Goal: Task Accomplishment & Management: Complete application form

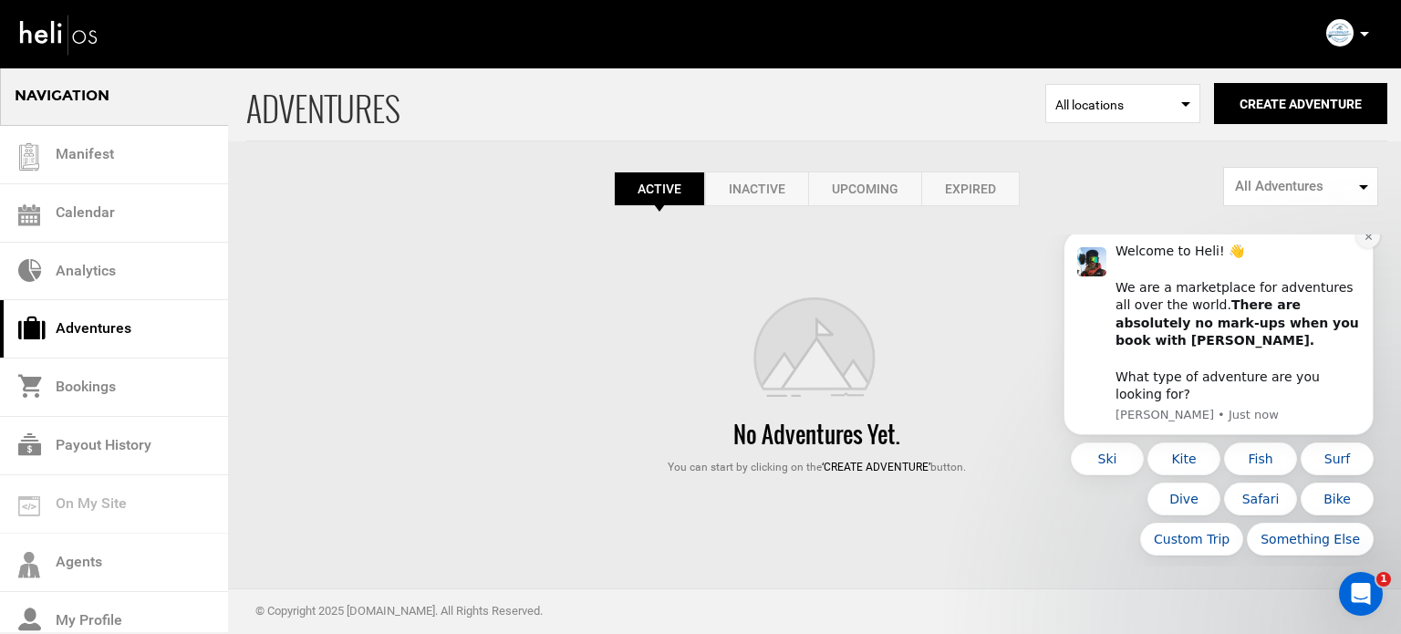
click at [1370, 240] on icon "Dismiss notification" at bounding box center [1367, 236] width 6 height 6
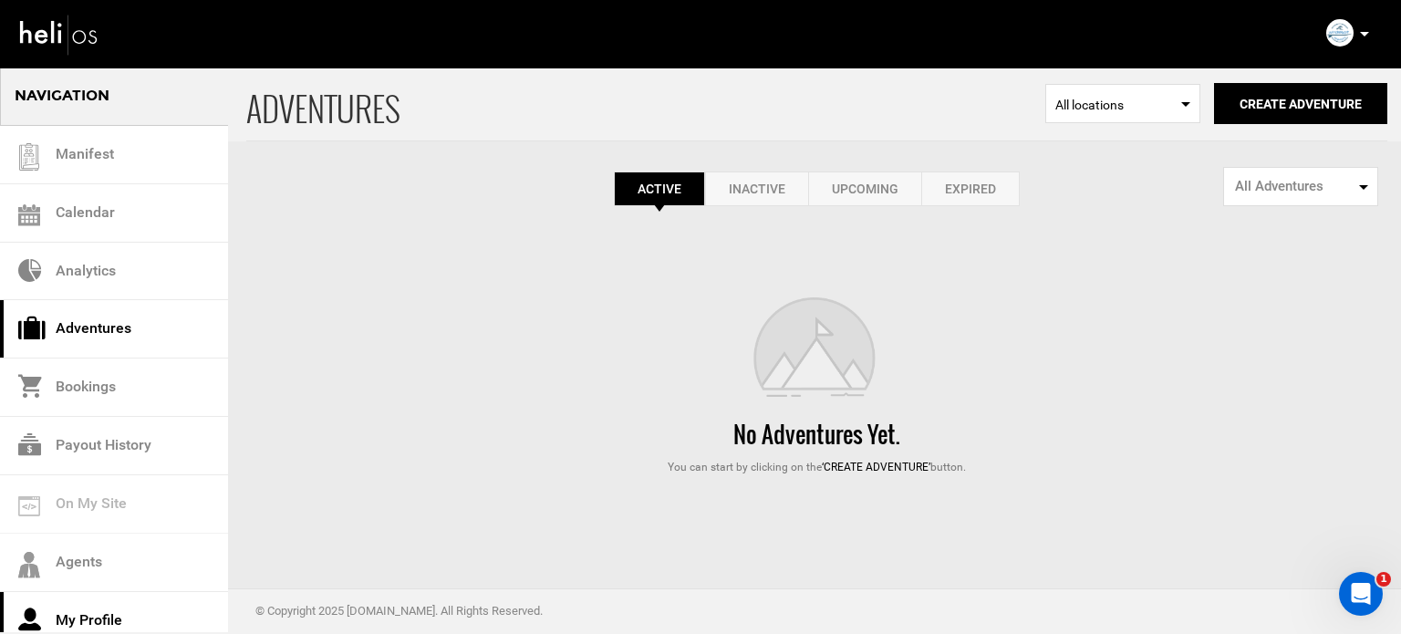
click at [101, 612] on link "My Profile" at bounding box center [114, 621] width 228 height 58
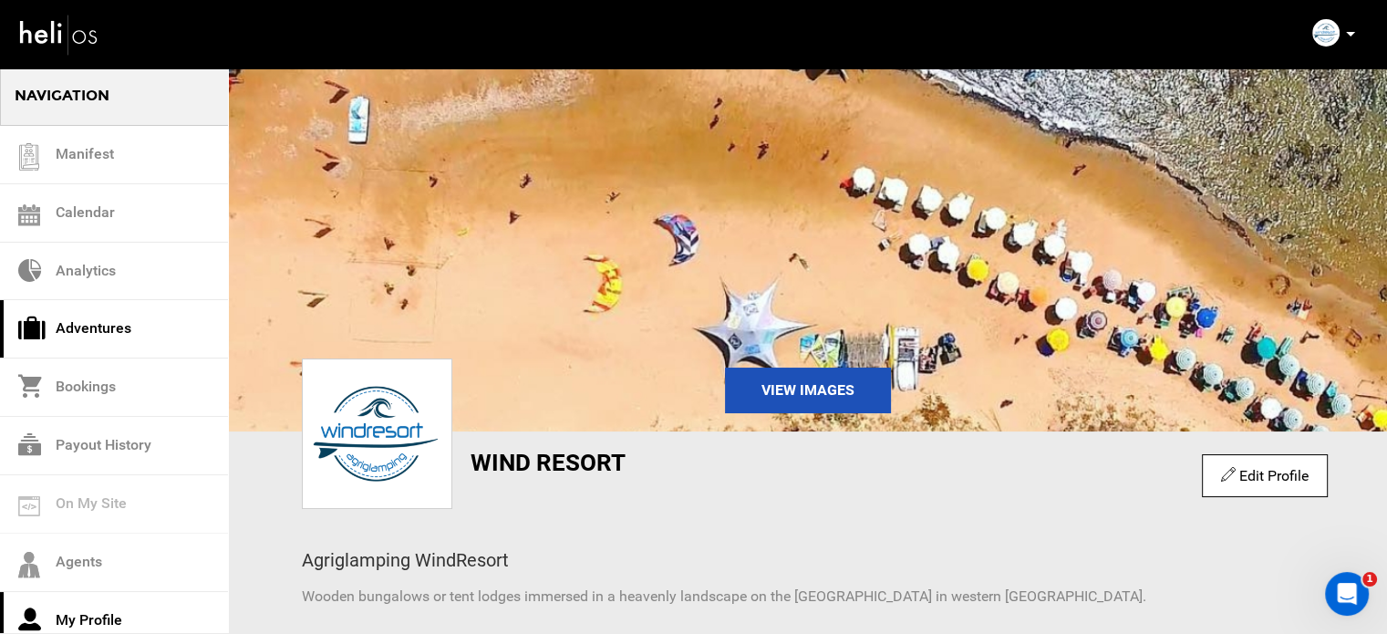
click at [124, 311] on link "Adventures" at bounding box center [114, 329] width 228 height 58
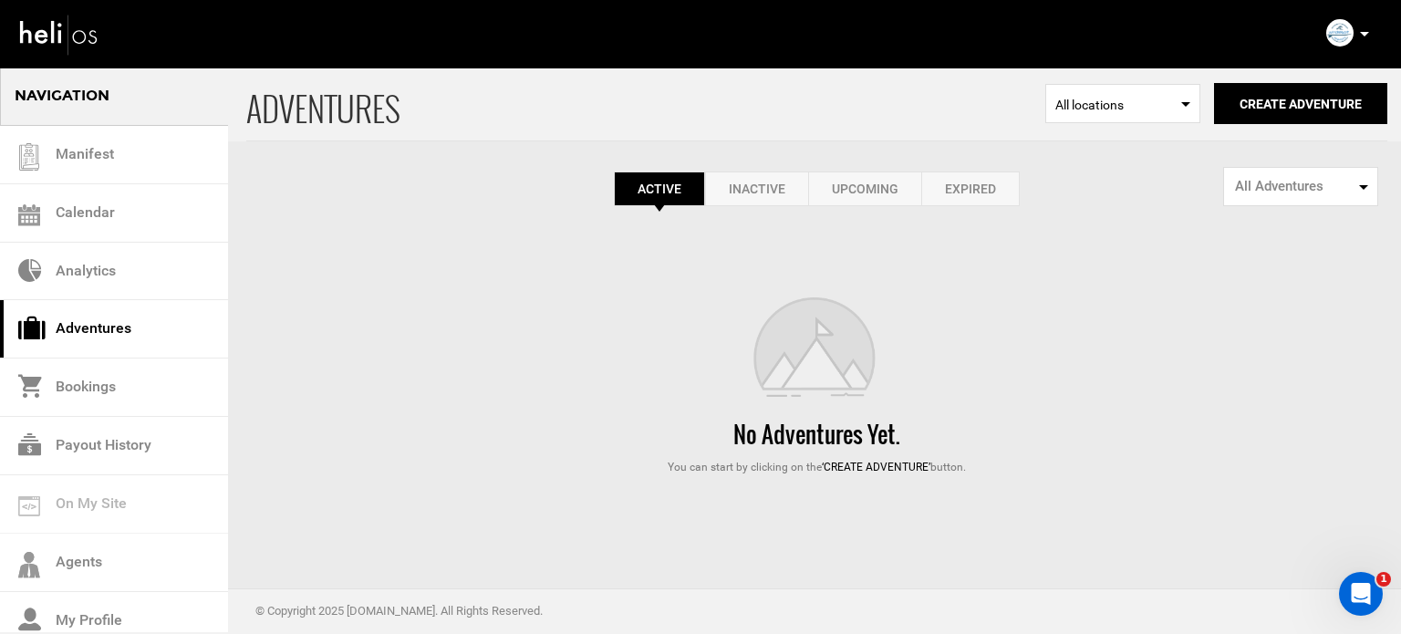
click at [933, 182] on link "Expired" at bounding box center [970, 188] width 98 height 35
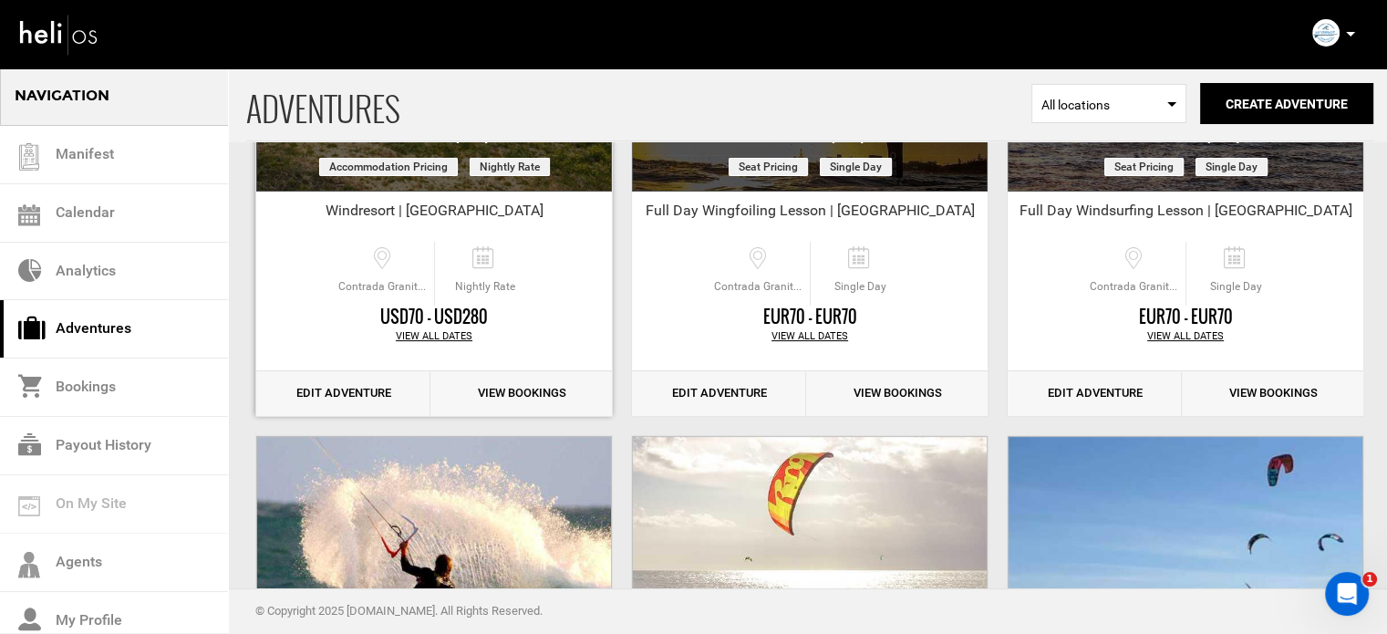
scroll to position [365, 0]
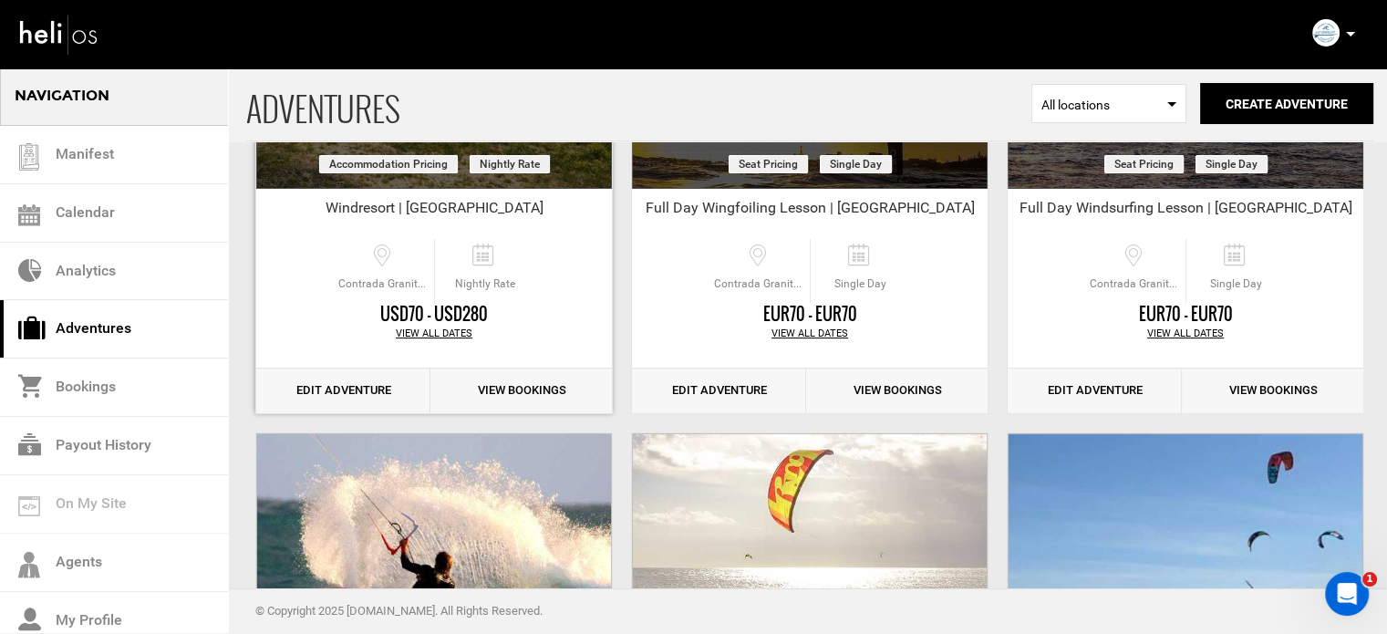
click at [349, 393] on link "Edit Adventure" at bounding box center [343, 390] width 174 height 45
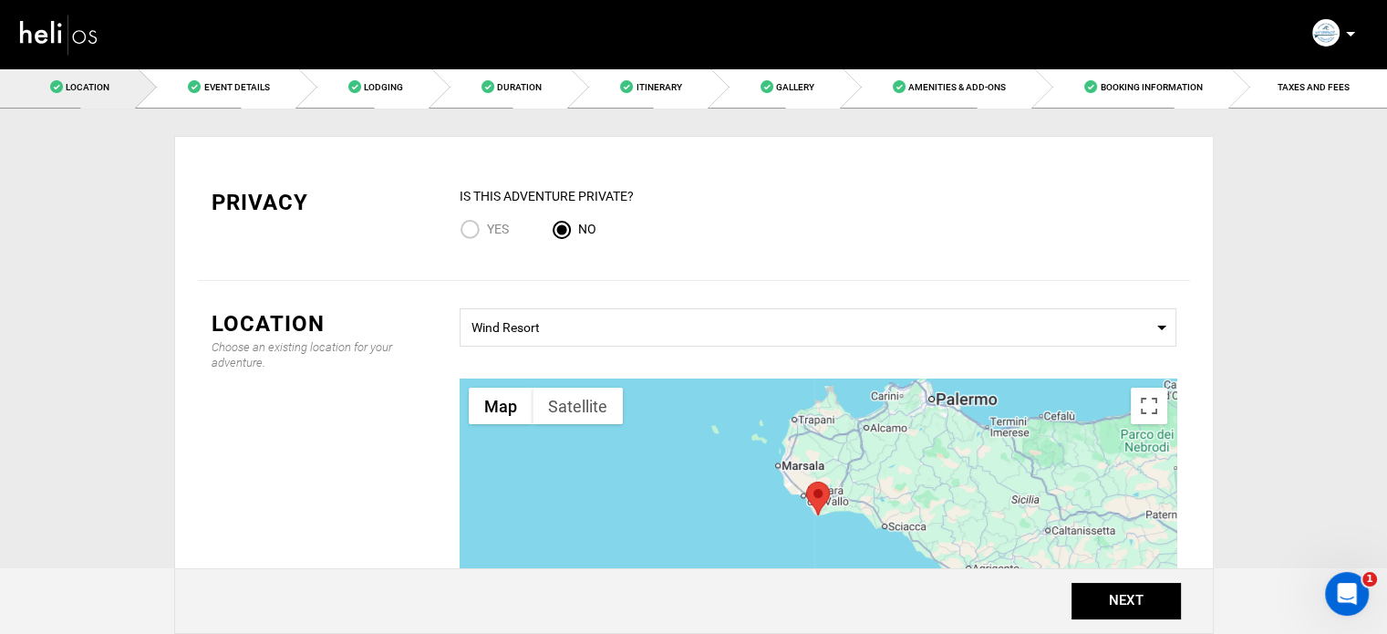
click at [471, 237] on input "Yes" at bounding box center [473, 231] width 27 height 25
radio input "true"
radio input "false"
click at [208, 99] on link "Event Details" at bounding box center [218, 87] width 160 height 41
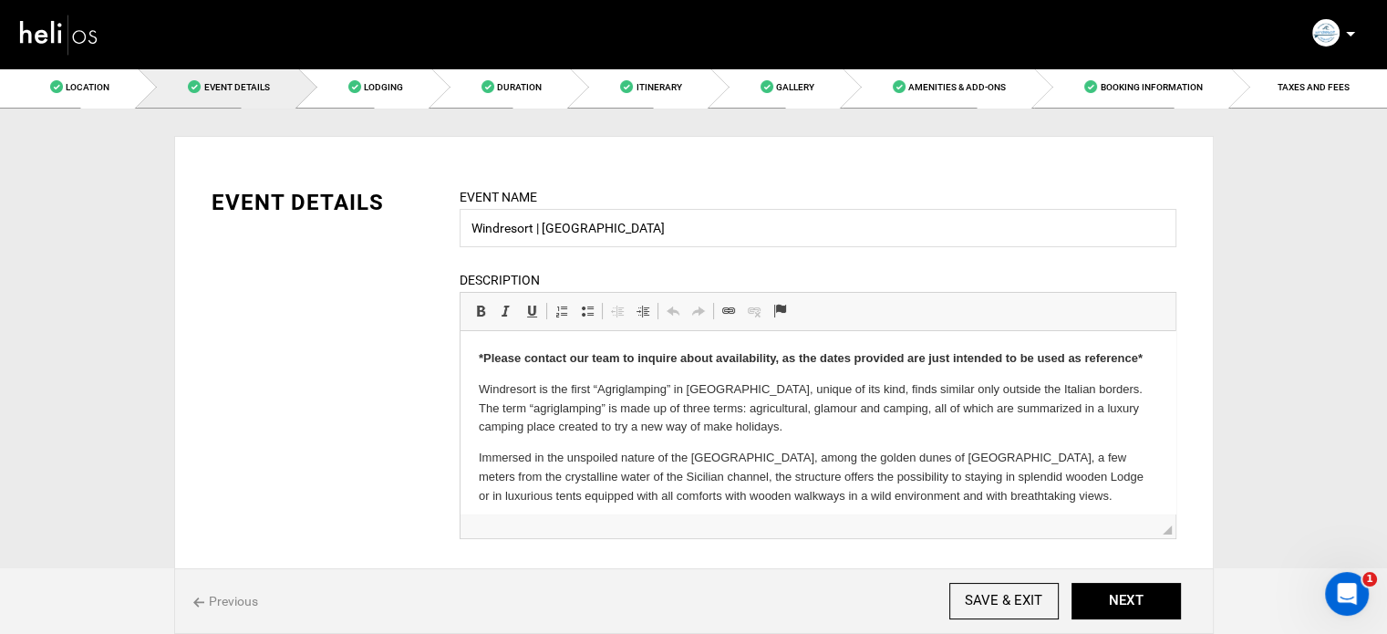
click at [761, 357] on strong "*Please contact our team to inquire about availability, as the dates provided a…" at bounding box center [810, 358] width 664 height 14
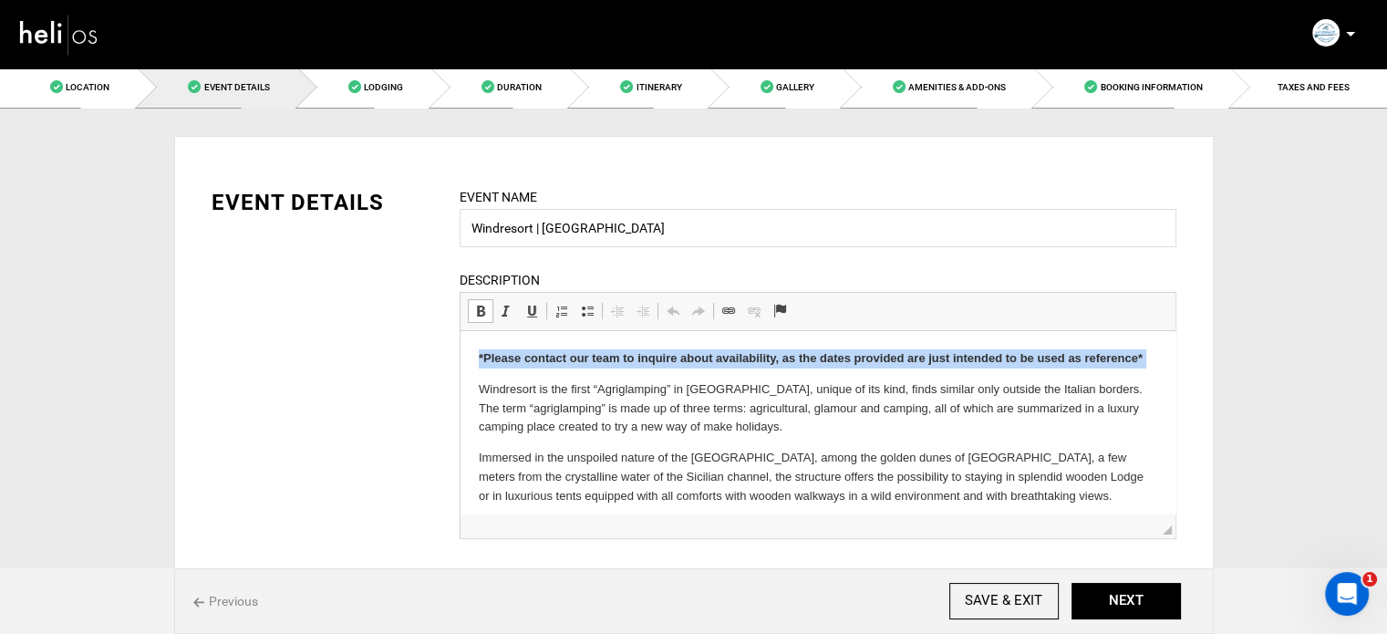
click at [761, 357] on strong "*Please contact our team to inquire about availability, as the dates provided a…" at bounding box center [810, 358] width 664 height 14
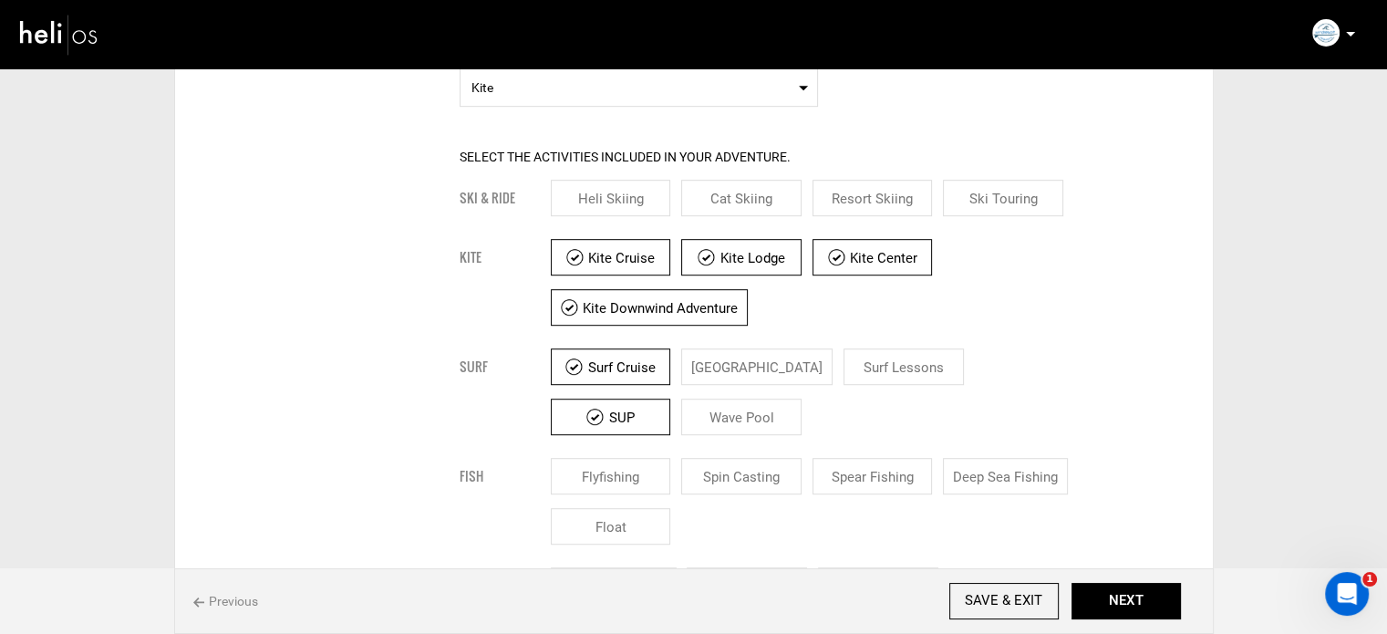
scroll to position [1003, 0]
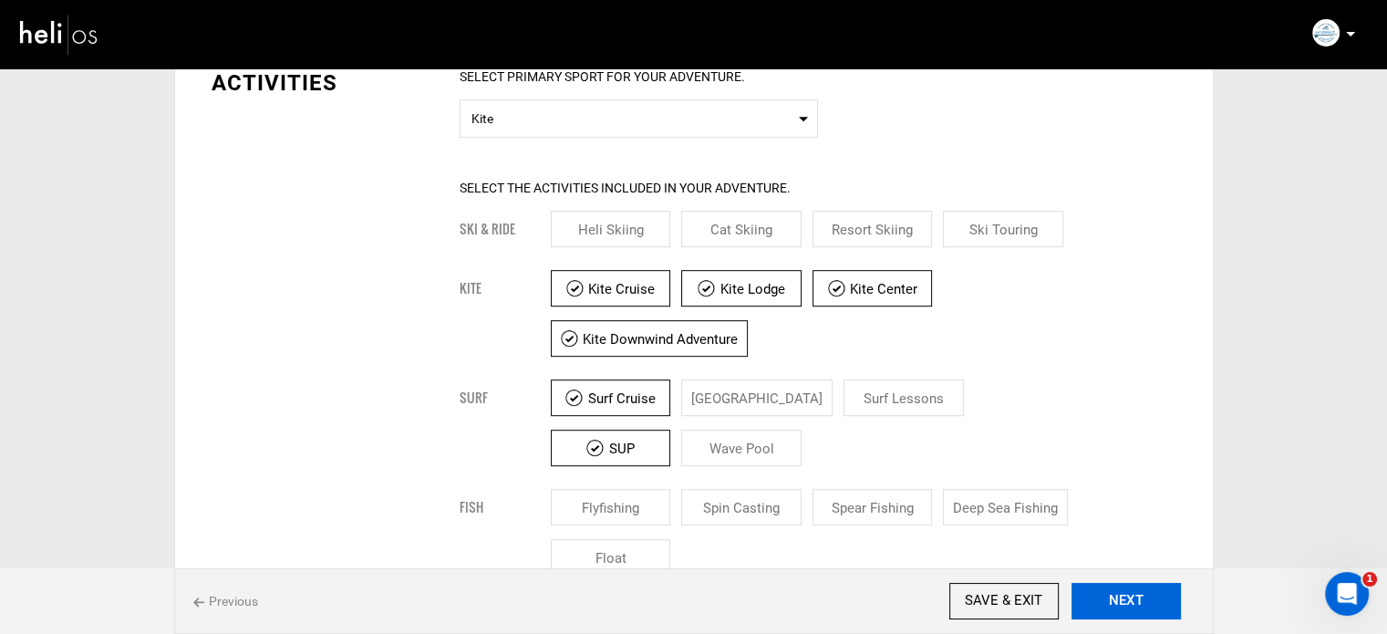
click at [1133, 601] on button "NEXT" at bounding box center [1125, 601] width 109 height 36
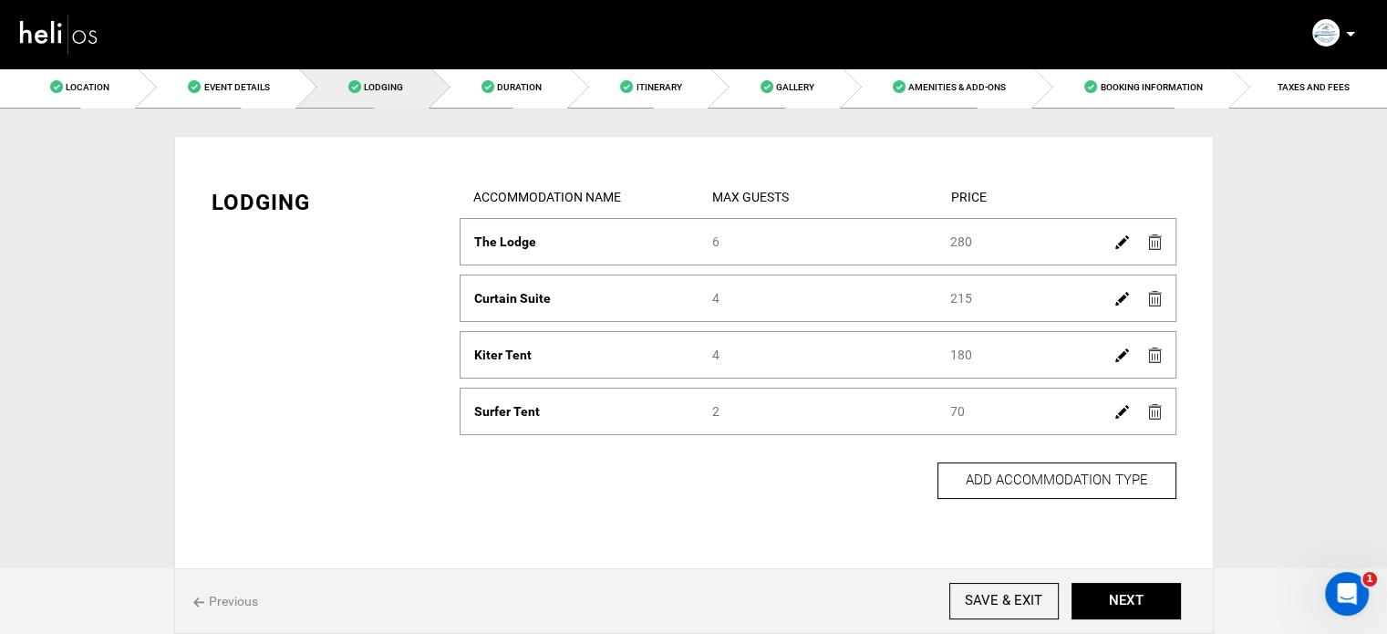
click at [1118, 419] on link at bounding box center [1122, 411] width 14 height 26
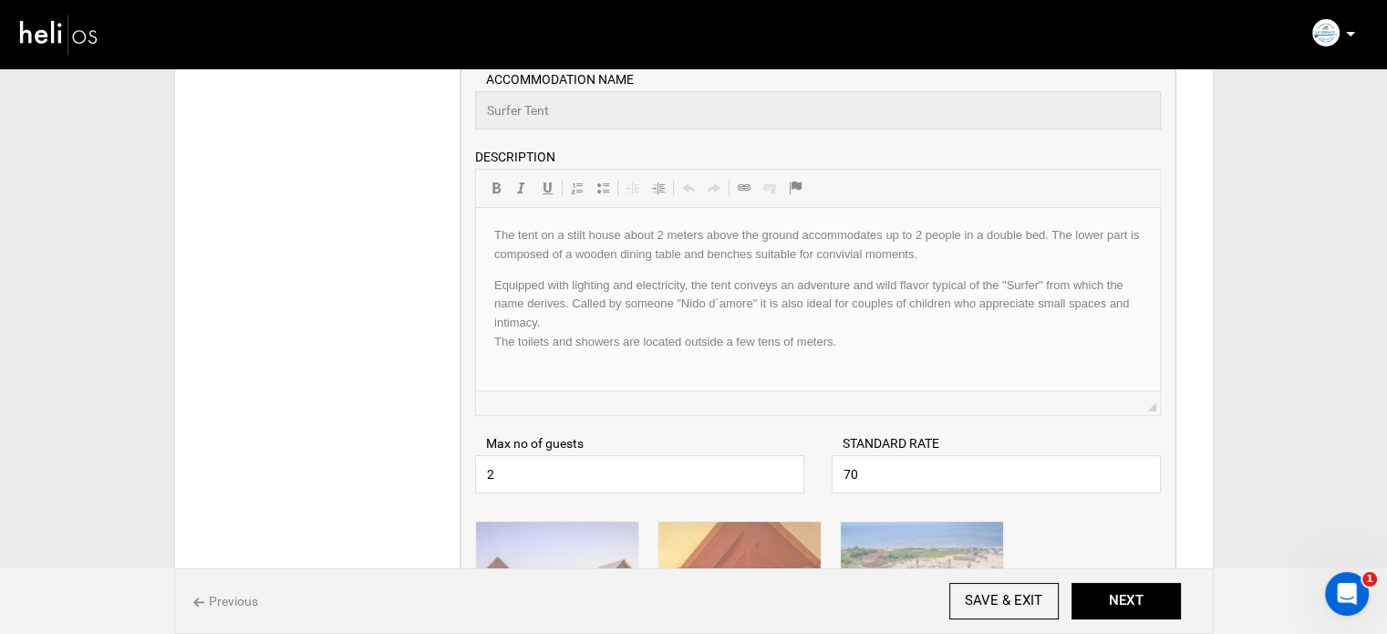
scroll to position [365, 0]
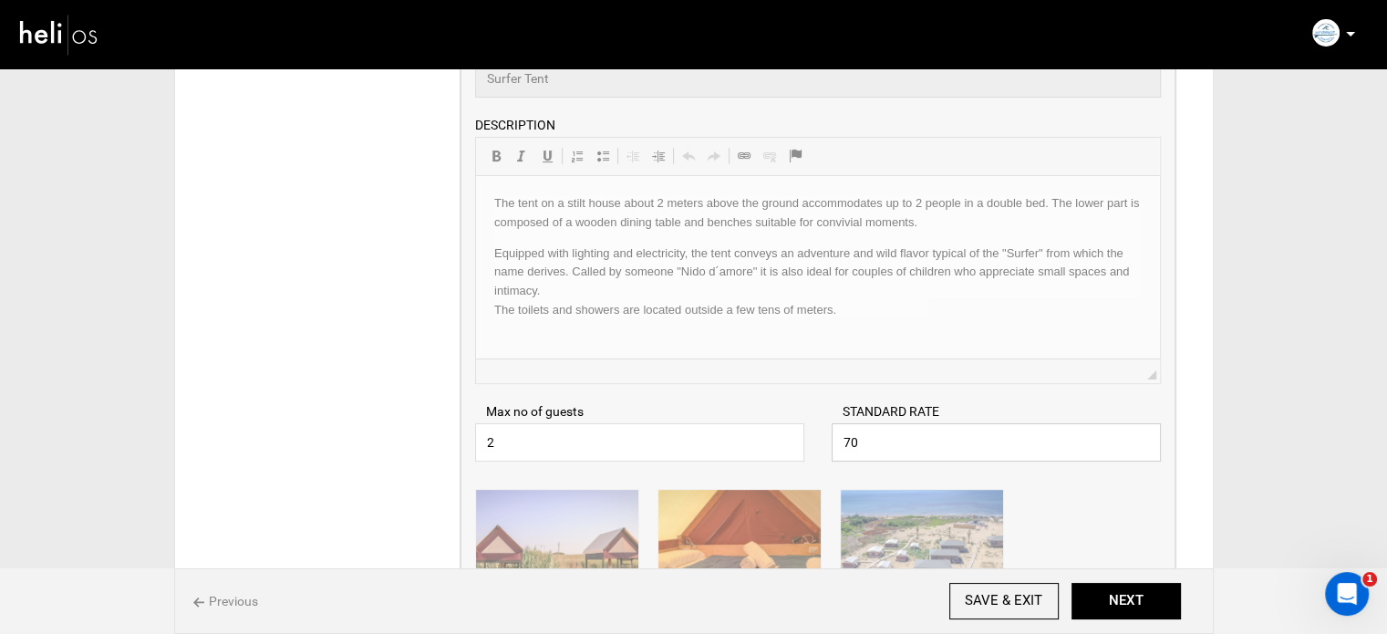
click at [832, 440] on input "70" at bounding box center [996, 442] width 329 height 38
type input "42"
click at [985, 361] on div "ACCOMMODATION NAME Surfer Tent Please enter Accommodation Name. DESCRIPTION Ric…" at bounding box center [818, 211] width 686 height 346
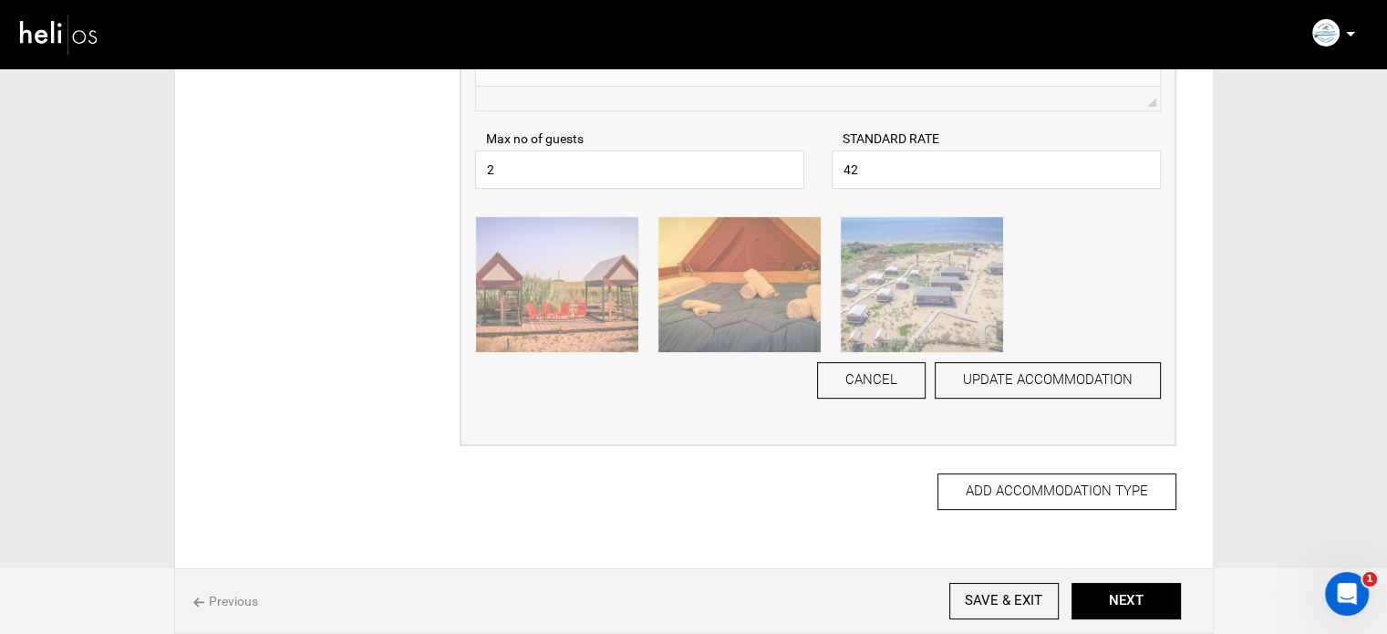
scroll to position [638, 0]
click at [990, 380] on button "UPDATE ACCOMMODATION" at bounding box center [1048, 379] width 226 height 36
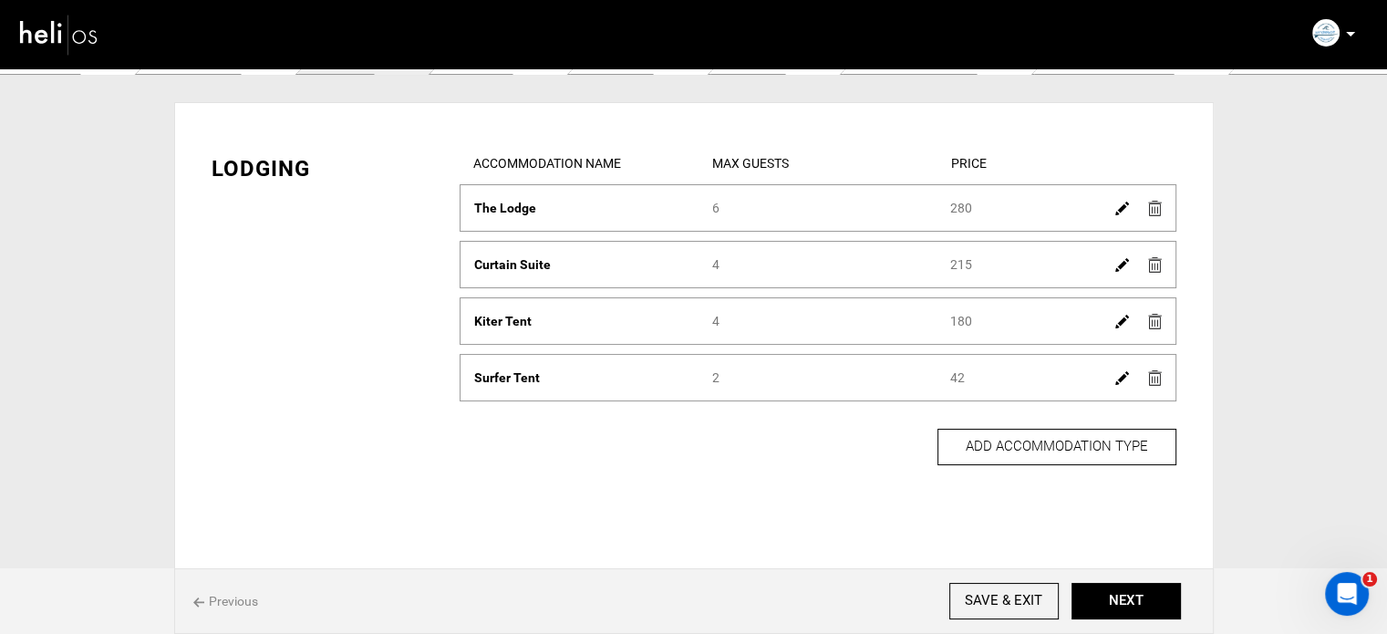
scroll to position [0, 0]
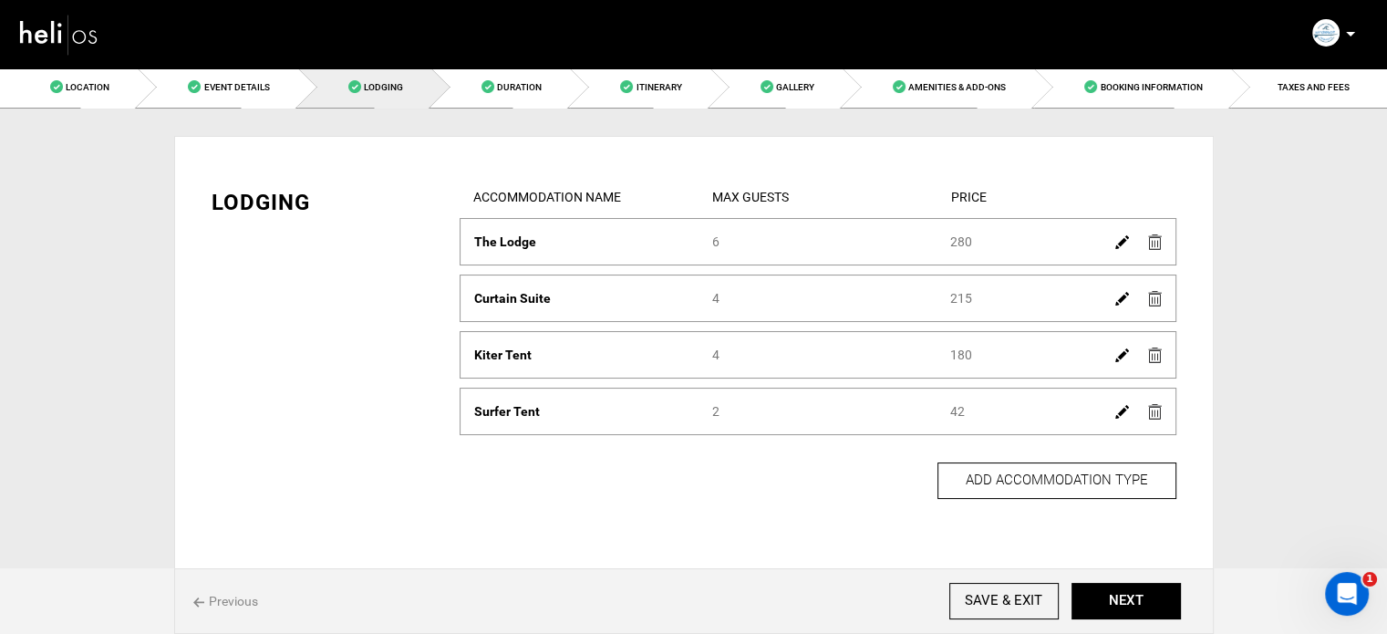
click at [1126, 355] on img at bounding box center [1122, 355] width 14 height 14
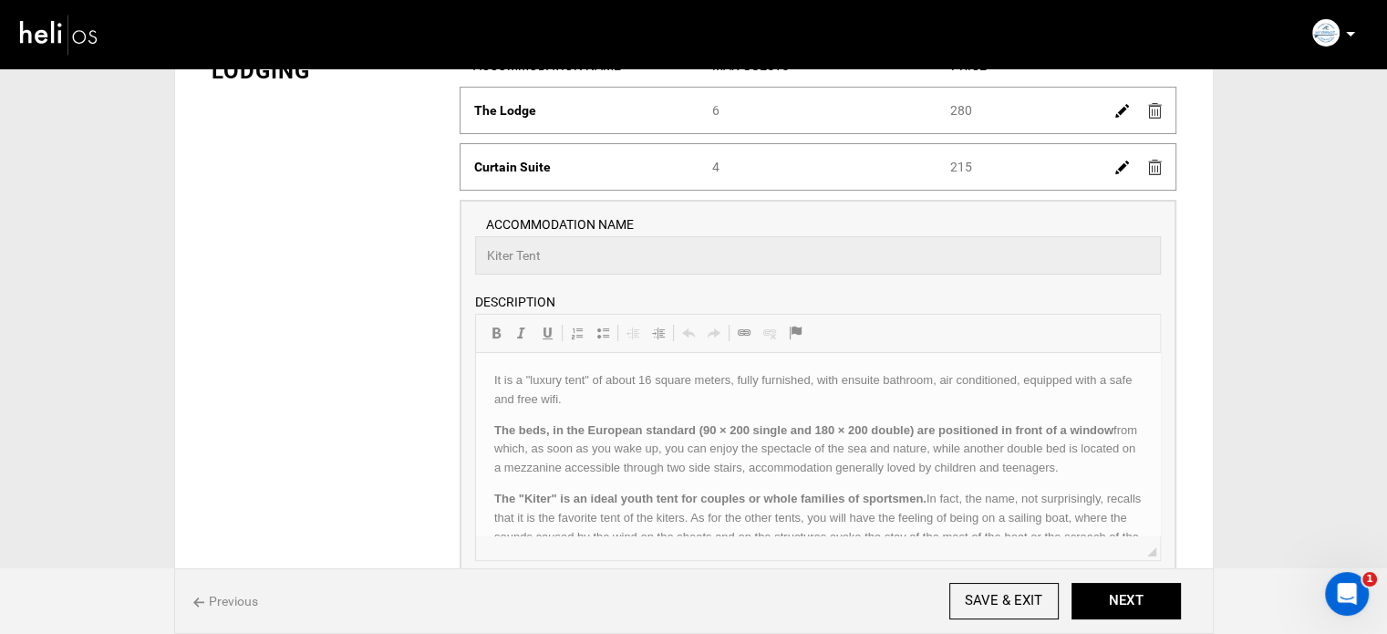
scroll to position [365, 0]
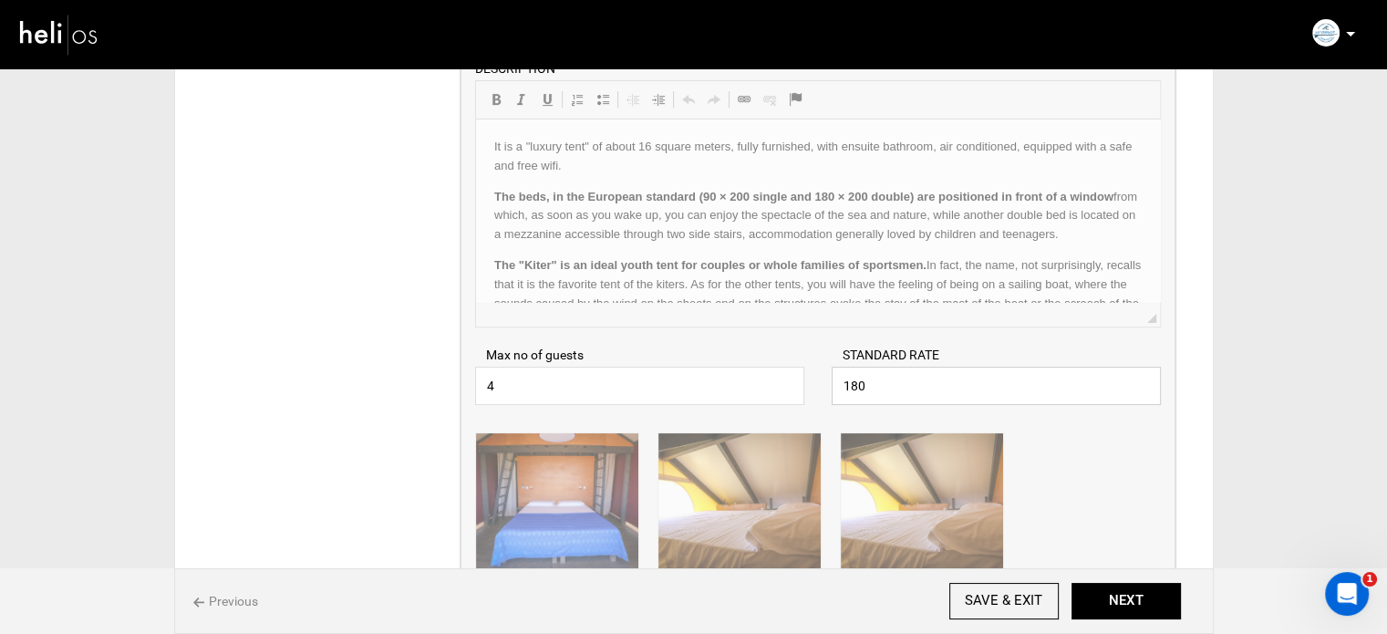
drag, startPoint x: 853, startPoint y: 388, endPoint x: 828, endPoint y: 382, distance: 26.1
click at [828, 382] on div "STANDARD RATE 180 Please enter a valid Price." at bounding box center [996, 375] width 357 height 59
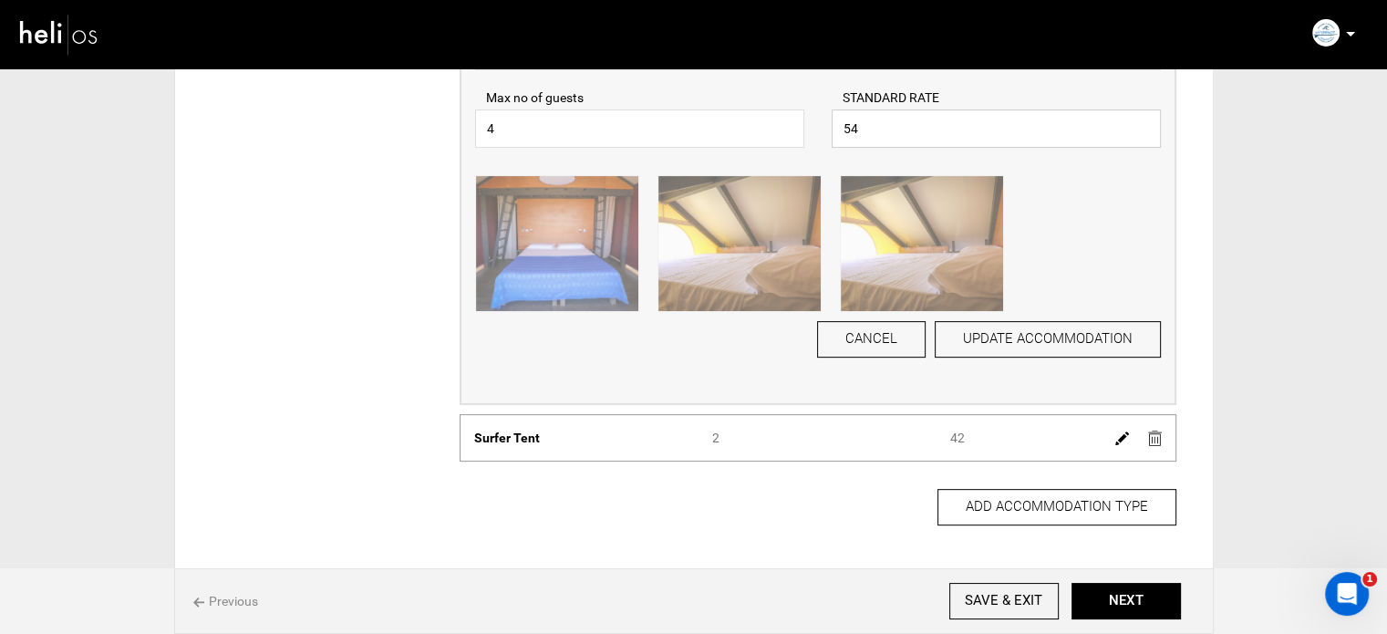
scroll to position [638, 0]
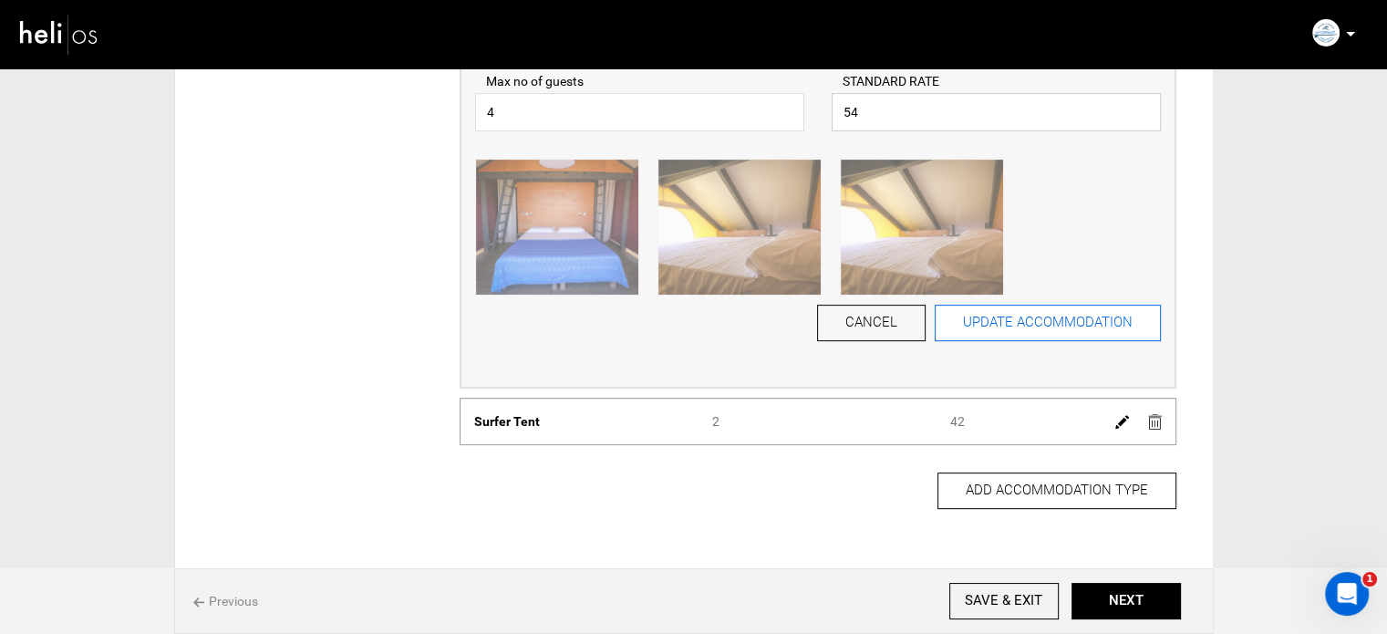
type input "54"
click at [1060, 326] on button "UPDATE ACCOMMODATION" at bounding box center [1048, 323] width 226 height 36
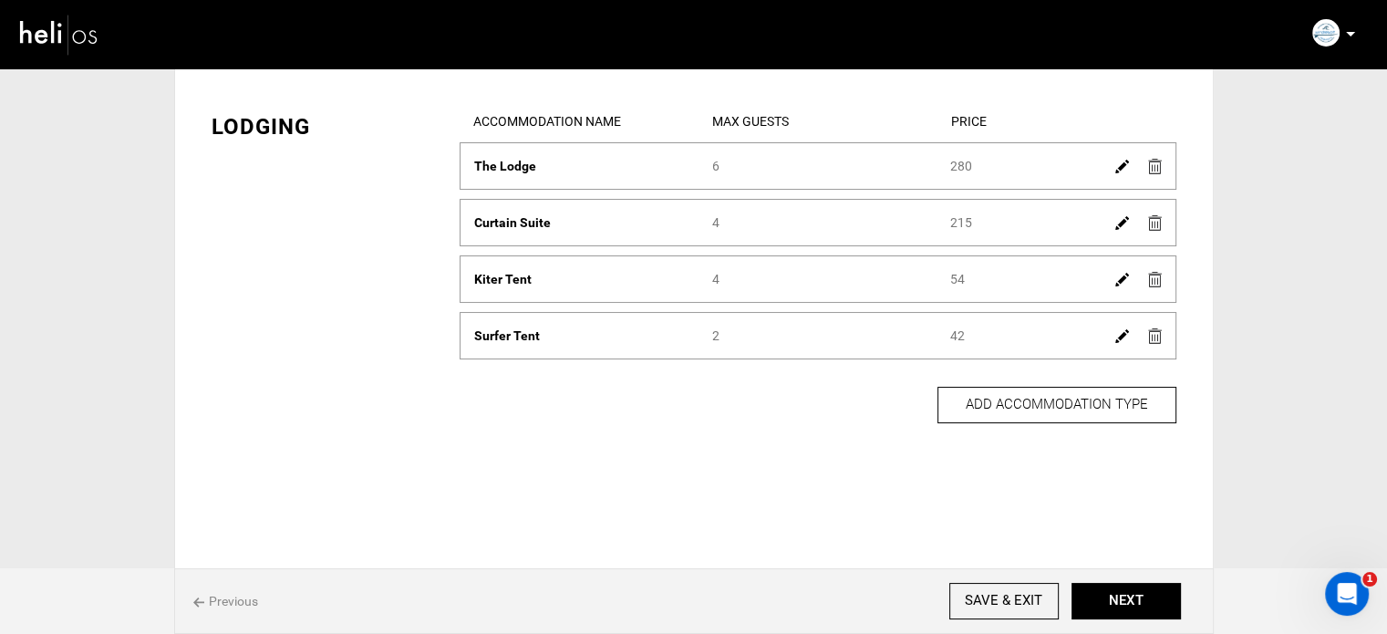
scroll to position [73, 0]
click at [1117, 164] on img at bounding box center [1122, 169] width 14 height 14
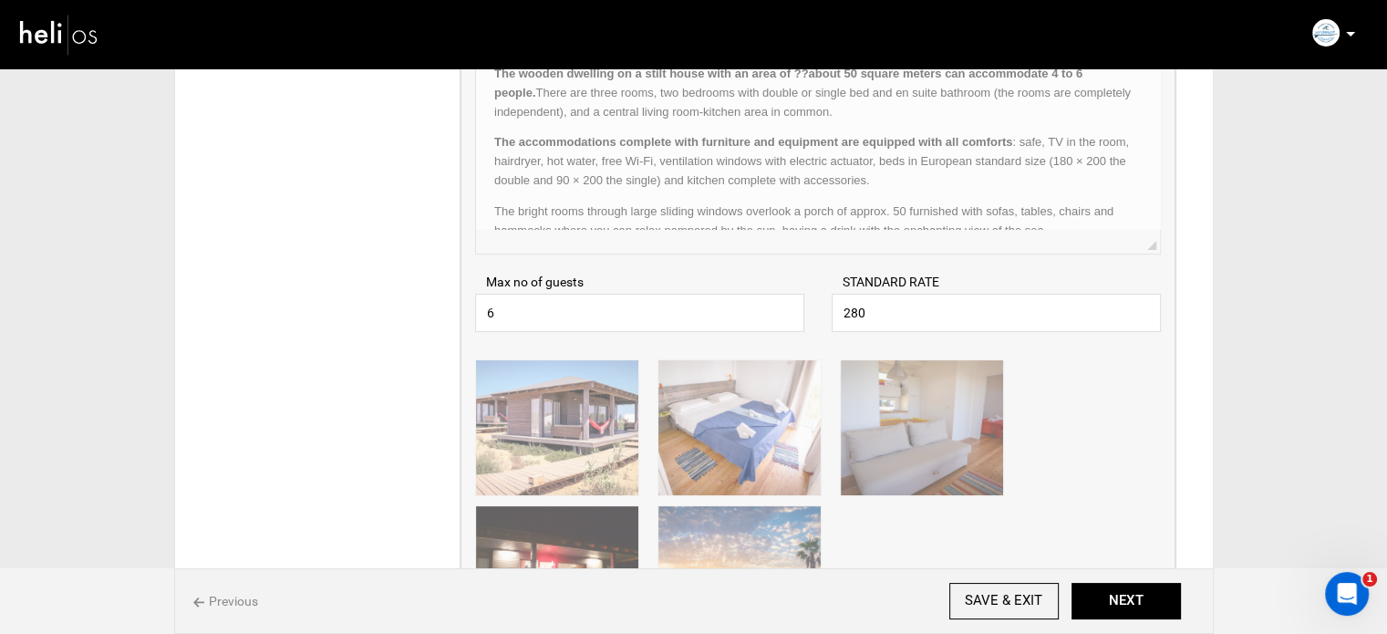
scroll to position [438, 0]
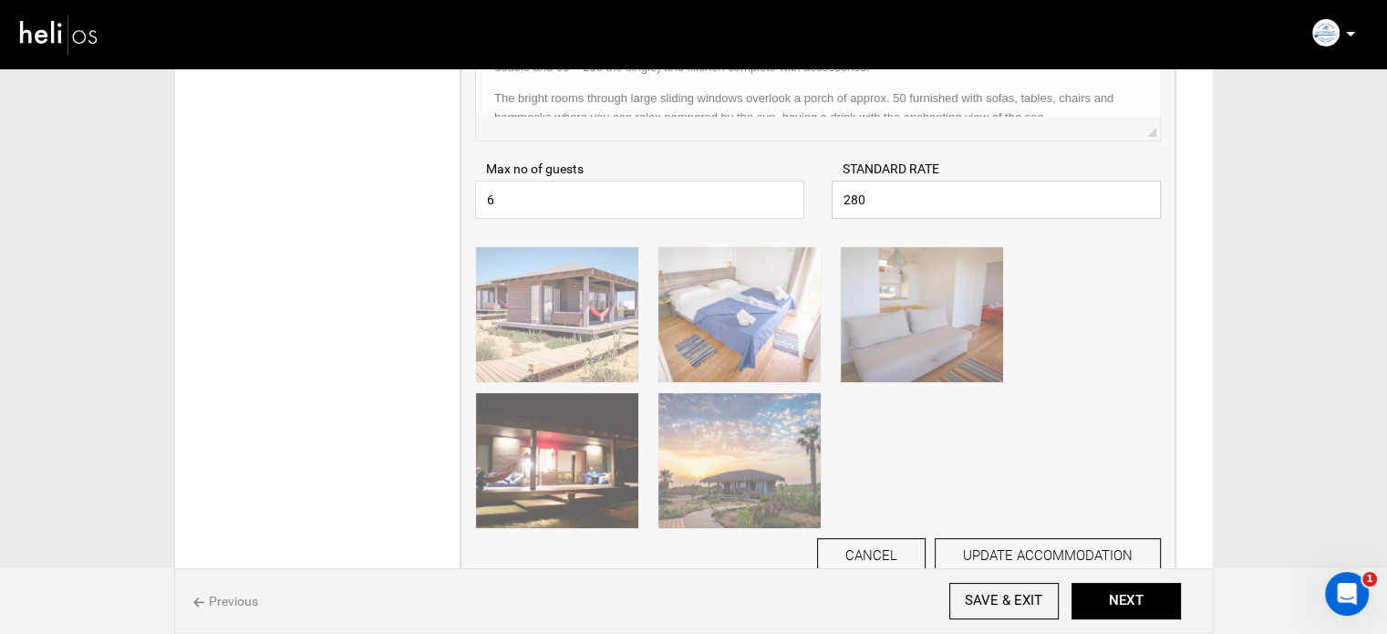
drag, startPoint x: 864, startPoint y: 196, endPoint x: 828, endPoint y: 192, distance: 36.7
click at [828, 192] on div "STANDARD RATE 280 Please enter a valid Price." at bounding box center [996, 189] width 357 height 59
type input "63"
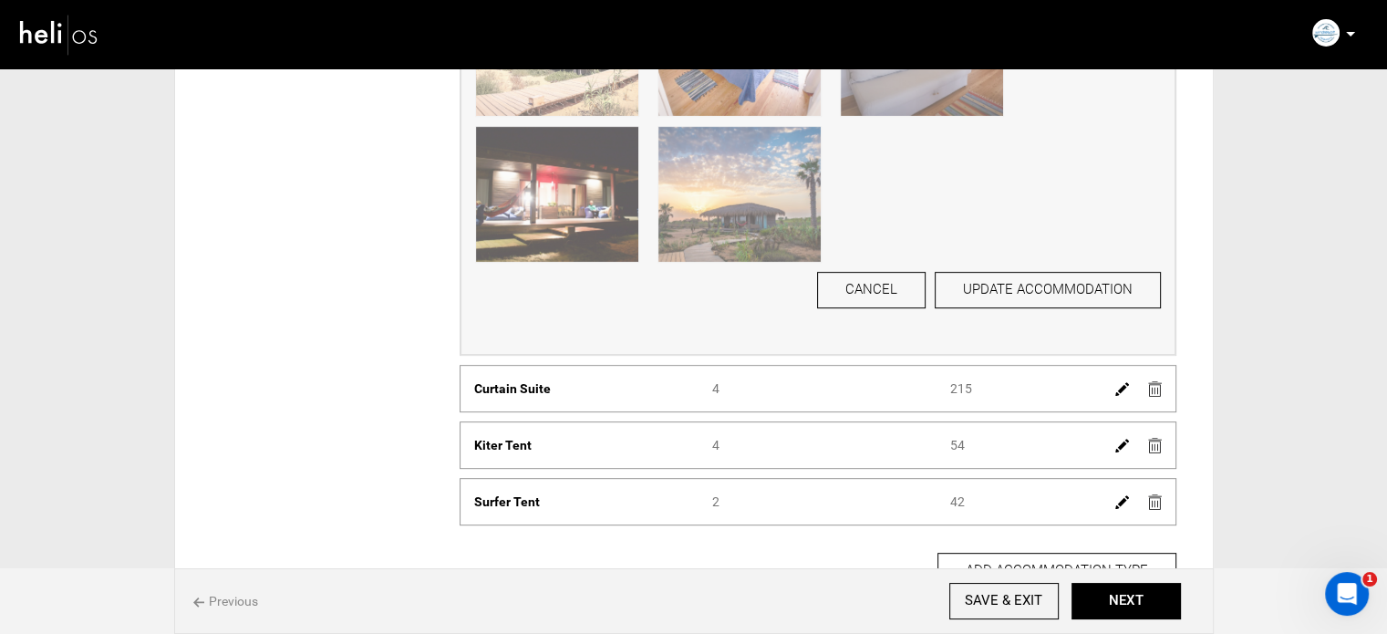
scroll to position [711, 0]
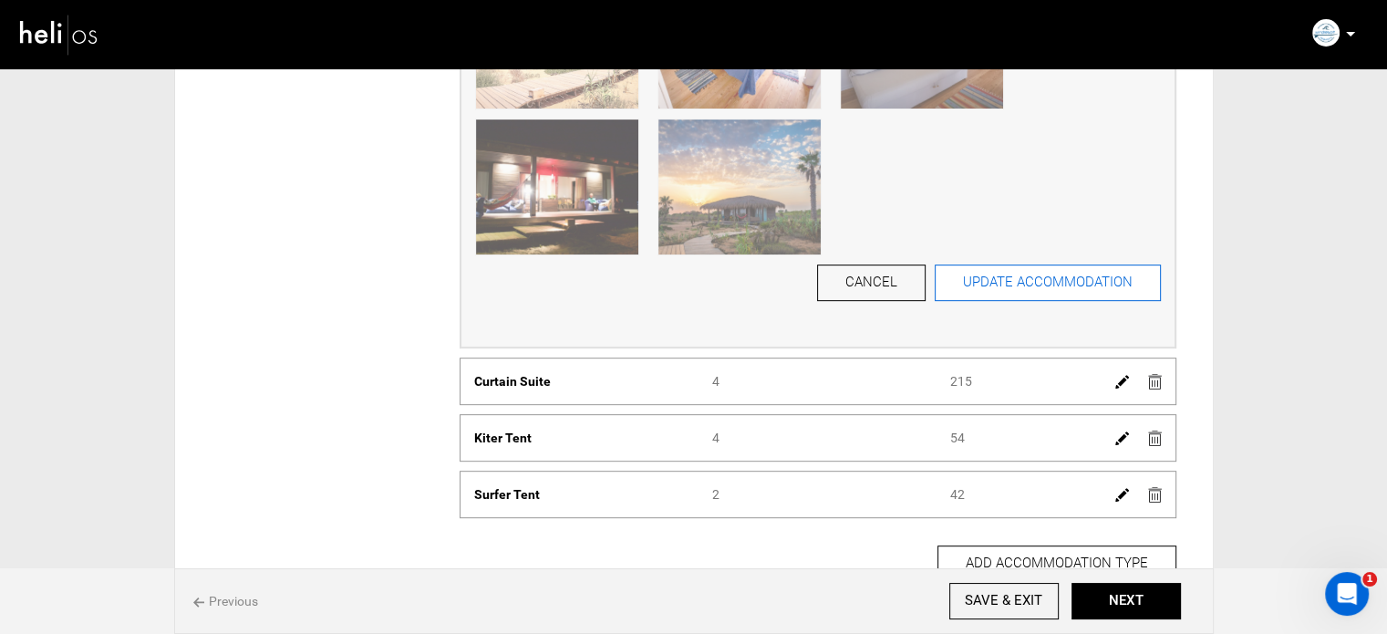
click at [1020, 286] on button "UPDATE ACCOMMODATION" at bounding box center [1048, 282] width 226 height 36
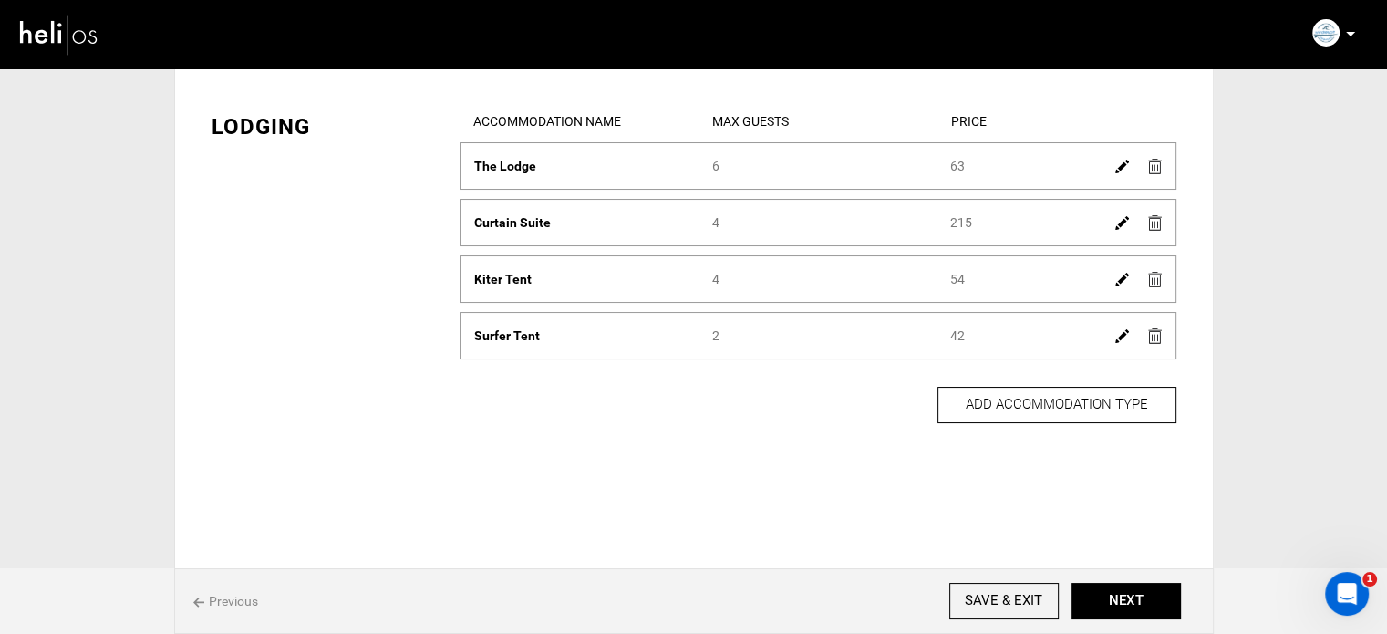
scroll to position [73, 0]
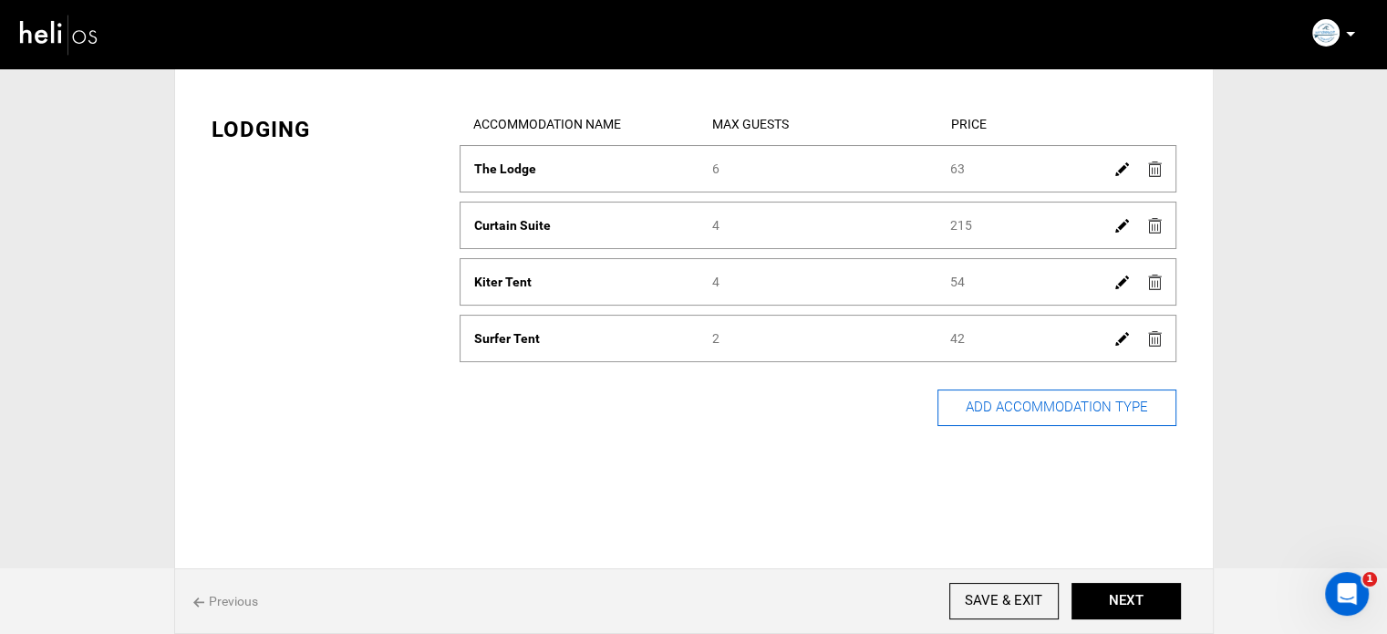
click at [1048, 398] on button "ADD ACCOMMODATION TYPE" at bounding box center [1056, 407] width 239 height 36
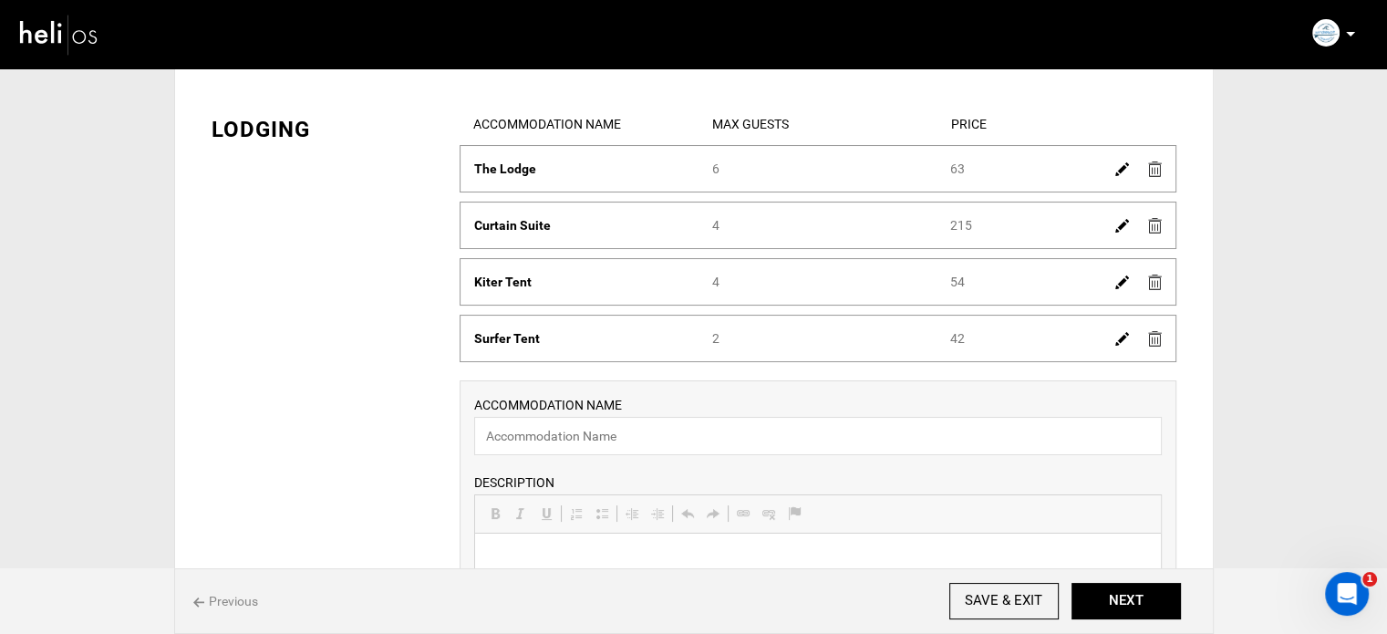
scroll to position [0, 0]
click at [583, 431] on input "text" at bounding box center [818, 436] width 688 height 38
paste input "Lodge Apartment"
type input "Lodge Apartment"
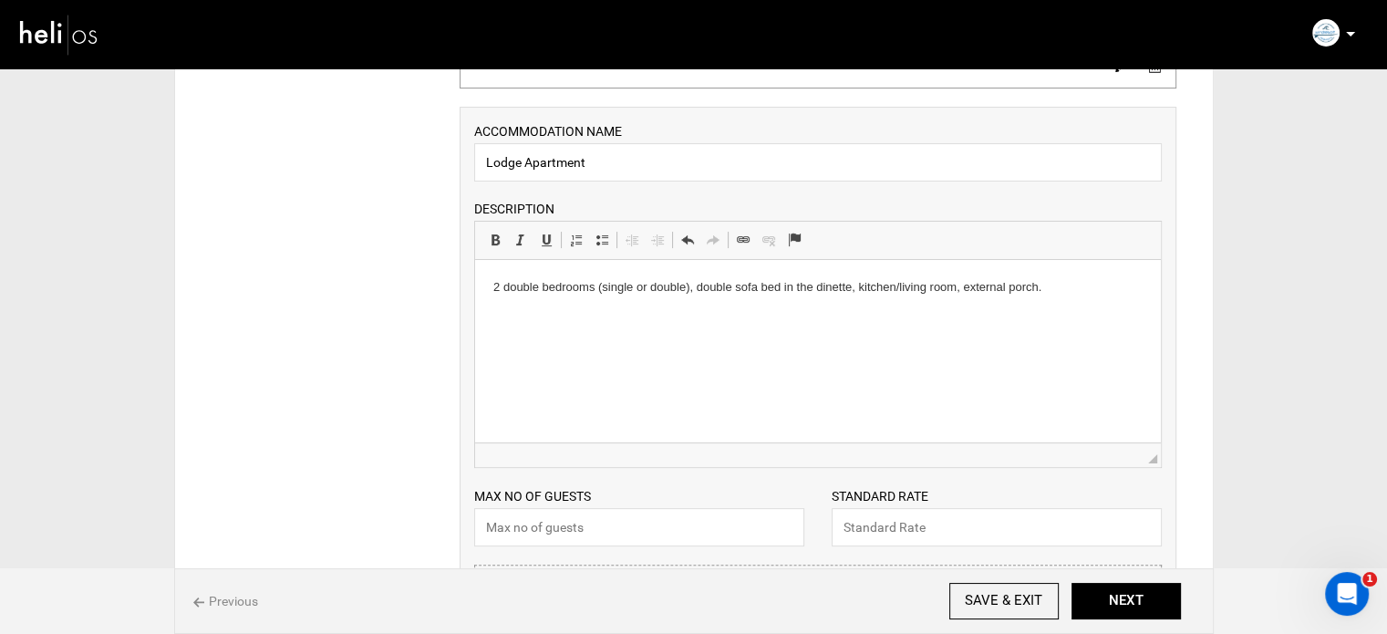
scroll to position [438, 0]
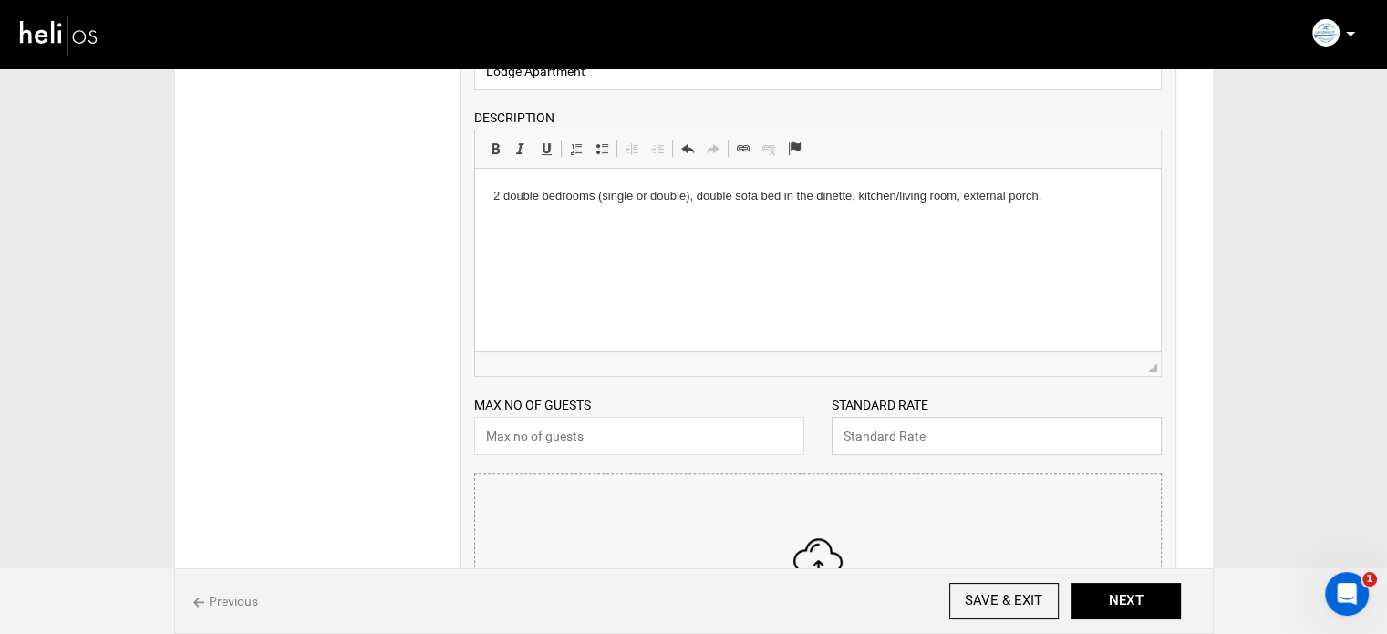
click at [885, 436] on input "text" at bounding box center [997, 436] width 330 height 38
type input "131"
click at [734, 428] on input "text" at bounding box center [639, 436] width 330 height 38
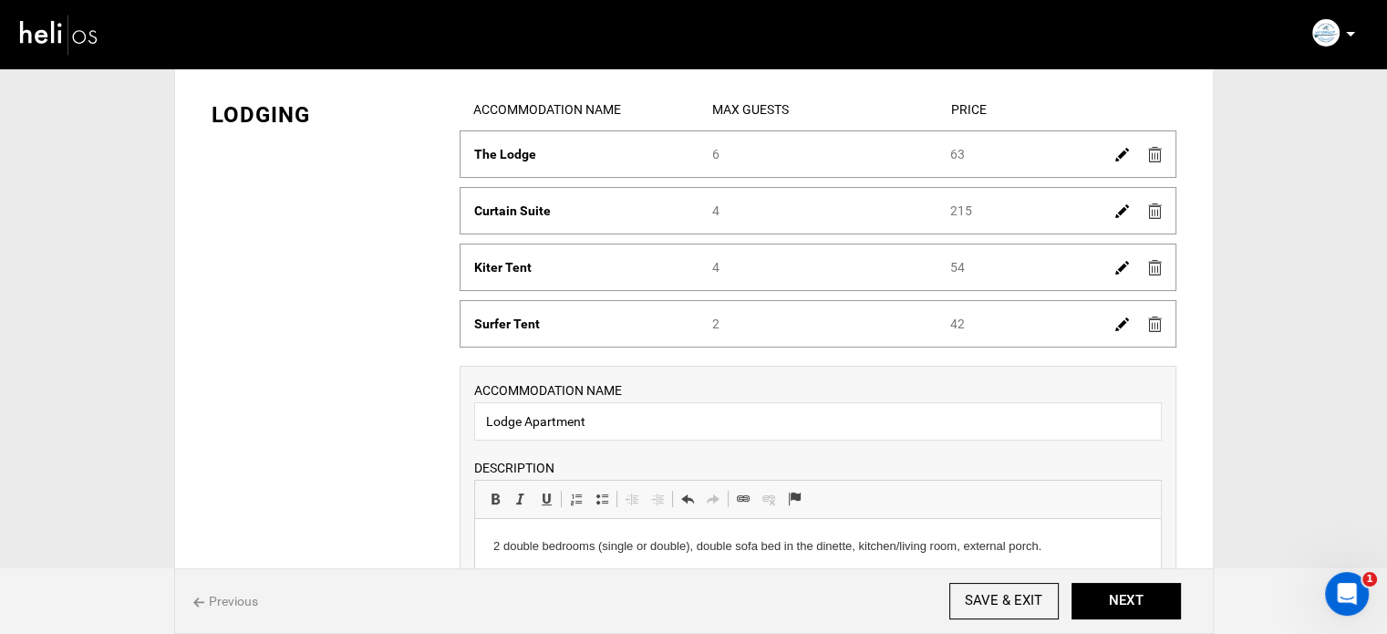
scroll to position [365, 0]
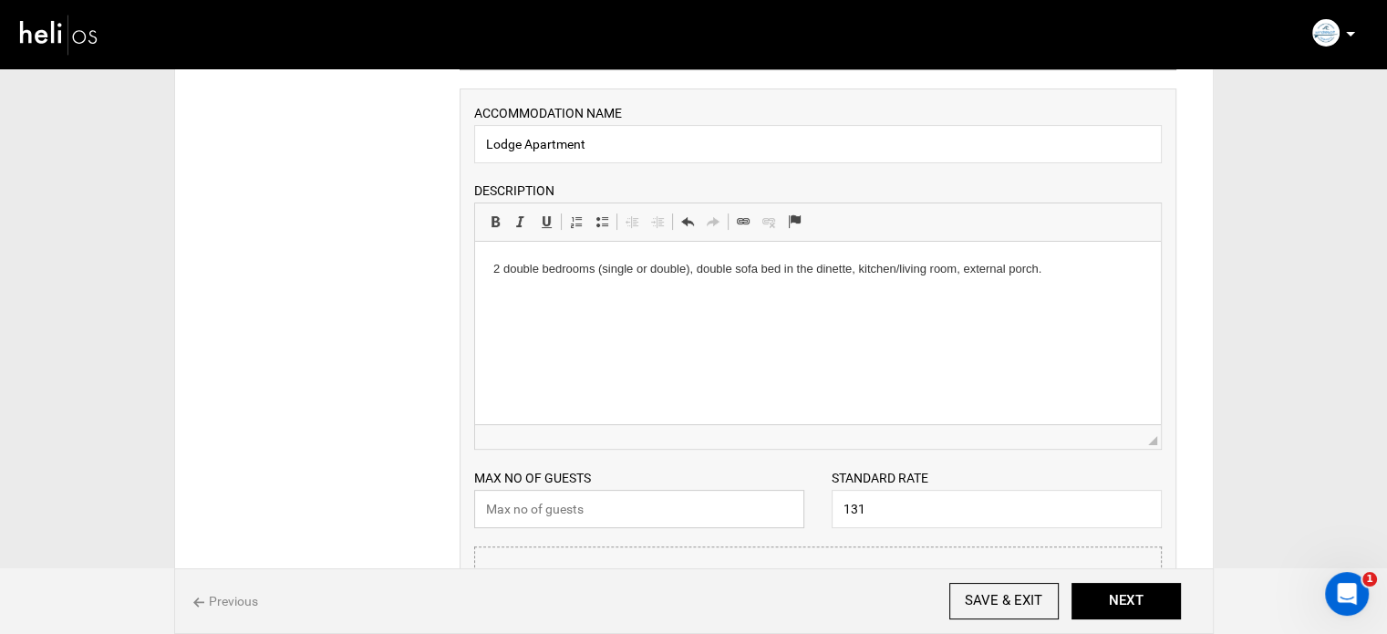
click at [565, 492] on input "text" at bounding box center [639, 509] width 330 height 38
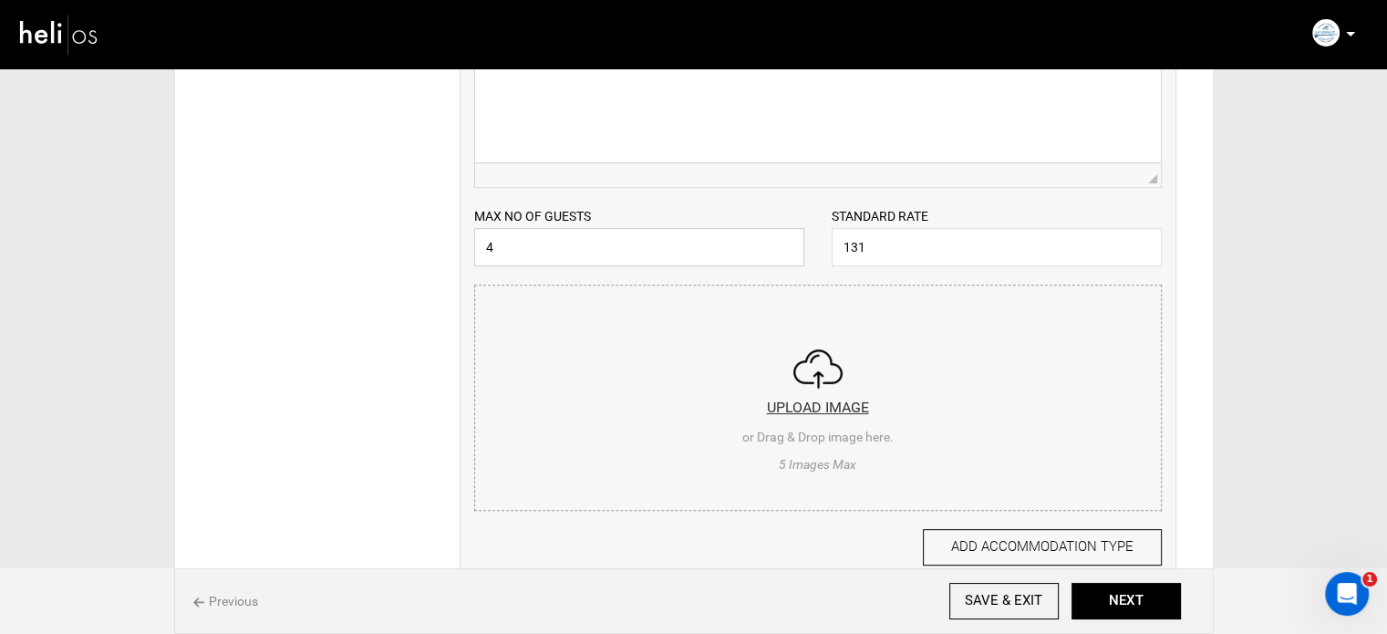
scroll to position [638, 0]
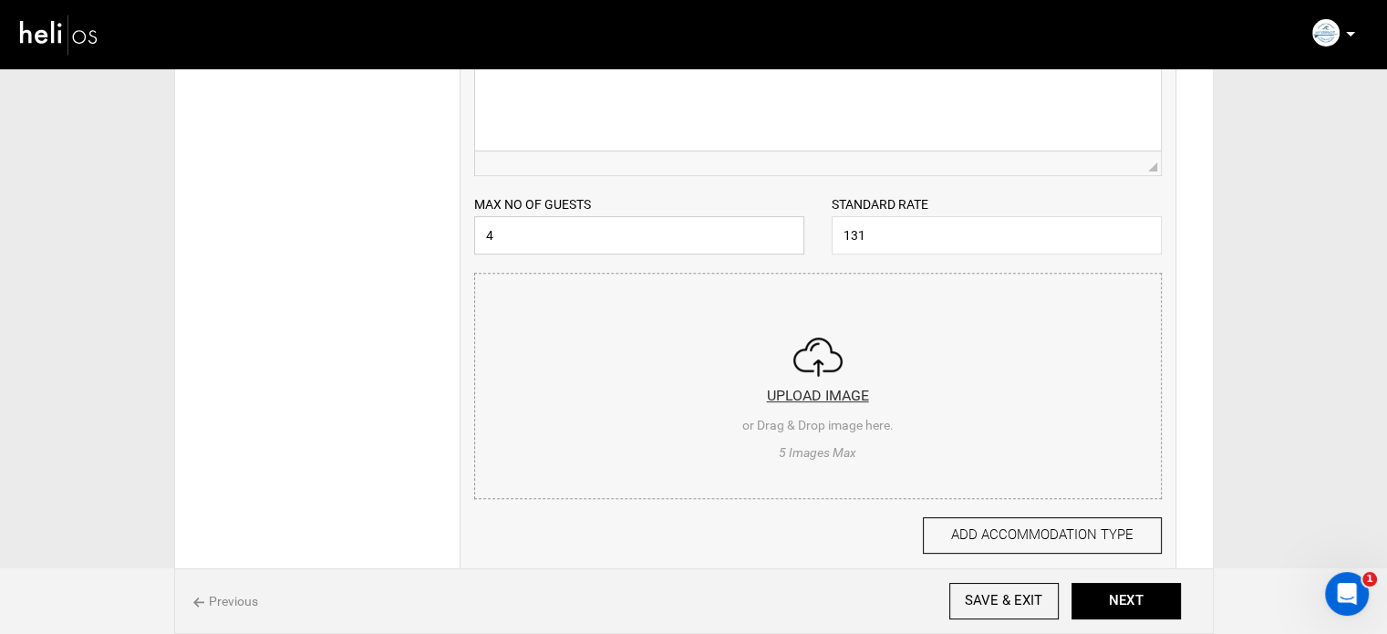
type input "4"
click at [727, 350] on input "file" at bounding box center [818, 383] width 686 height 219
type input "C:\fakepath\img_28888_30.jpg"
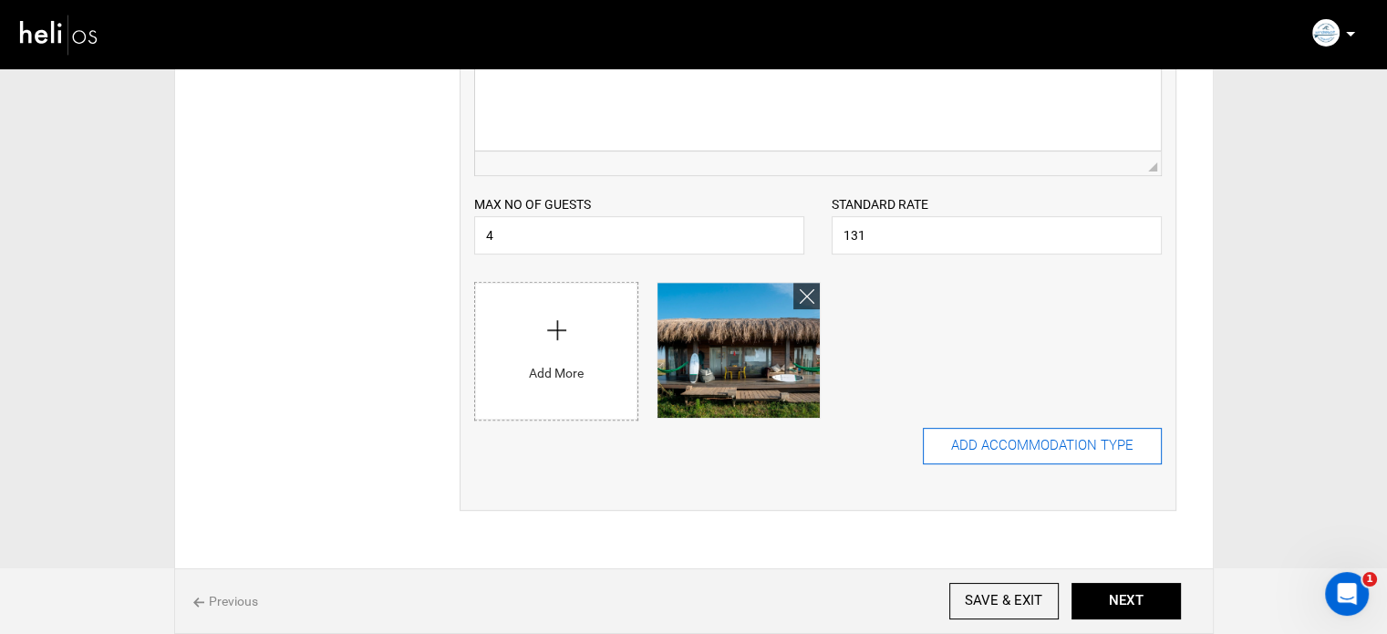
click at [1039, 454] on button "ADD ACCOMMODATION TYPE" at bounding box center [1042, 446] width 239 height 36
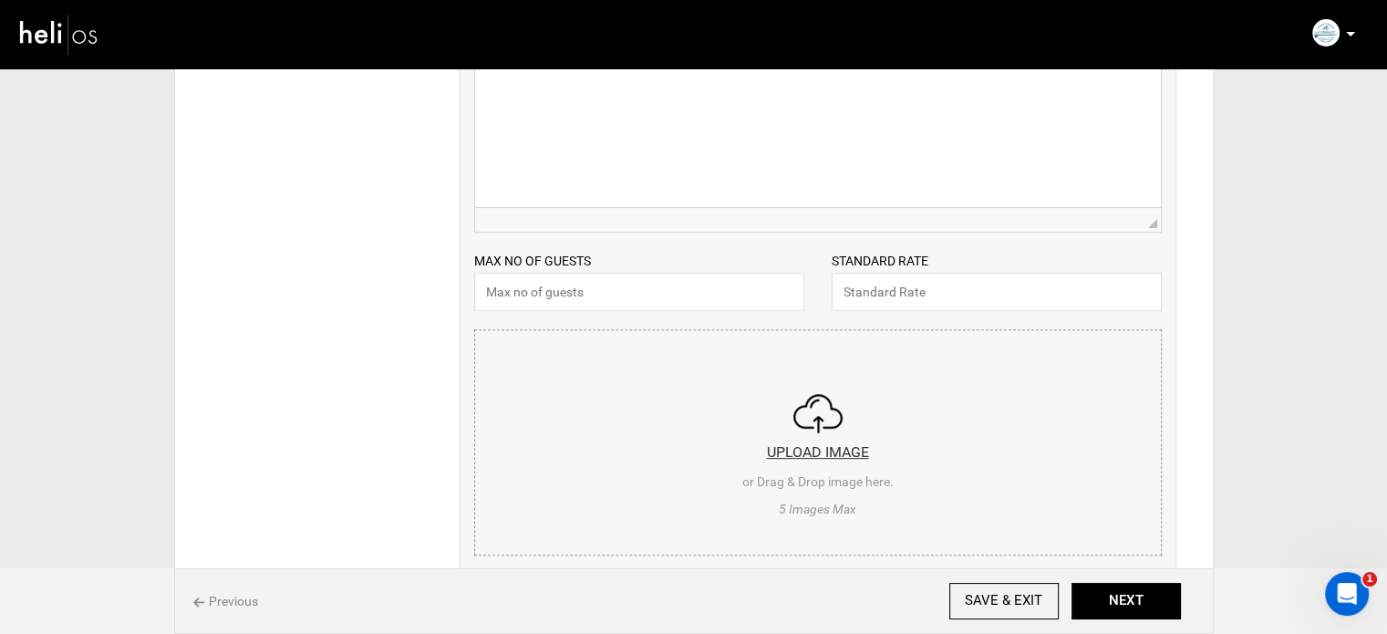
scroll to position [0, 0]
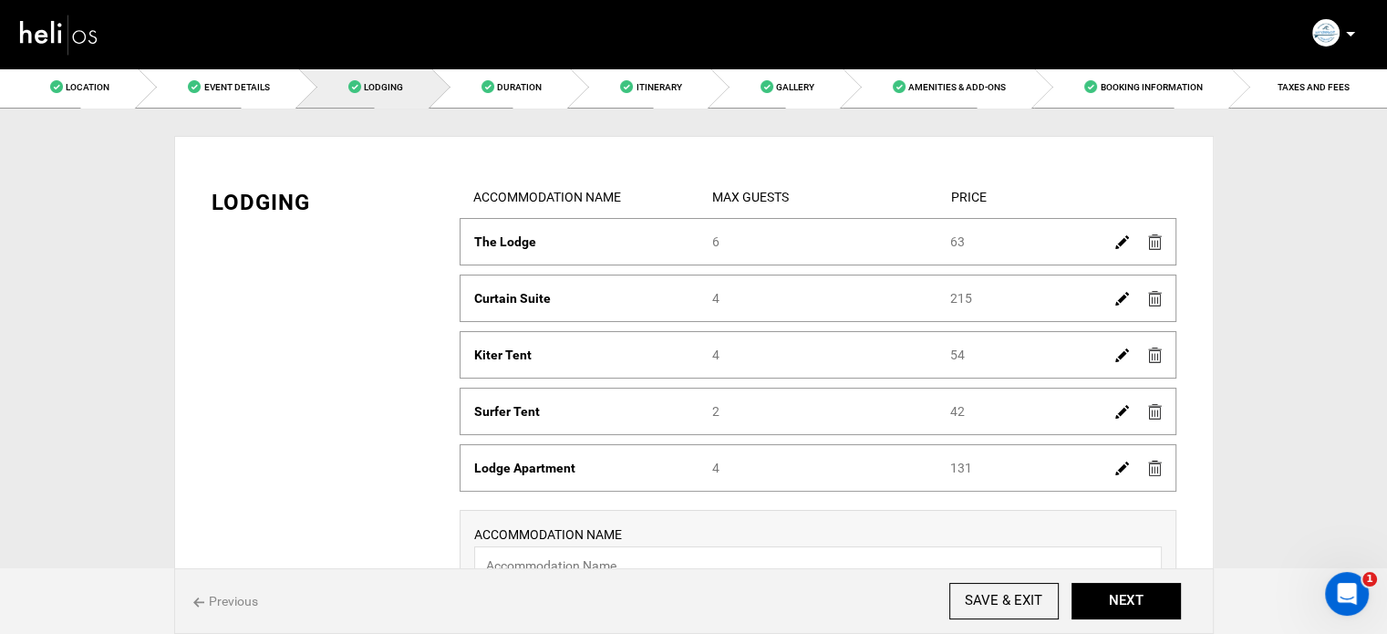
click at [1116, 297] on img at bounding box center [1122, 299] width 14 height 14
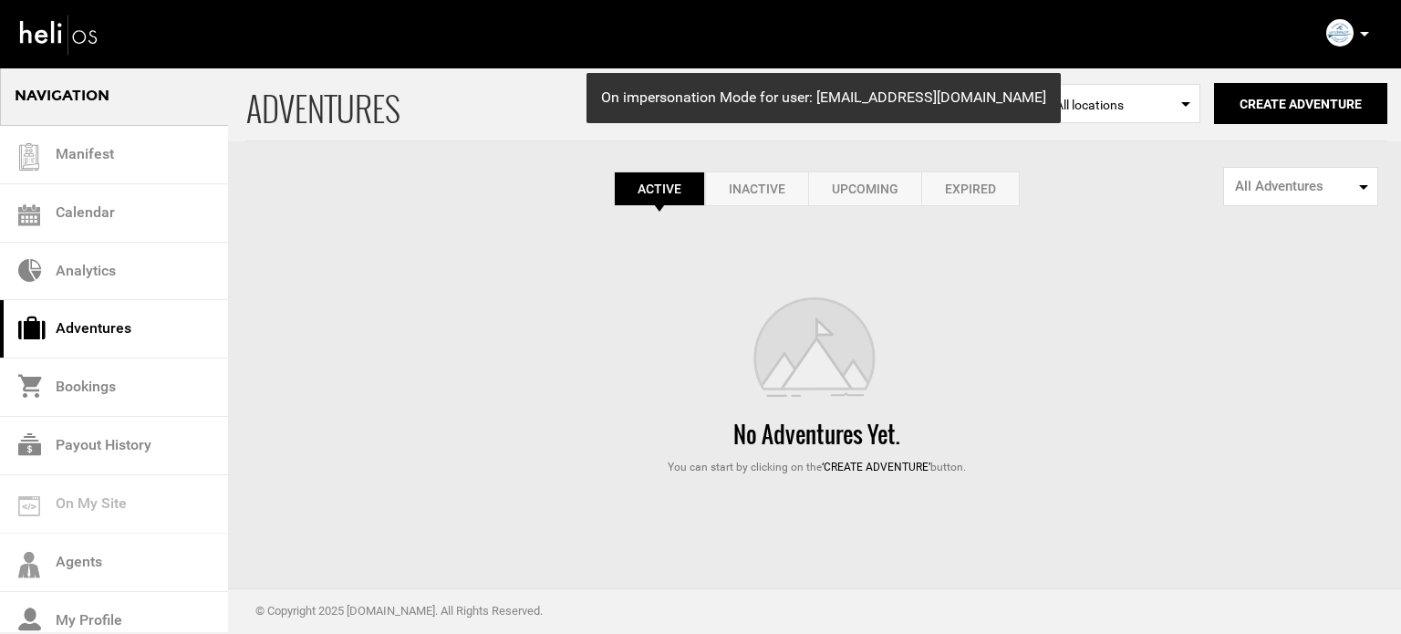
click at [999, 178] on link "Expired" at bounding box center [970, 188] width 98 height 35
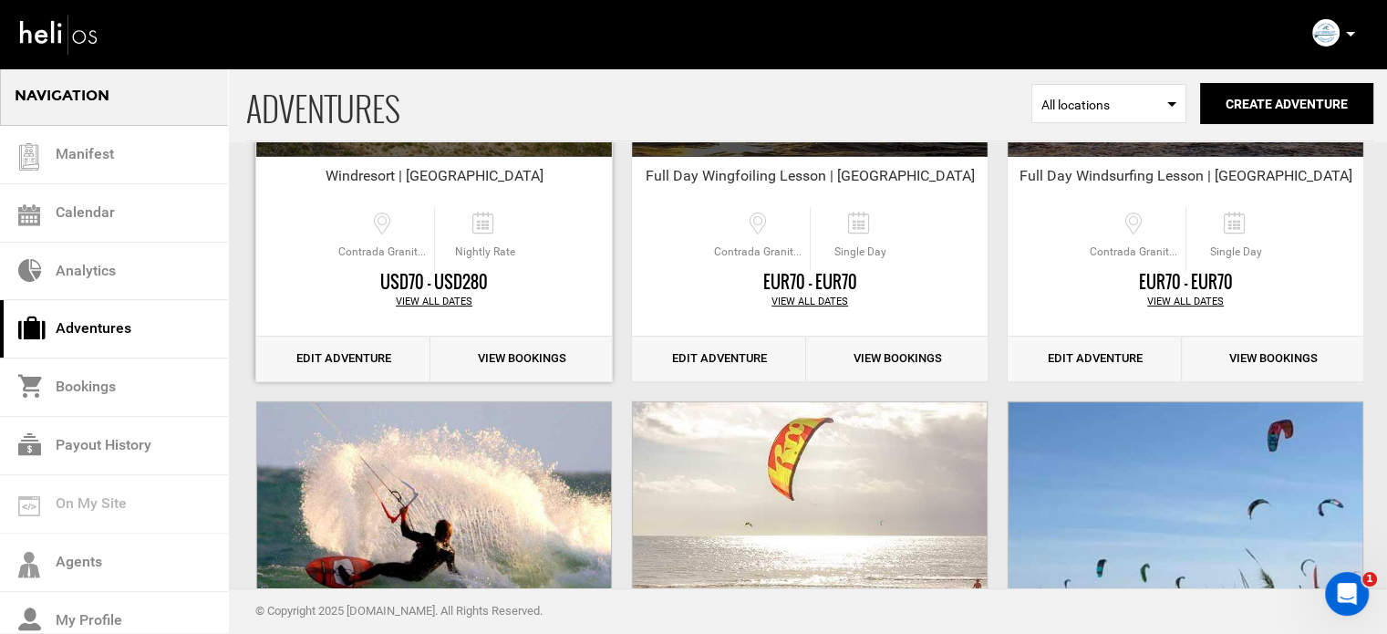
scroll to position [365, 0]
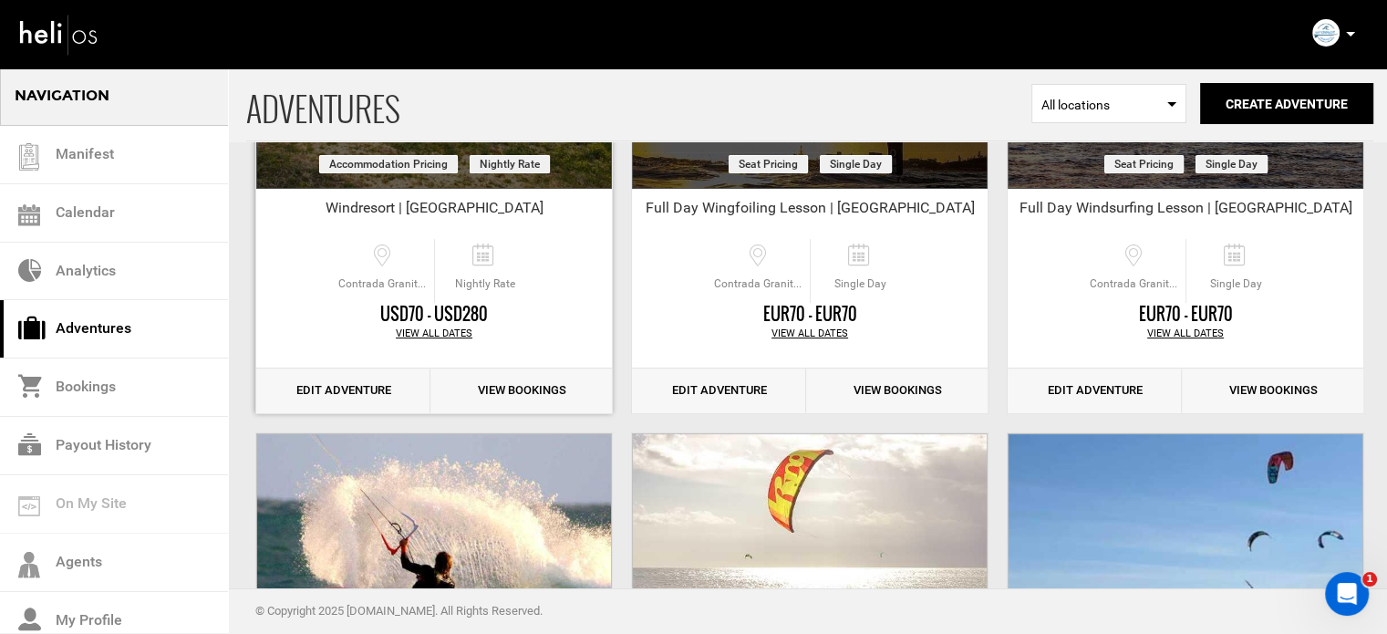
click at [386, 379] on link "Edit Adventure" at bounding box center [343, 390] width 174 height 45
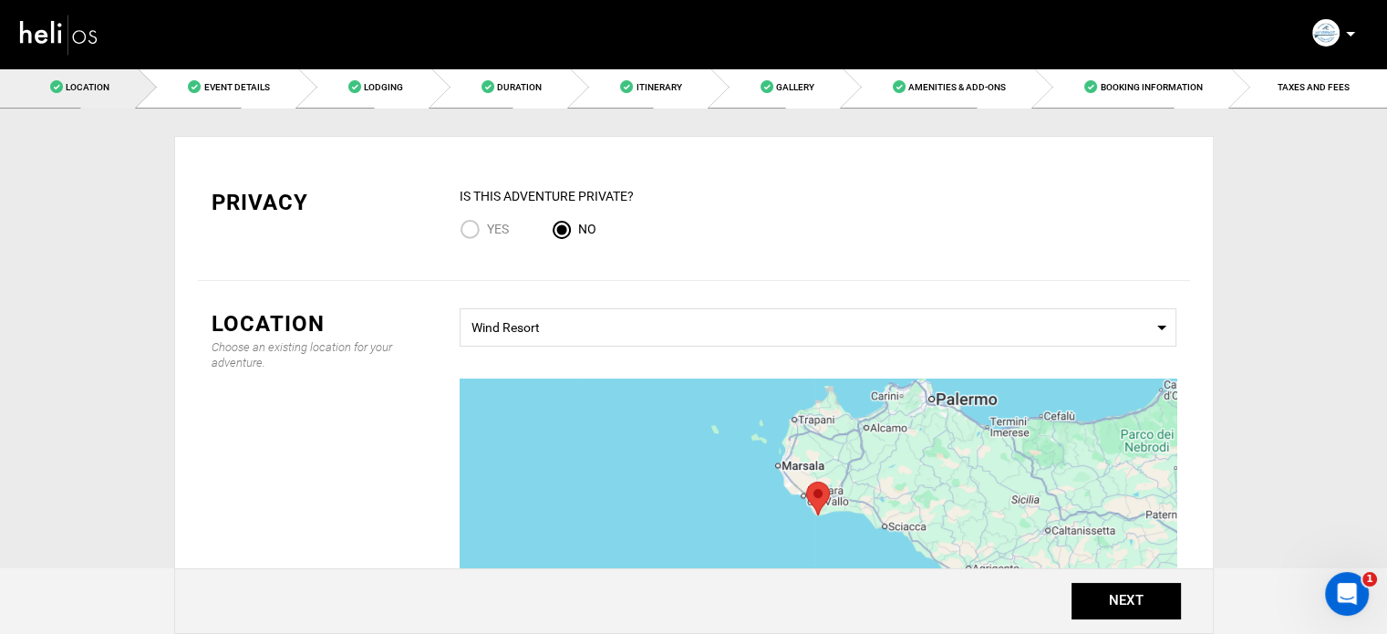
click at [485, 244] on div "IS this Adventure Private? Yes No" at bounding box center [818, 220] width 717 height 66
click at [493, 233] on span "Yes" at bounding box center [498, 229] width 22 height 15
click at [487, 233] on input "Yes" at bounding box center [473, 231] width 27 height 25
radio input "true"
radio input "false"
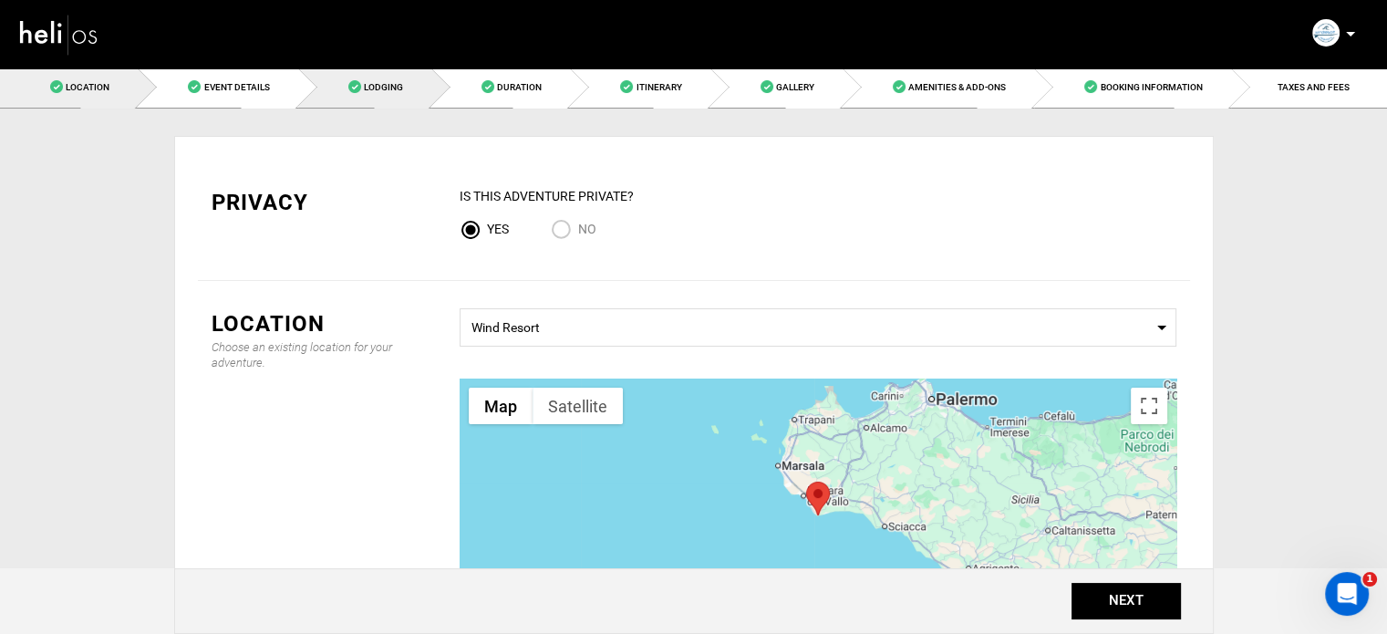
click at [377, 98] on link "Lodging" at bounding box center [364, 87] width 133 height 41
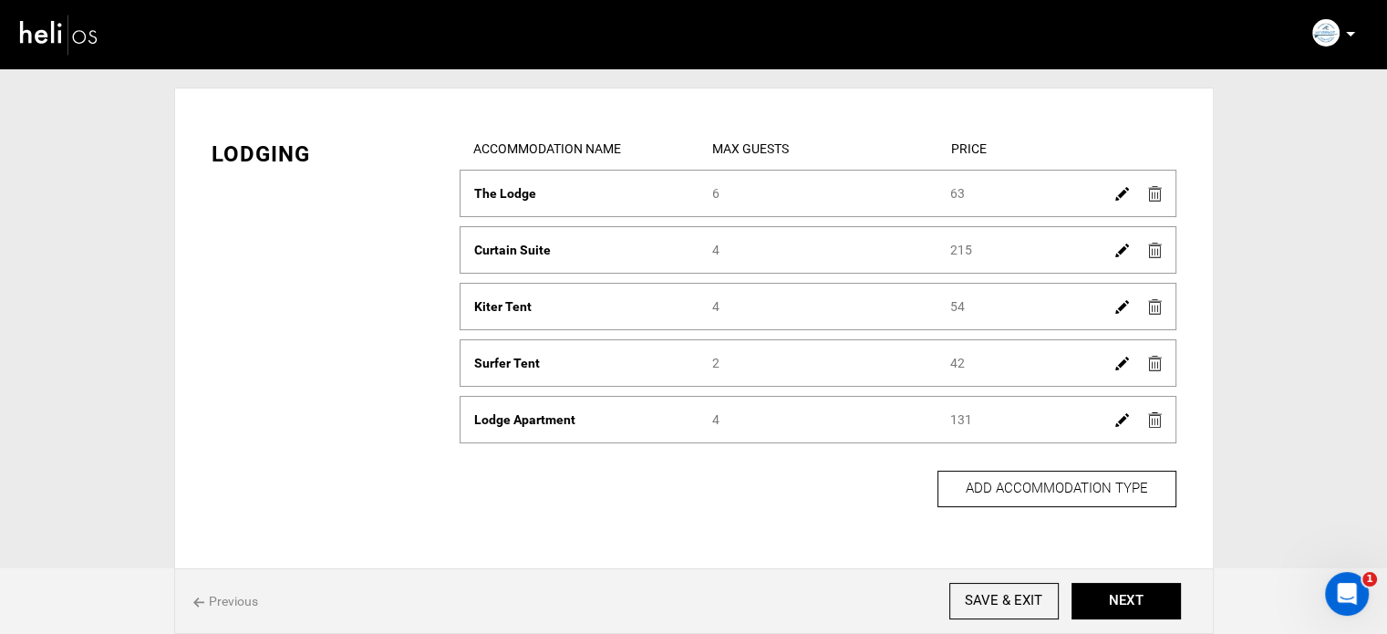
scroll to position [91, 0]
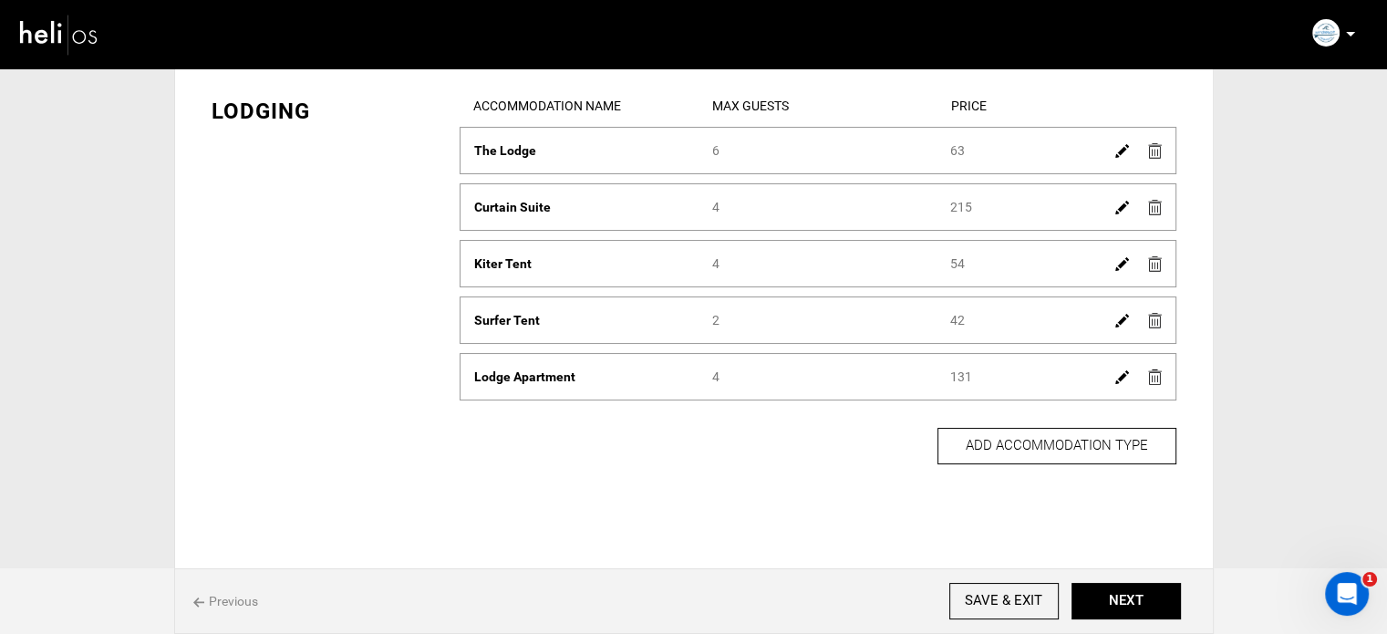
click at [1158, 200] on img at bounding box center [1155, 208] width 14 height 16
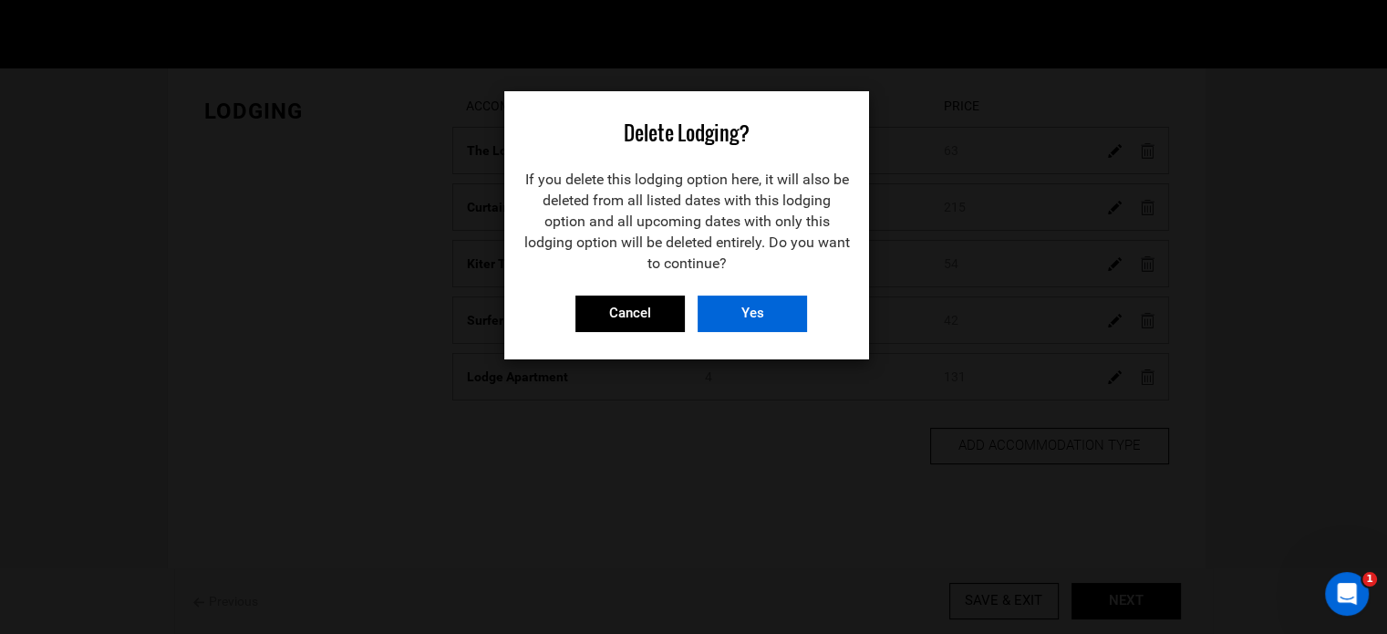
click at [800, 303] on input "Yes" at bounding box center [752, 313] width 109 height 36
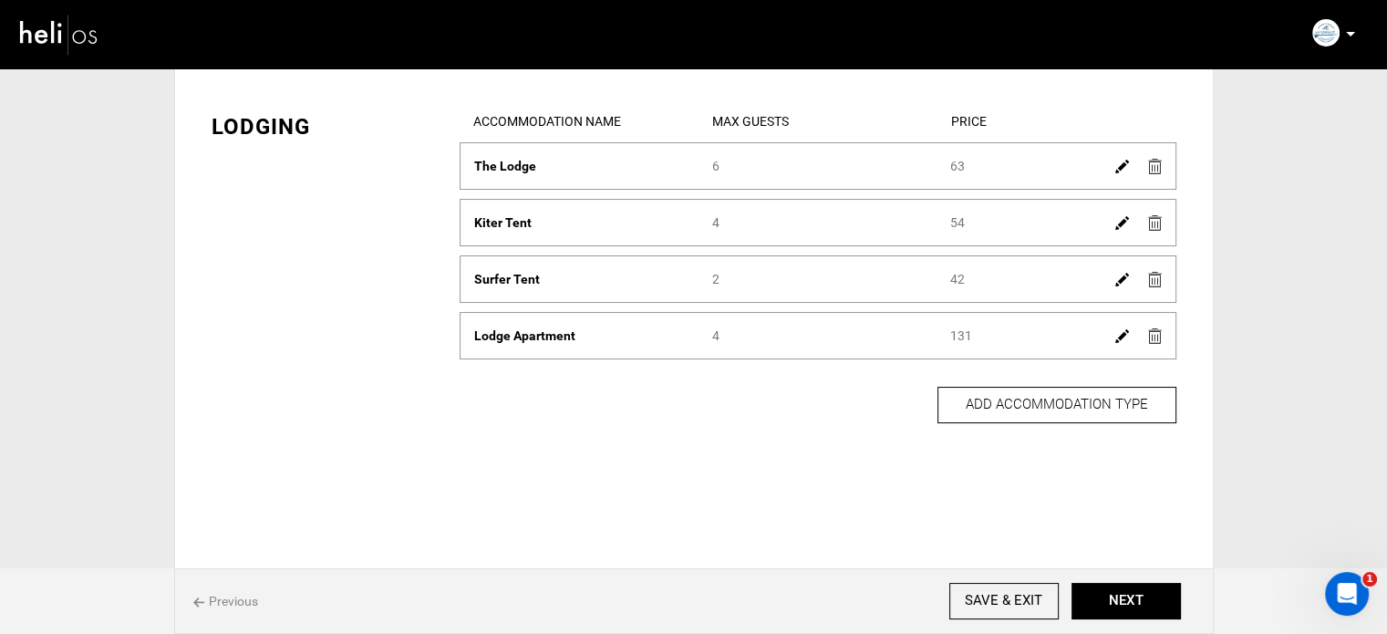
scroll to position [73, 0]
click at [1147, 610] on button "NEXT" at bounding box center [1125, 601] width 109 height 36
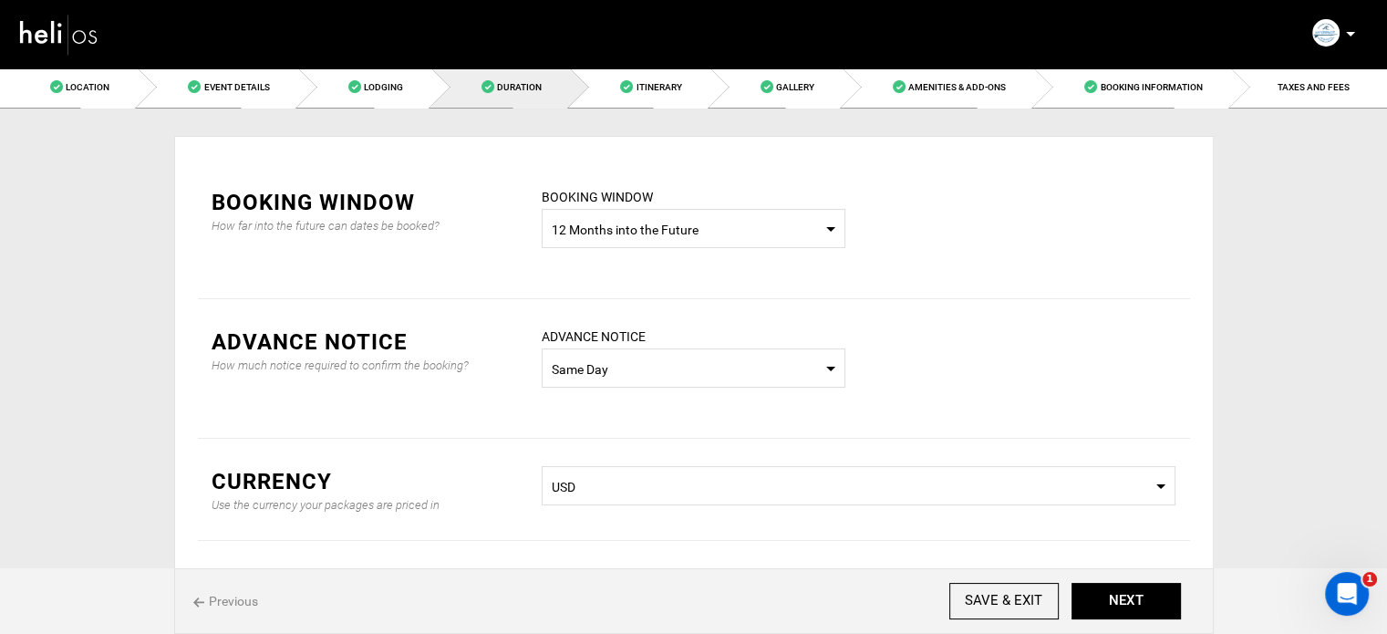
click at [723, 233] on span "12 Months into the Future" at bounding box center [694, 230] width 284 height 18
click at [605, 338] on div "12 Months into the Future" at bounding box center [693, 344] width 274 height 18
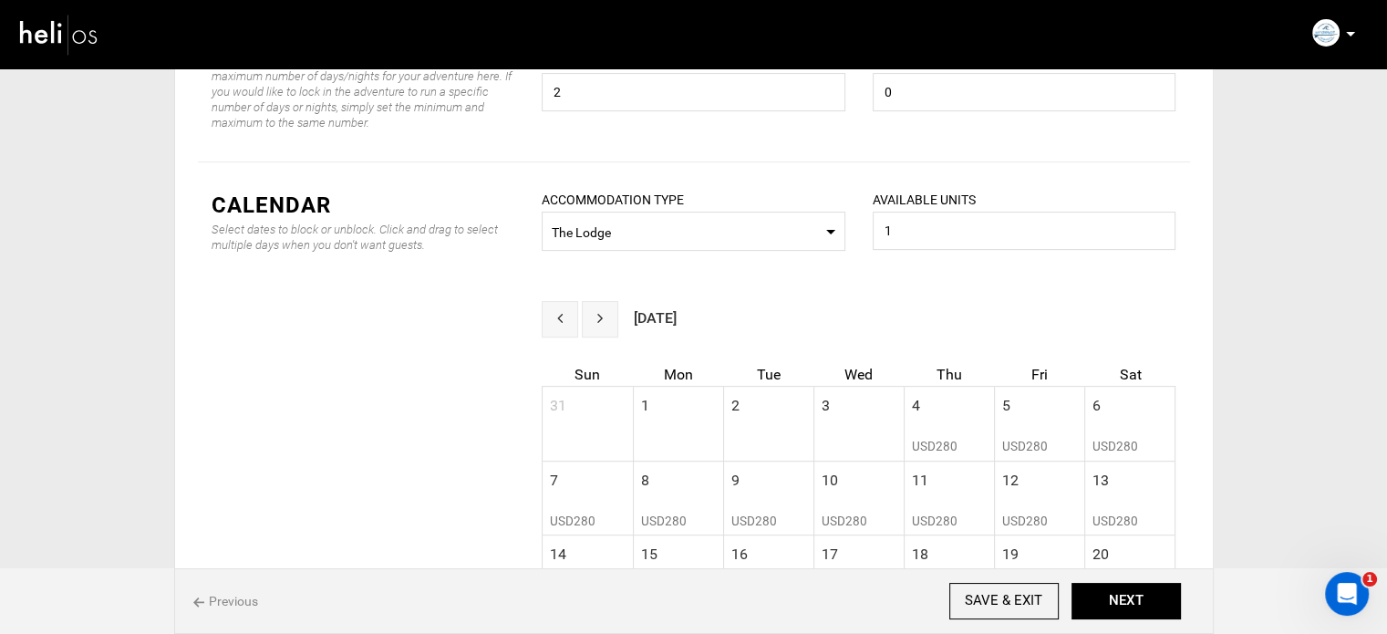
scroll to position [456, 0]
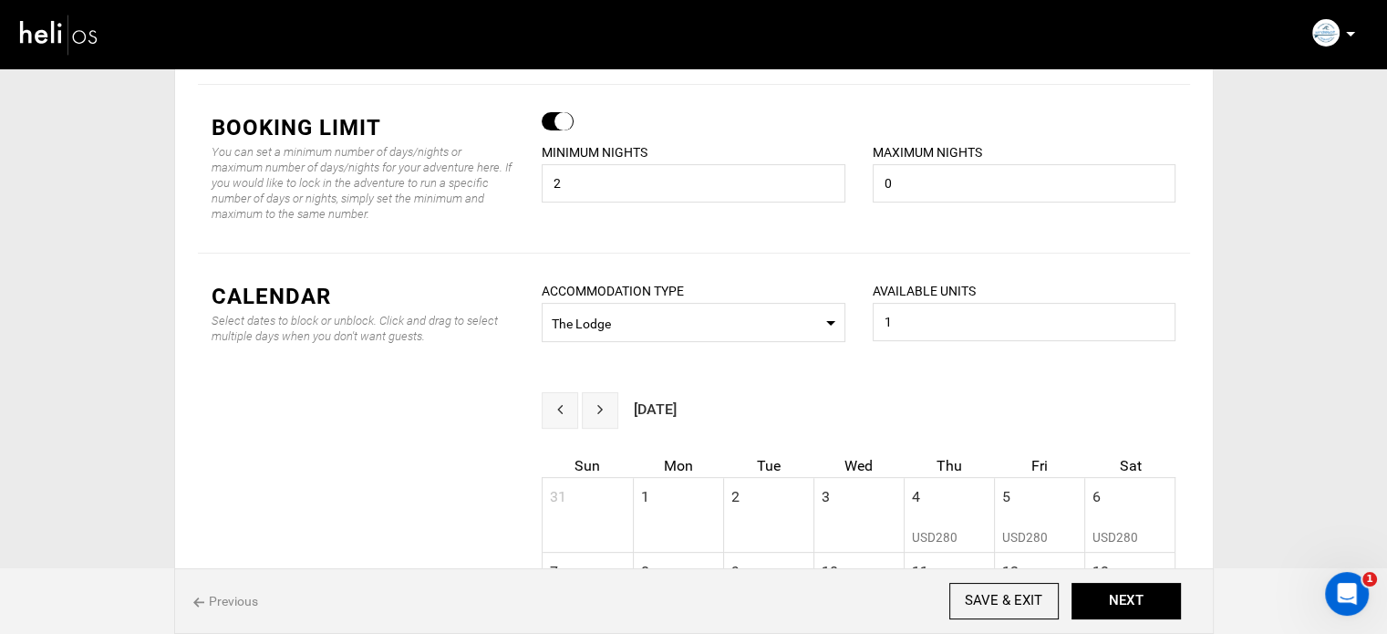
click at [686, 331] on span "The Lodge" at bounding box center [694, 324] width 284 height 18
click at [611, 400] on div "Kiter Tent" at bounding box center [693, 401] width 274 height 18
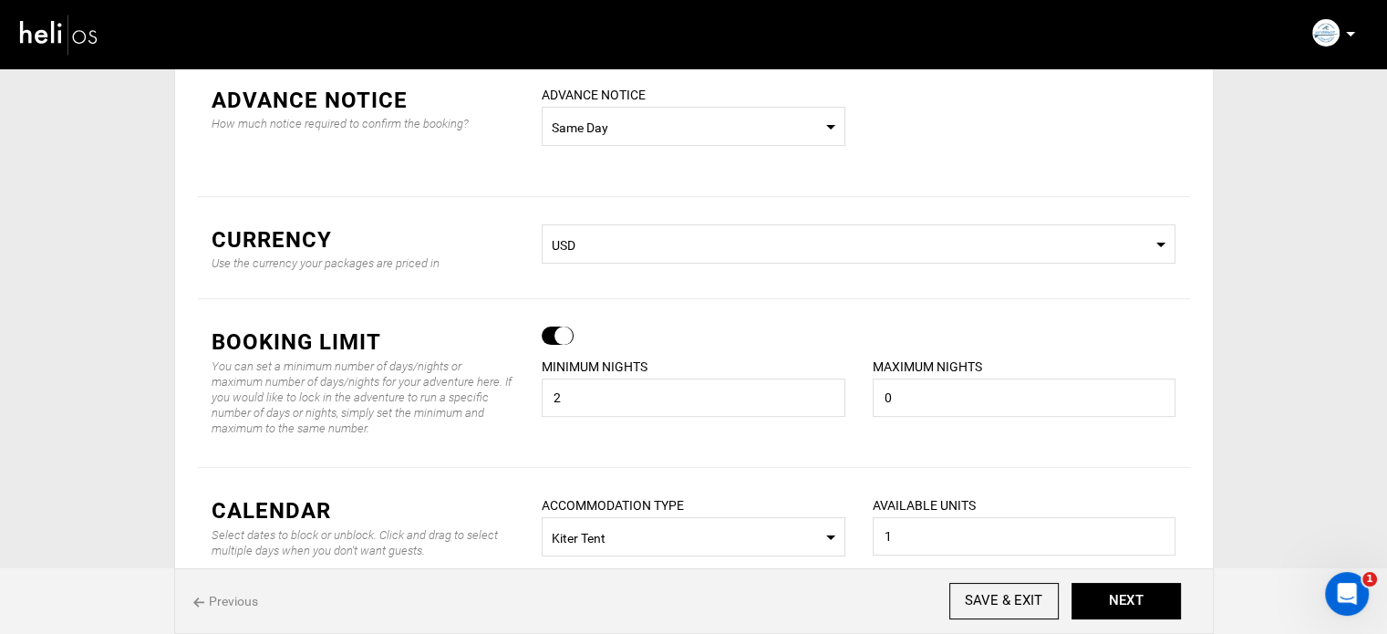
scroll to position [0, 0]
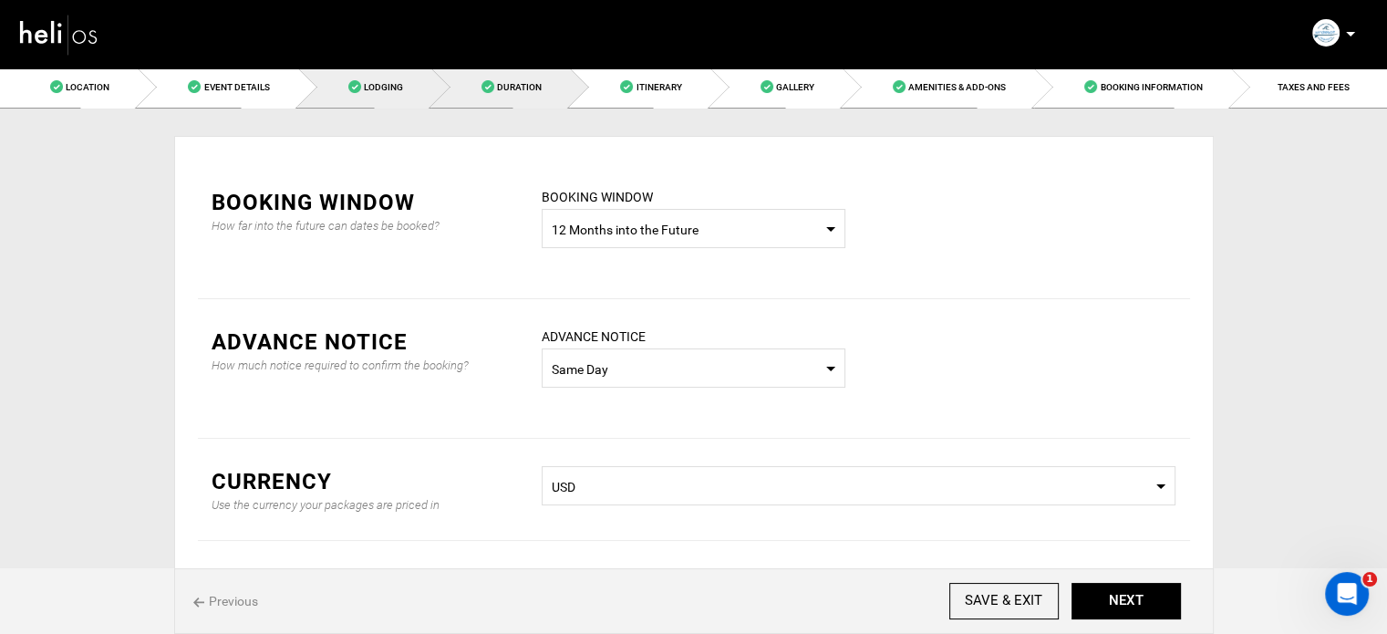
click at [389, 95] on link "Lodging" at bounding box center [364, 87] width 133 height 41
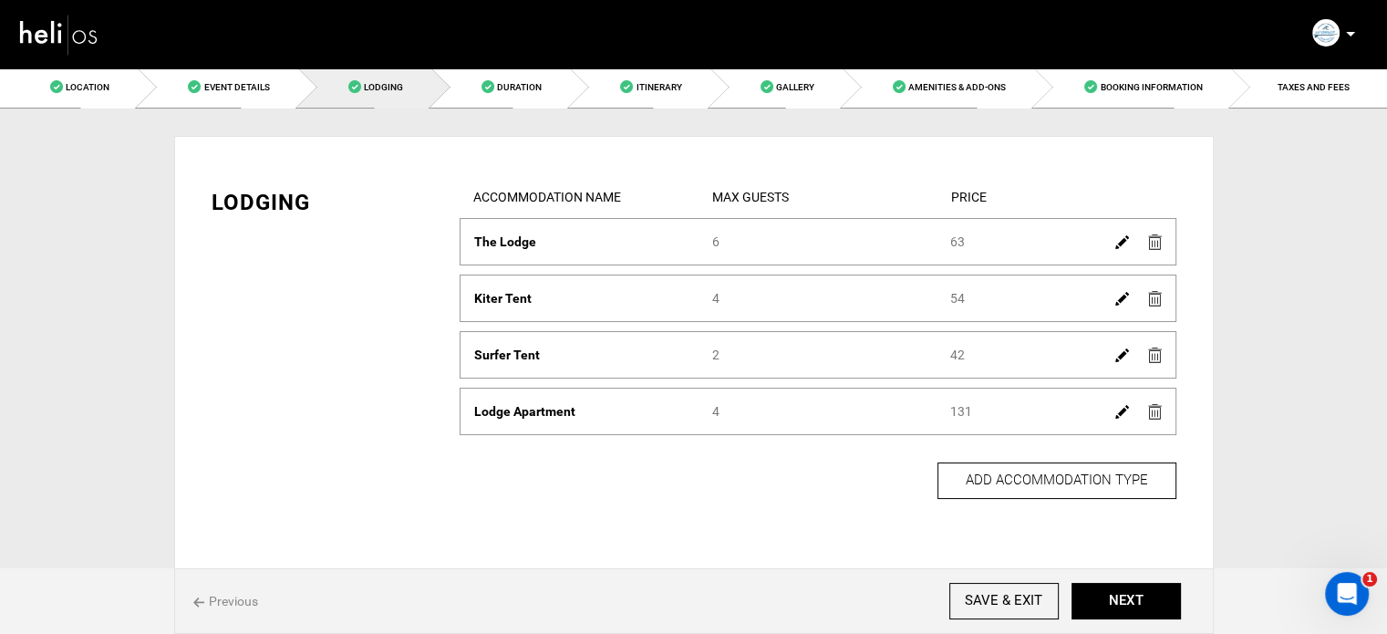
scroll to position [73, 0]
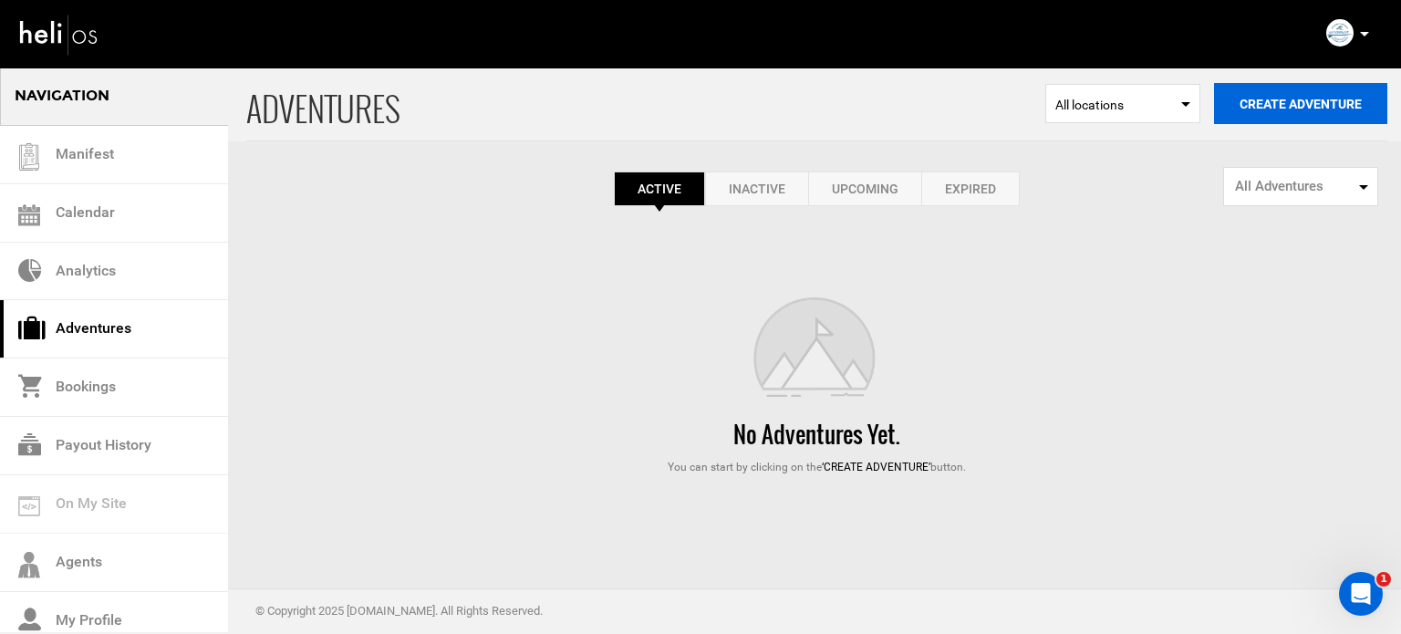
click at [1351, 105] on button "Create Adventure" at bounding box center [1300, 103] width 173 height 41
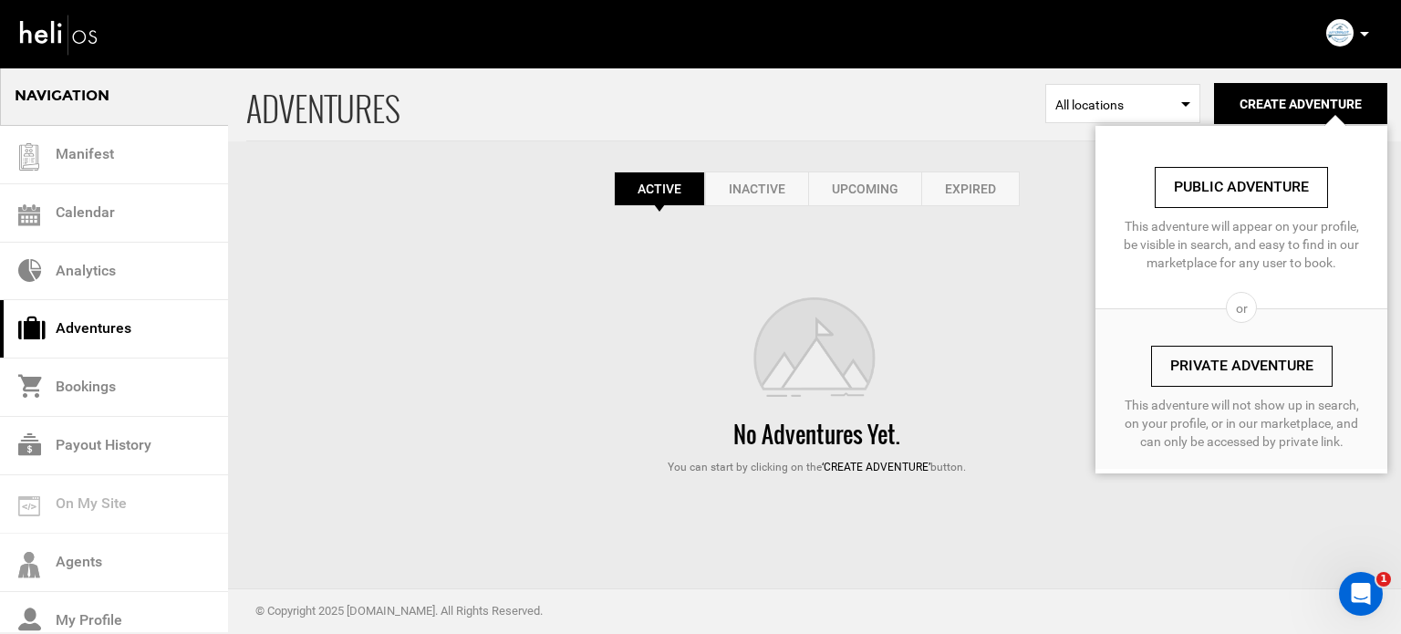
click at [1248, 368] on link "Private Adventure" at bounding box center [1241, 366] width 181 height 41
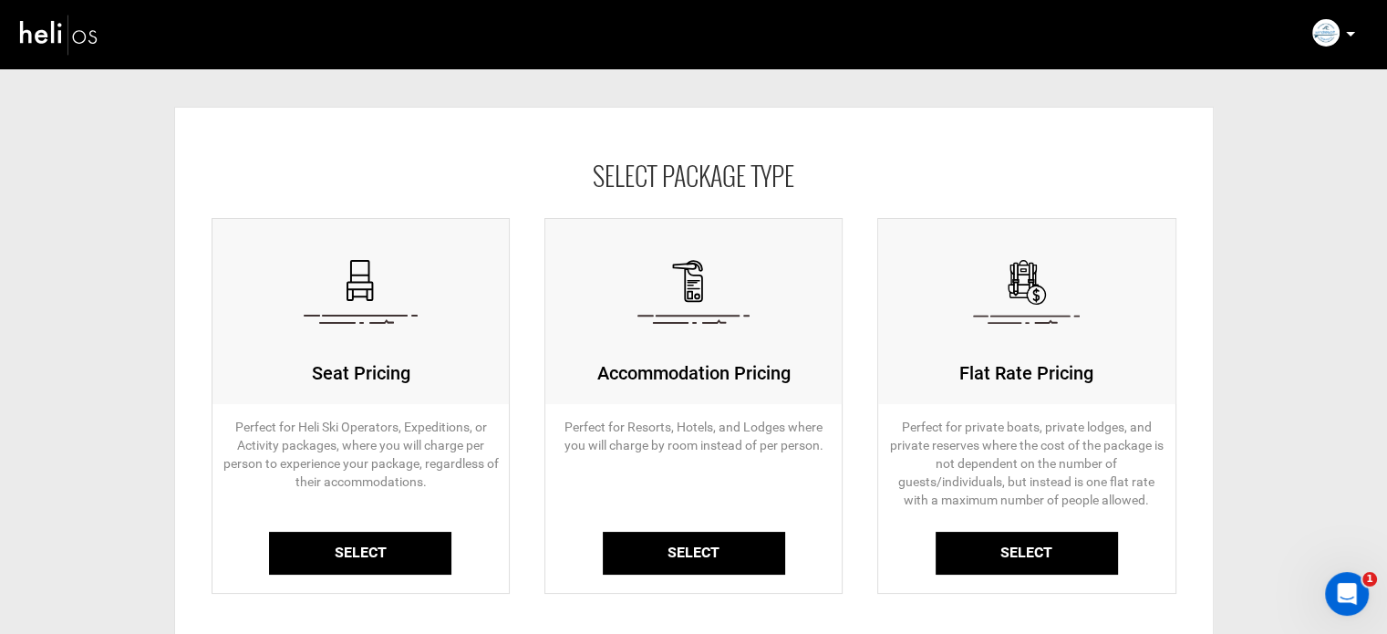
scroll to position [91, 0]
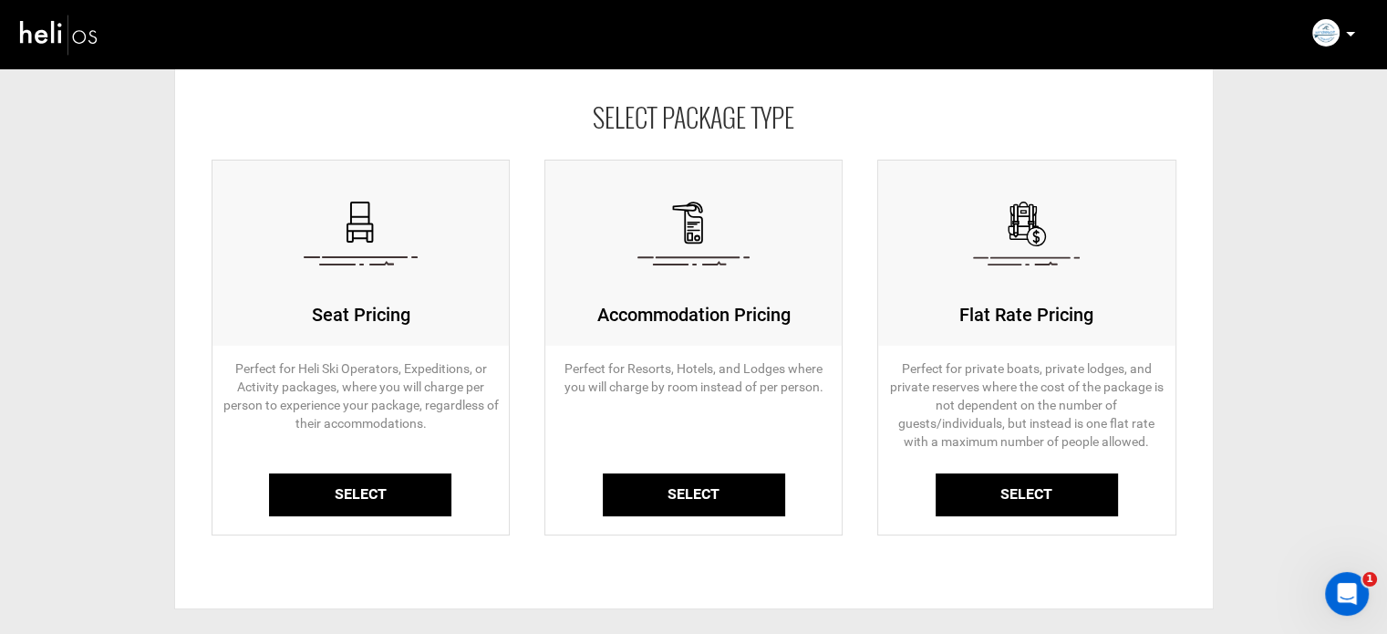
click at [400, 499] on link "Select" at bounding box center [360, 494] width 182 height 43
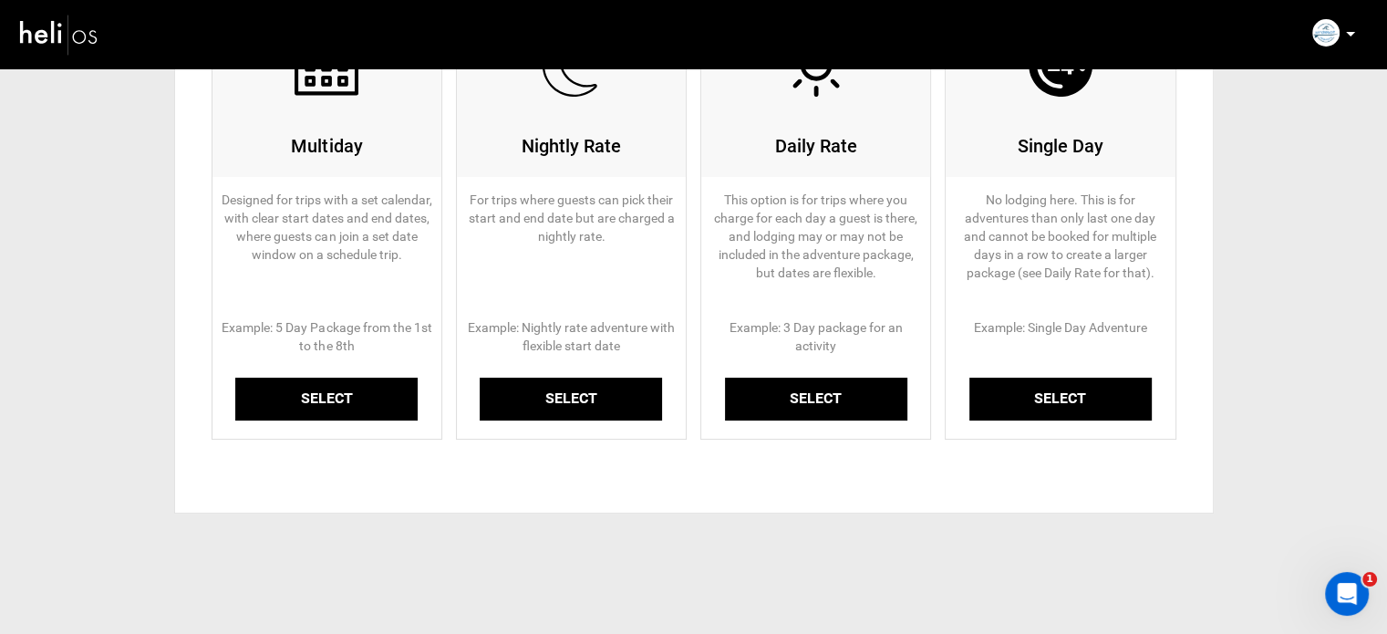
scroll to position [274, 0]
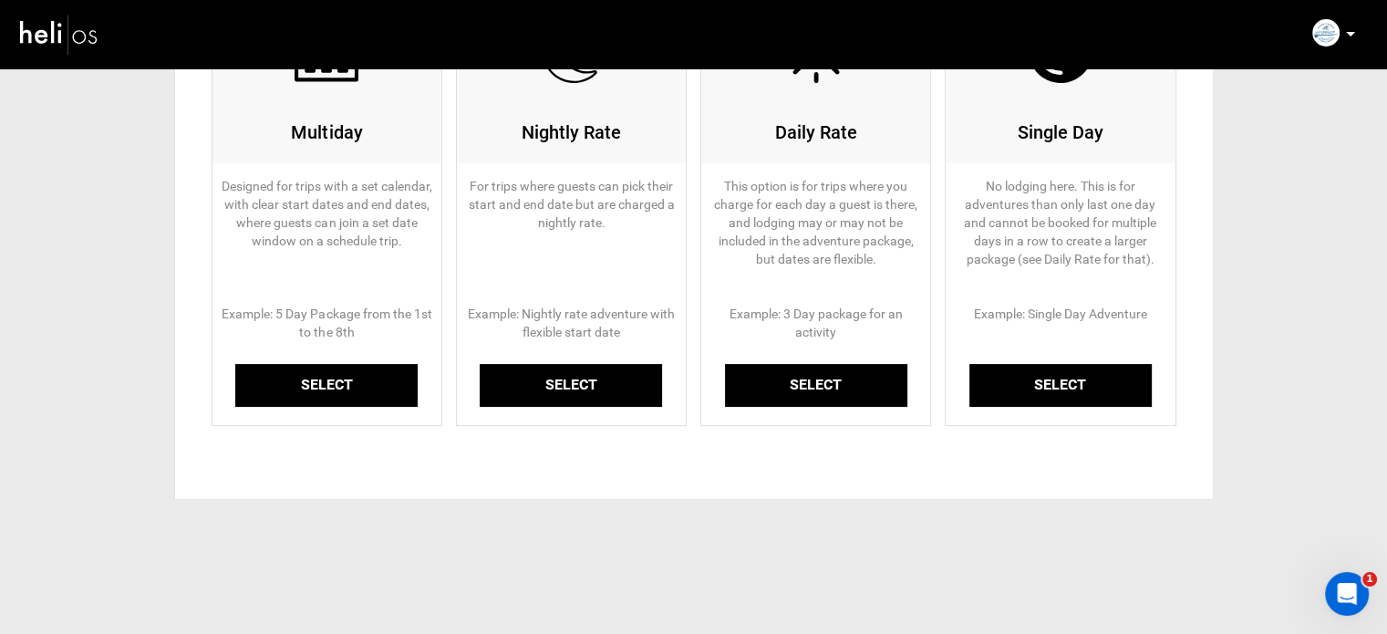
click at [370, 364] on link "Select" at bounding box center [326, 385] width 182 height 43
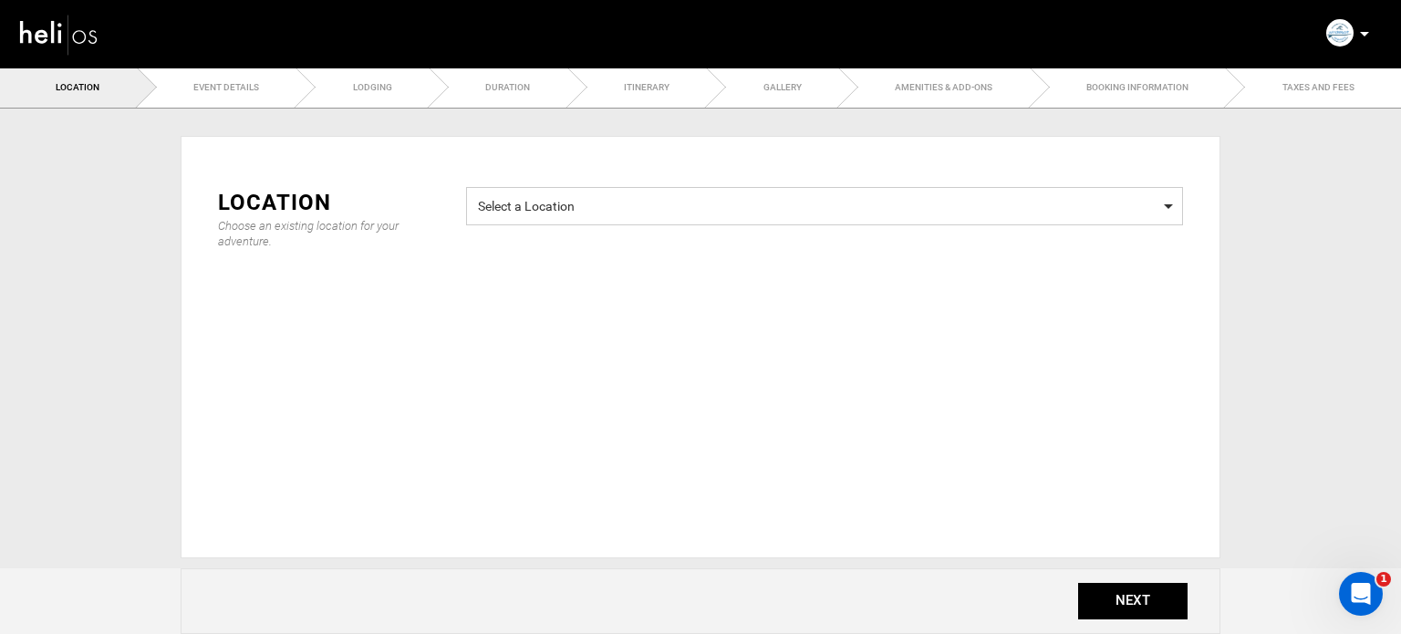
click at [548, 188] on span "Select a Location Select a Location" at bounding box center [824, 206] width 717 height 38
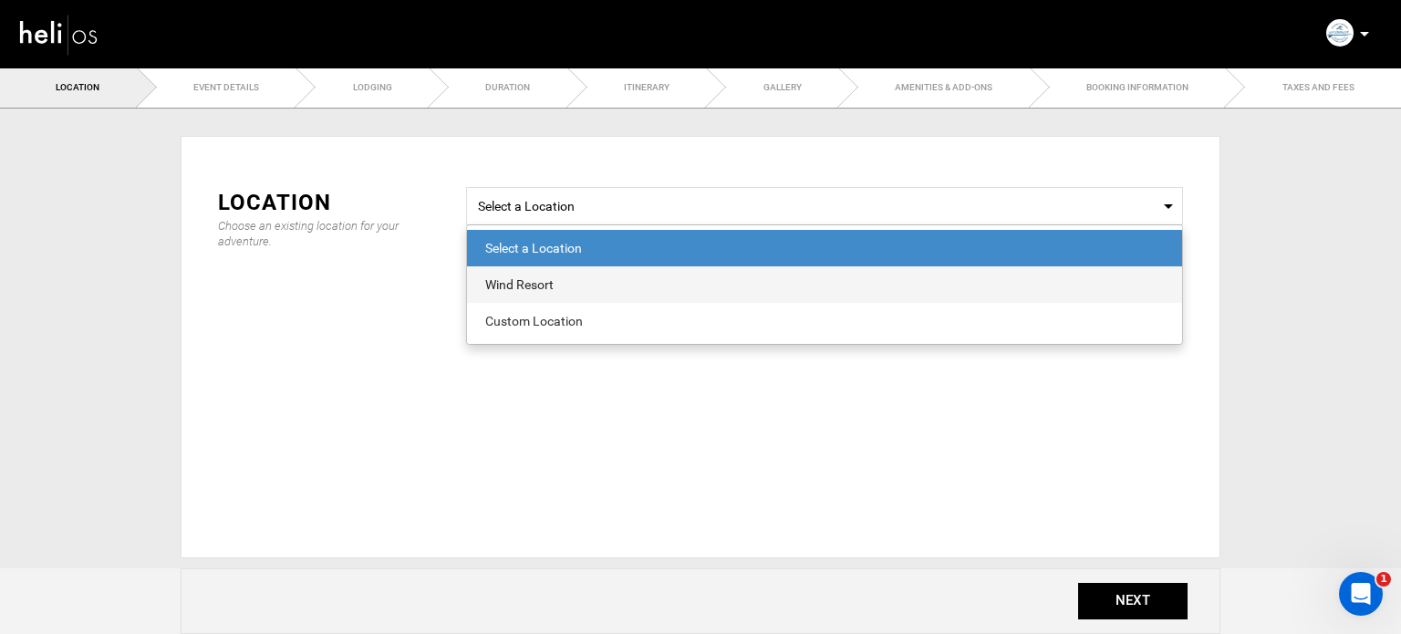
click at [546, 297] on span "Wind Resort" at bounding box center [824, 284] width 715 height 36
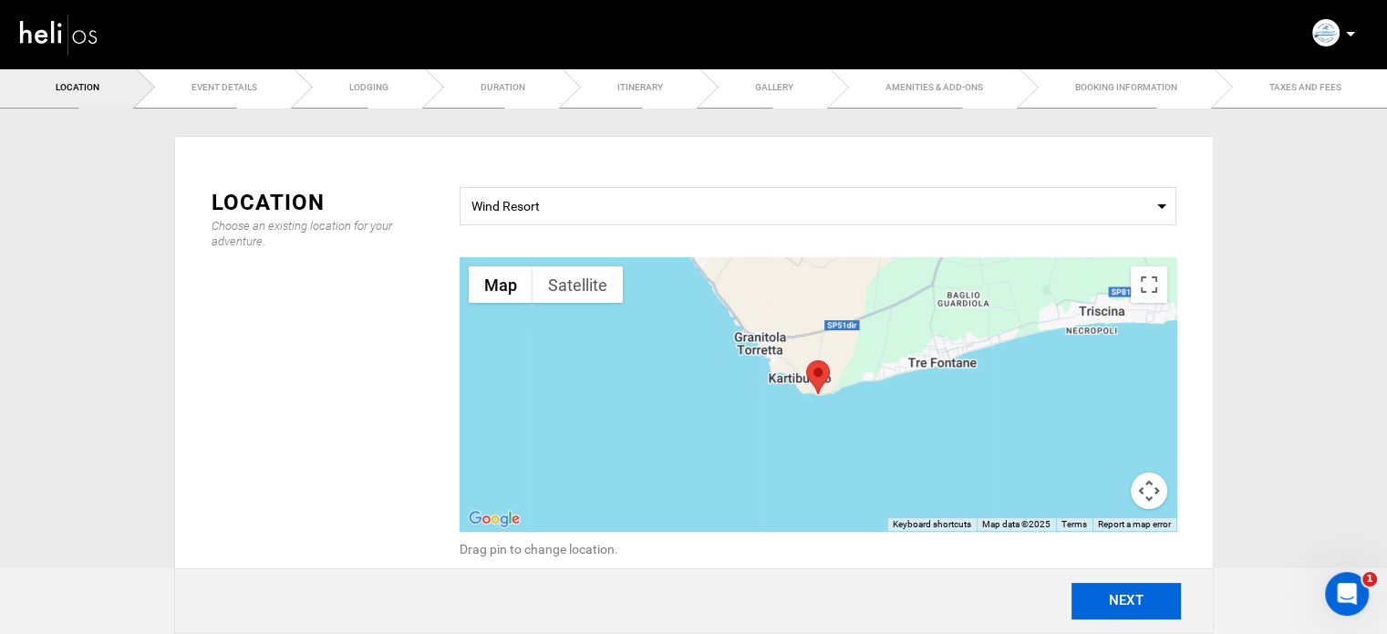
click at [1123, 609] on button "NEXT" at bounding box center [1125, 601] width 109 height 36
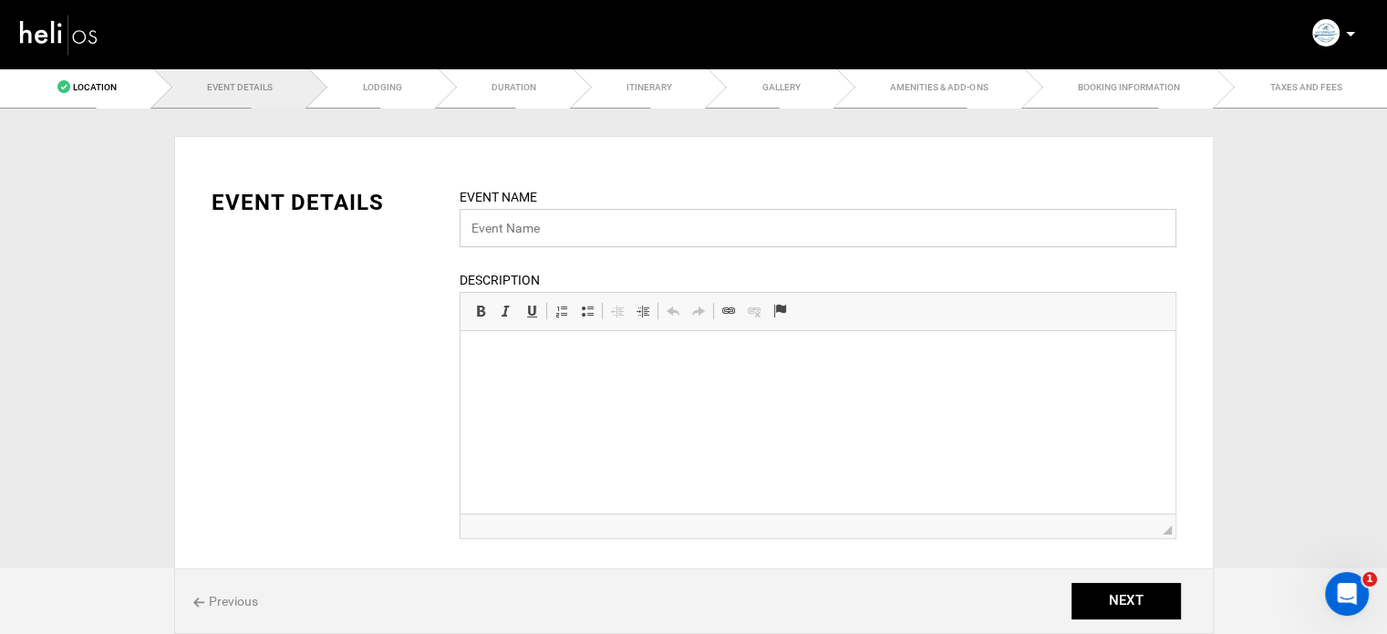
click at [499, 226] on input "text" at bounding box center [818, 228] width 717 height 38
paste input "Windresort | Italy"
type input "Windresort | Italy"
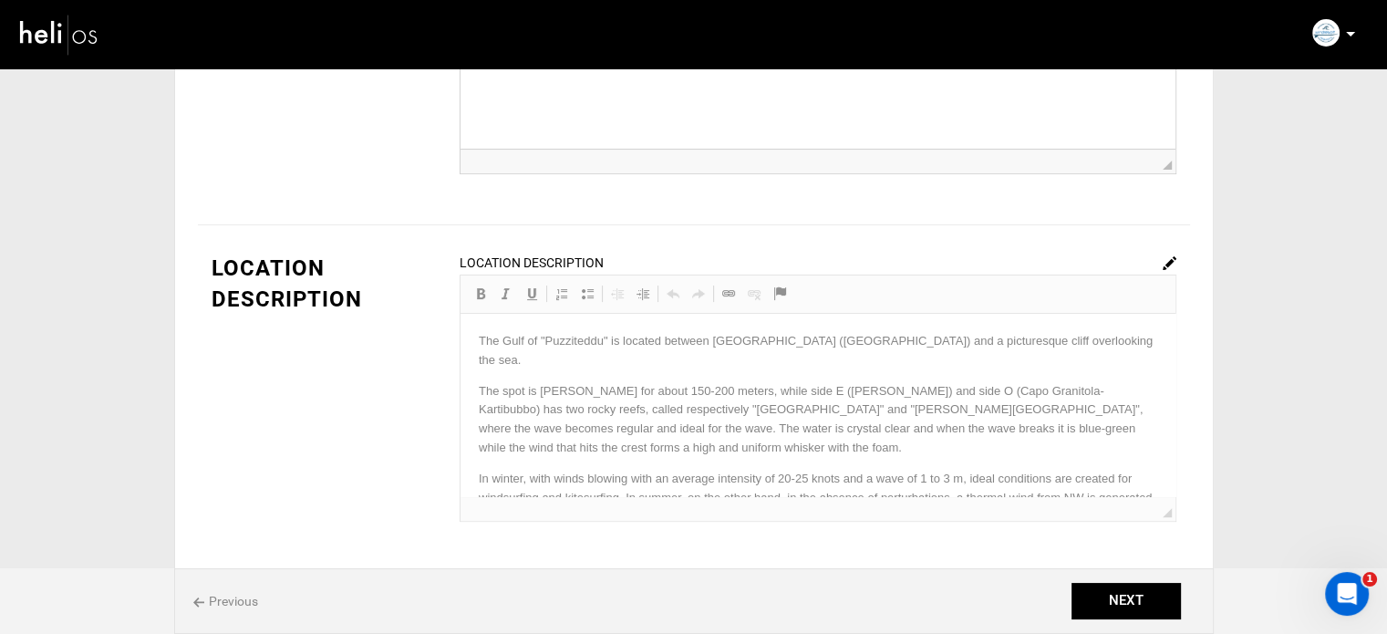
scroll to position [352, 0]
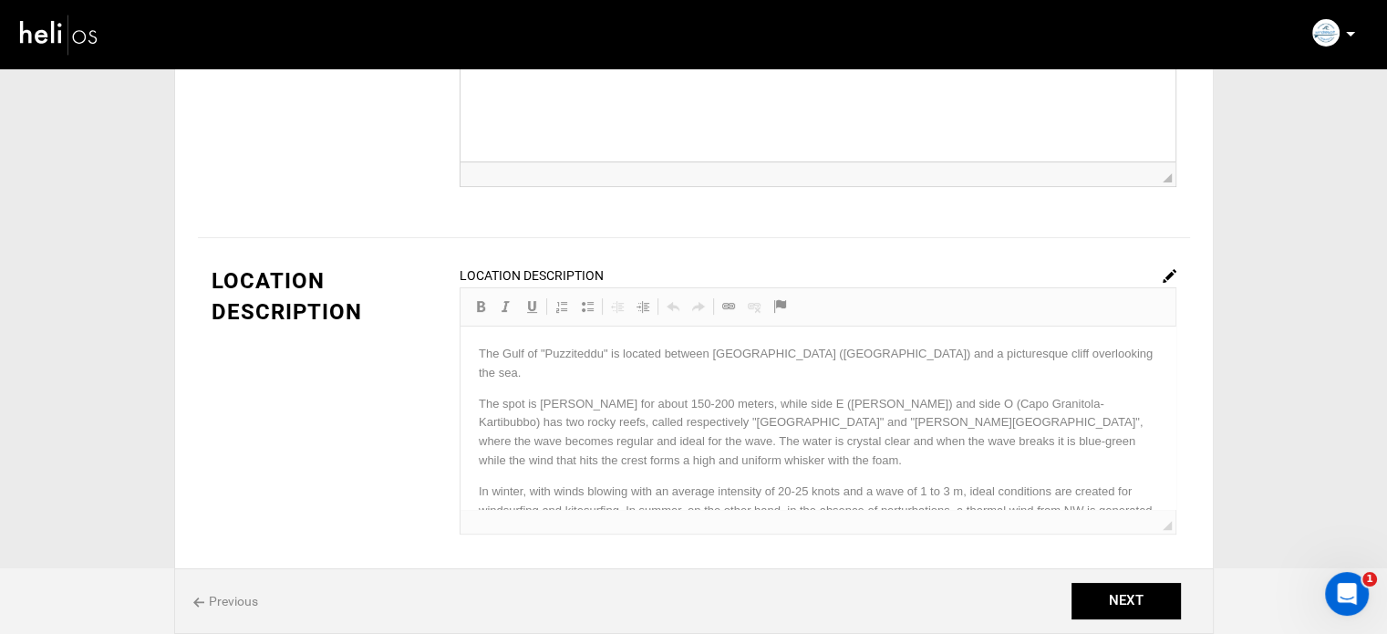
click at [1168, 271] on img at bounding box center [1170, 276] width 14 height 14
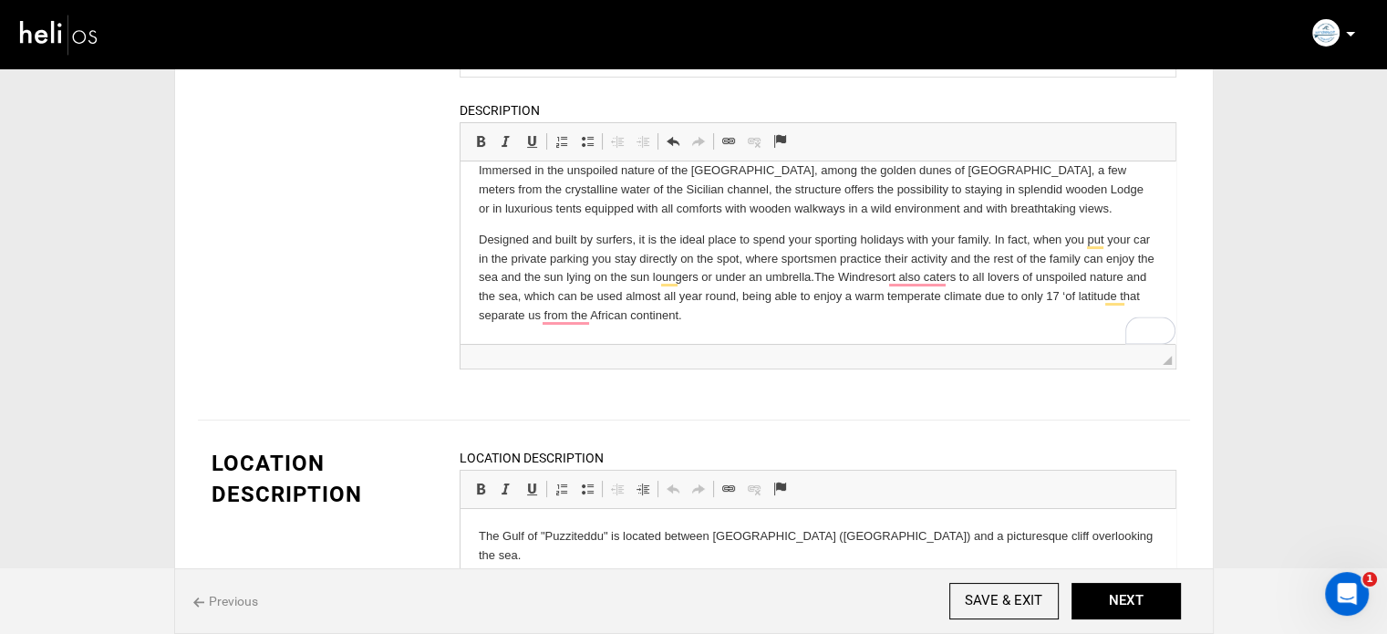
scroll to position [534, 0]
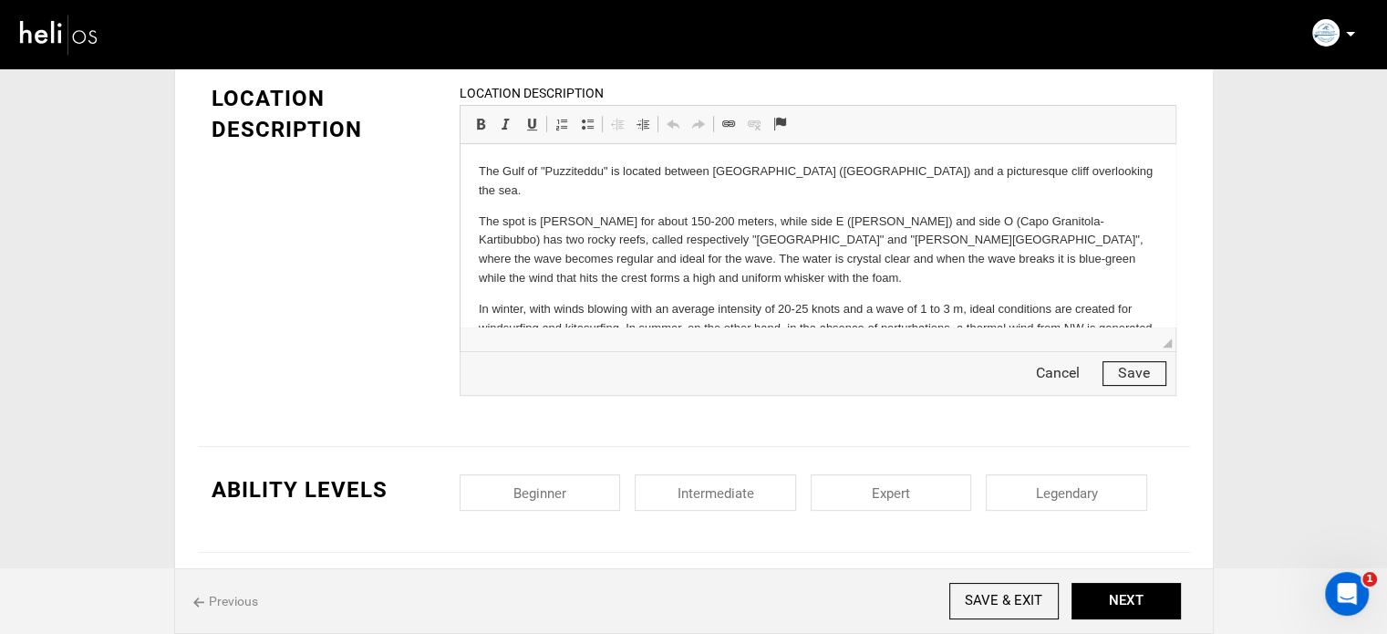
click at [1117, 372] on button "Save" at bounding box center [1134, 373] width 64 height 25
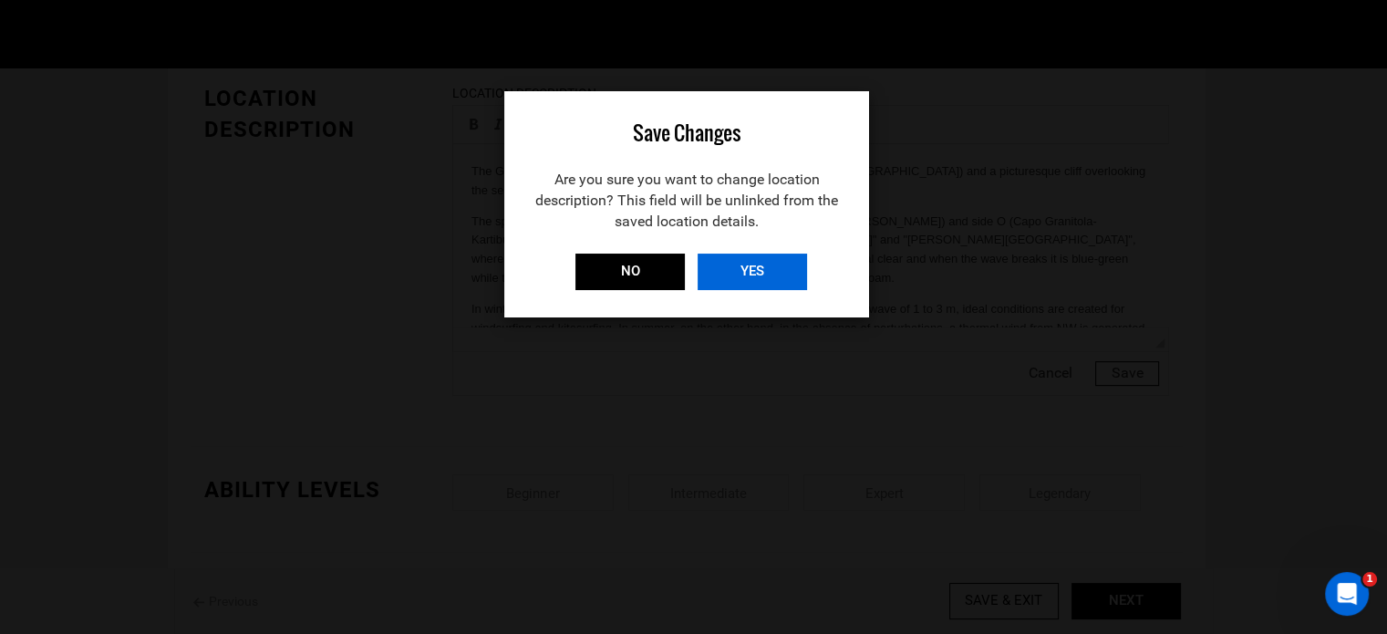
click at [765, 280] on input "YES" at bounding box center [752, 271] width 109 height 36
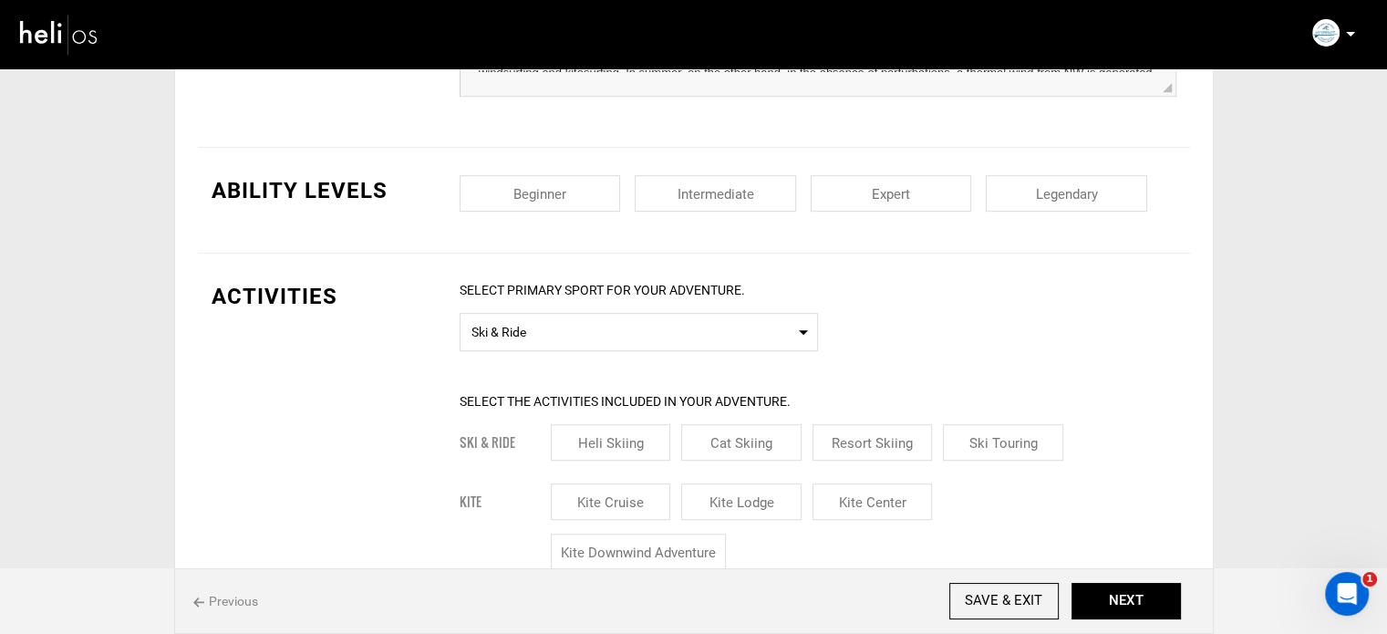
scroll to position [626, 0]
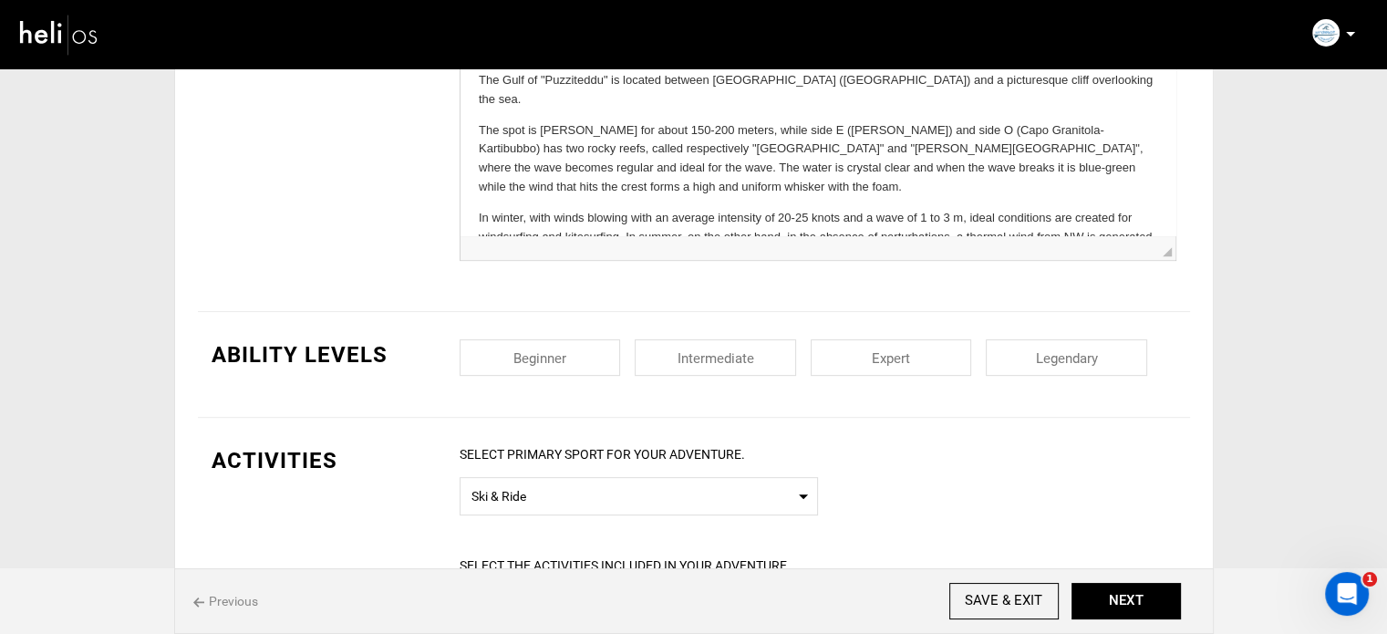
click at [548, 357] on input "checkbox" at bounding box center [540, 357] width 161 height 36
checkbox input "true"
click at [665, 369] on input "checkbox" at bounding box center [715, 357] width 161 height 36
checkbox input "true"
drag, startPoint x: 884, startPoint y: 367, endPoint x: 925, endPoint y: 373, distance: 40.5
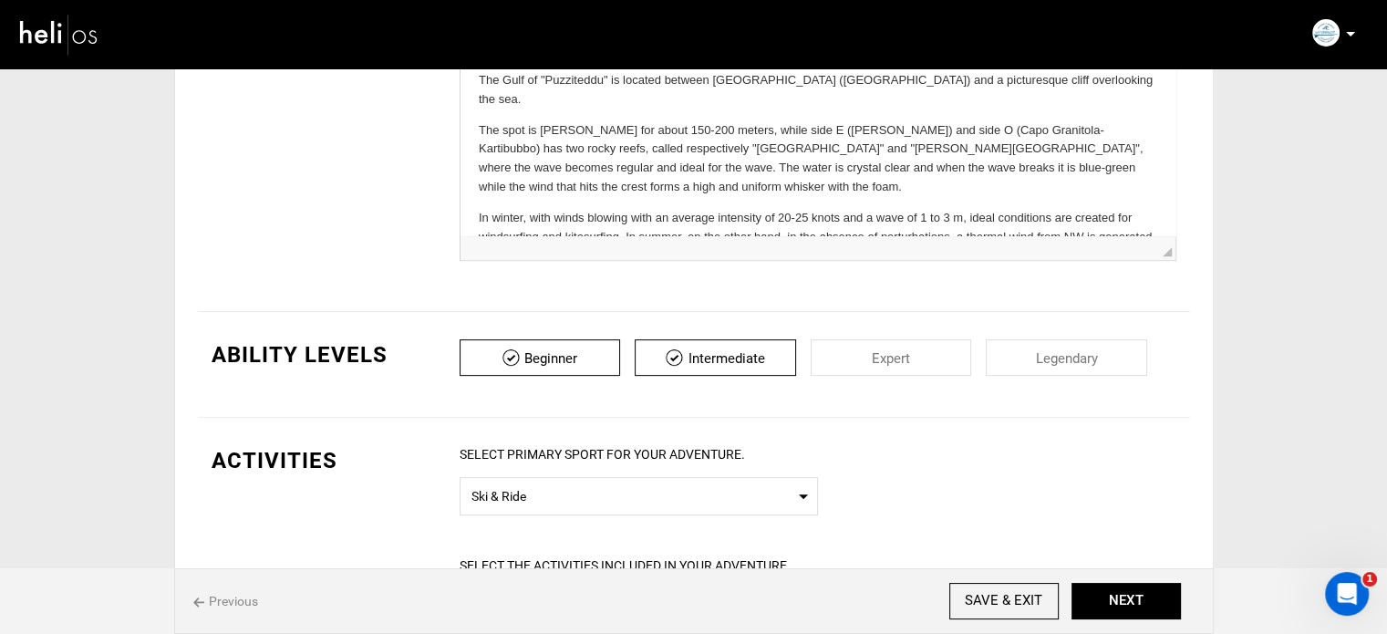
click at [895, 370] on input "checkbox" at bounding box center [891, 357] width 161 height 36
checkbox input "true"
drag, startPoint x: 1121, startPoint y: 354, endPoint x: 727, endPoint y: 463, distance: 408.8
click at [1098, 365] on input "checkbox" at bounding box center [1066, 357] width 161 height 36
checkbox input "true"
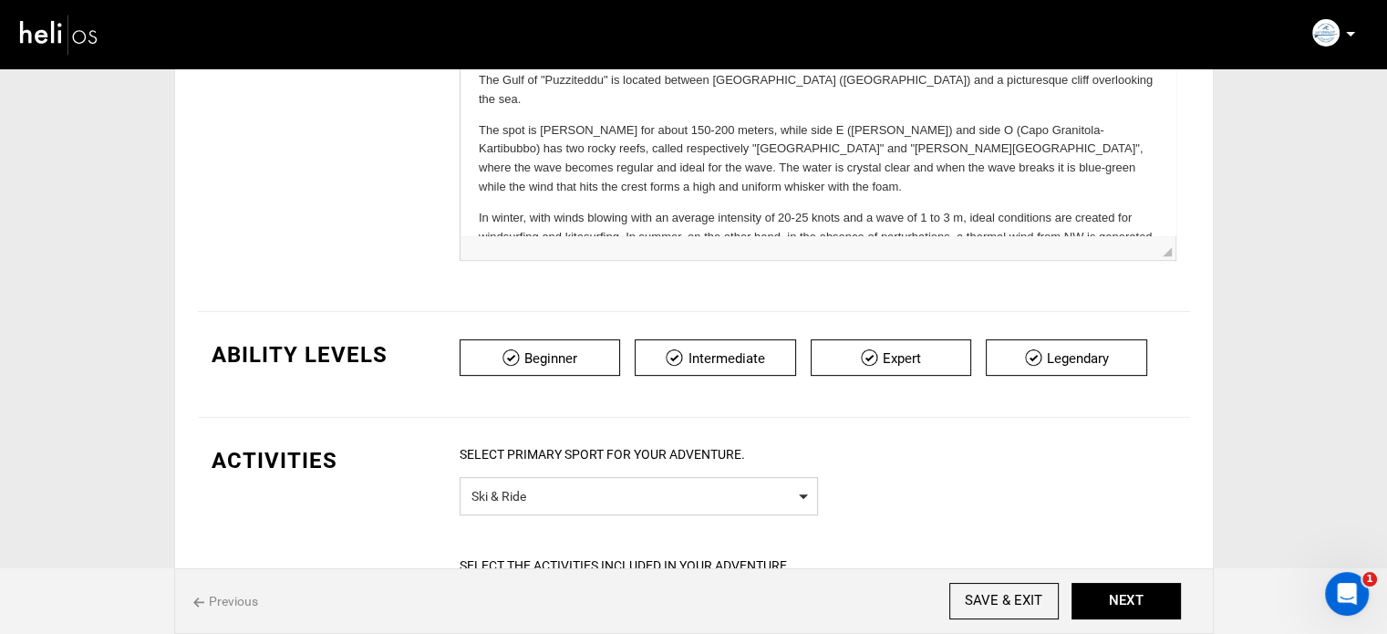
click at [605, 482] on span "Ski & Ride" at bounding box center [638, 493] width 335 height 23
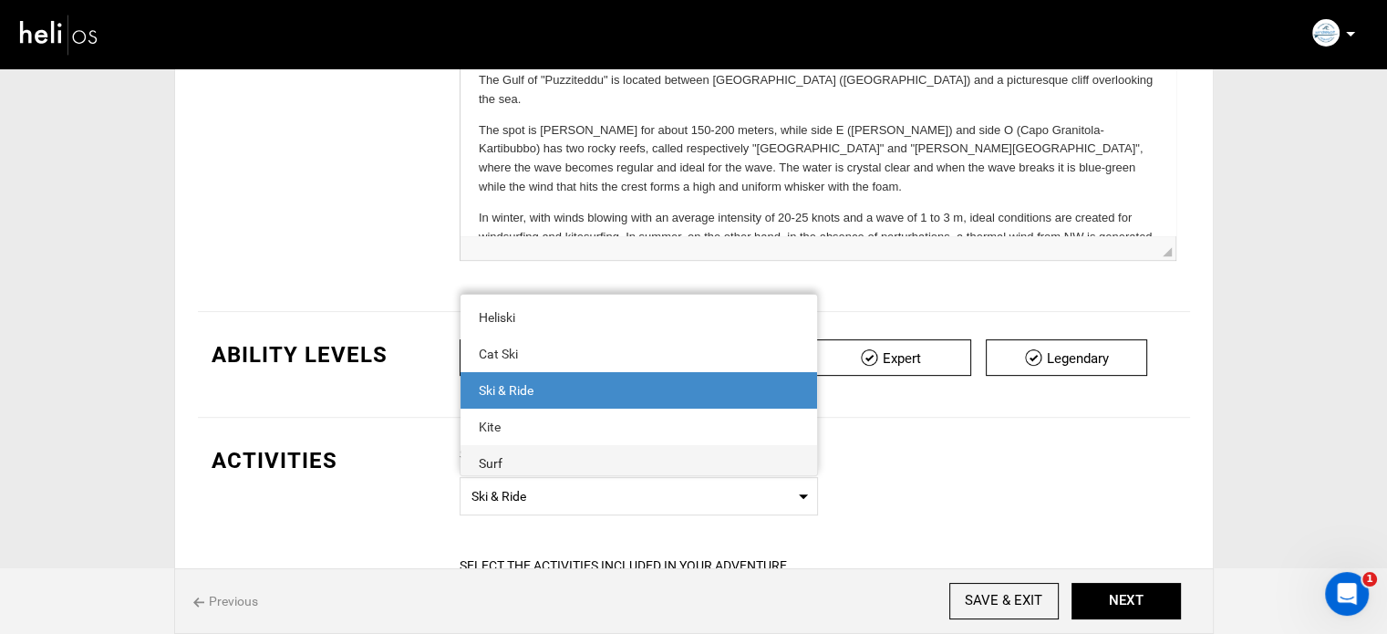
click at [545, 446] on span "Surf" at bounding box center [638, 463] width 357 height 36
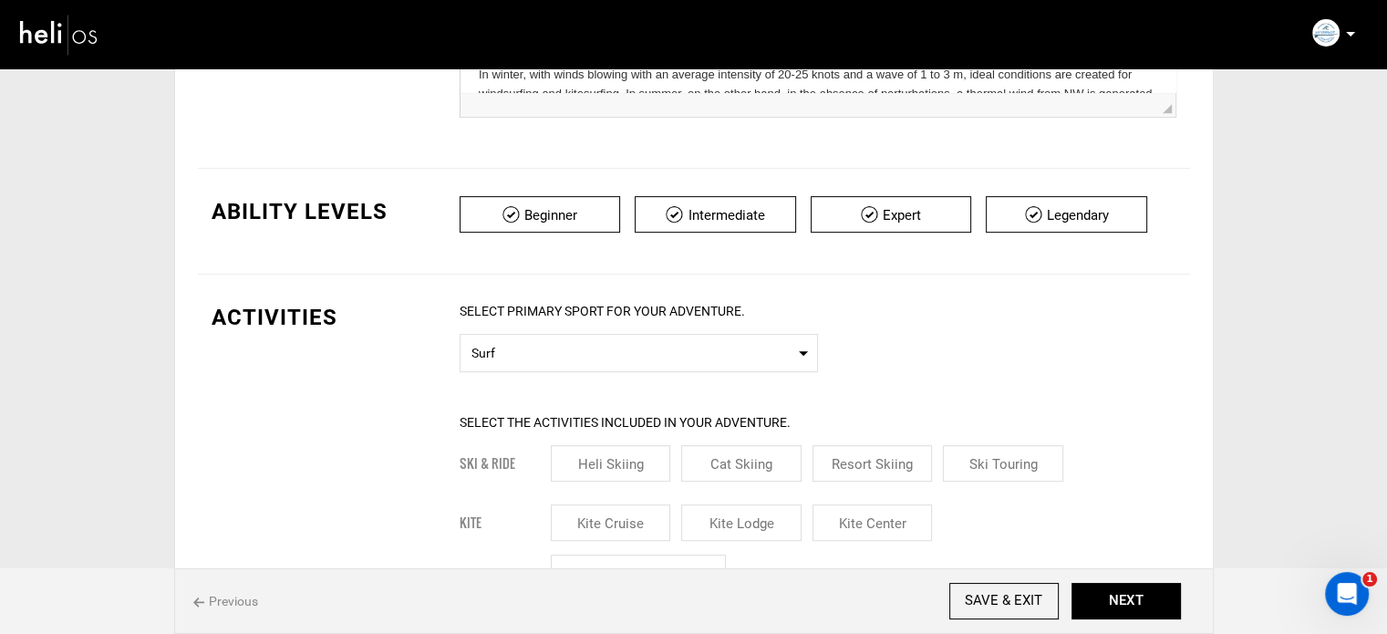
scroll to position [990, 0]
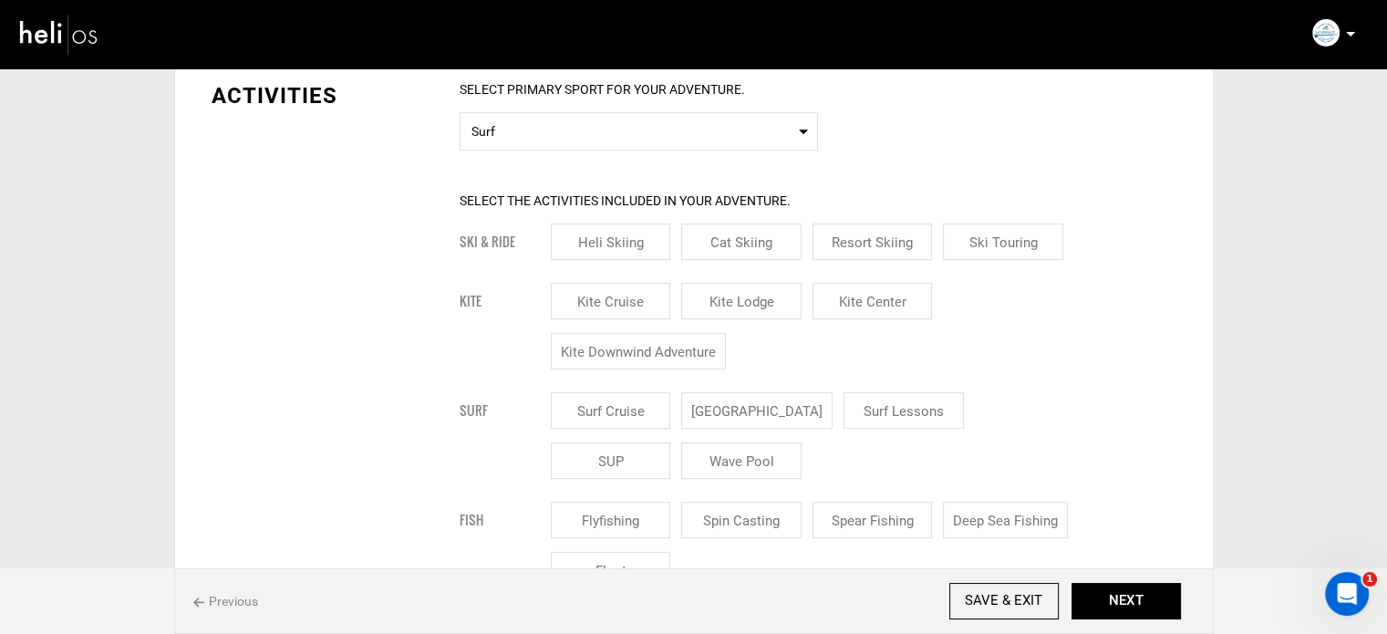
drag, startPoint x: 743, startPoint y: 404, endPoint x: 920, endPoint y: 412, distance: 177.1
click at [758, 407] on input "[GEOGRAPHIC_DATA]" at bounding box center [756, 410] width 151 height 36
checkbox input "true"
click at [921, 412] on input "Surf Lessons" at bounding box center [925, 410] width 120 height 36
checkbox input "true"
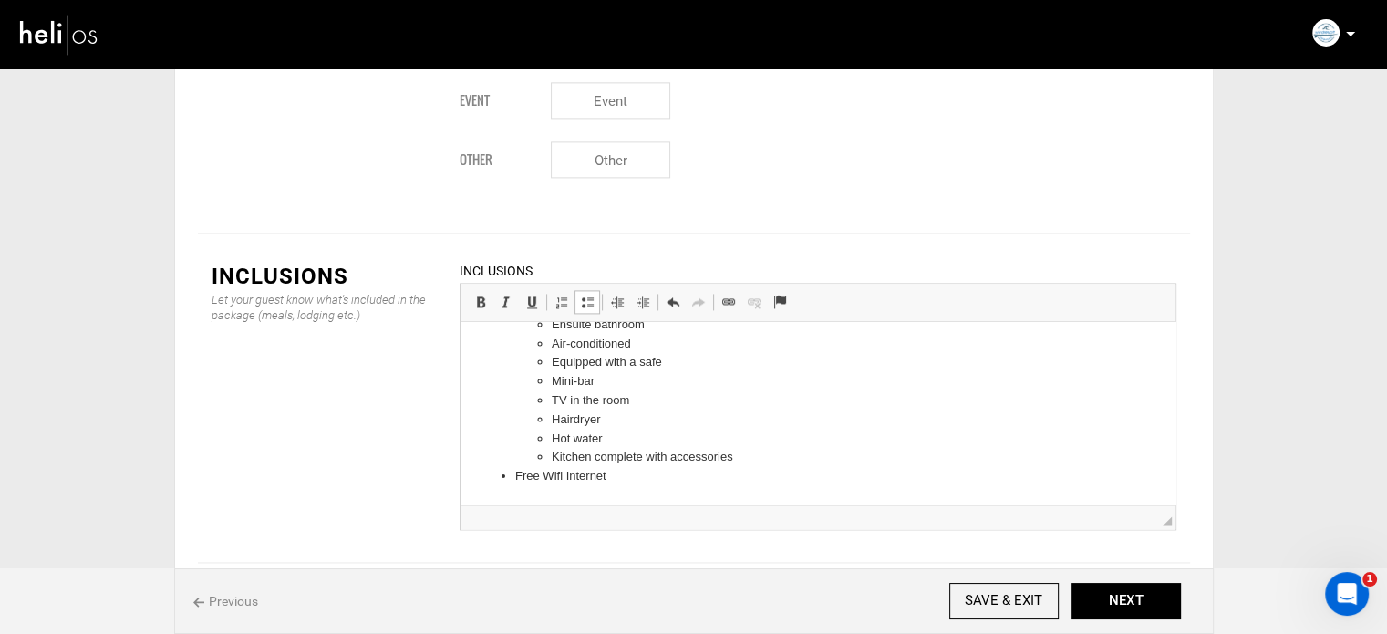
scroll to position [2759, 0]
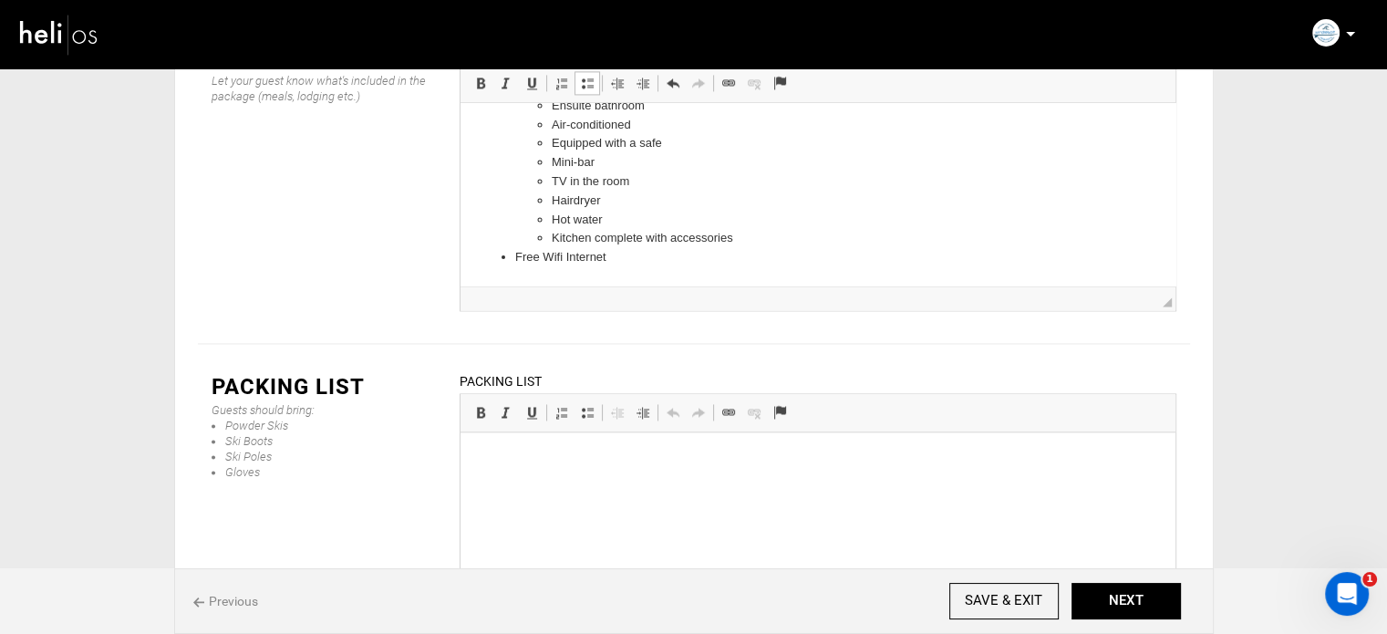
click at [591, 259] on li "Free Wifi Internet" at bounding box center [816, 257] width 605 height 19
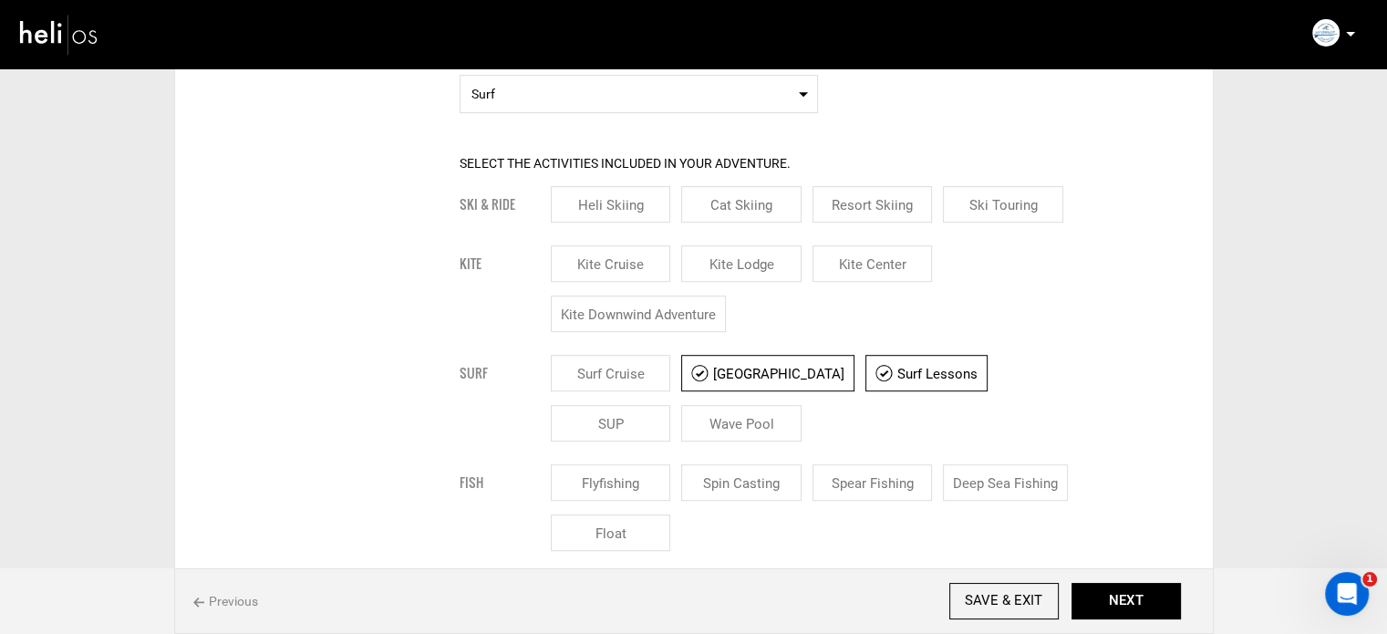
scroll to position [1027, 0]
click at [734, 270] on input "Kite Lodge" at bounding box center [741, 264] width 120 height 36
checkbox input "true"
click at [868, 268] on input "Kite Center" at bounding box center [872, 264] width 120 height 36
checkbox input "true"
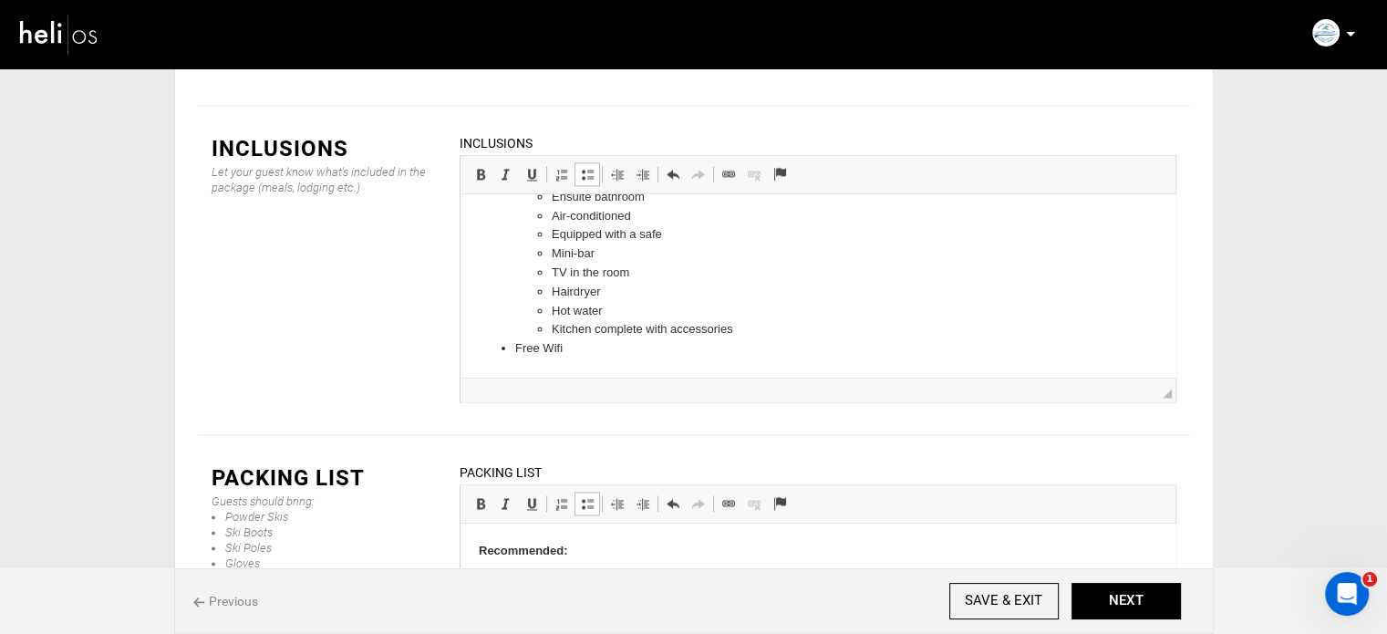
scroll to position [2759, 0]
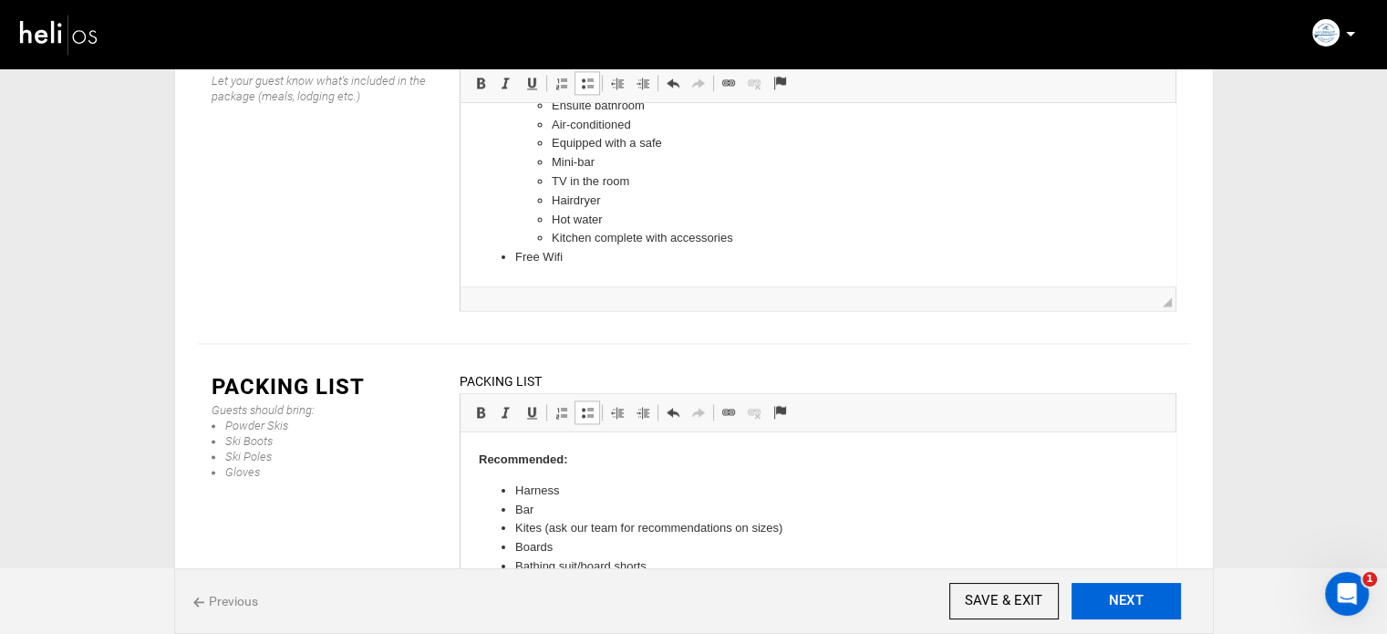
click at [1103, 610] on button "NEXT" at bounding box center [1125, 601] width 109 height 36
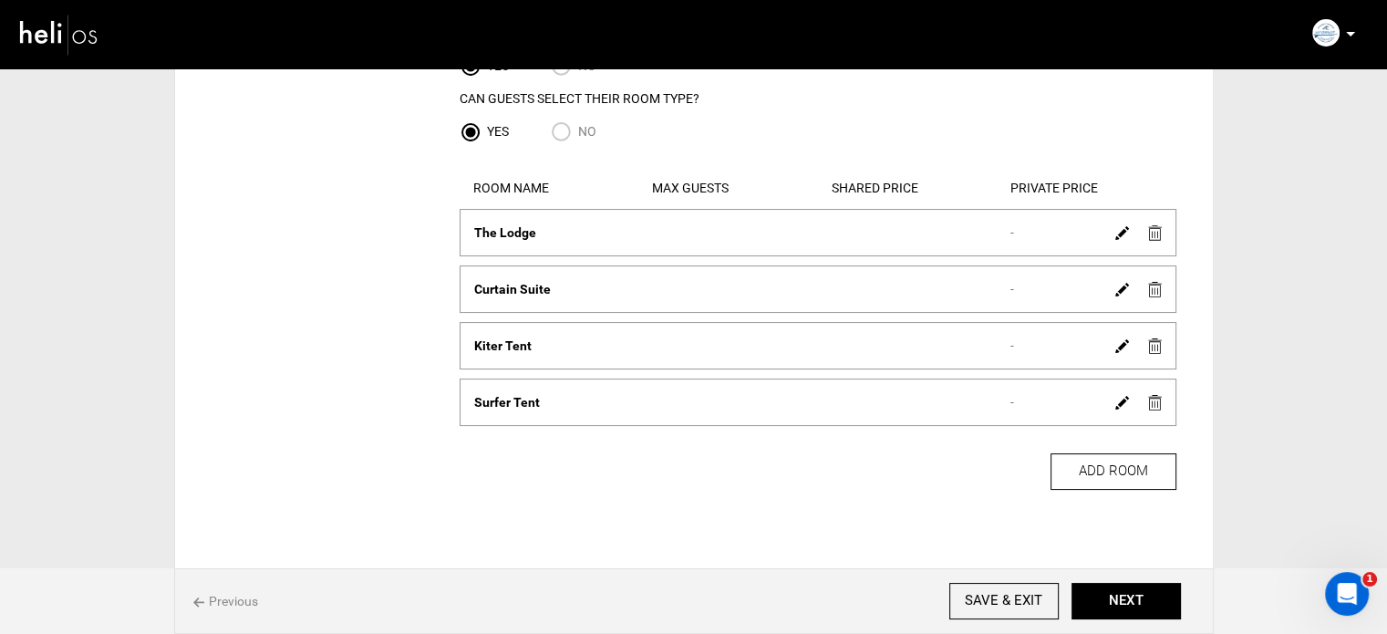
scroll to position [182, 0]
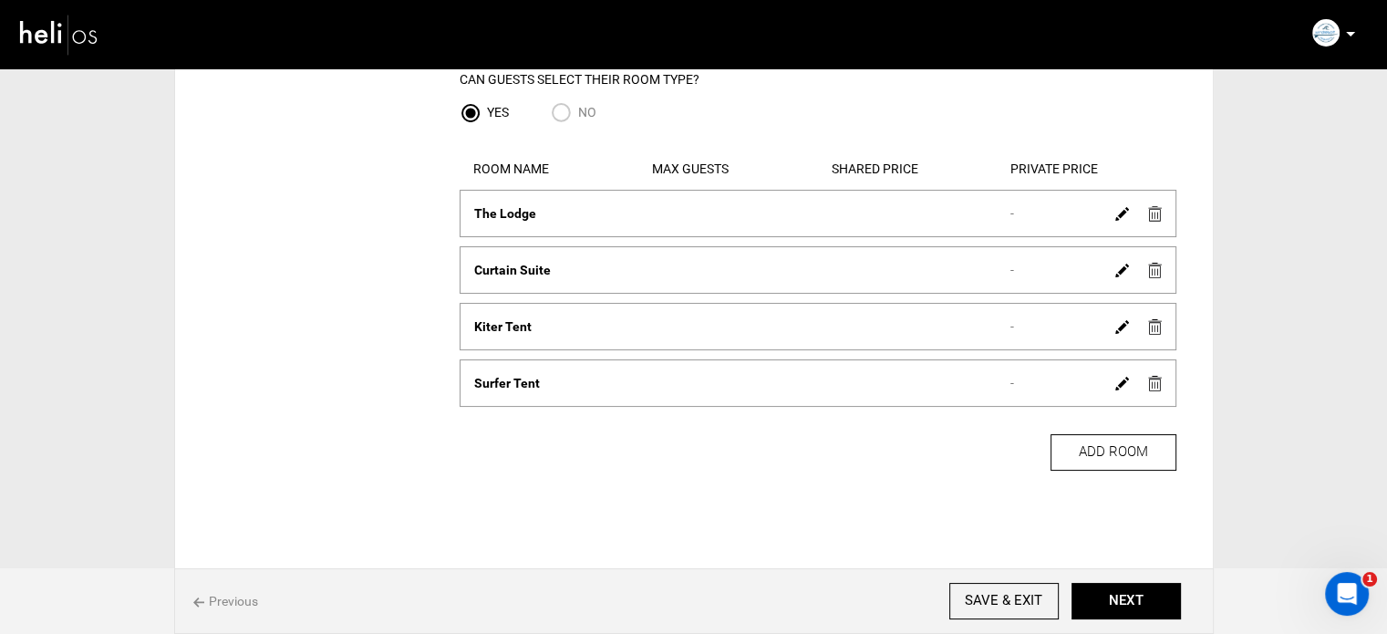
click at [1120, 385] on img at bounding box center [1122, 384] width 14 height 14
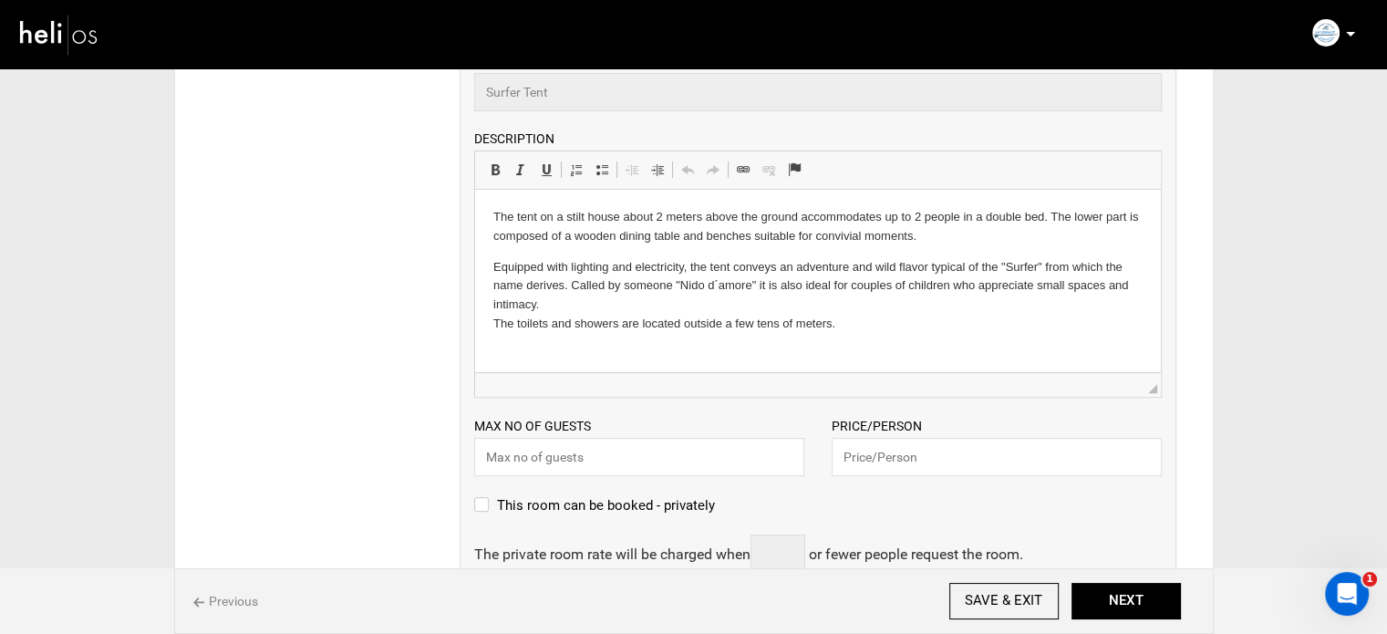
scroll to position [547, 0]
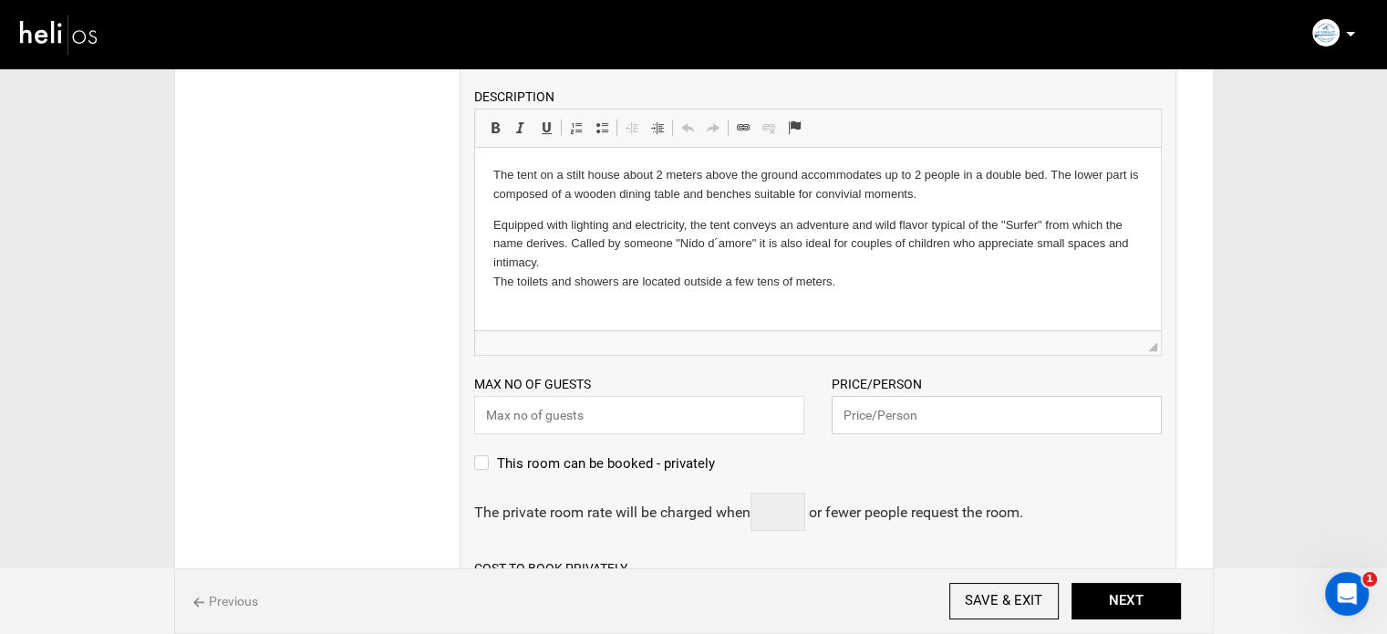
click at [871, 428] on input "text" at bounding box center [997, 415] width 330 height 38
type input "252"
click at [660, 429] on input "text" at bounding box center [639, 415] width 330 height 38
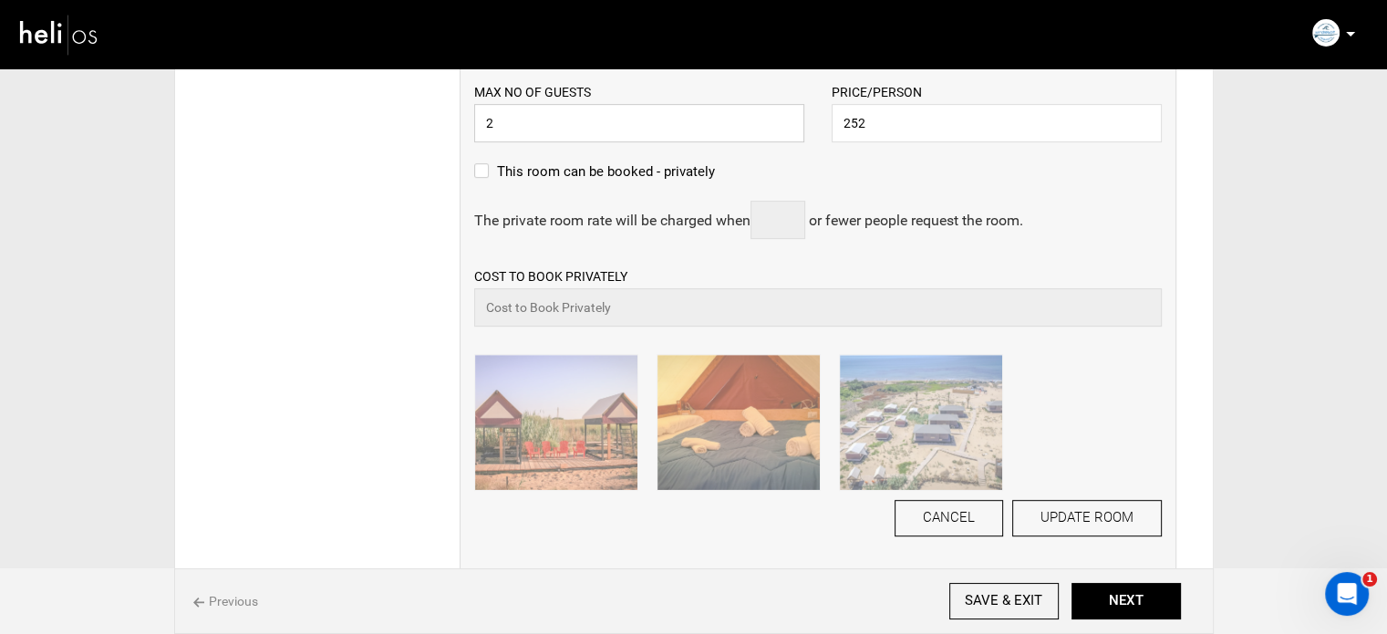
scroll to position [1003, 0]
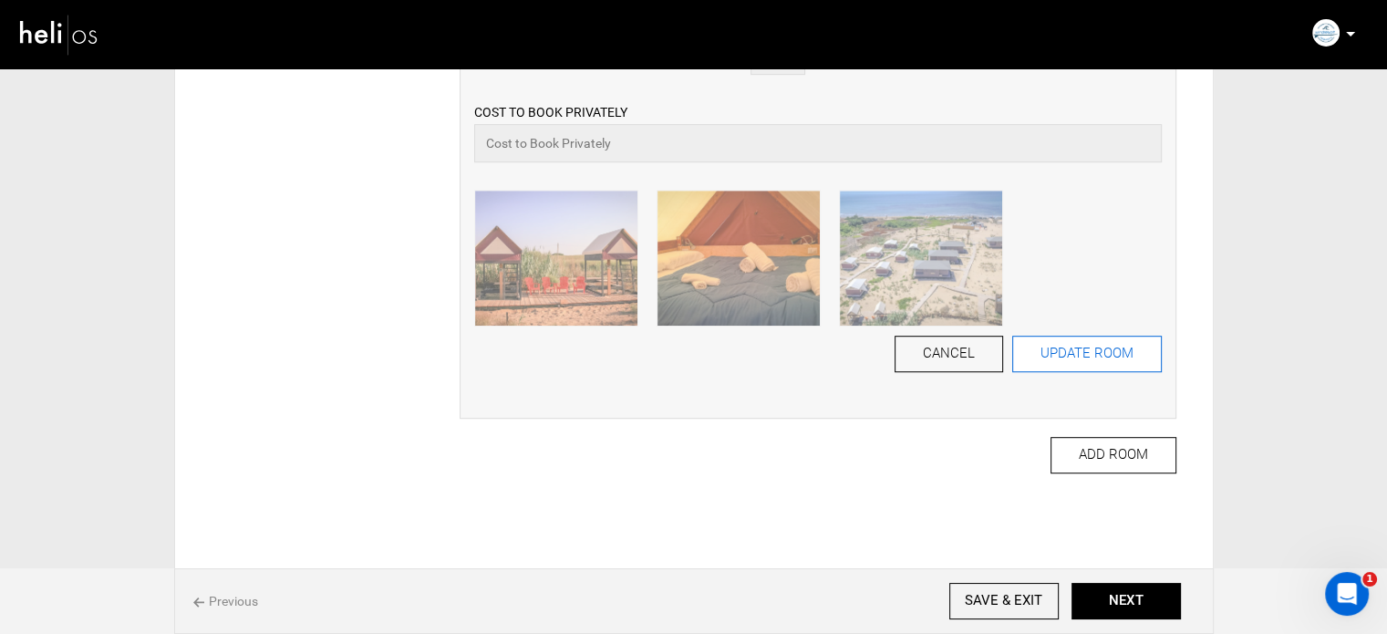
type input "2"
click at [1076, 349] on button "UPDATE ROOM" at bounding box center [1087, 354] width 150 height 36
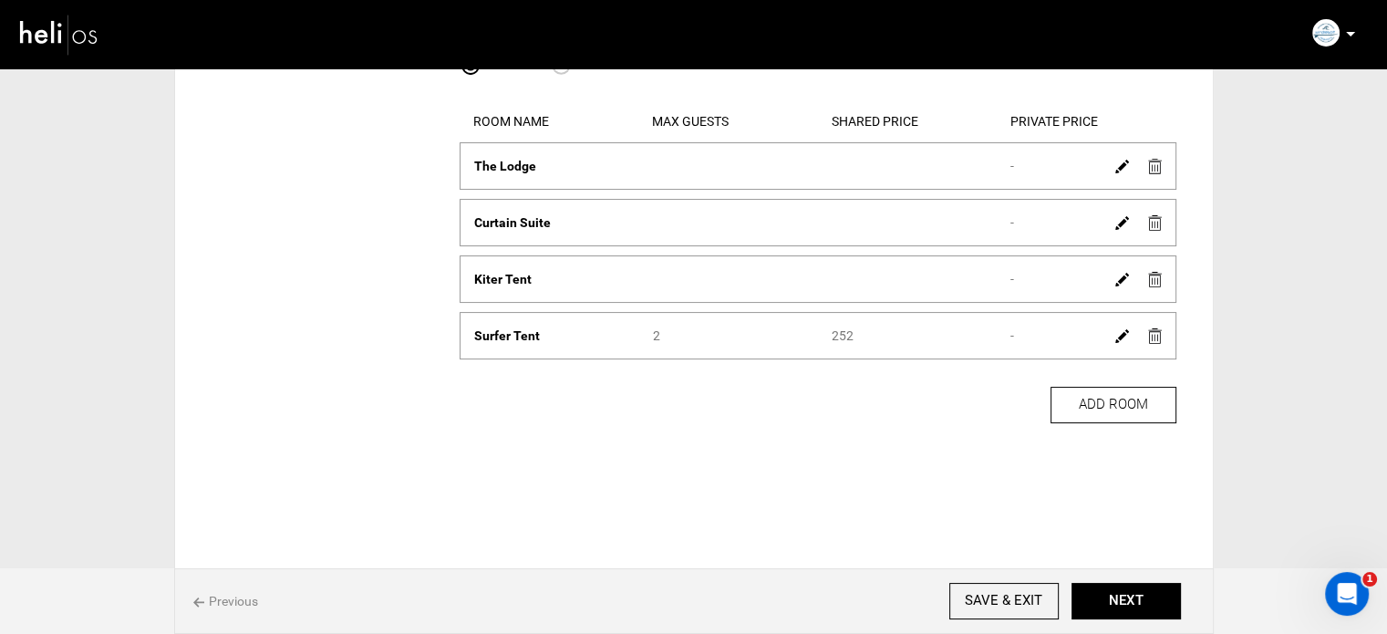
scroll to position [230, 0]
click at [1121, 276] on img at bounding box center [1122, 280] width 14 height 14
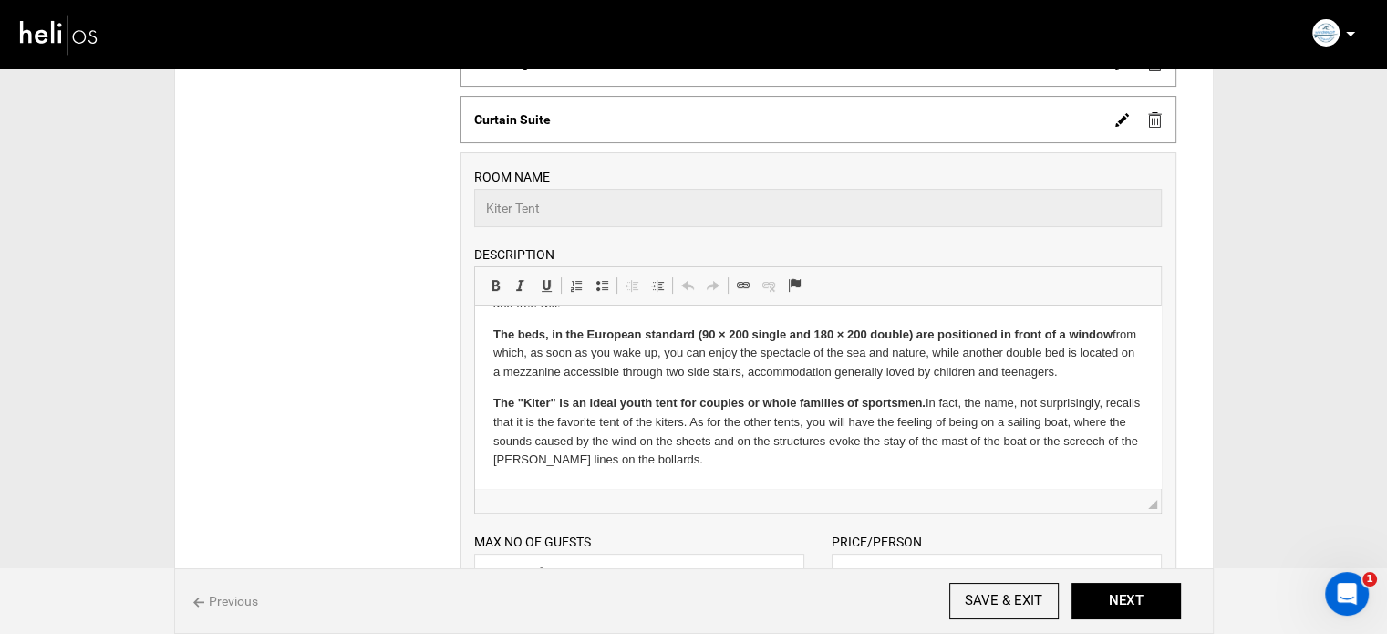
scroll to position [412, 0]
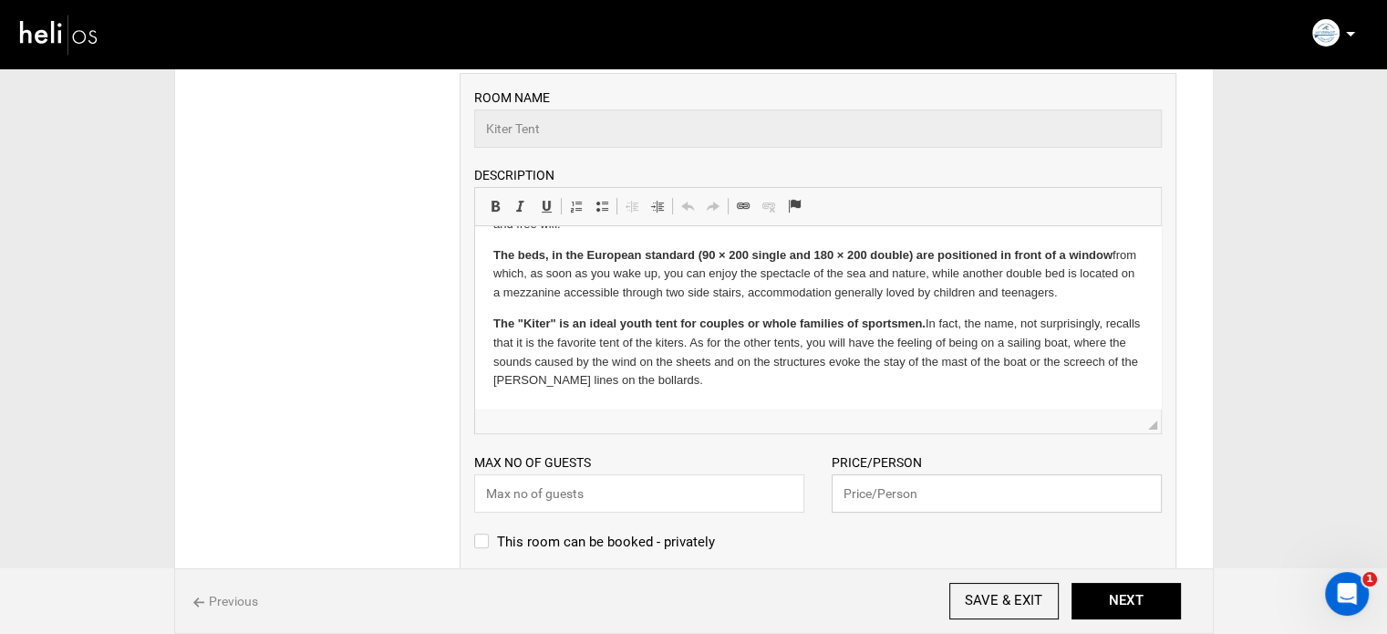
click at [893, 492] on input "text" at bounding box center [997, 493] width 330 height 38
type input "324"
click at [682, 489] on input "text" at bounding box center [639, 493] width 330 height 38
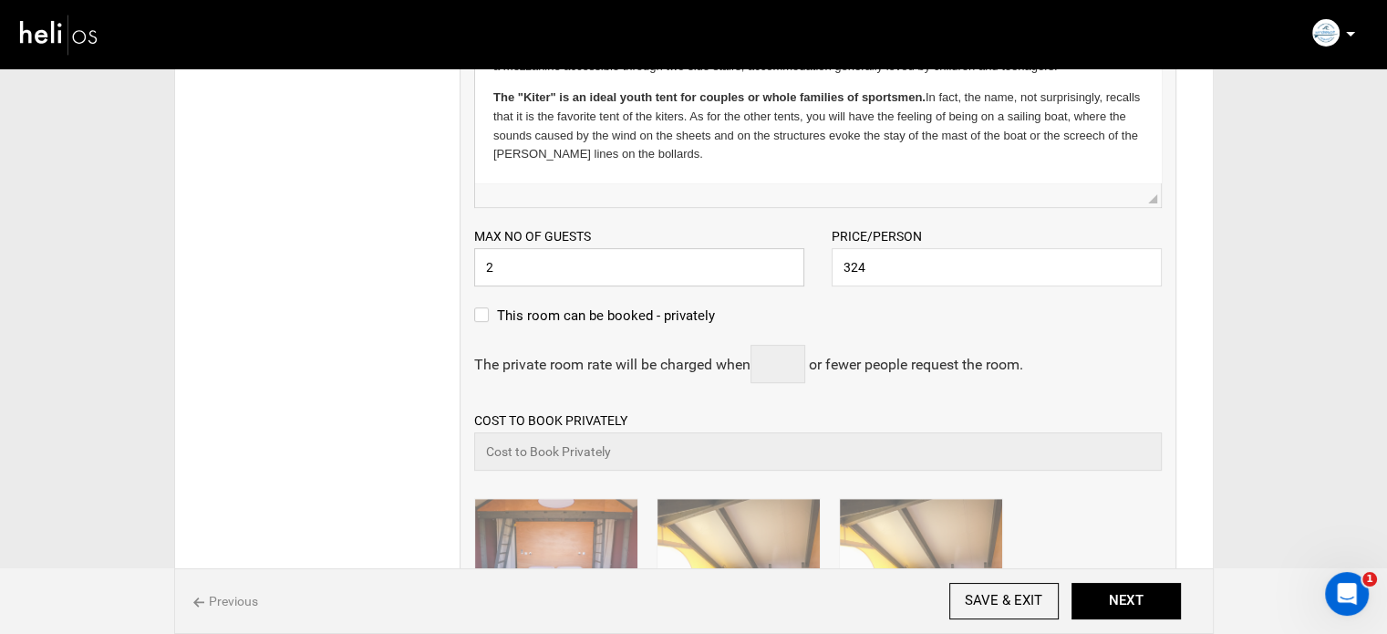
scroll to position [959, 0]
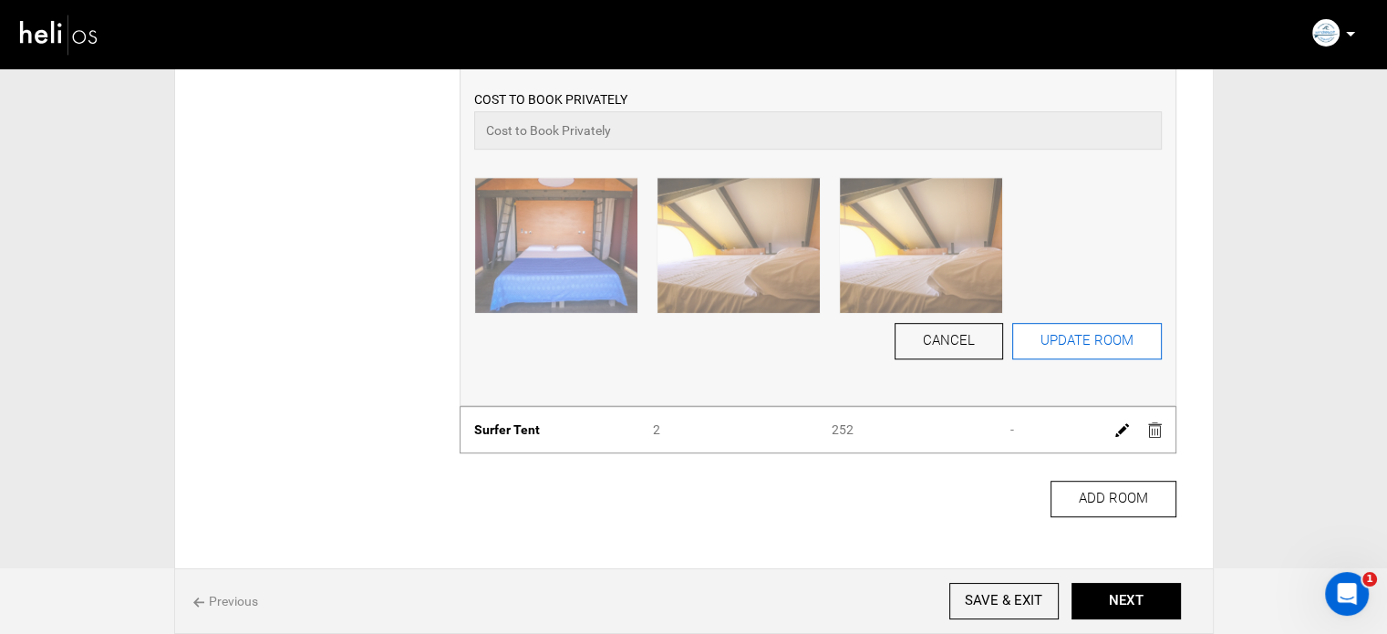
type input "2"
click at [1054, 351] on button "UPDATE ROOM" at bounding box center [1087, 341] width 150 height 36
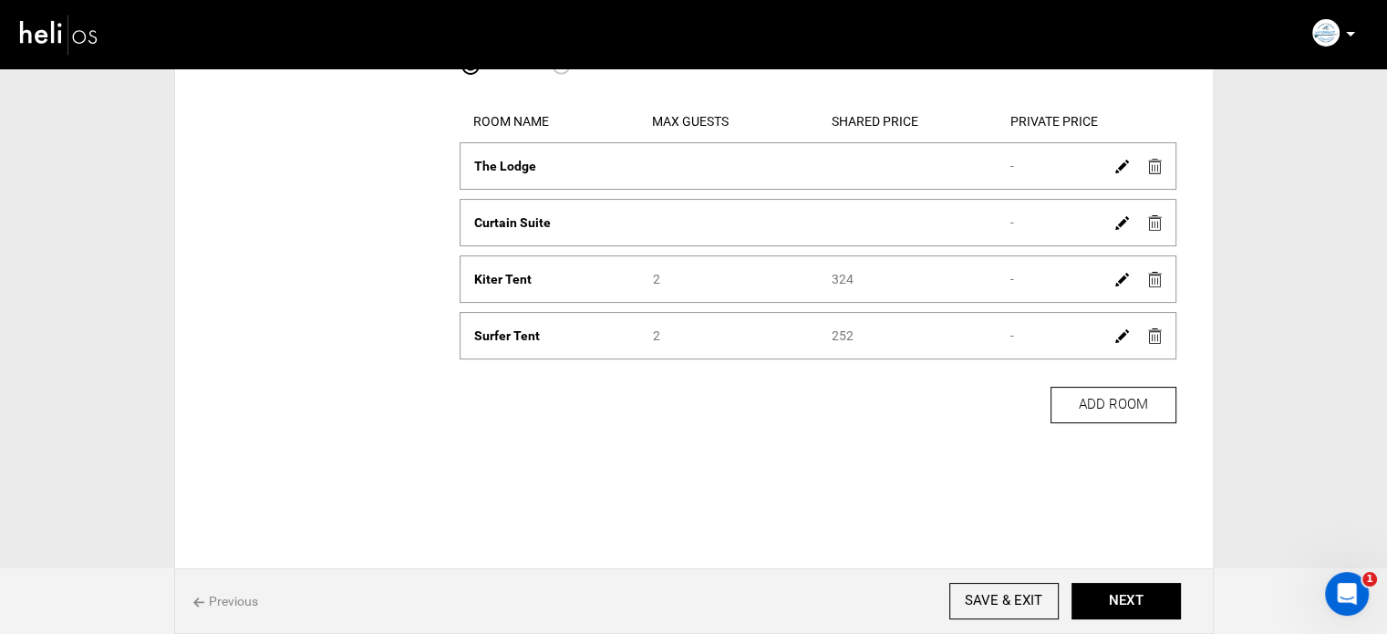
scroll to position [135, 0]
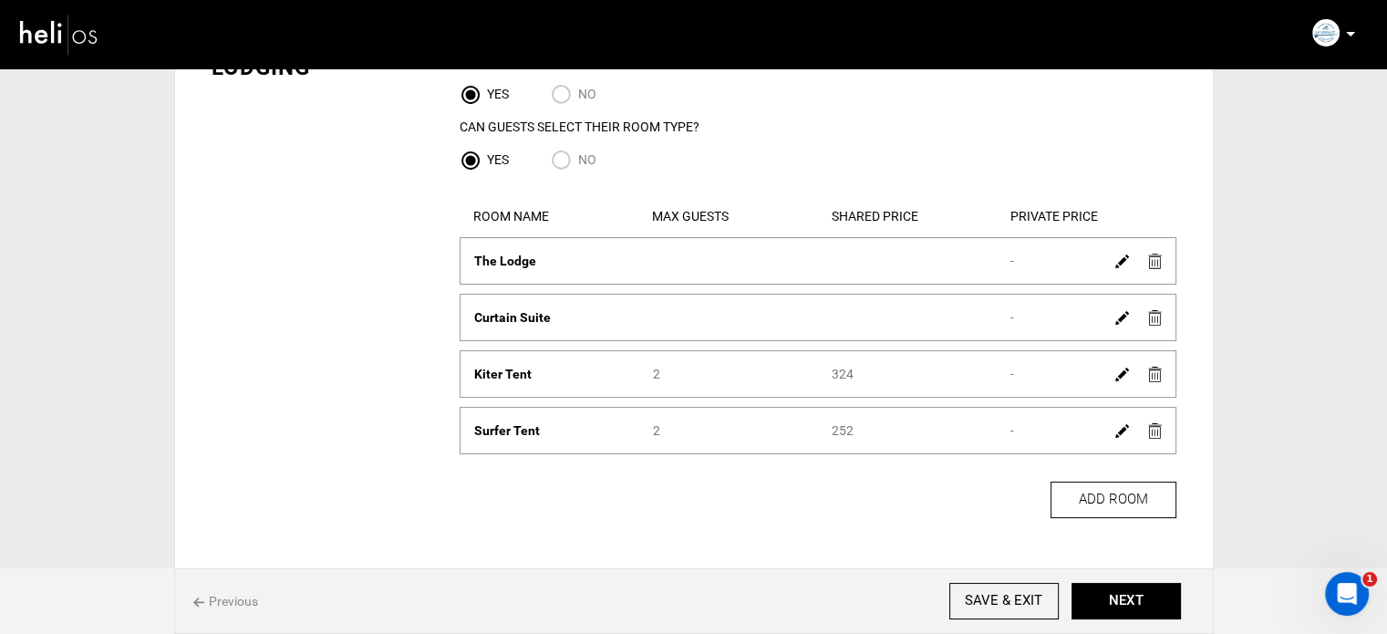
click at [1126, 254] on img at bounding box center [1122, 261] width 14 height 14
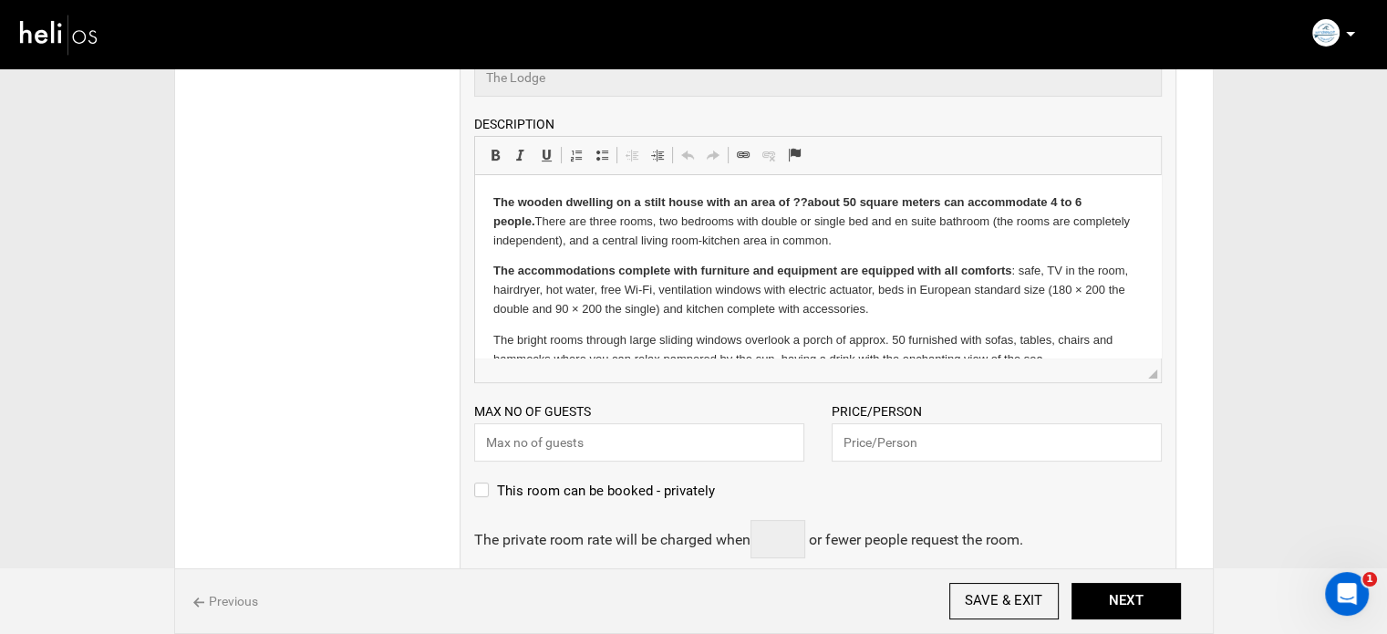
scroll to position [500, 0]
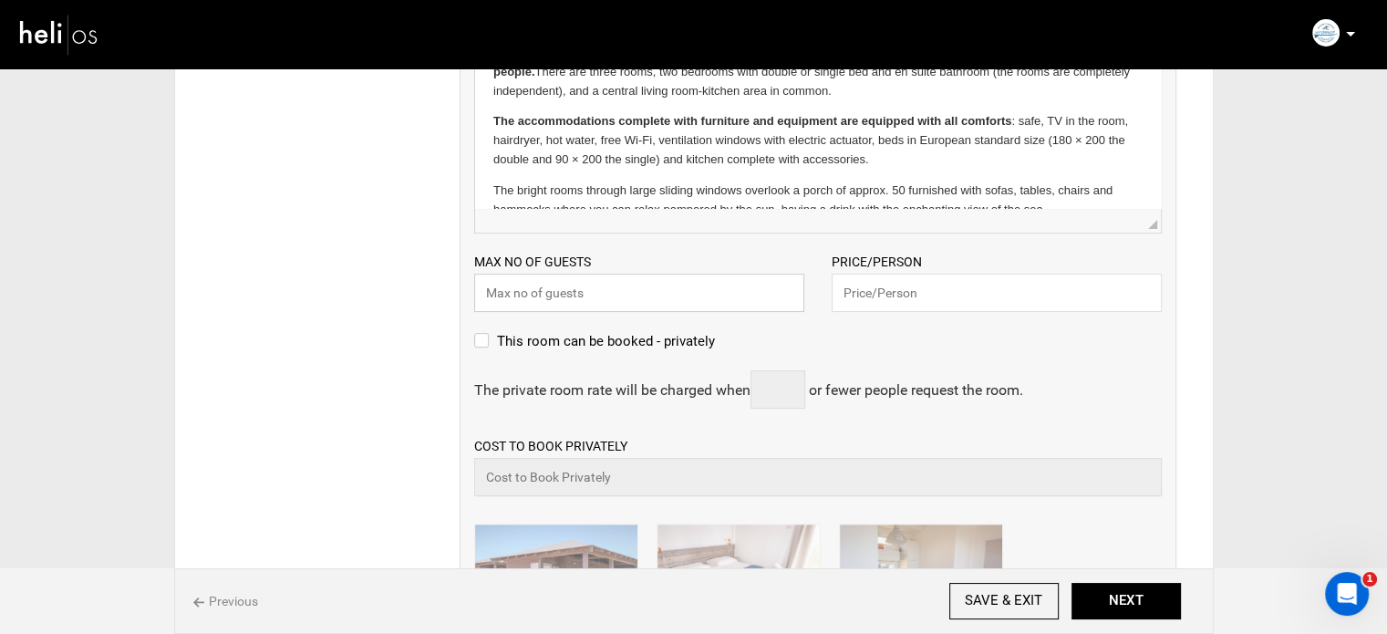
click at [616, 292] on input "text" at bounding box center [639, 293] width 330 height 38
type input "2"
click at [894, 295] on input "text" at bounding box center [997, 293] width 330 height 38
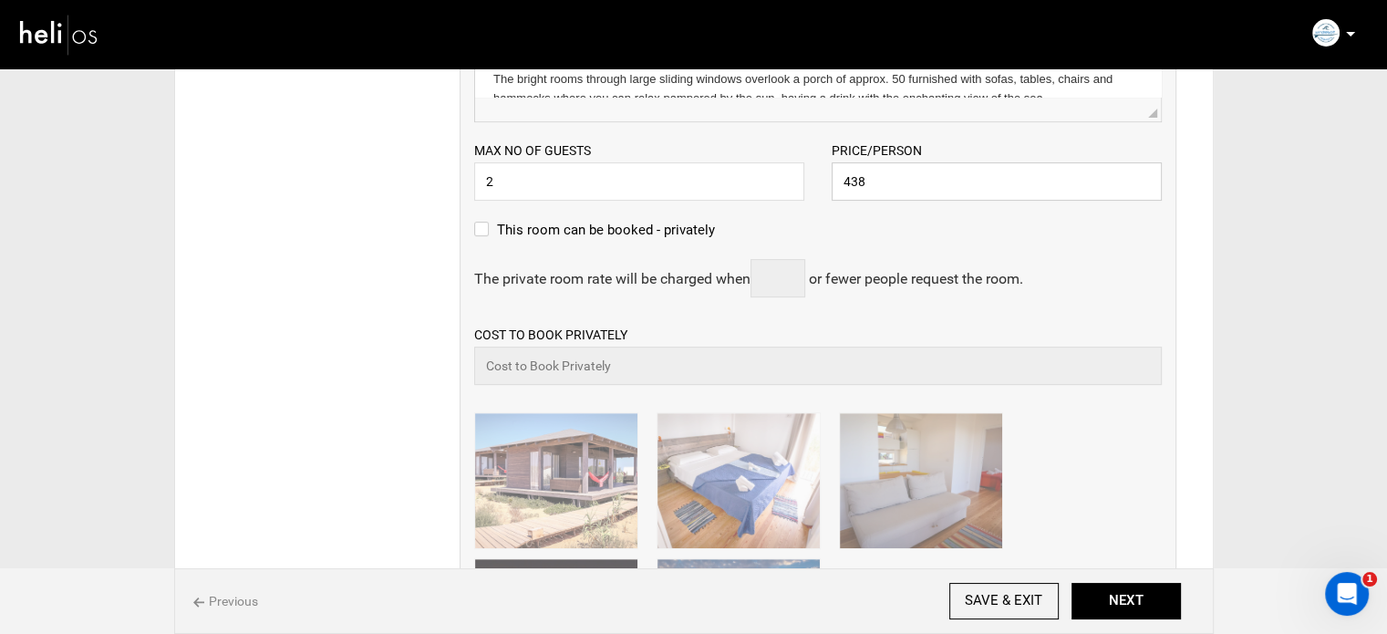
scroll to position [864, 0]
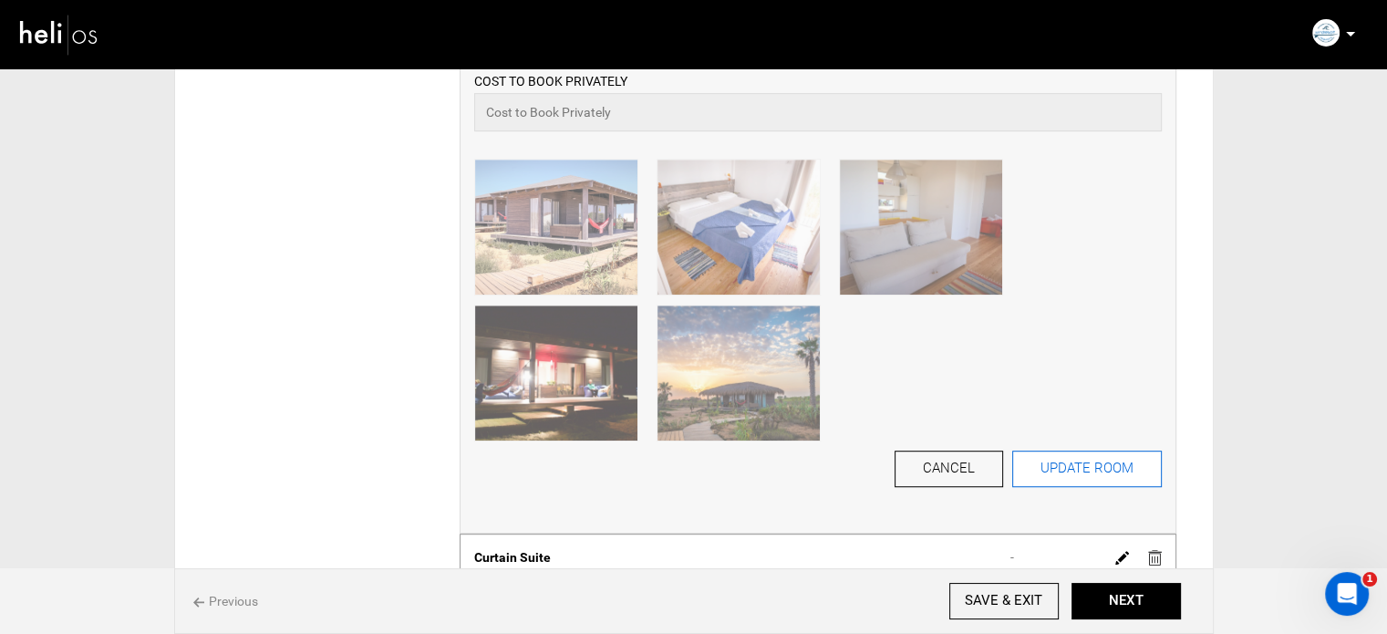
type input "438"
click at [1040, 481] on button "UPDATE ROOM" at bounding box center [1087, 468] width 150 height 36
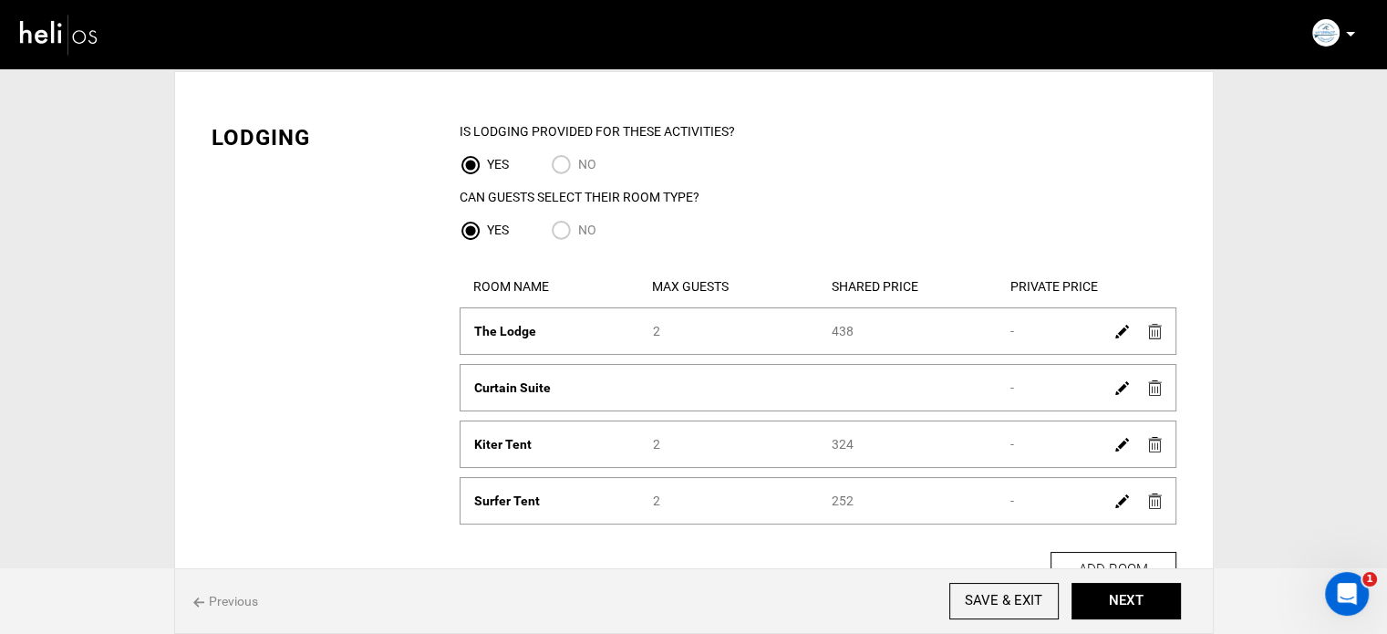
scroll to position [91, 0]
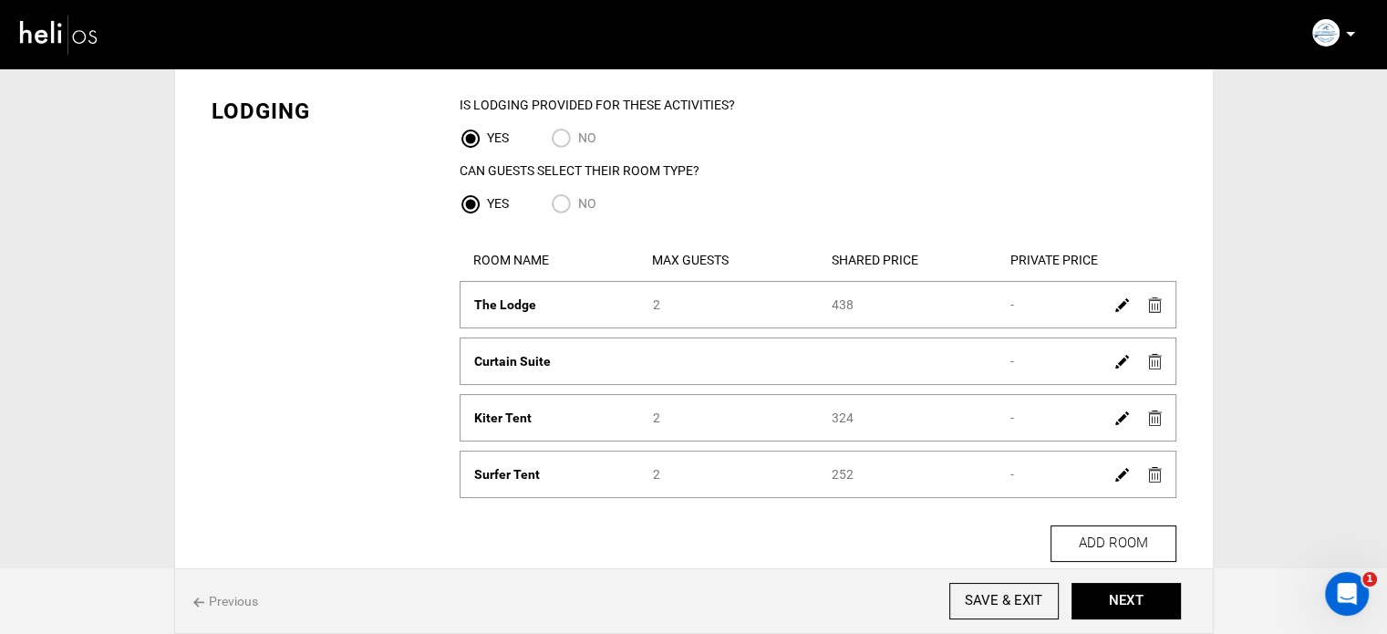
click at [1149, 361] on img at bounding box center [1155, 362] width 14 height 16
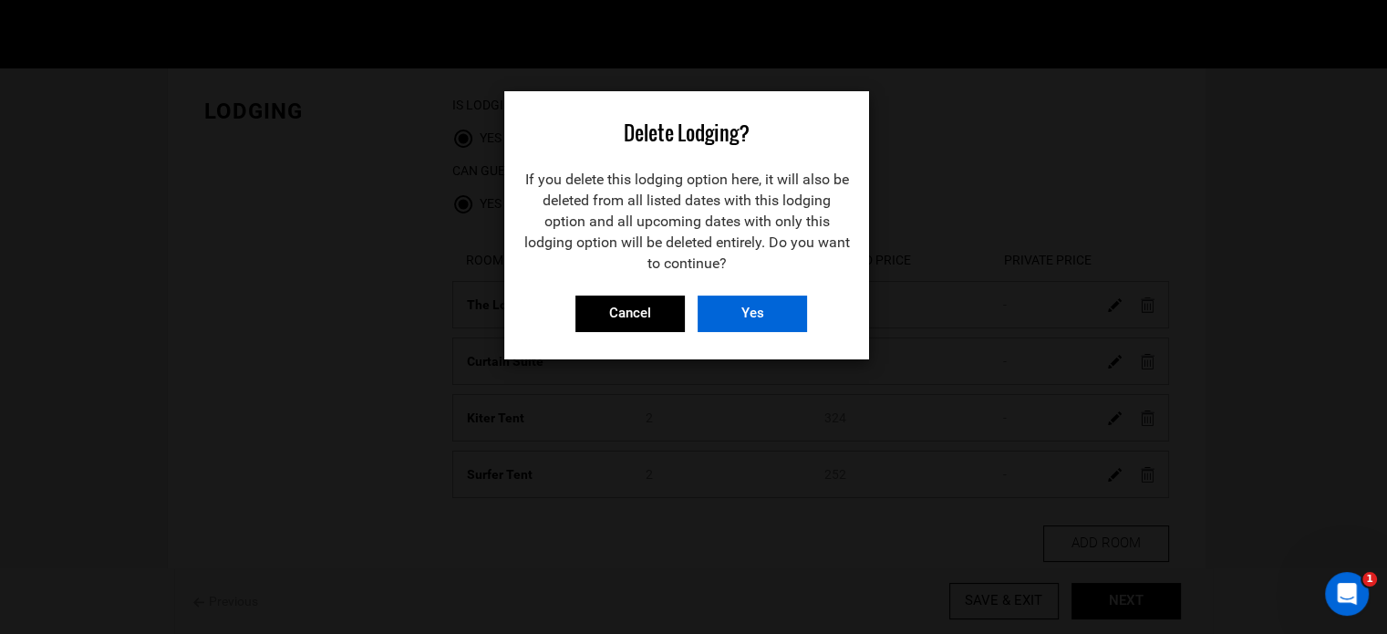
click at [739, 331] on input "Yes" at bounding box center [752, 313] width 109 height 36
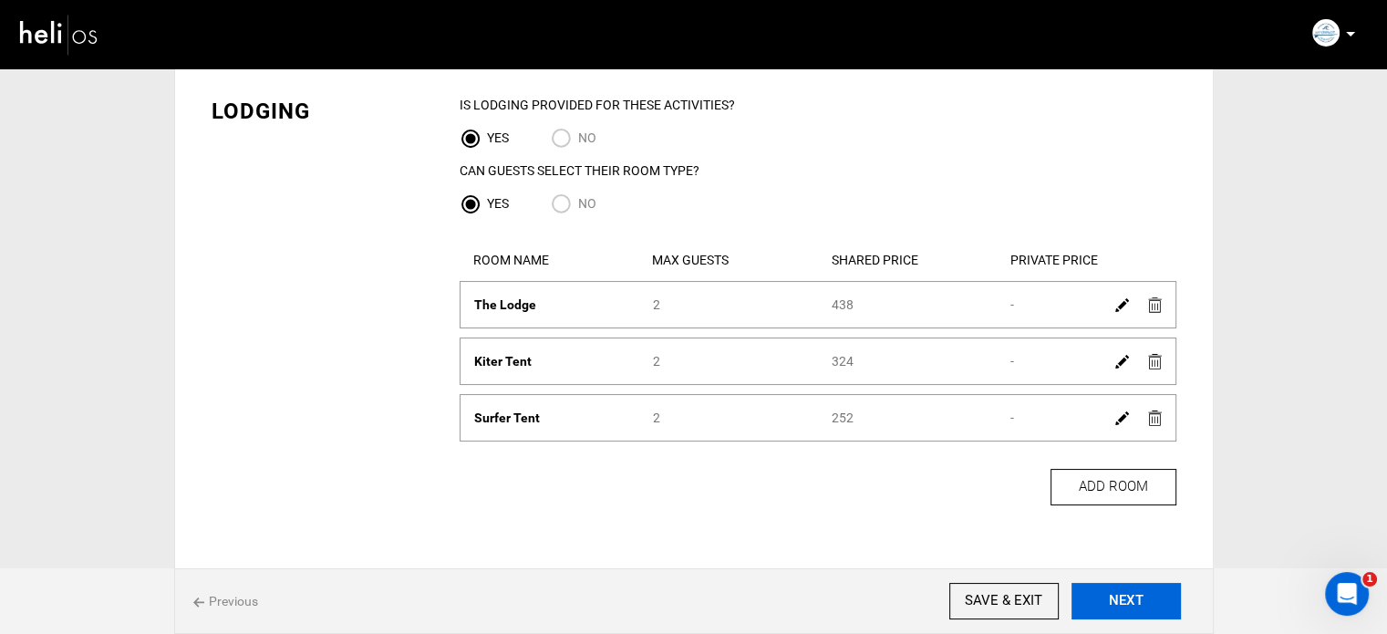
click at [1109, 600] on button "NEXT" at bounding box center [1125, 601] width 109 height 36
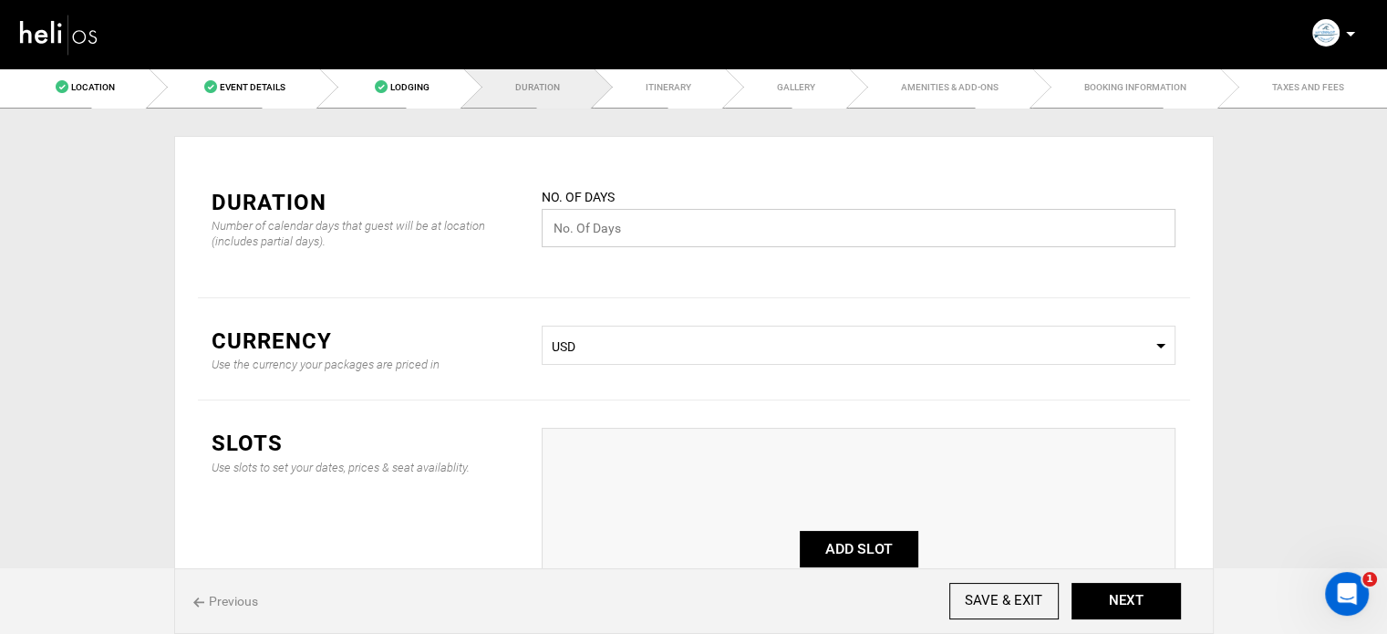
click at [600, 229] on input "text" at bounding box center [859, 228] width 634 height 38
type input "7"
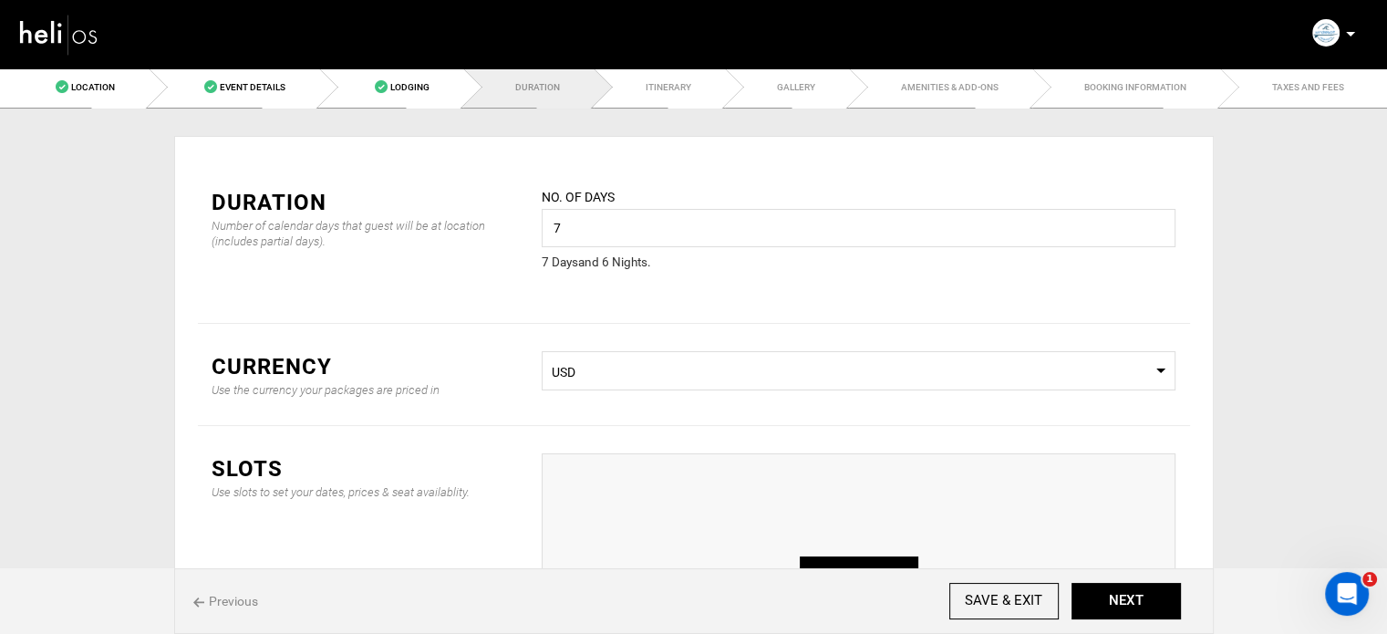
click at [846, 367] on span "USD" at bounding box center [859, 372] width 614 height 18
click at [595, 400] on span "EUR" at bounding box center [859, 413] width 632 height 36
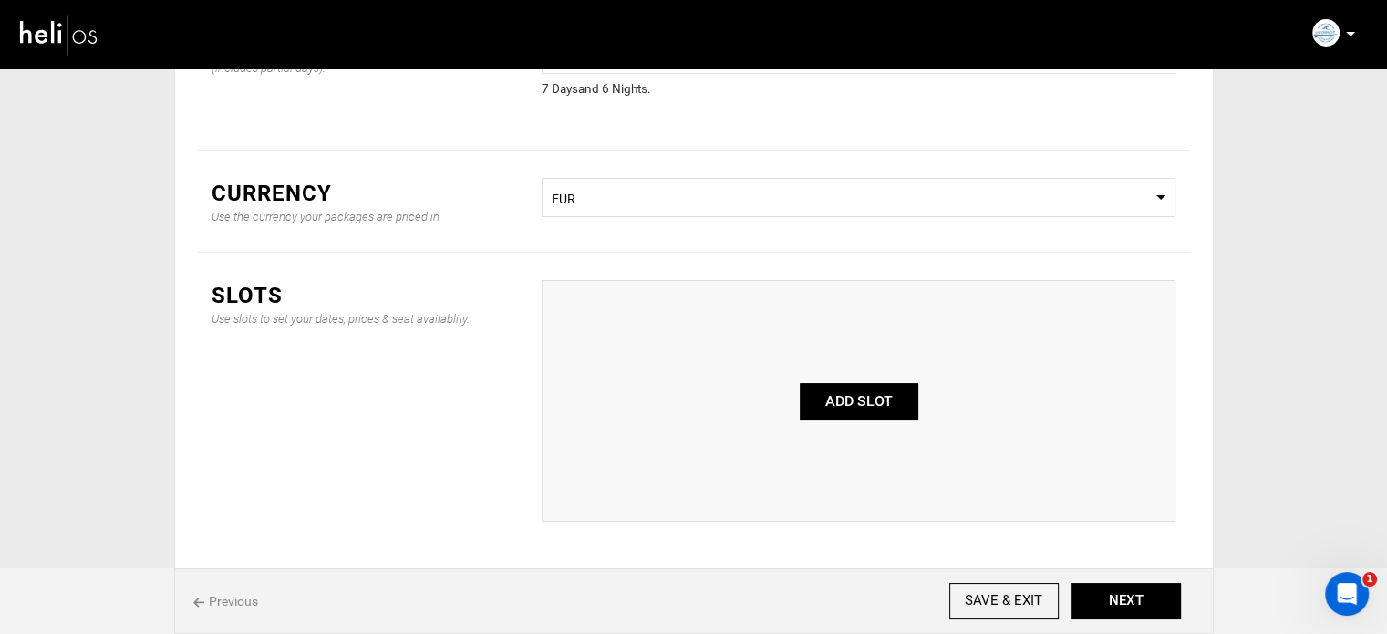
scroll to position [243, 0]
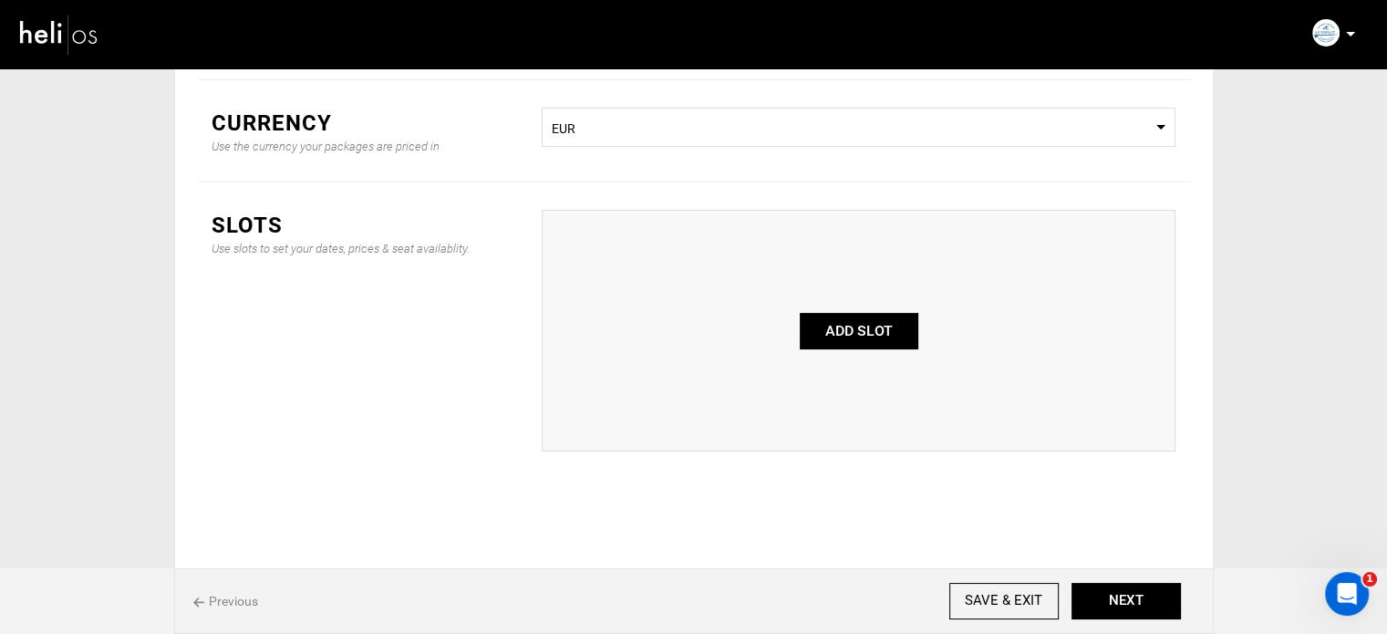
click at [880, 335] on button "ADD SLOT" at bounding box center [859, 331] width 119 height 36
type input "0"
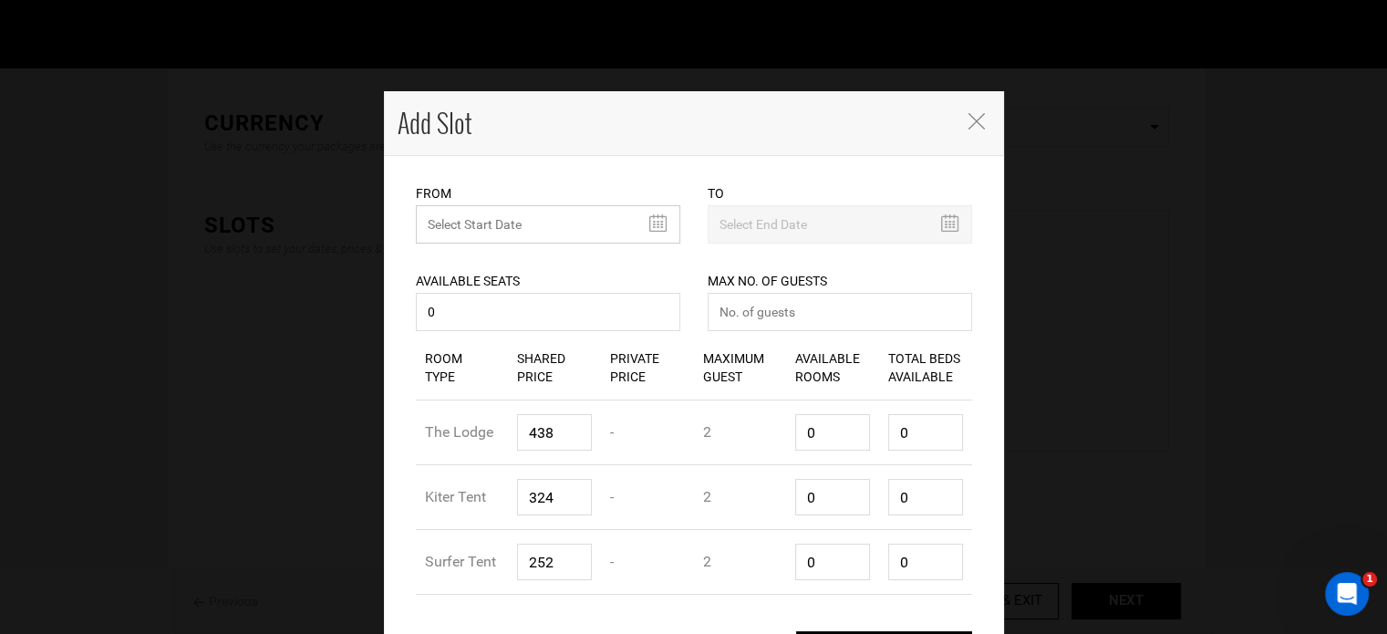
click at [460, 229] on input "text" at bounding box center [548, 224] width 264 height 38
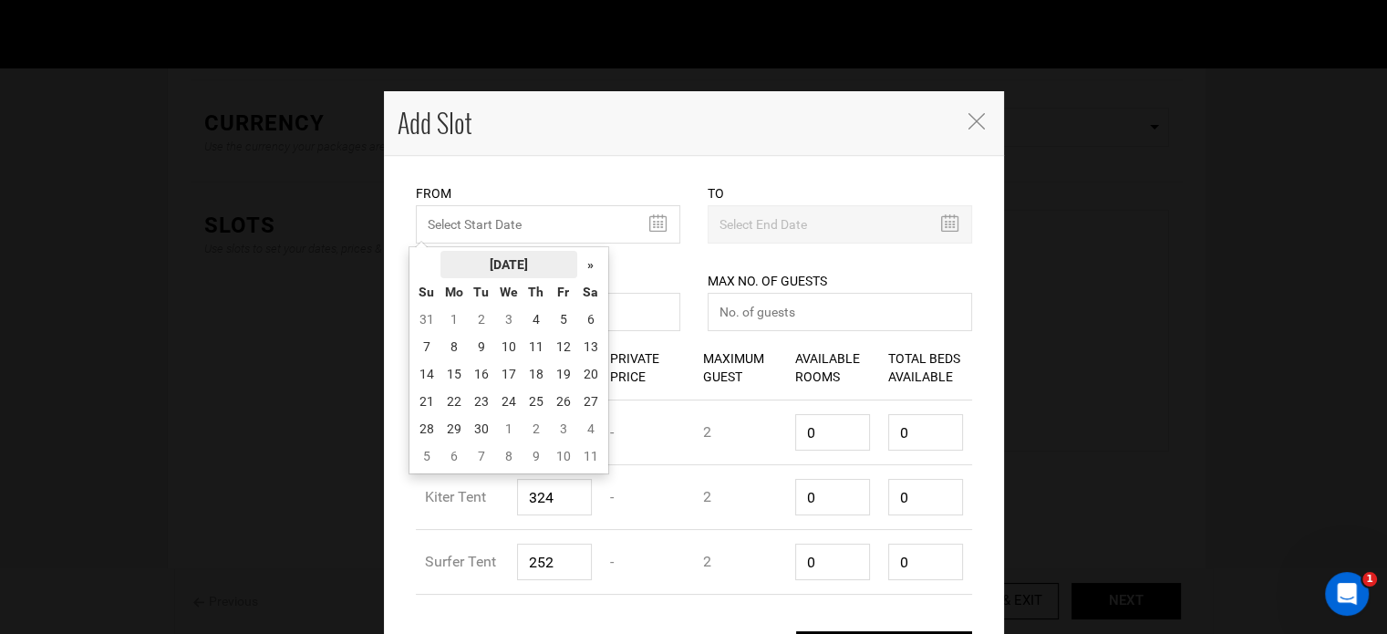
click at [473, 251] on th "September 2025" at bounding box center [508, 264] width 137 height 27
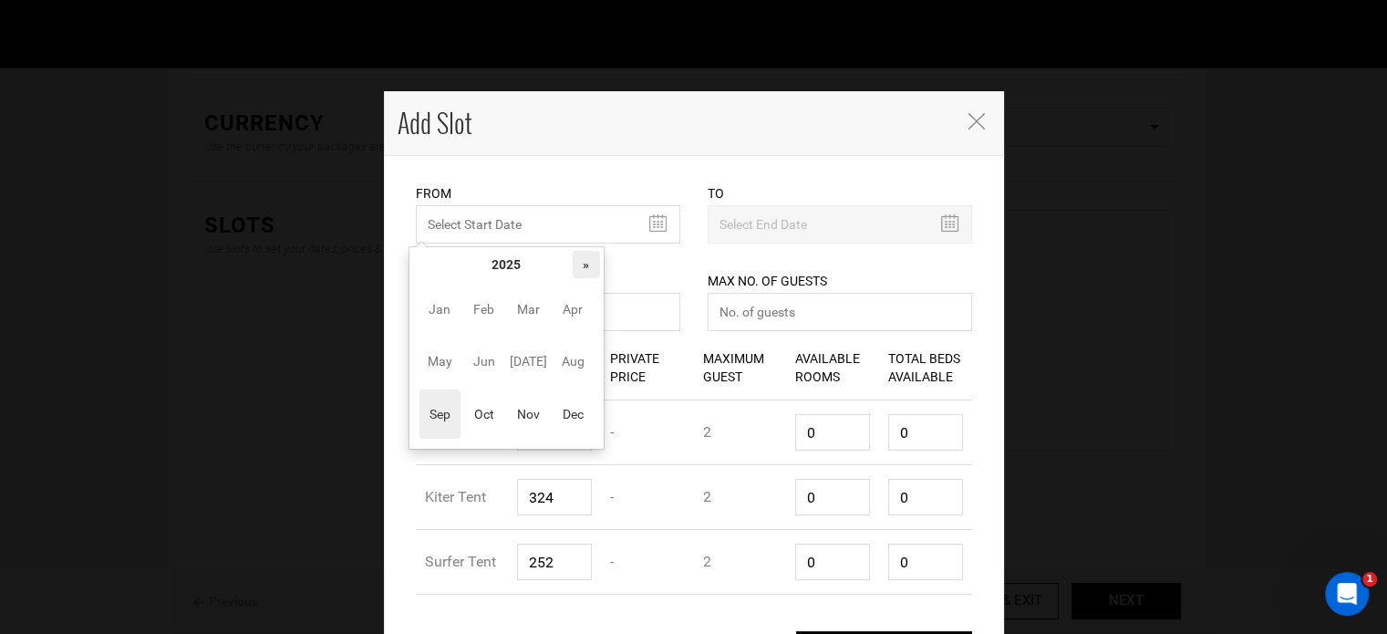
click at [593, 257] on th "»" at bounding box center [586, 264] width 27 height 27
click at [472, 415] on span "Oct" at bounding box center [483, 413] width 41 height 49
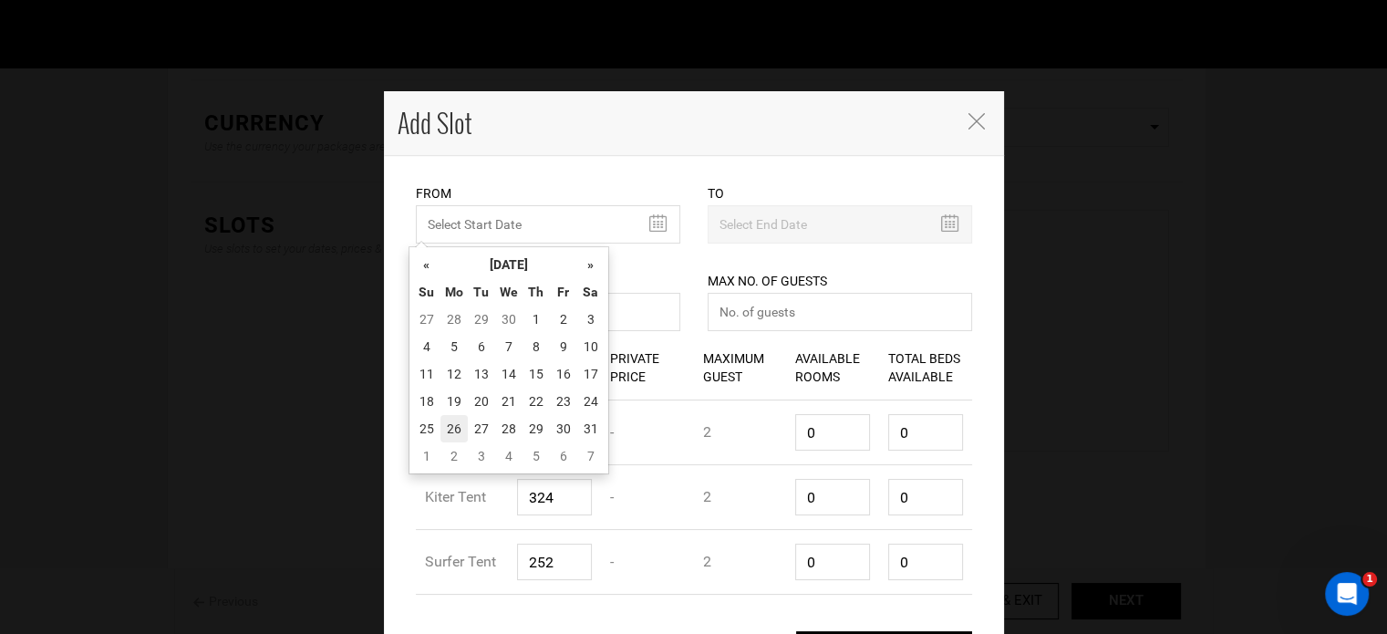
click at [463, 420] on td "26" at bounding box center [453, 428] width 27 height 27
type input "10/26/2026"
type input "11/01/2026"
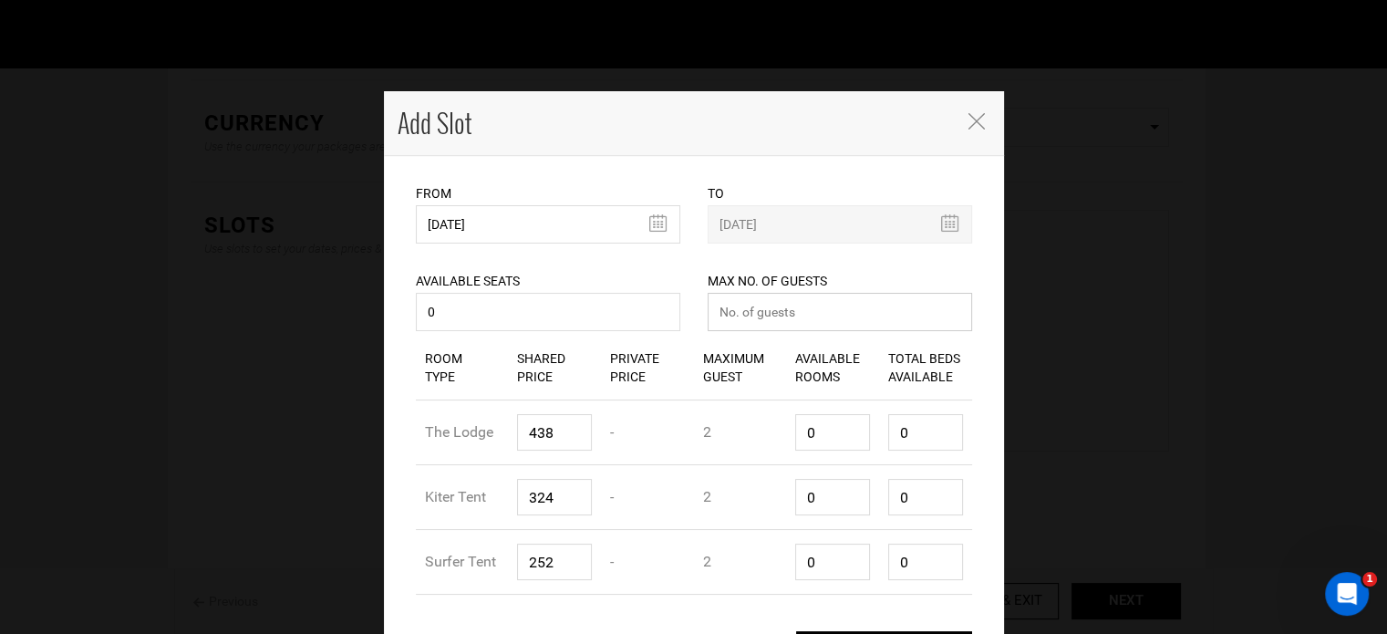
click at [773, 304] on input "number" at bounding box center [840, 312] width 264 height 38
type input "0"
drag, startPoint x: 810, startPoint y: 440, endPoint x: 778, endPoint y: 429, distance: 33.5
click at [786, 435] on div "Available Rooms 0" at bounding box center [832, 432] width 93 height 64
type input "1"
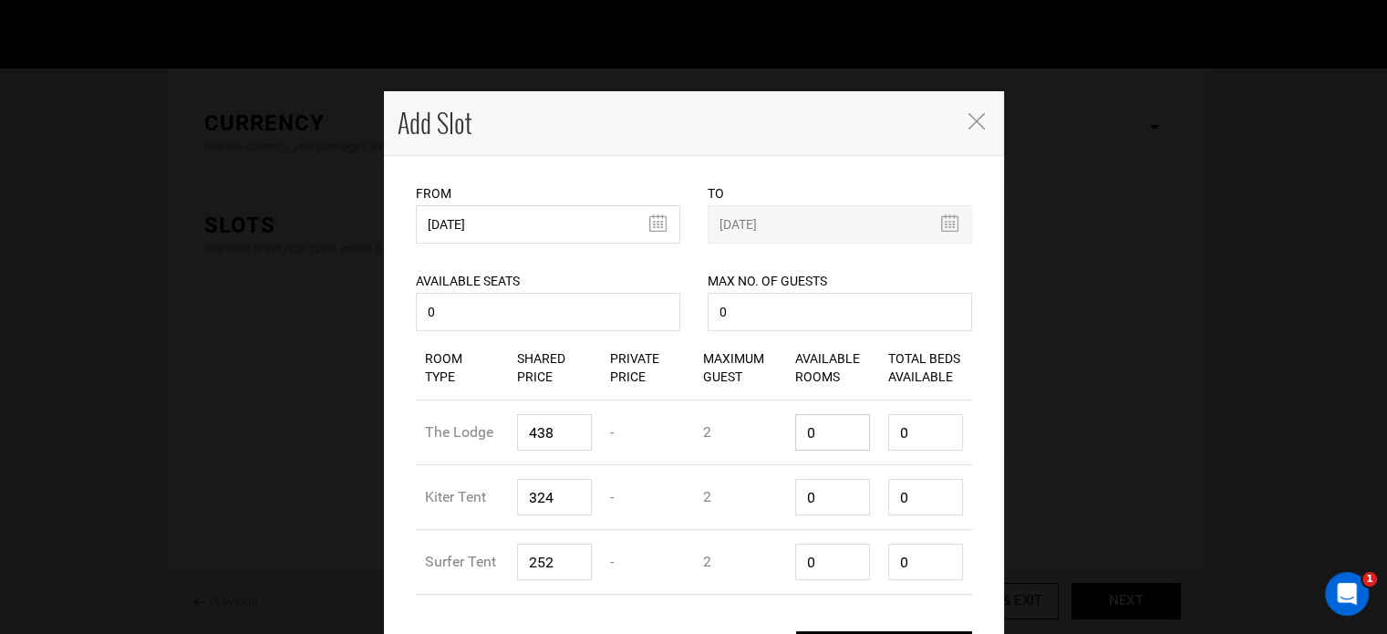
type input "2"
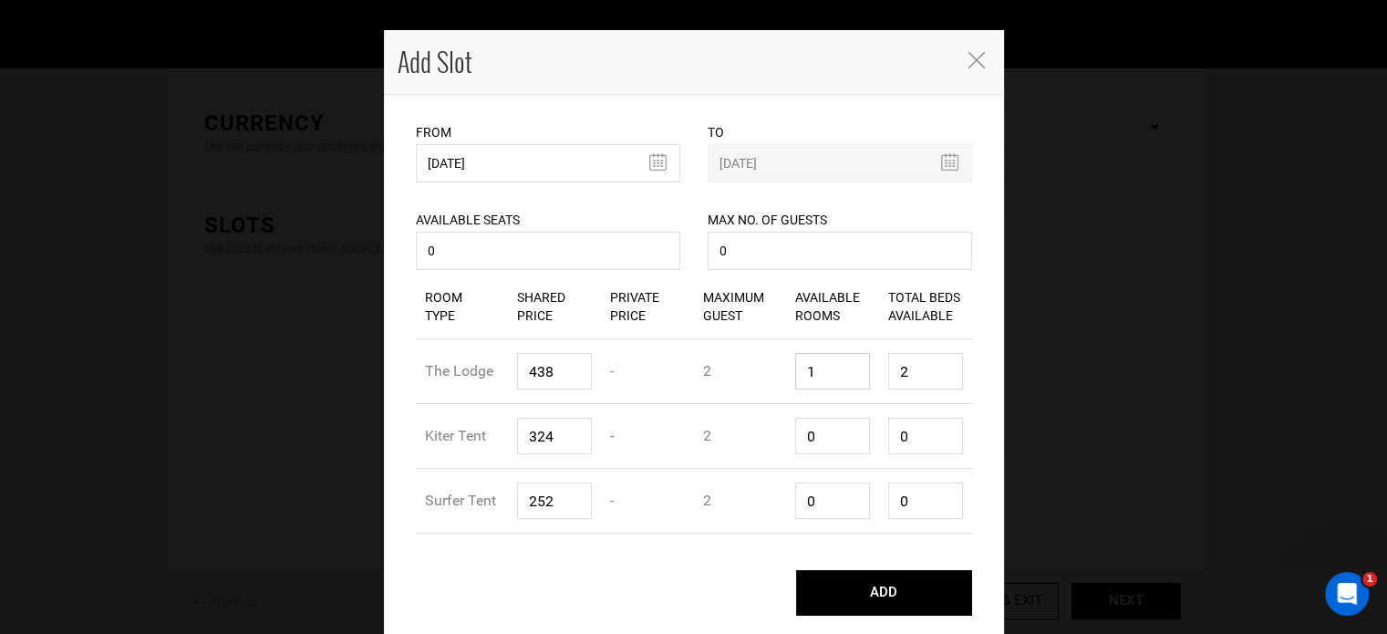
type input "1"
drag, startPoint x: 825, startPoint y: 400, endPoint x: 744, endPoint y: 428, distance: 85.6
click at [744, 428] on div "Room Type Shared Price Private Price Maximum Guest Available Rooms Total Beds A…" at bounding box center [694, 403] width 584 height 259
drag, startPoint x: 817, startPoint y: 439, endPoint x: 788, endPoint y: 440, distance: 29.2
click at [795, 440] on input "0" at bounding box center [832, 436] width 75 height 36
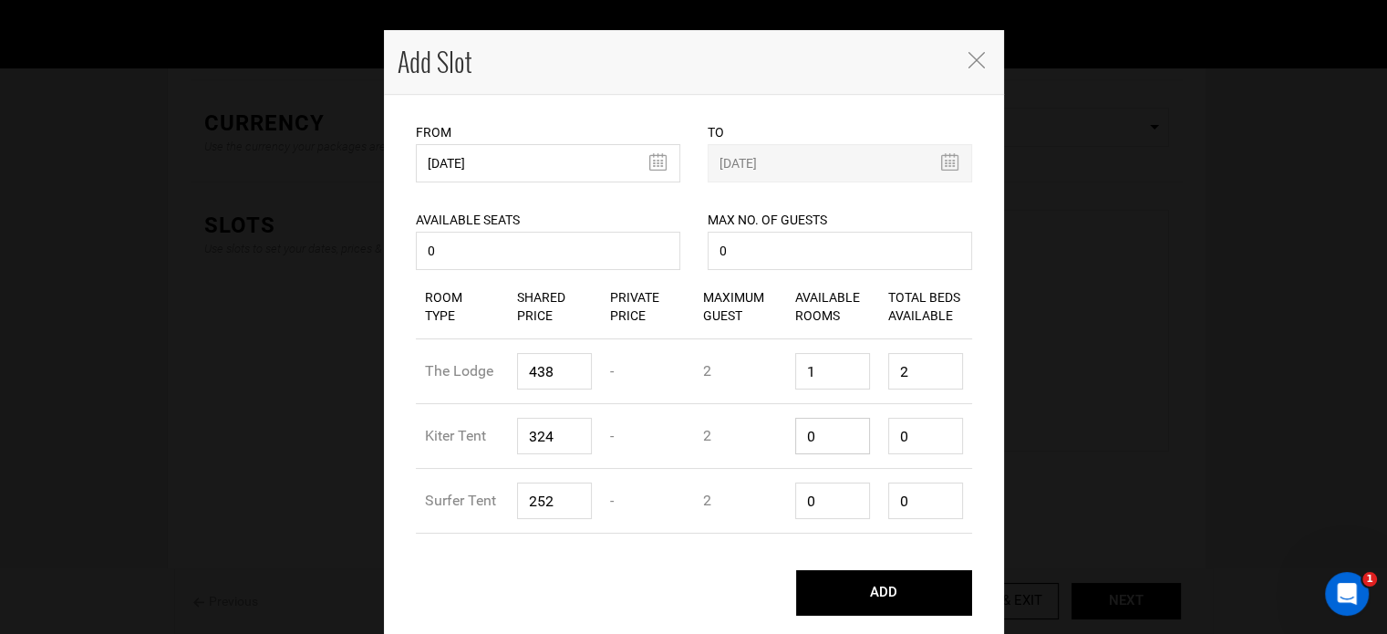
type input "1"
type input "2"
type input "1"
drag, startPoint x: 798, startPoint y: 509, endPoint x: 816, endPoint y: 495, distance: 22.8
click at [787, 509] on div "Available Rooms 0" at bounding box center [832, 501] width 93 height 64
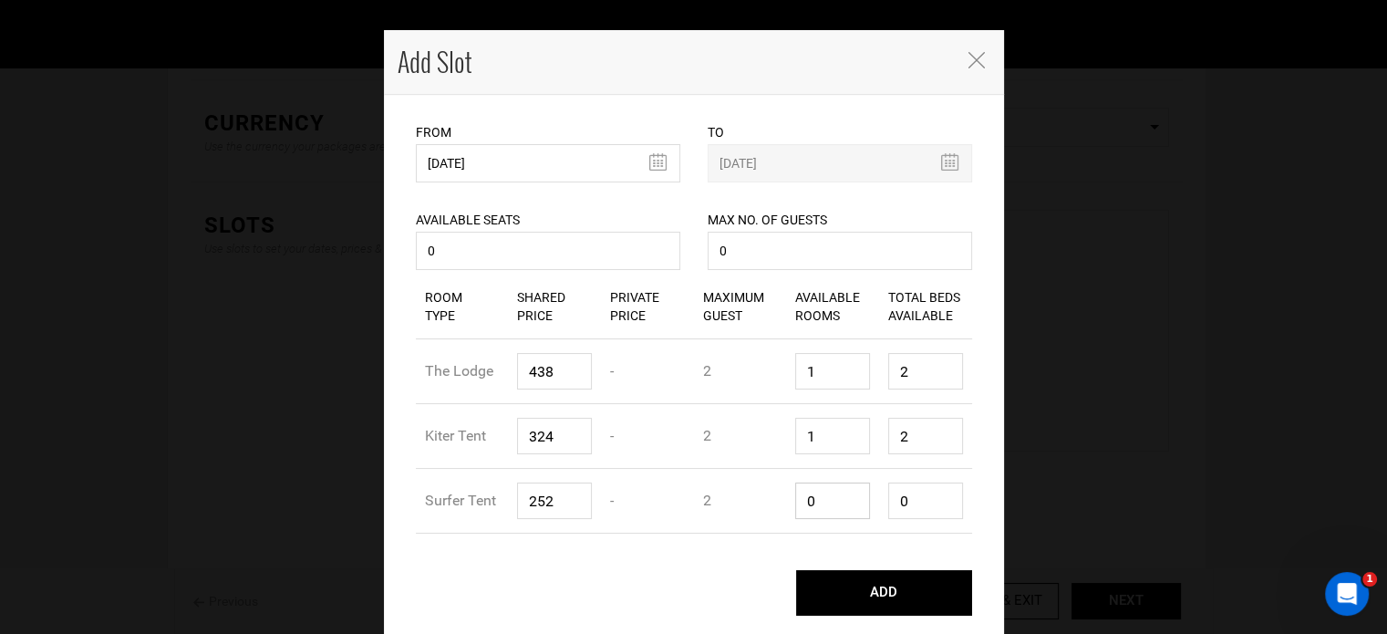
type input "1"
type input "2"
type input "1"
drag, startPoint x: 900, startPoint y: 440, endPoint x: 843, endPoint y: 423, distance: 60.0
click at [843, 423] on div "Room Type Kiter Tent Shared Price 324 Private Price - Maximum Guest 2 Available…" at bounding box center [694, 436] width 556 height 65
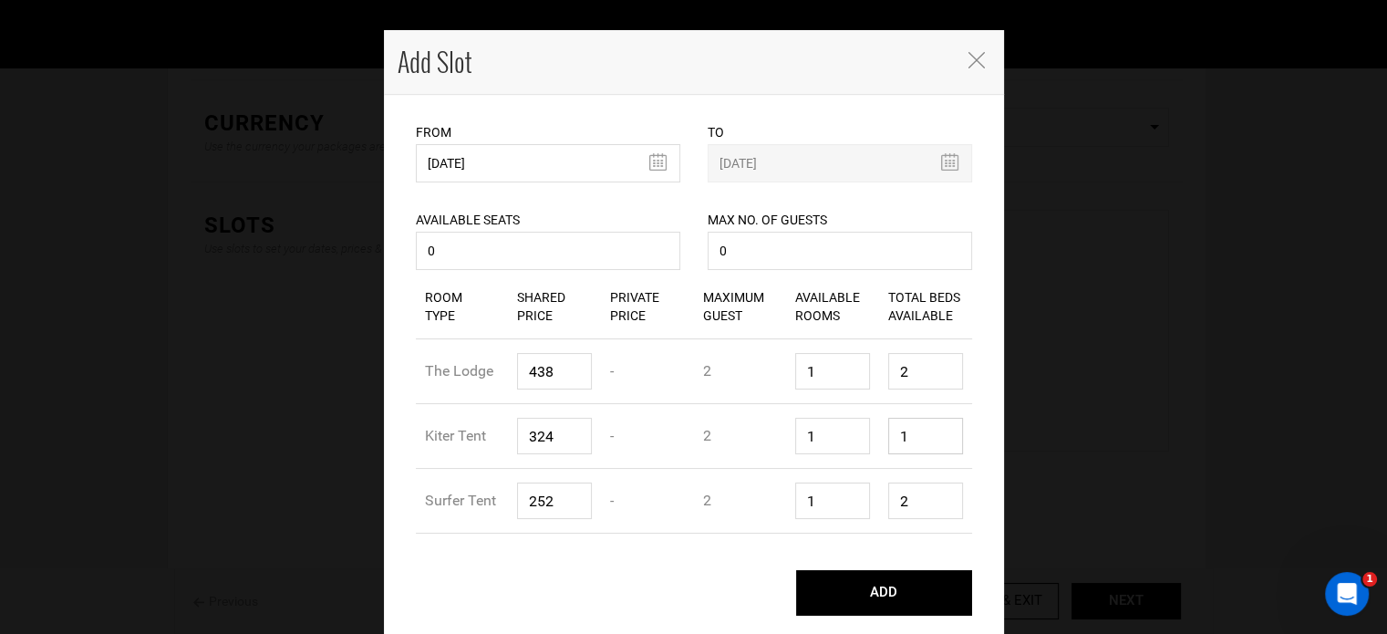
type input "1"
drag, startPoint x: 897, startPoint y: 372, endPoint x: 875, endPoint y: 378, distance: 22.8
click at [869, 367] on div "Room Type The Lodge Shared Price 438 Private Price - Maximum Guest 2 Available …" at bounding box center [694, 371] width 556 height 65
type input "1"
drag, startPoint x: 909, startPoint y: 498, endPoint x: 875, endPoint y: 496, distance: 33.8
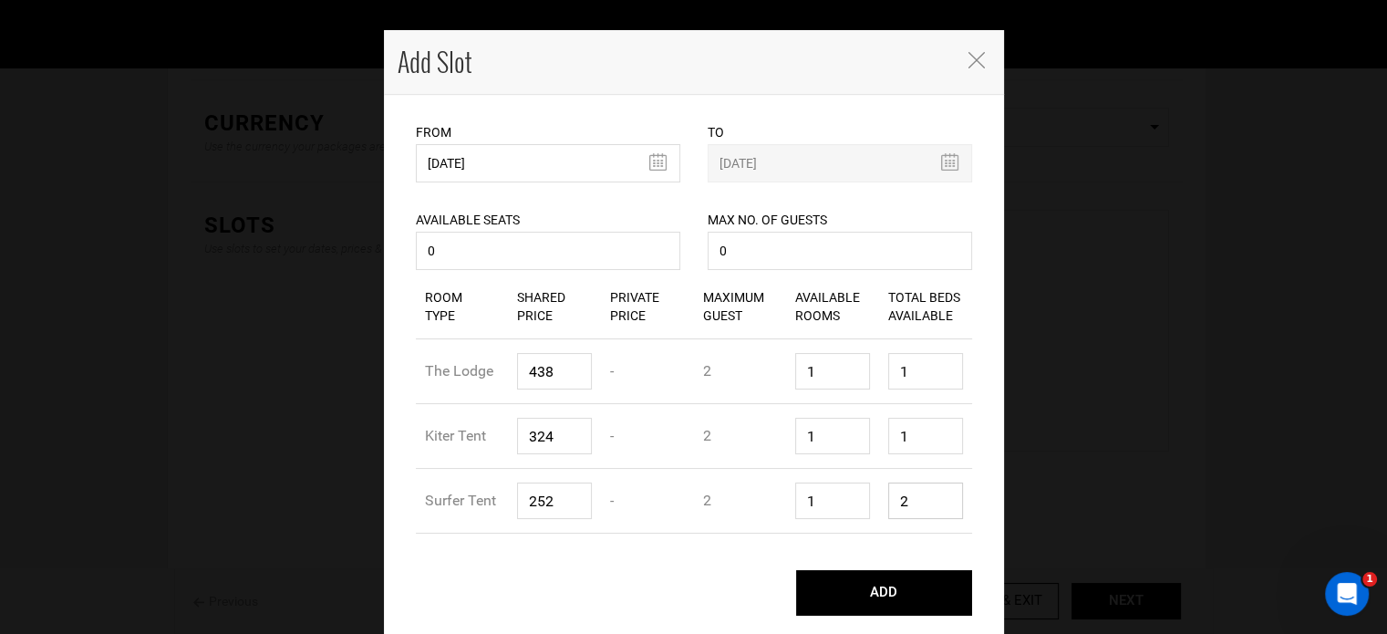
click at [879, 497] on div "Total Beds Available 2" at bounding box center [925, 501] width 93 height 64
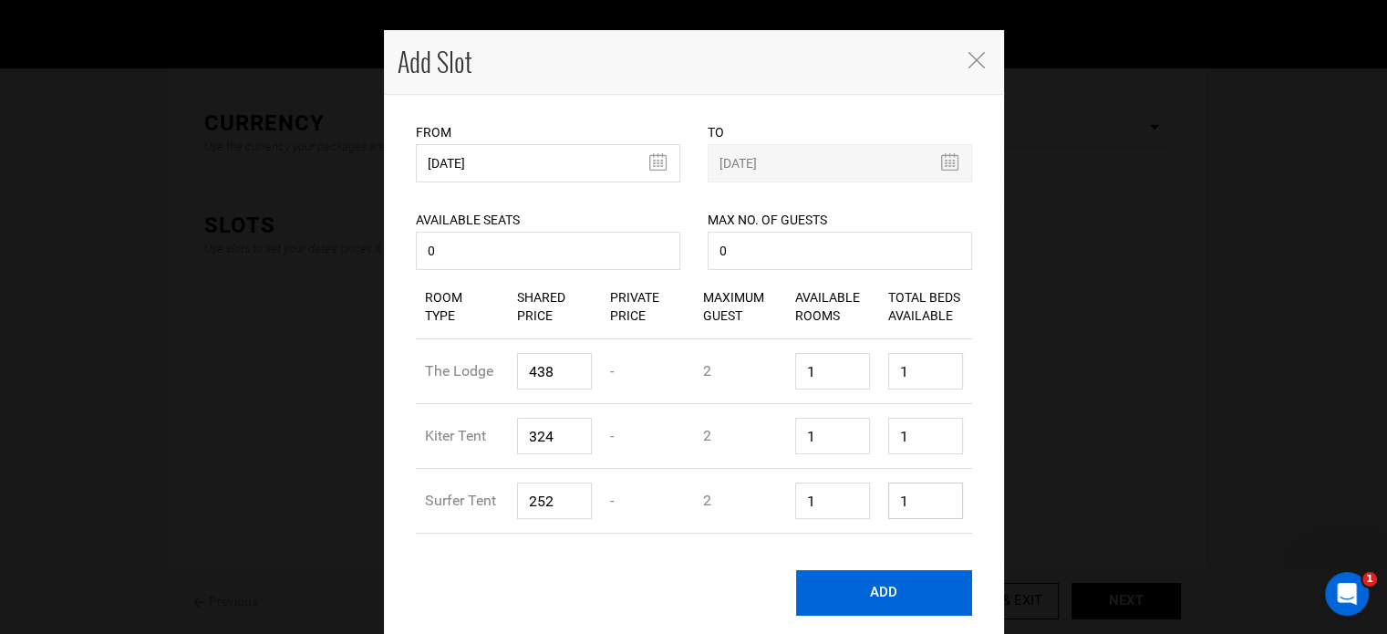
type input "1"
click at [894, 583] on button "ADD" at bounding box center [884, 593] width 176 height 46
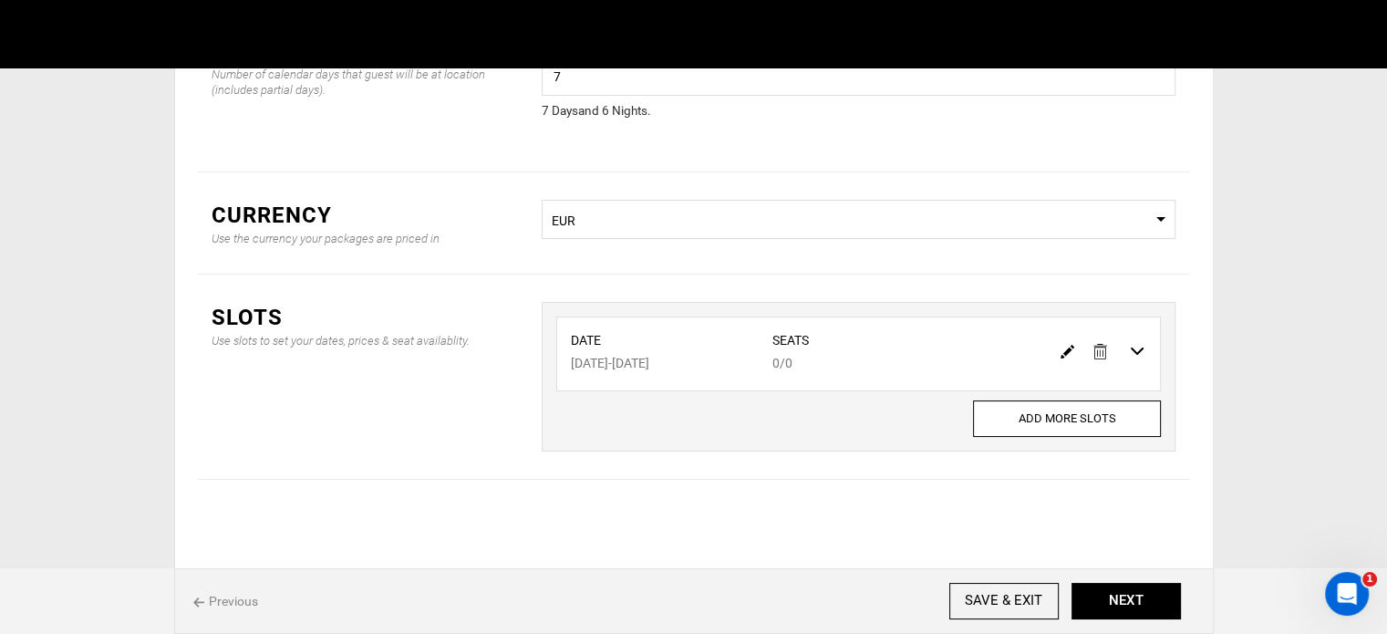
scroll to position [0, 0]
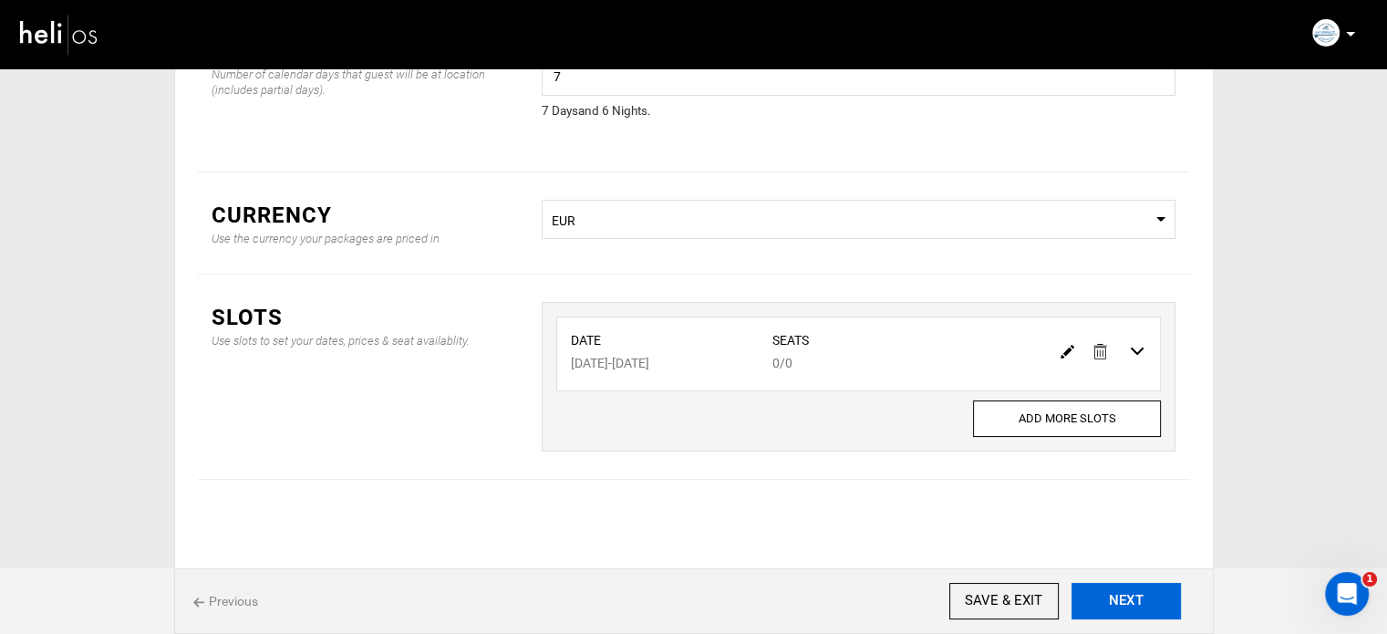
click at [1126, 603] on button "NEXT" at bounding box center [1125, 601] width 109 height 36
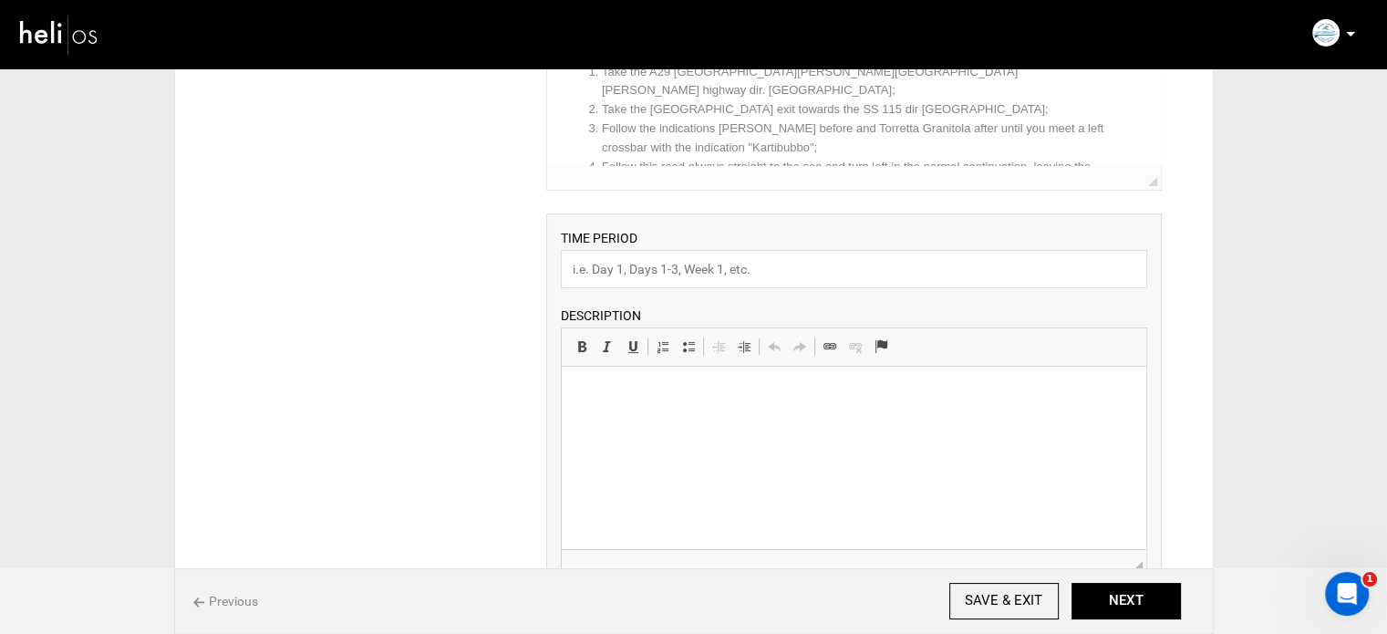
scroll to position [274, 0]
click at [649, 264] on input "text" at bounding box center [854, 261] width 586 height 38
drag, startPoint x: 711, startPoint y: 263, endPoint x: 530, endPoint y: 253, distance: 181.7
click at [530, 253] on div "ITINERARY ARRIVAL INSTRUCTIONS Rich Text Editor, editor37 Editor toolbars Basic…" at bounding box center [694, 550] width 992 height 1328
paste input "KITE / WIND SURFING"
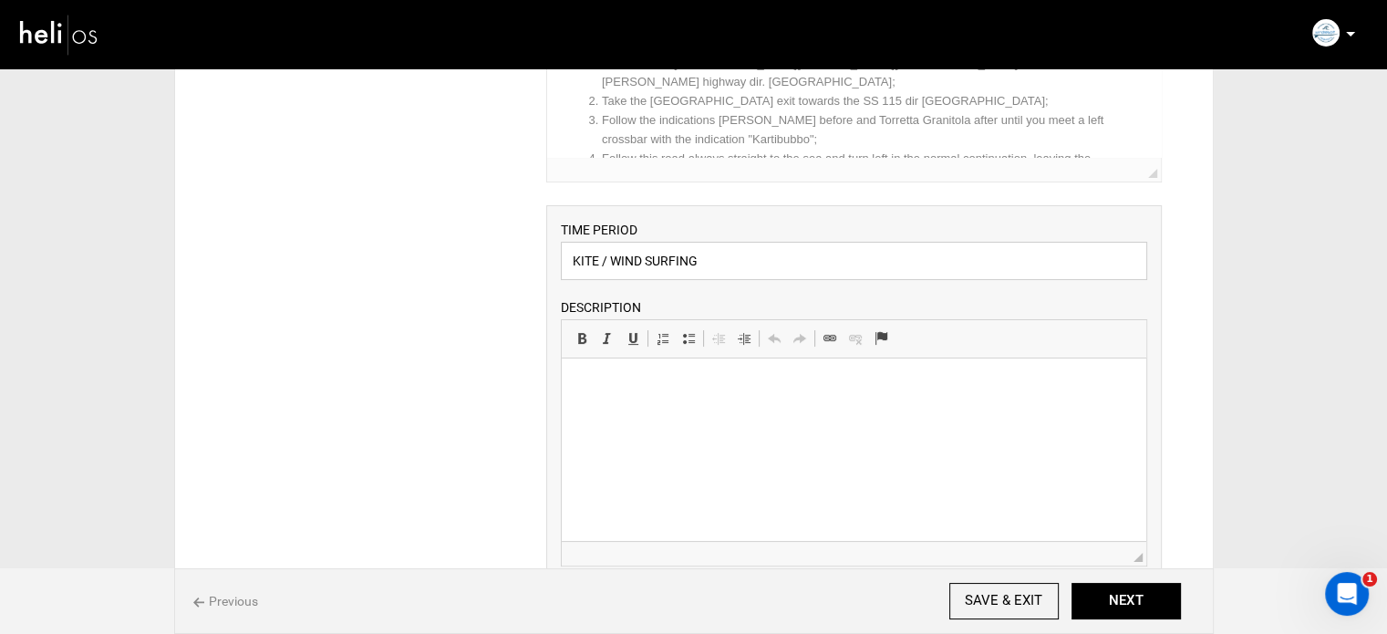
type input "KITE / WIND SURFING"
click at [649, 408] on html at bounding box center [854, 386] width 584 height 56
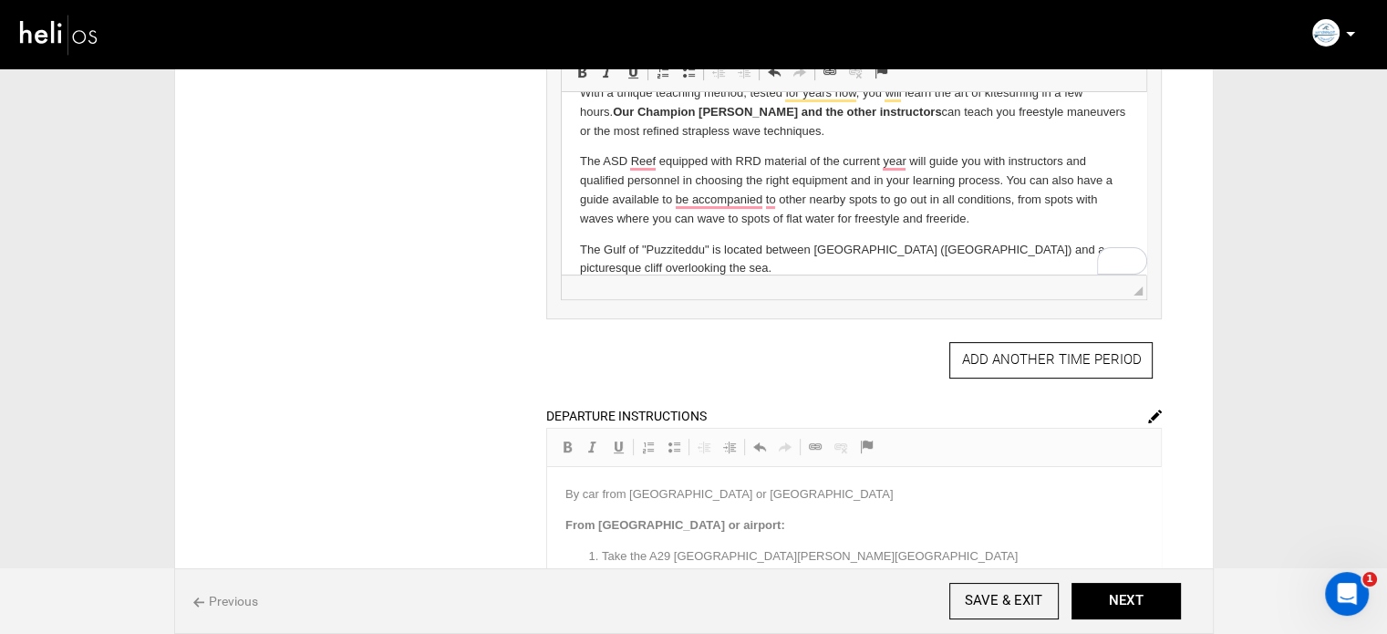
scroll to position [638, 0]
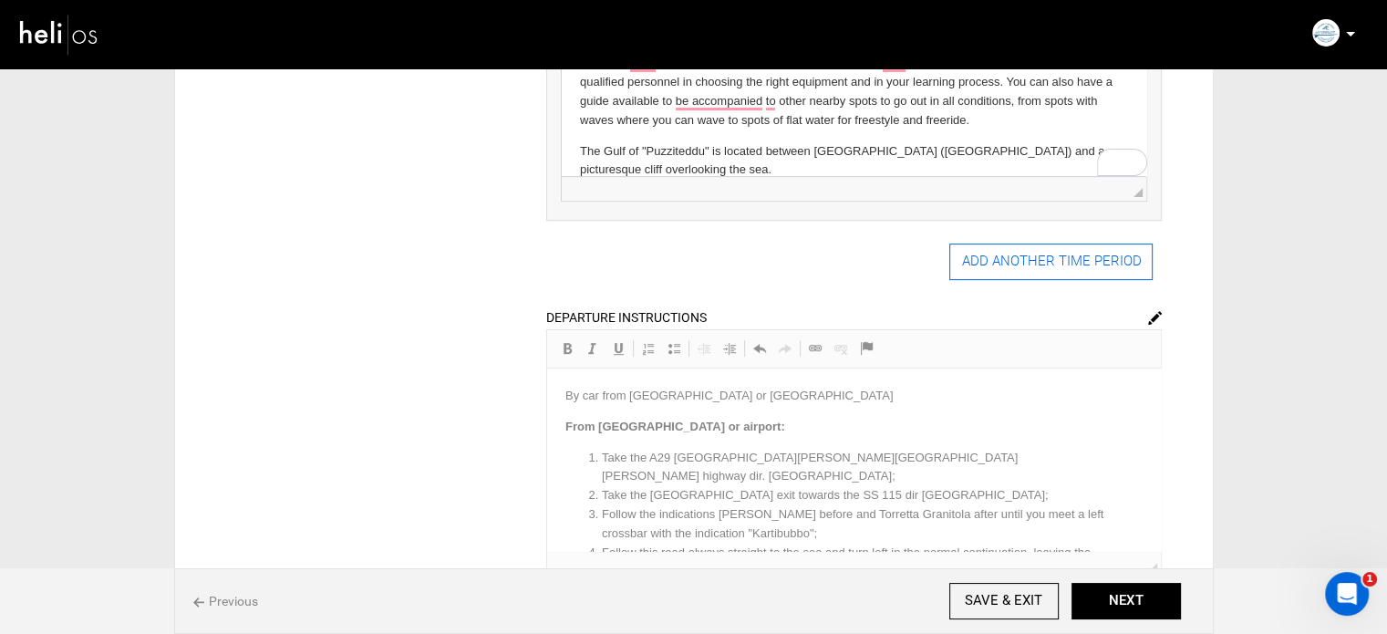
click at [1008, 263] on button "ADD ANOTHER TIME PERIOD" at bounding box center [1050, 261] width 203 height 36
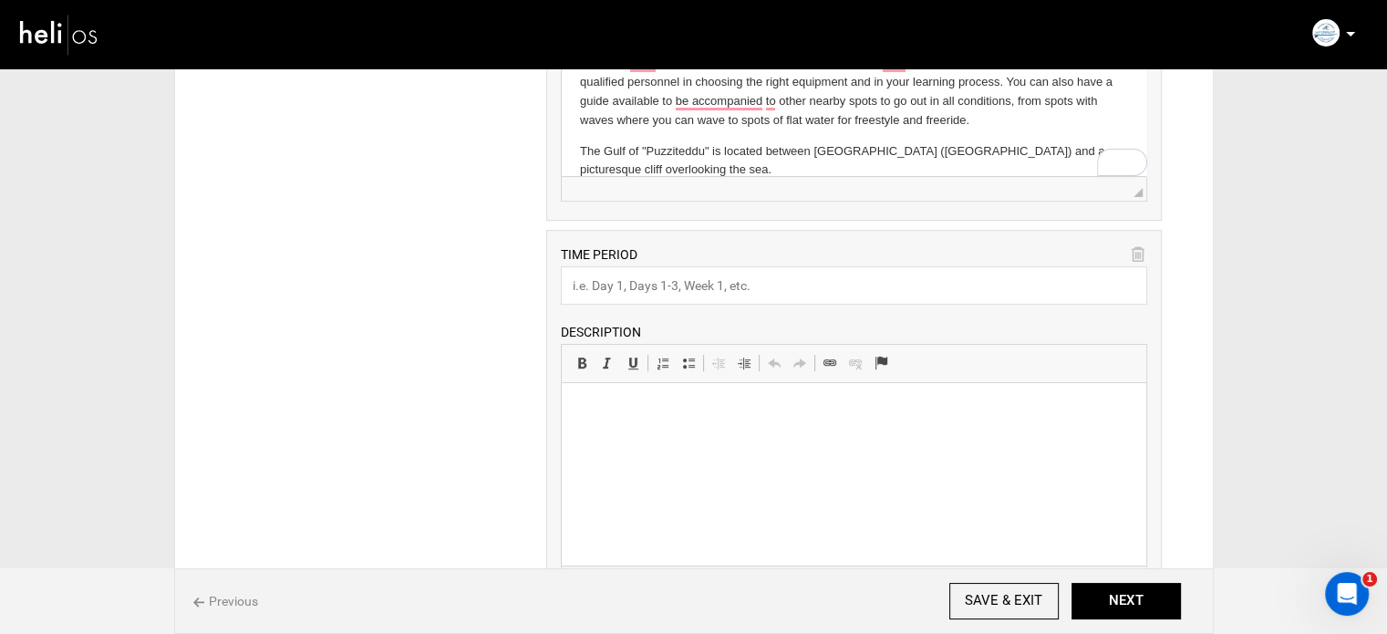
scroll to position [0, 0]
click at [740, 291] on input "text" at bounding box center [854, 285] width 586 height 38
paste input "SURFING"
type input "SURFING"
click at [627, 396] on html at bounding box center [854, 411] width 584 height 56
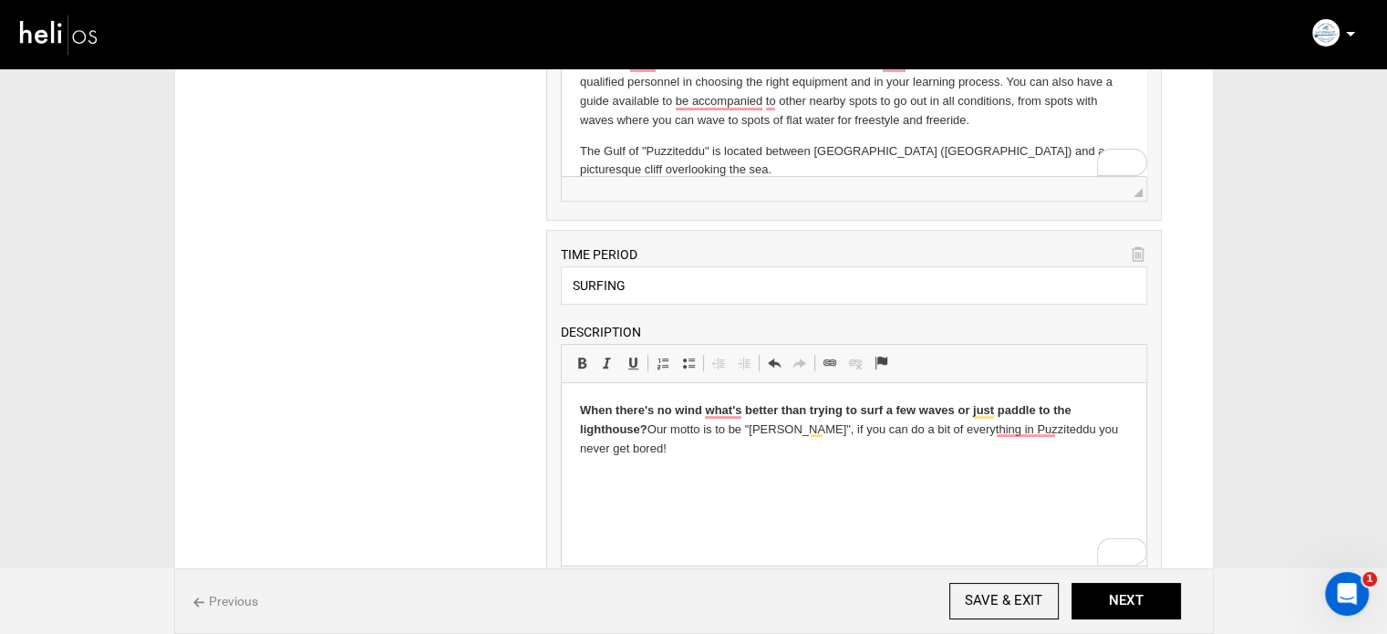
click at [650, 431] on p "When there's no wind what's better than trying to surf a few waves or just padd…" at bounding box center [854, 429] width 548 height 57
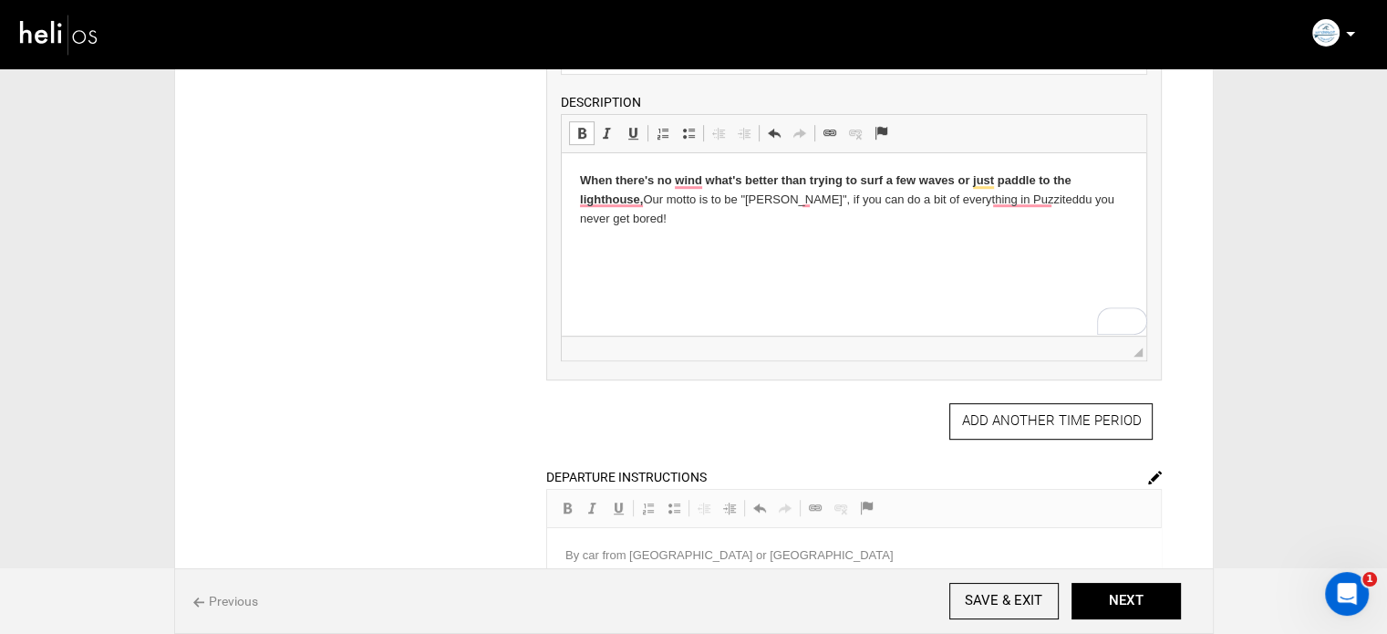
scroll to position [912, 0]
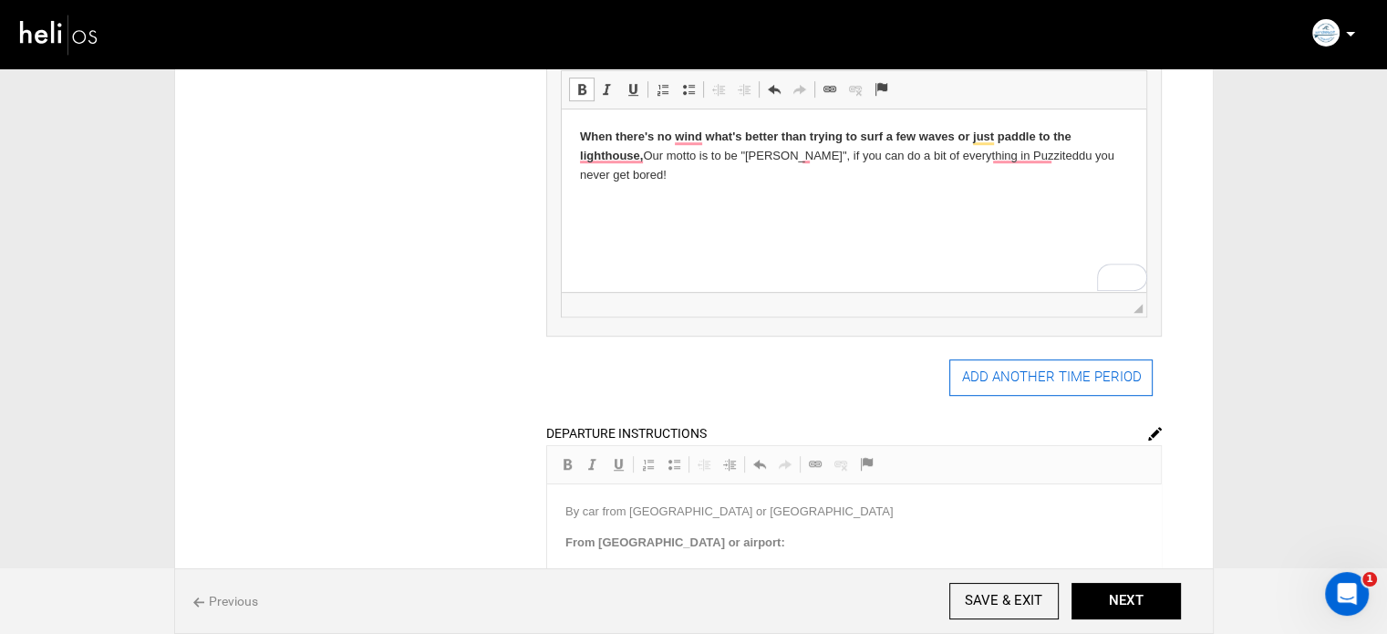
click at [967, 367] on button "ADD ANOTHER TIME PERIOD" at bounding box center [1050, 377] width 203 height 36
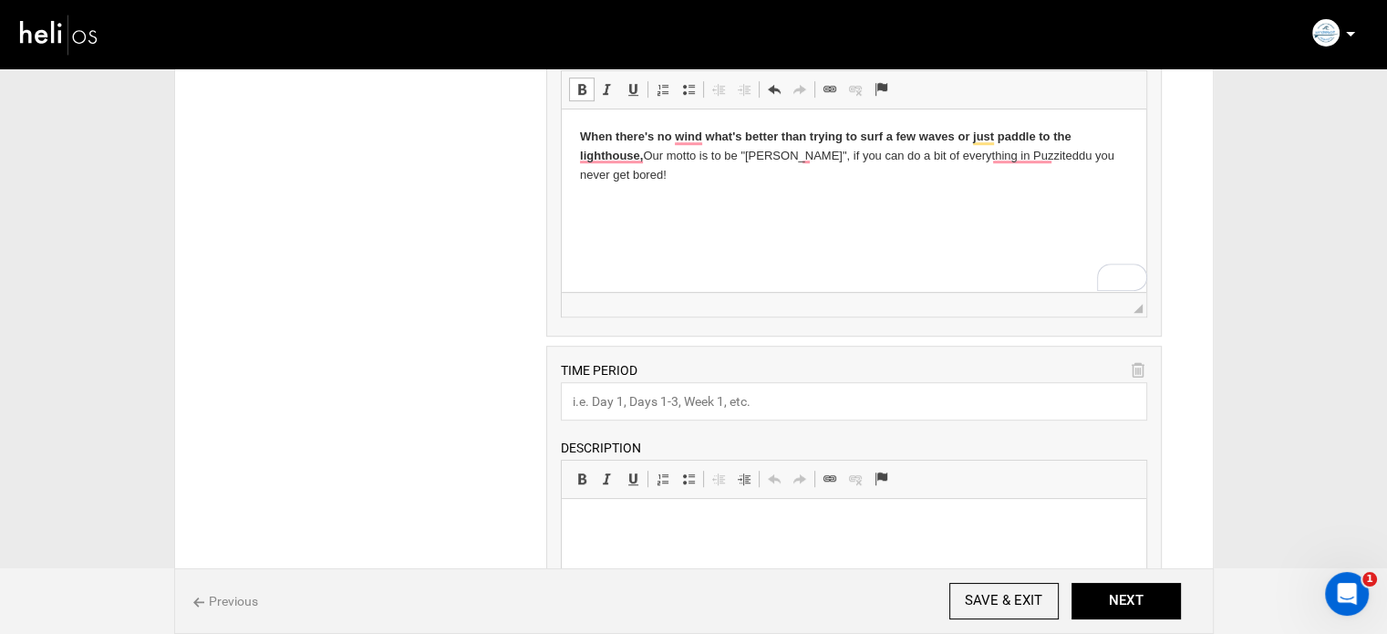
scroll to position [0, 0]
click at [698, 389] on input "text" at bounding box center [854, 401] width 586 height 38
paste input "MOUNTAIN BIKING"
type input "MOUNTAIN BIKING"
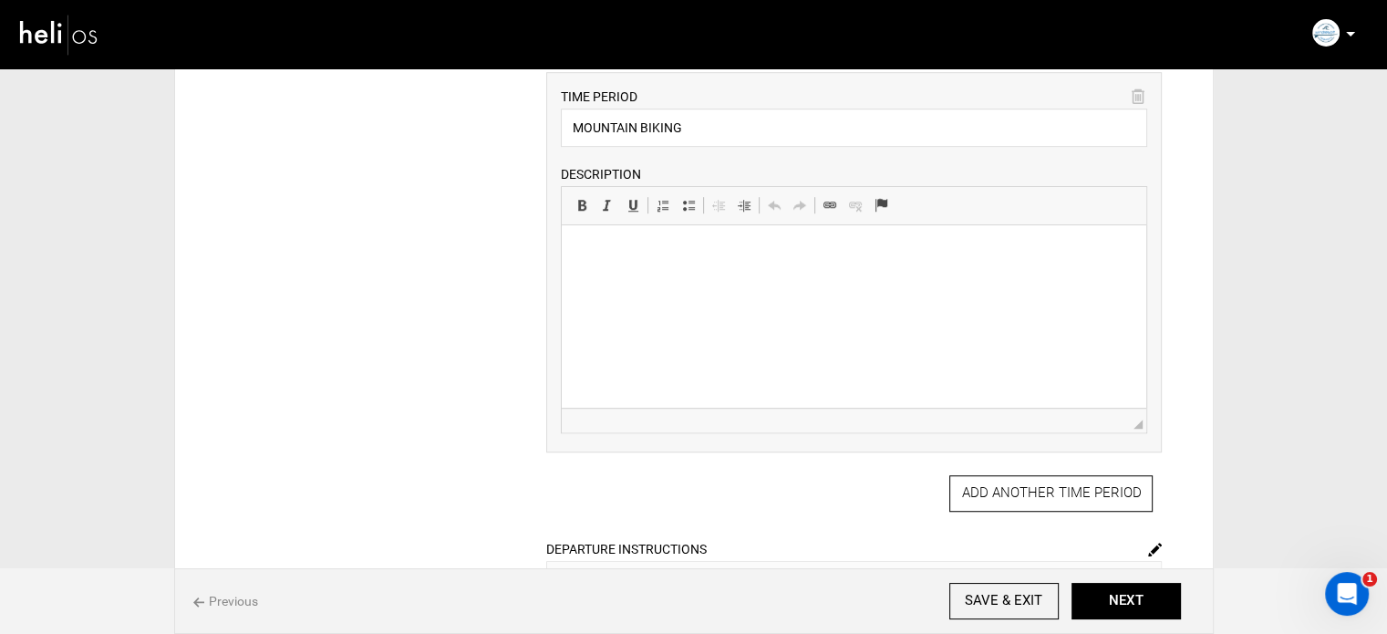
click at [686, 281] on html at bounding box center [854, 253] width 584 height 56
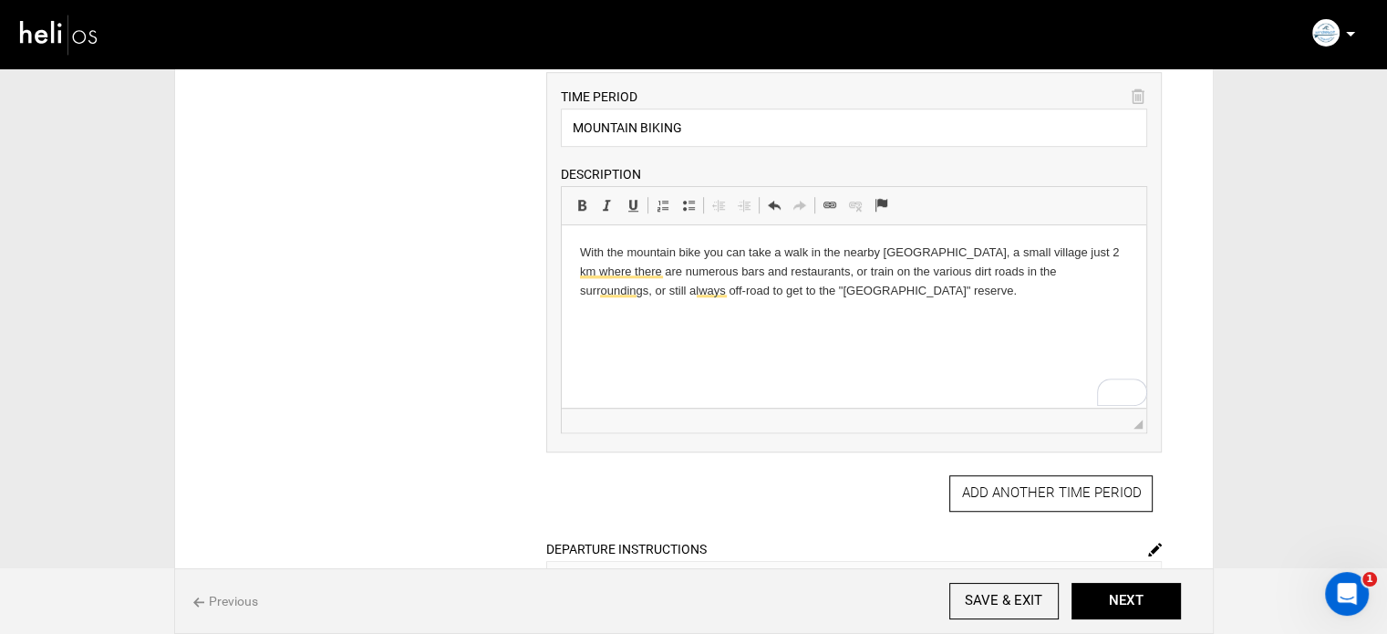
scroll to position [1550, 0]
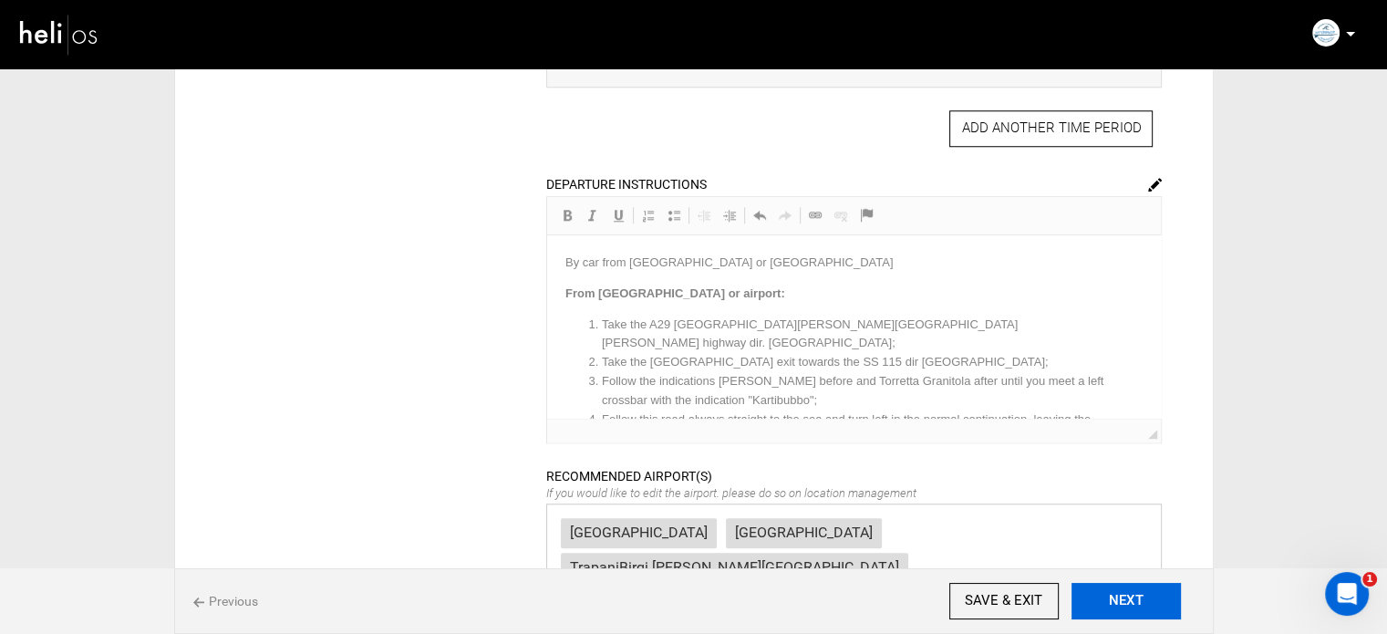
click at [1174, 593] on button "NEXT" at bounding box center [1125, 601] width 109 height 36
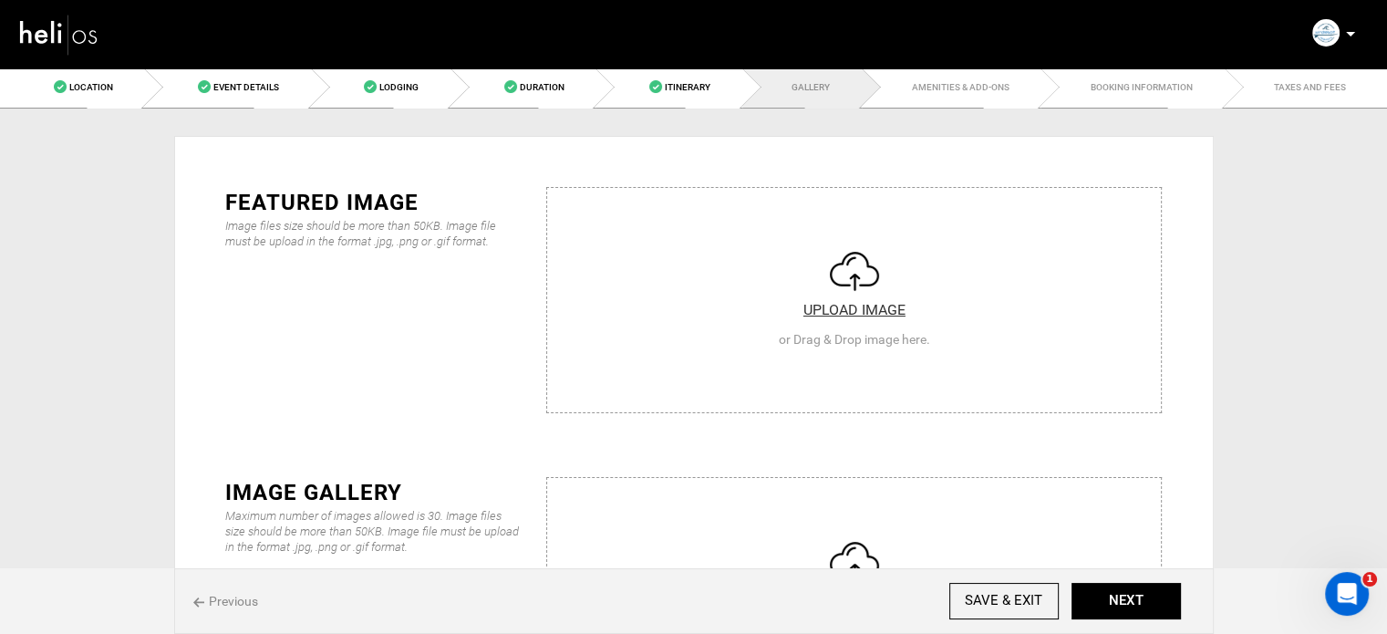
click at [748, 264] on input "file" at bounding box center [854, 297] width 614 height 219
click at [648, 288] on input "file" at bounding box center [854, 297] width 614 height 219
type input "C:\fakepath\Screenshot 2025-09-04 103407.png"
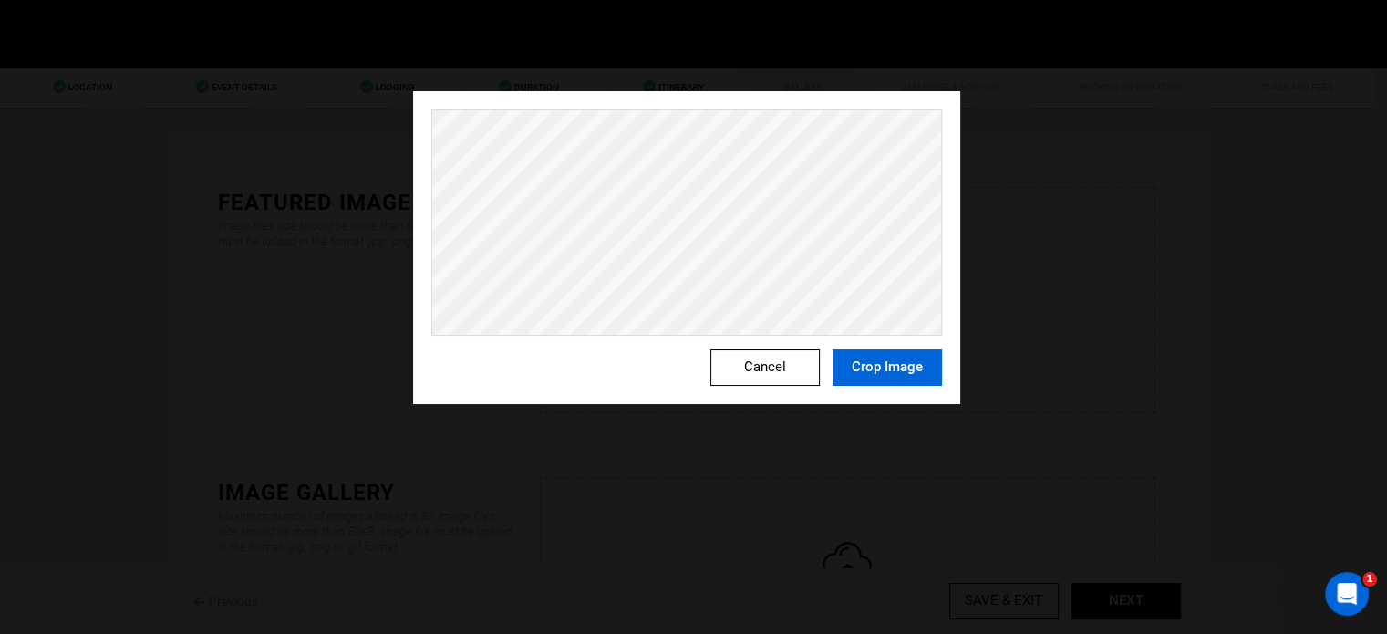
click at [868, 379] on button "Crop Image" at bounding box center [887, 367] width 109 height 36
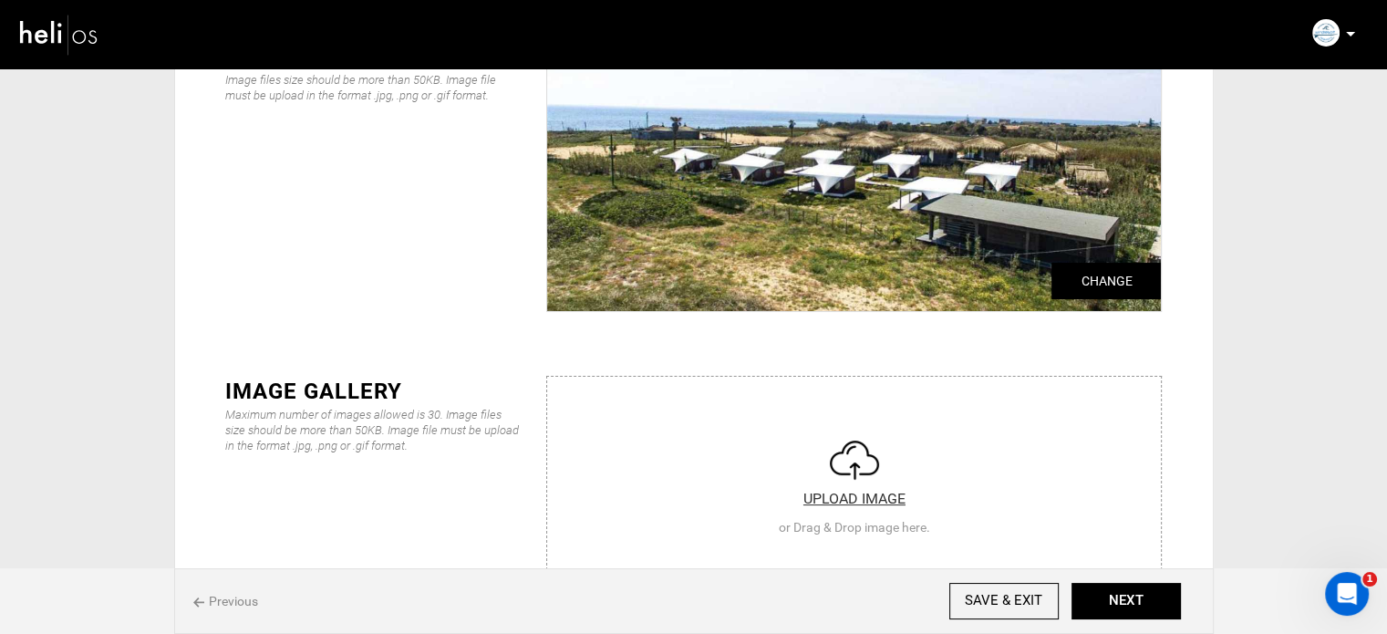
scroll to position [182, 0]
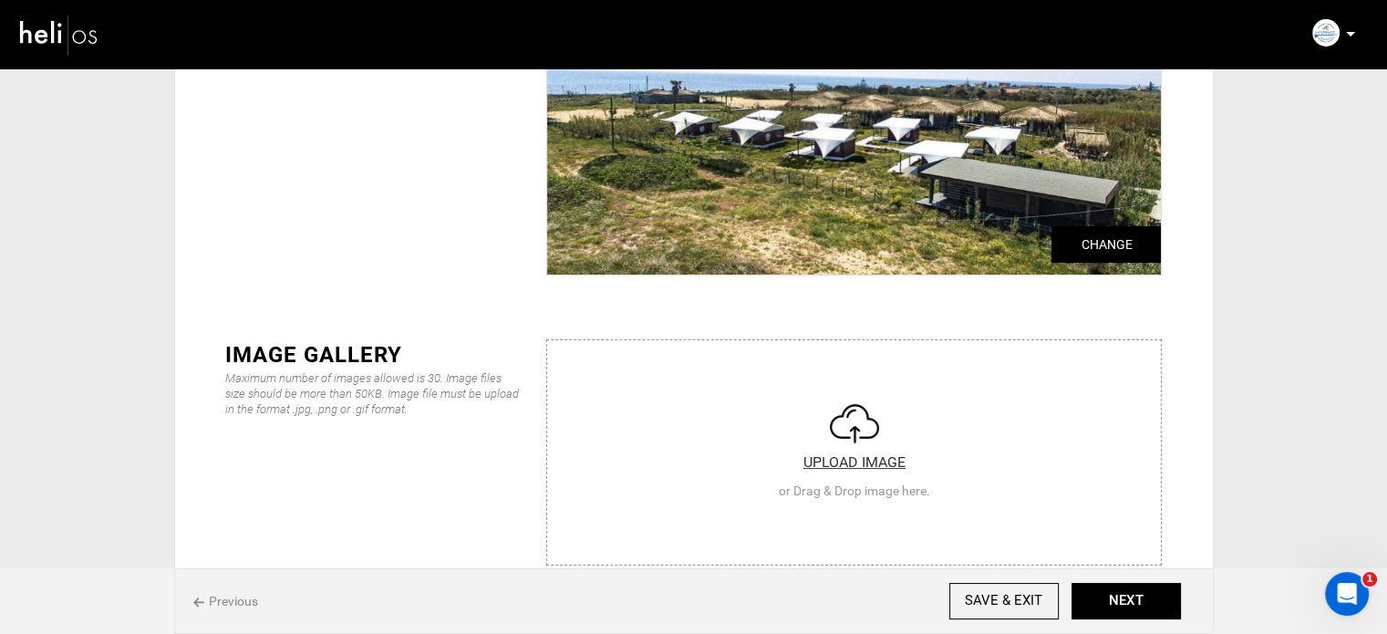
click at [860, 422] on input "file" at bounding box center [854, 449] width 614 height 219
click at [0, 0] on input "file" at bounding box center [0, 0] width 0 height 0
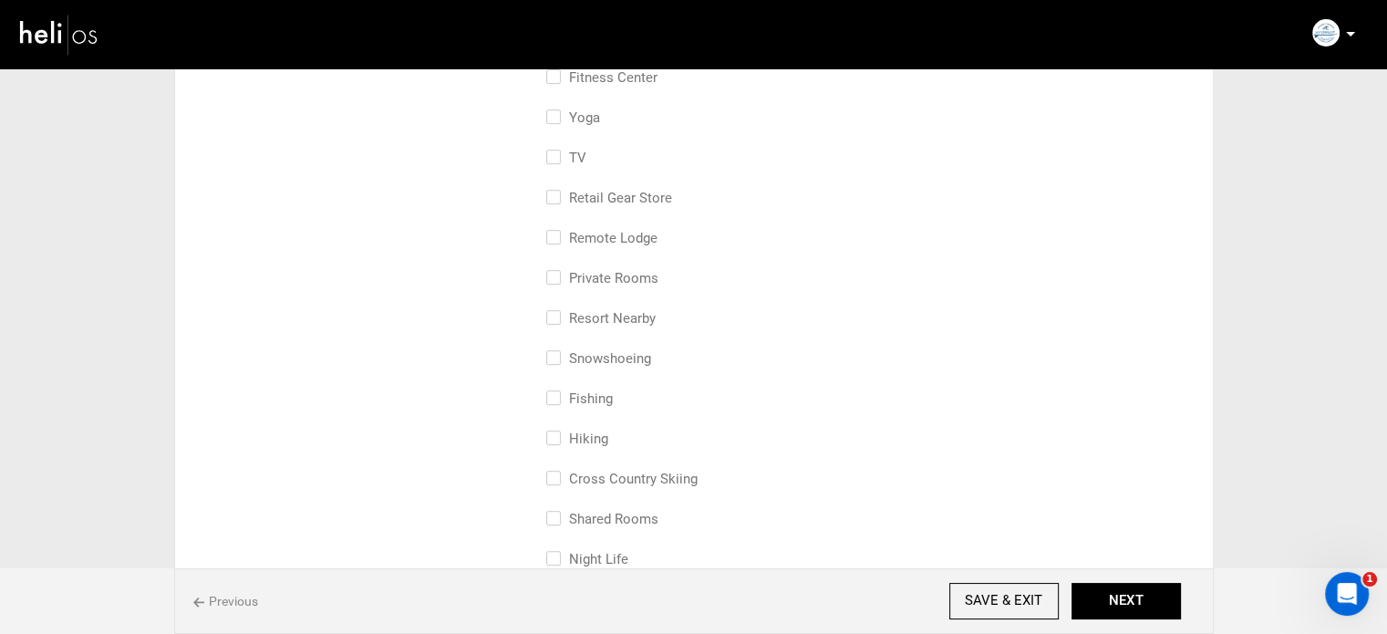
scroll to position [729, 0]
click at [624, 319] on label "Private Rooms" at bounding box center [602, 315] width 112 height 22
click at [558, 319] on input "Private Rooms" at bounding box center [552, 324] width 12 height 40
checkbox input "true"
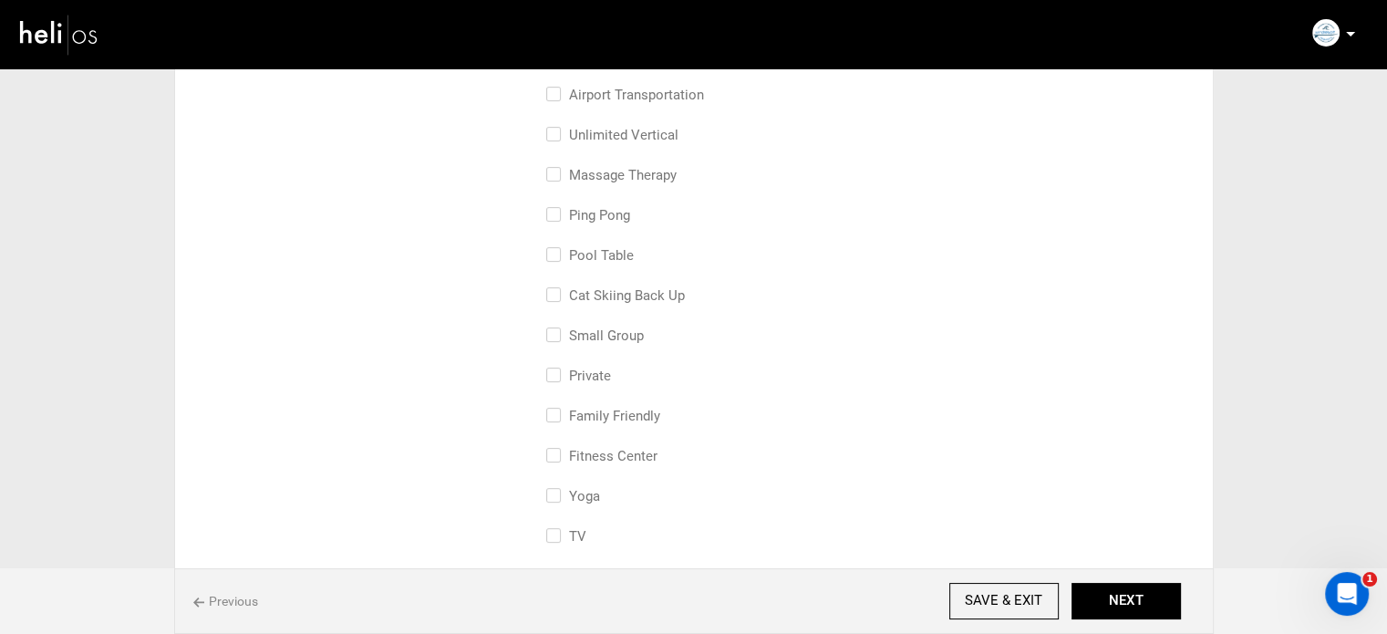
scroll to position [365, 0]
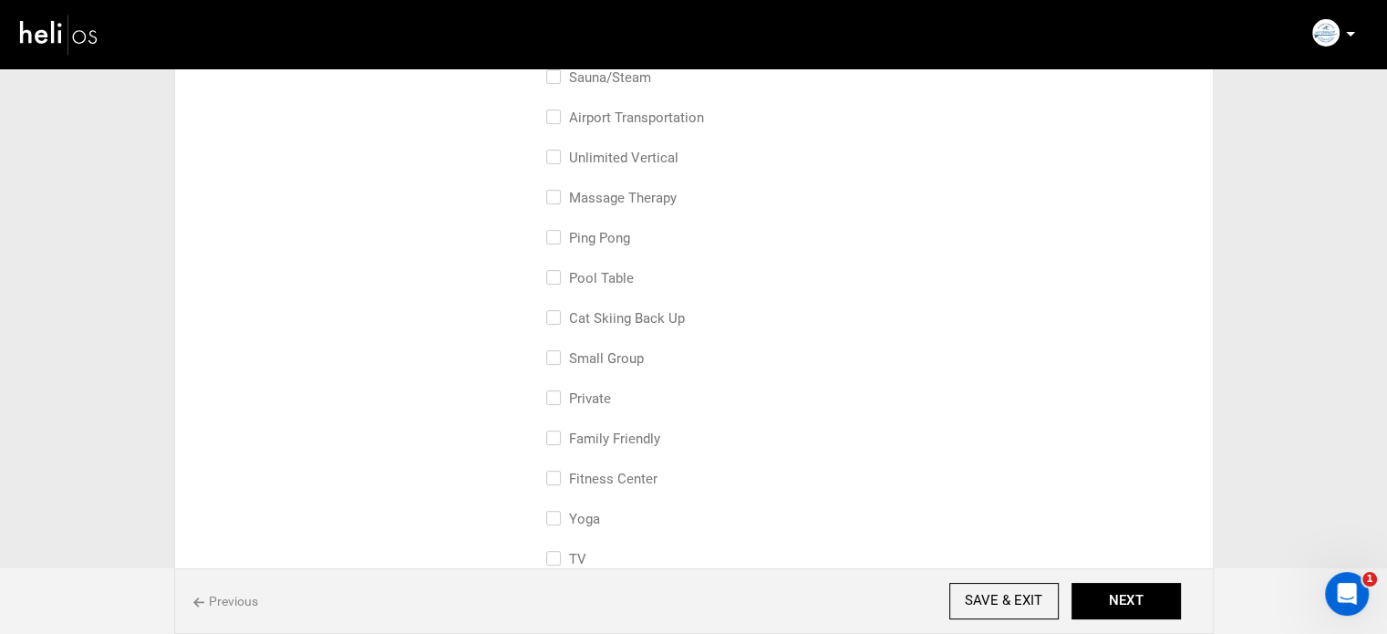
click at [639, 364] on label "small group" at bounding box center [595, 358] width 98 height 22
click at [558, 364] on input "small group" at bounding box center [552, 367] width 12 height 40
checkbox input "true"
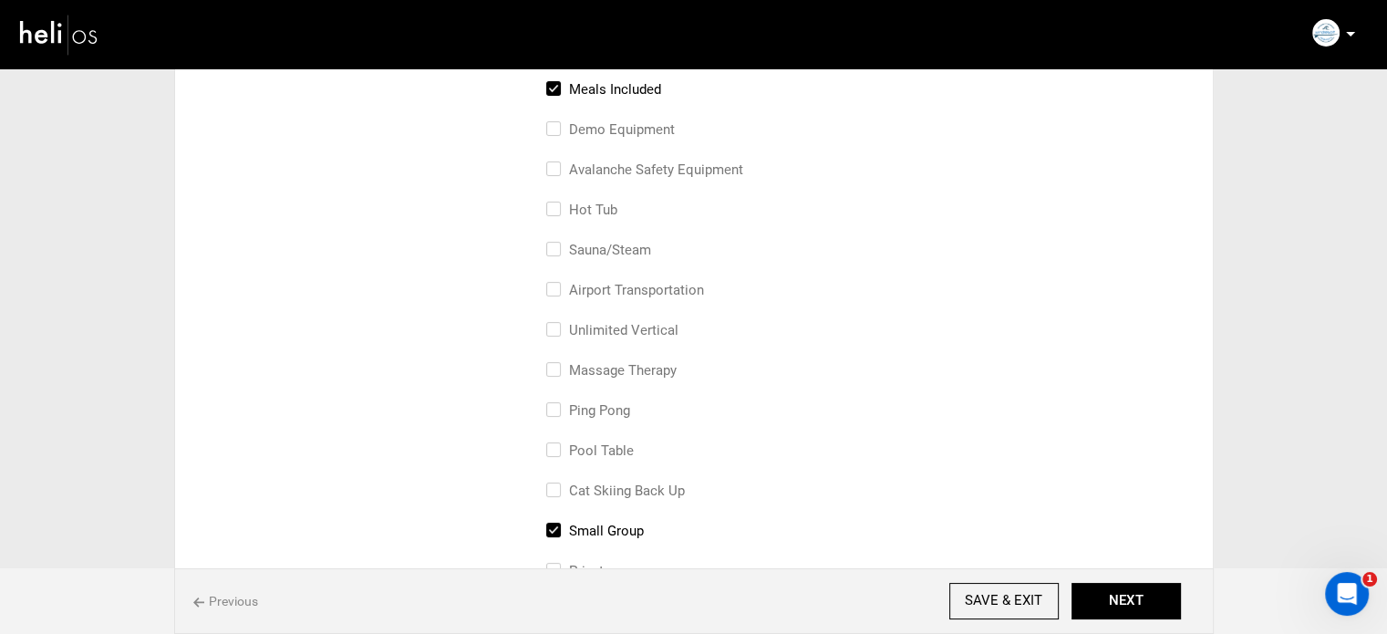
scroll to position [182, 0]
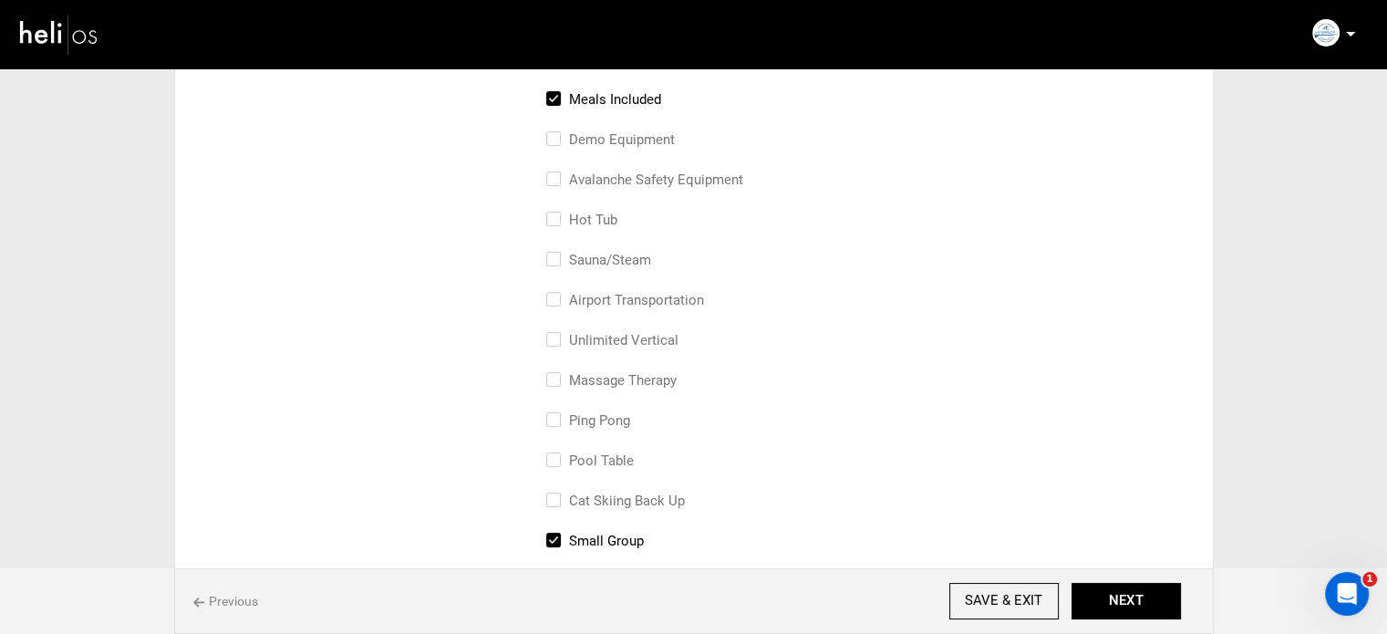
click at [667, 304] on label "airport transportation" at bounding box center [625, 300] width 158 height 22
click at [558, 304] on input "airport transportation" at bounding box center [552, 309] width 12 height 40
click at [667, 304] on label "airport transportation" at bounding box center [625, 300] width 158 height 22
click at [558, 304] on input "airport transportation" at bounding box center [552, 309] width 12 height 40
checkbox input "false"
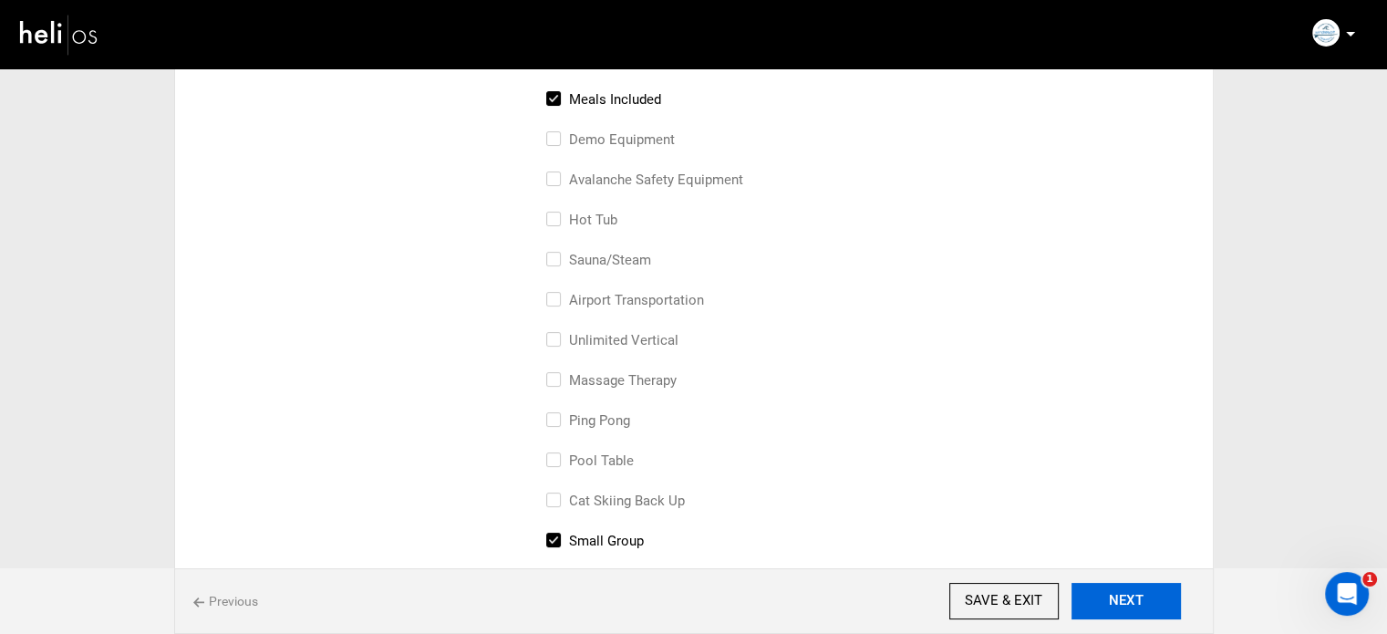
click at [1127, 596] on button "NEXT" at bounding box center [1125, 601] width 109 height 36
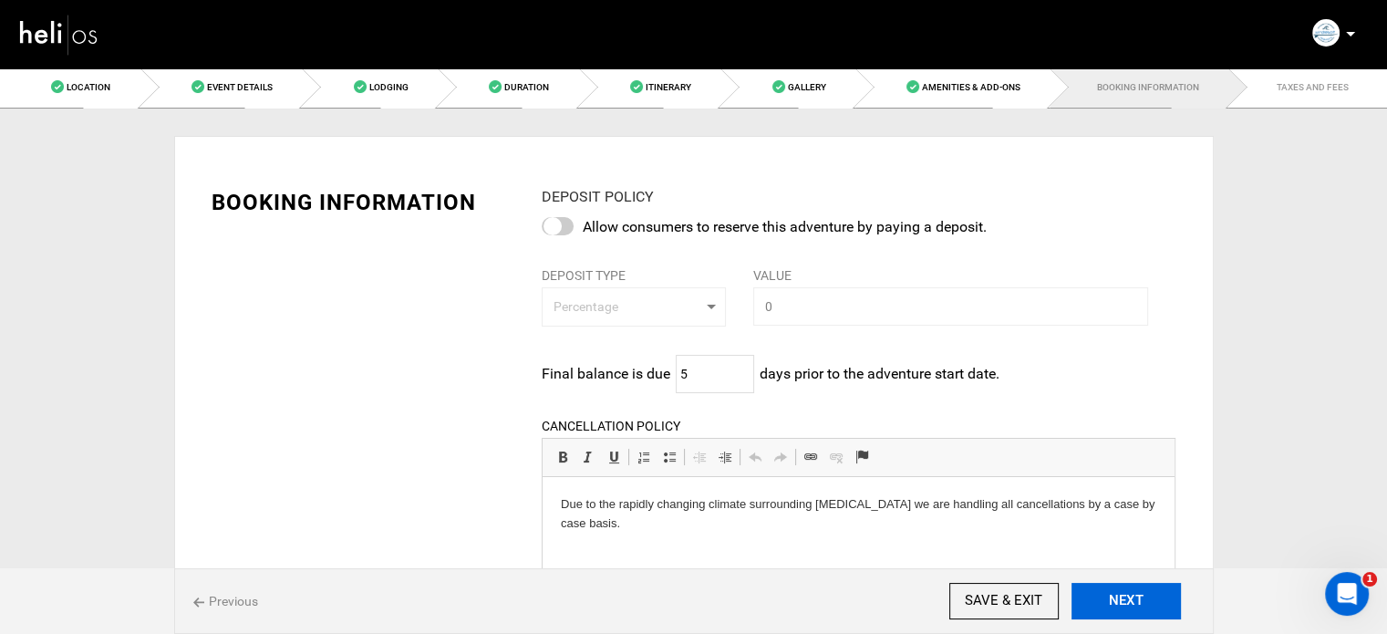
click at [1127, 596] on button "NEXT" at bounding box center [1125, 601] width 109 height 36
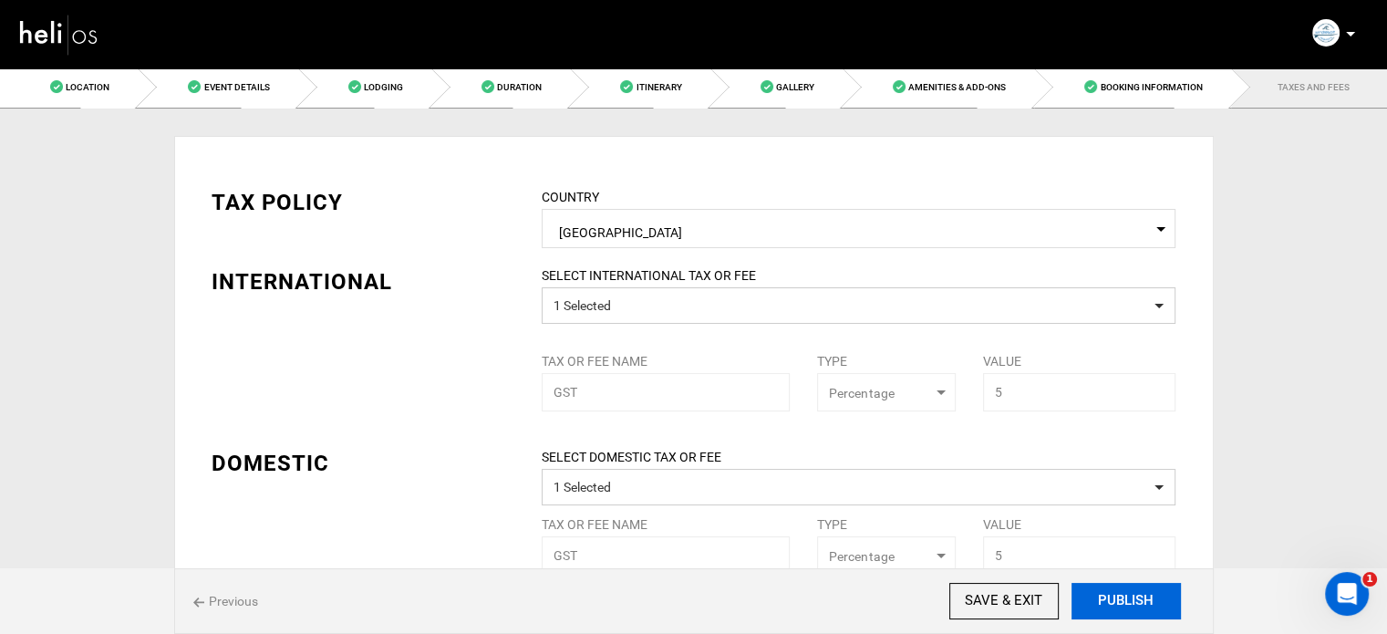
click at [1127, 595] on button "PUBLISH" at bounding box center [1125, 601] width 109 height 36
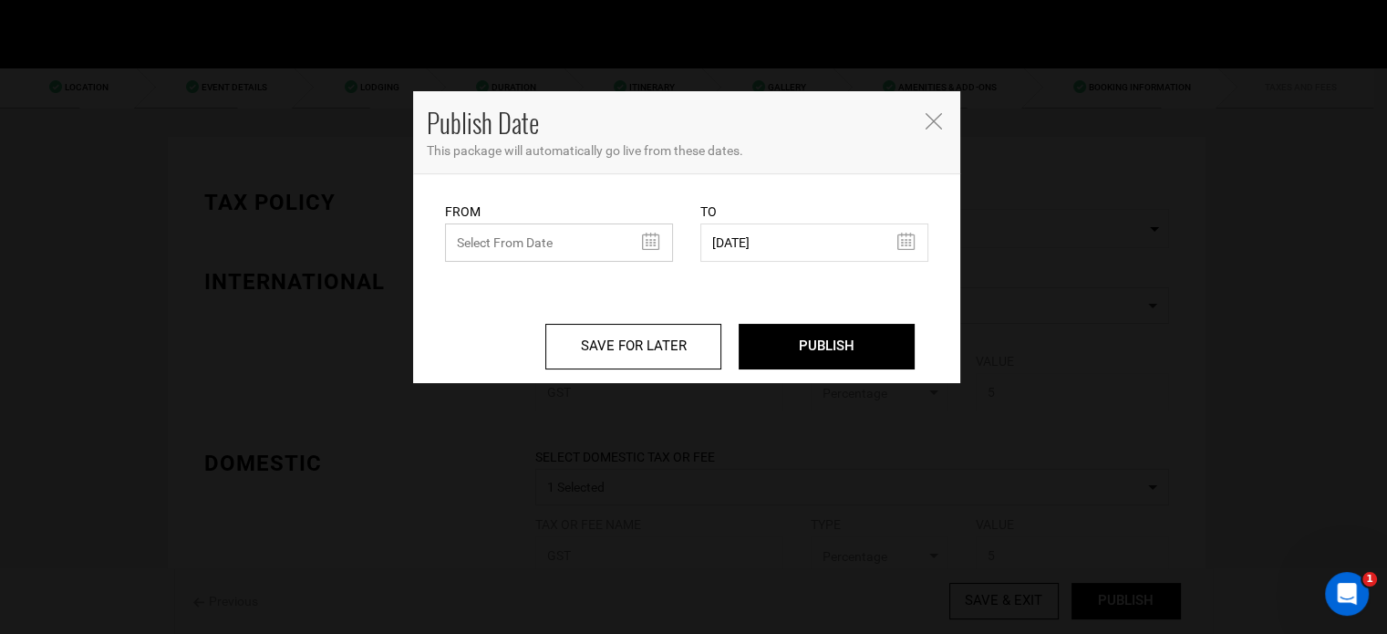
click at [566, 232] on input "text" at bounding box center [559, 242] width 228 height 38
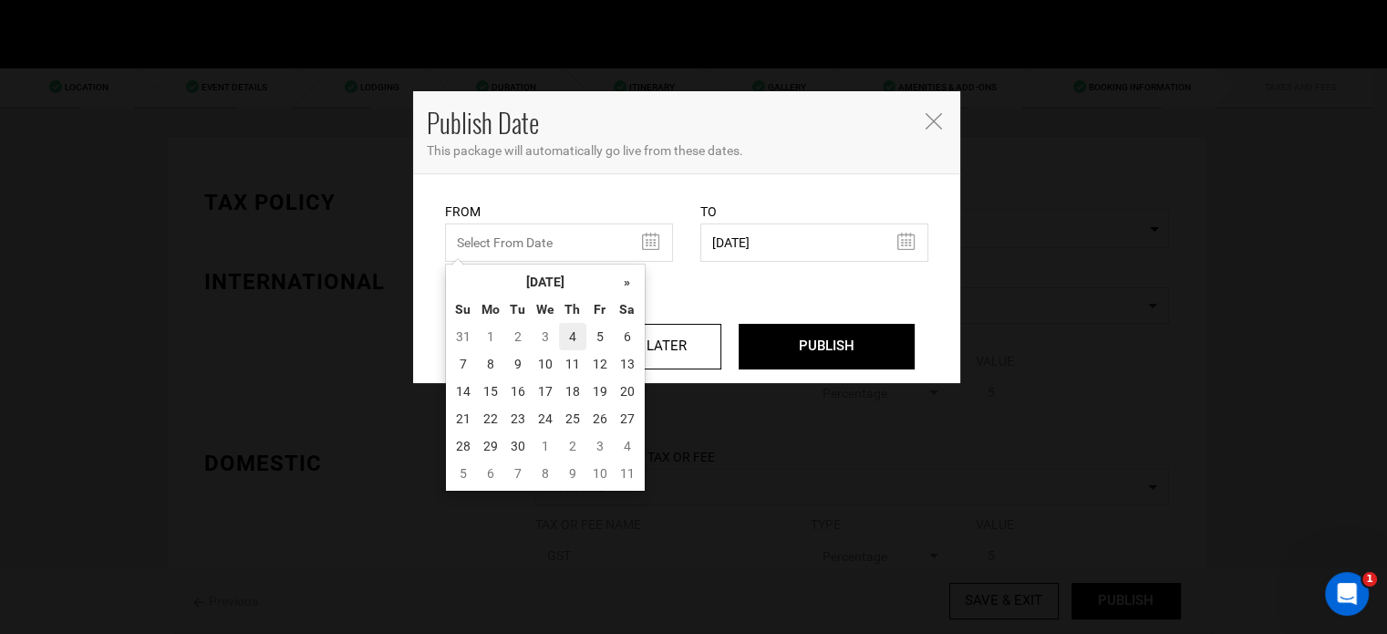
click at [572, 332] on td "4" at bounding box center [572, 336] width 27 height 27
type input "09/04/2025"
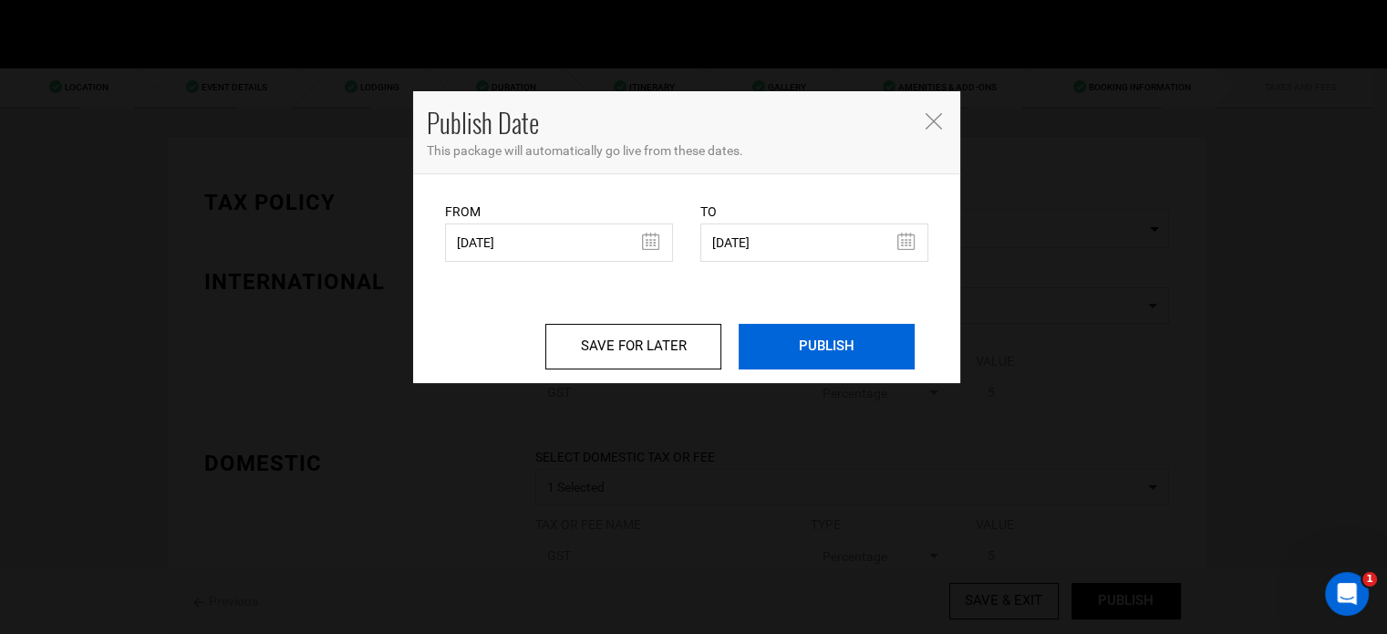
click at [791, 342] on input "PUBLISH" at bounding box center [827, 347] width 176 height 46
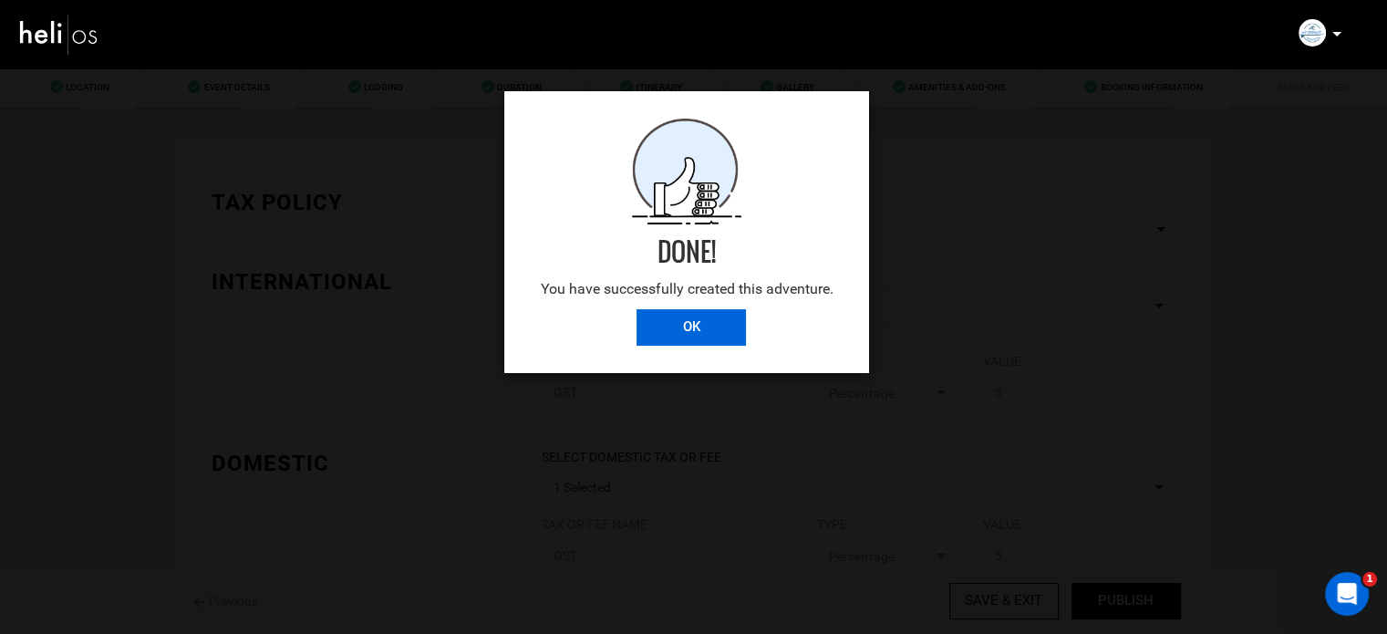
click at [702, 320] on input "OK" at bounding box center [690, 327] width 109 height 36
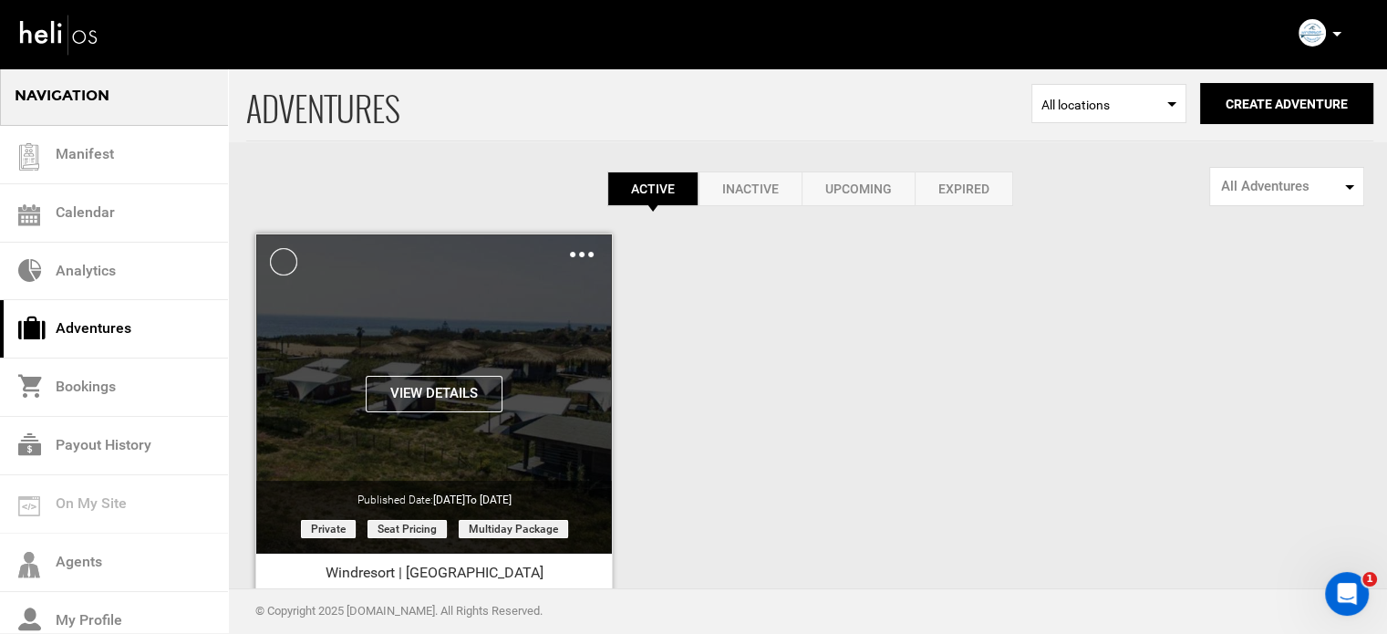
click at [578, 254] on img at bounding box center [582, 254] width 24 height 5
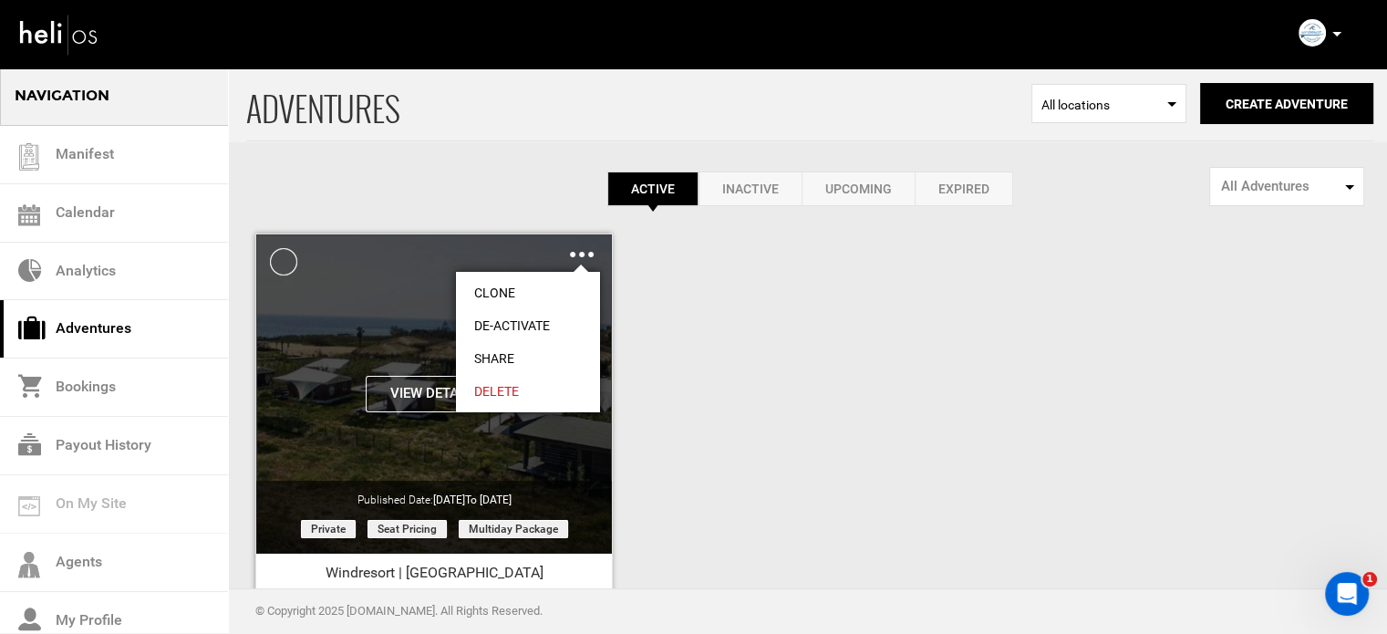
click at [496, 358] on link "Share" at bounding box center [528, 358] width 144 height 33
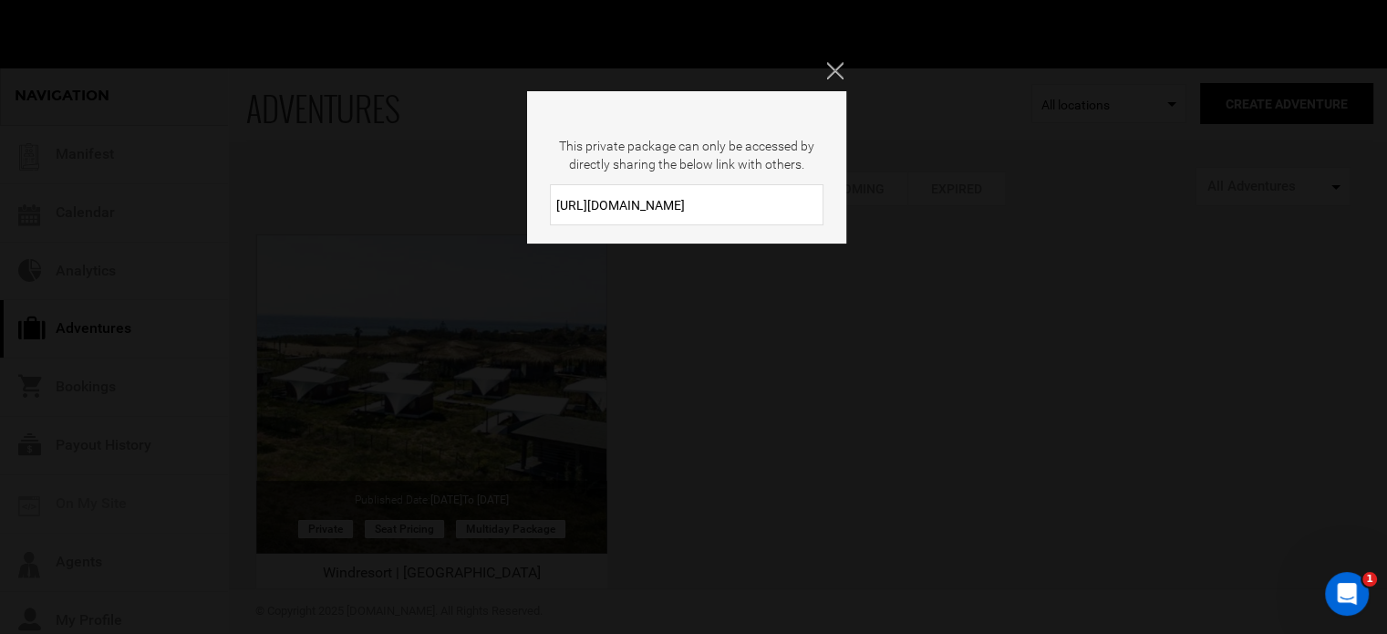
click at [730, 209] on input "https://heli.life/Qu1xN5" at bounding box center [687, 204] width 274 height 41
click at [833, 71] on icon "Close" at bounding box center [834, 70] width 16 height 16
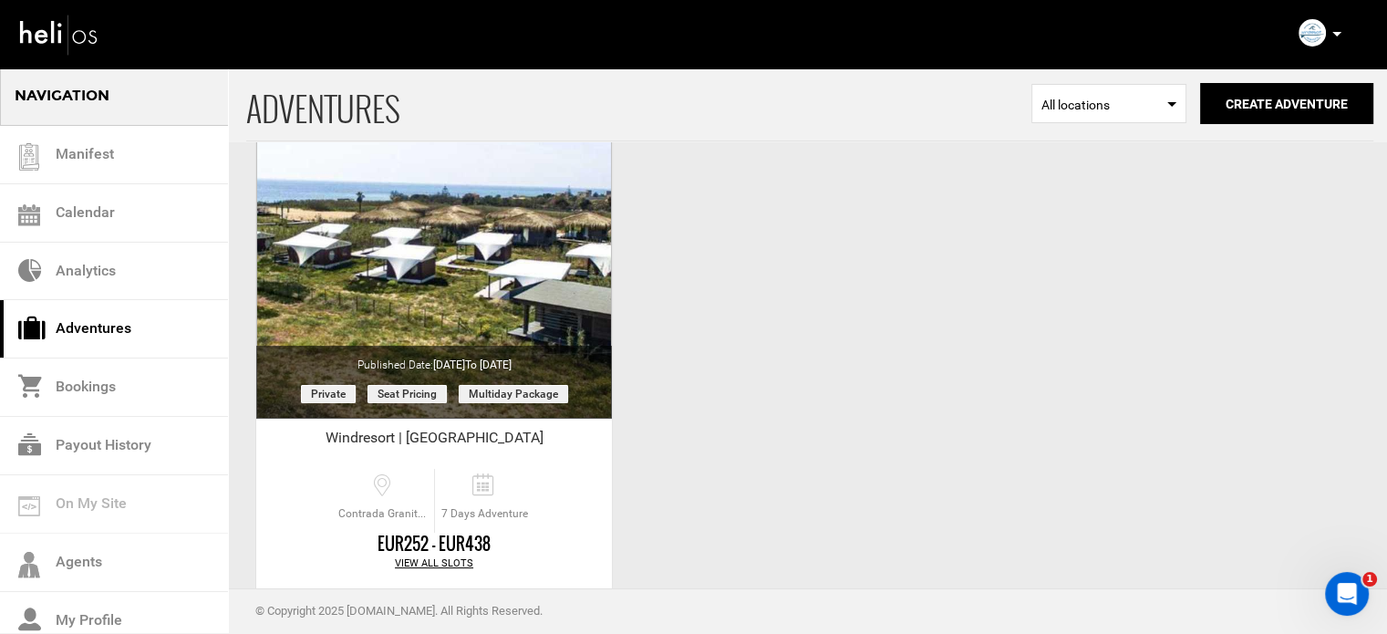
scroll to position [226, 0]
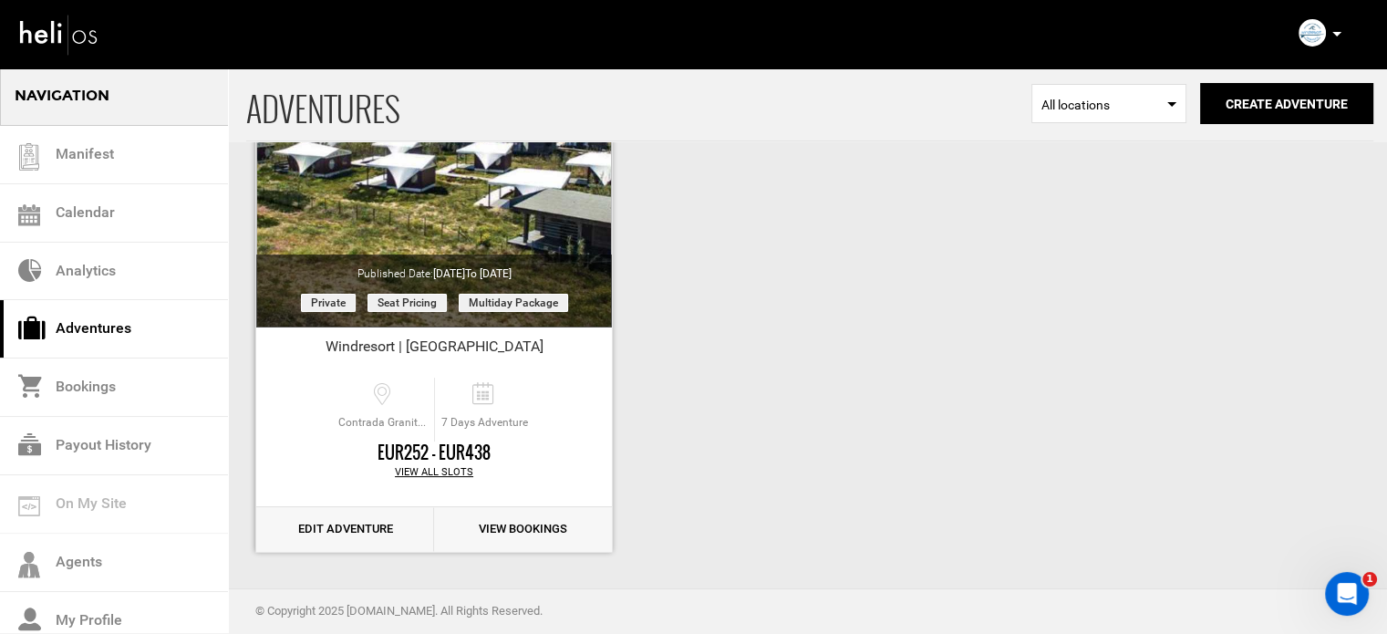
click at [374, 535] on link "Edit Adventure" at bounding box center [345, 529] width 178 height 45
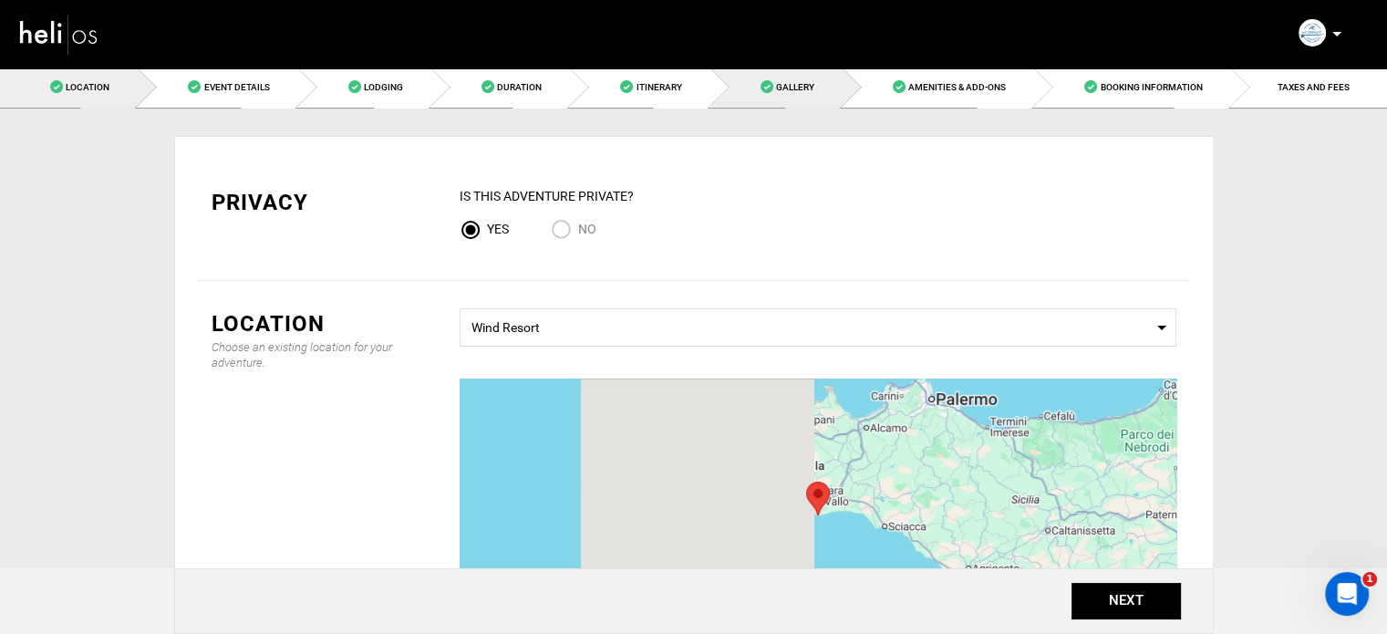
click at [782, 79] on link "Gallery" at bounding box center [776, 87] width 132 height 41
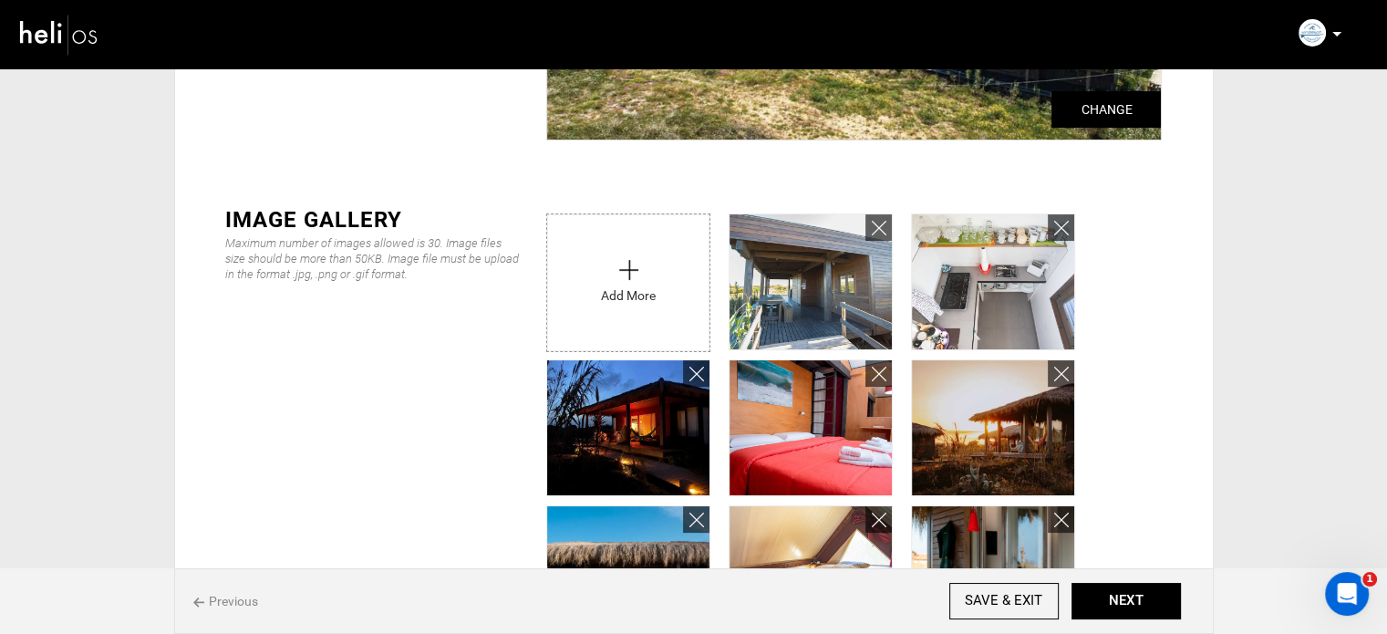
scroll to position [274, 0]
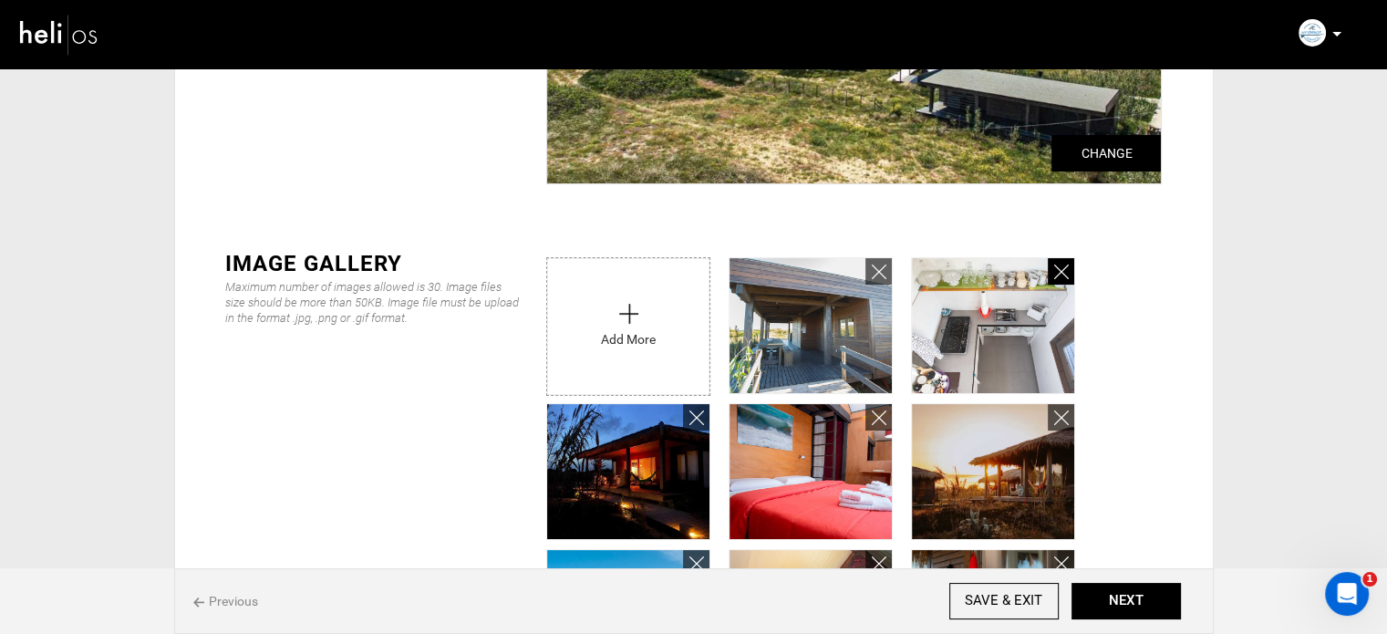
click at [1070, 269] on link at bounding box center [1061, 271] width 26 height 26
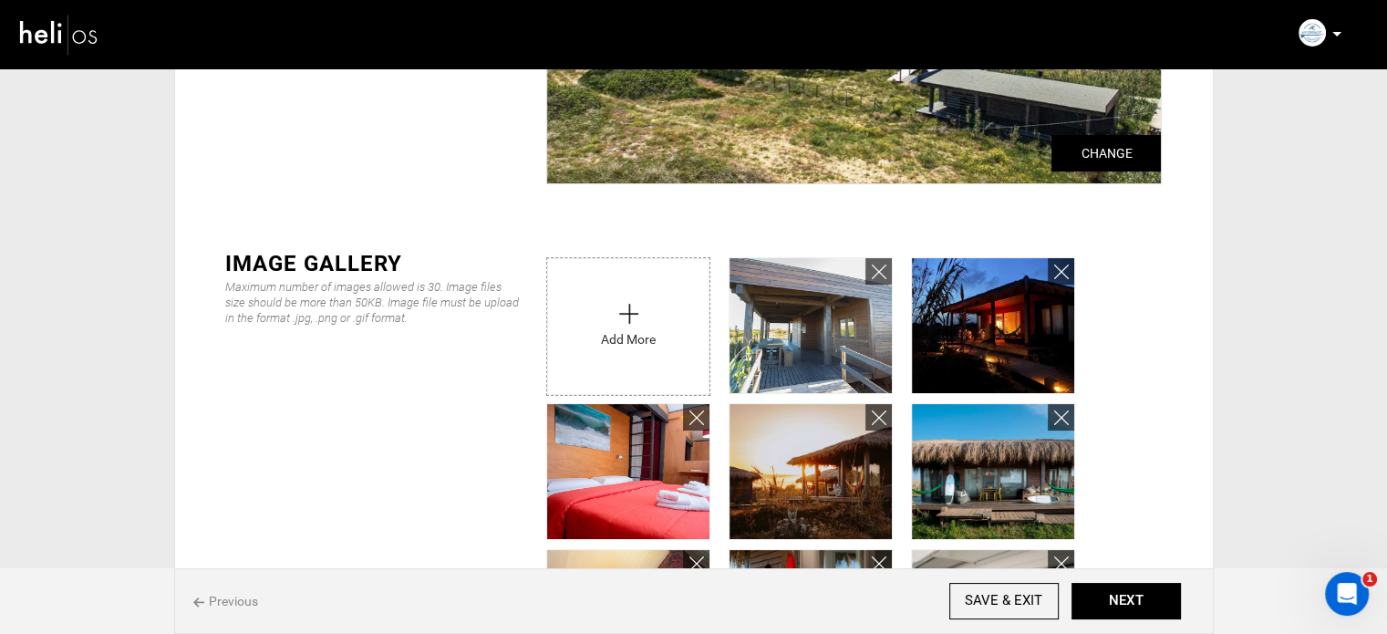
click at [676, 295] on input "file" at bounding box center [628, 322] width 162 height 128
type input "C:\fakepath\1024-lodge13.jpg"
click at [874, 269] on icon at bounding box center [879, 272] width 15 height 21
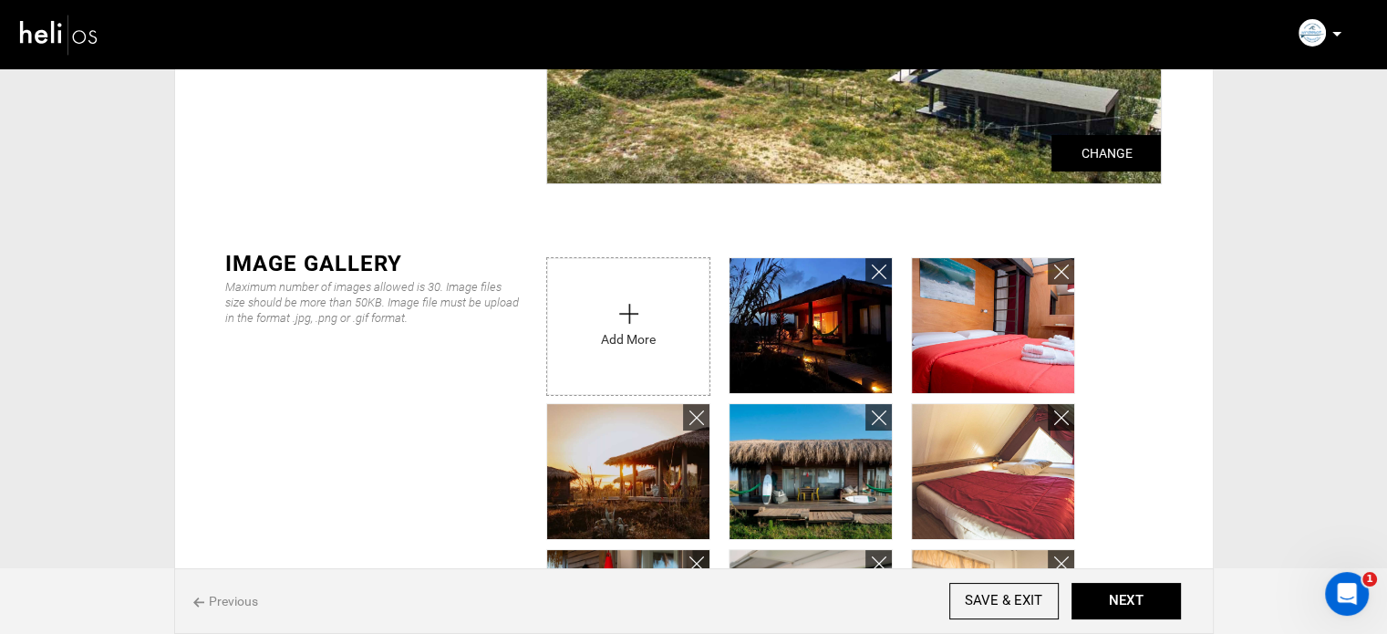
click at [663, 326] on input "file" at bounding box center [628, 322] width 162 height 128
type input "C:\fakepath\1024-surfer2.jpg"
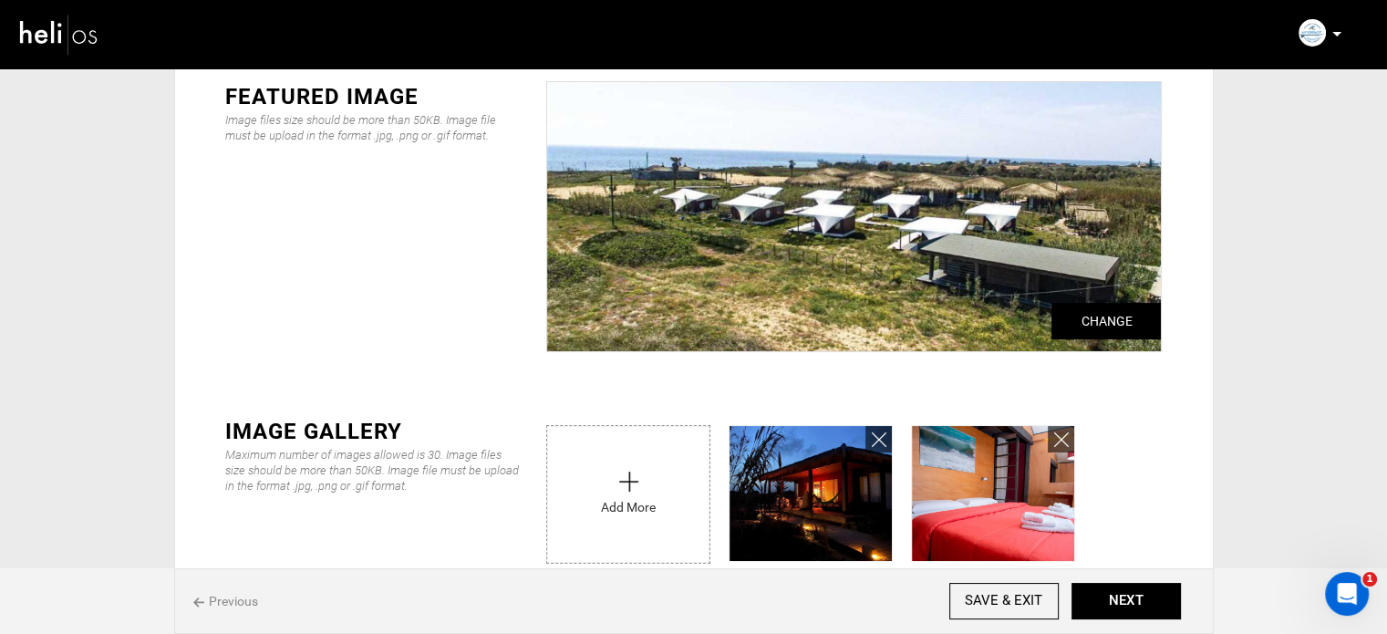
scroll to position [0, 0]
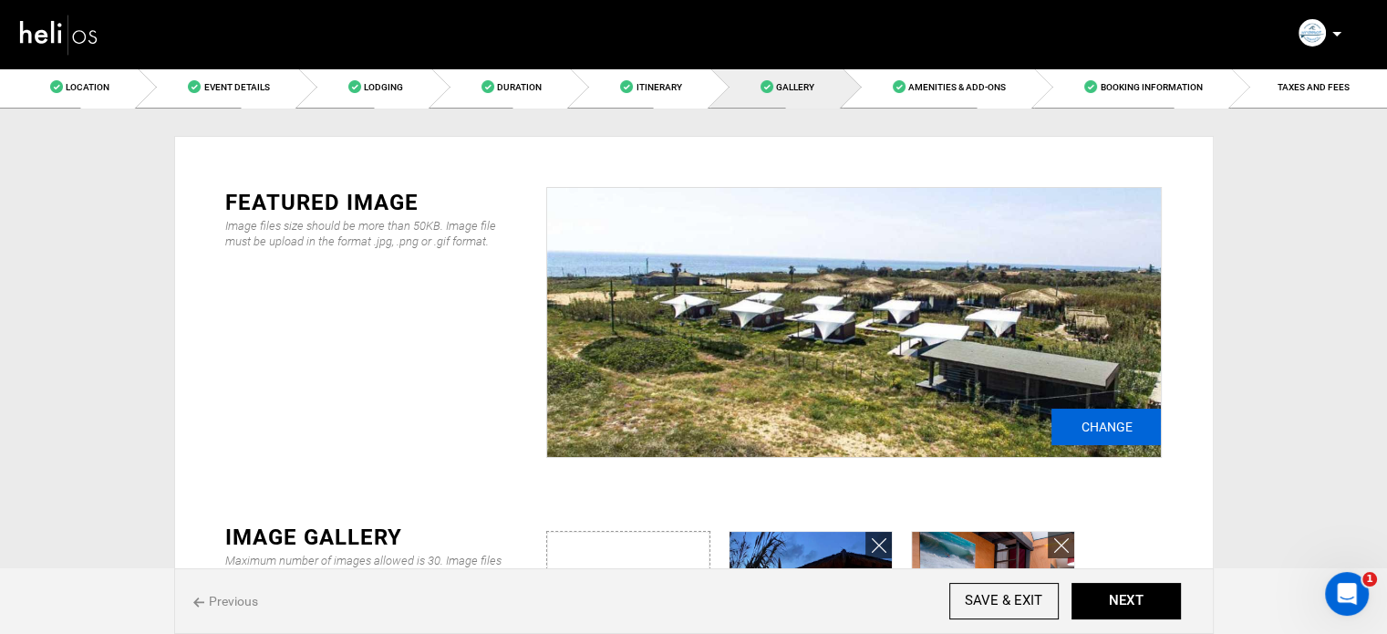
click at [1121, 436] on input "Change" at bounding box center [1105, 427] width 109 height 36
type input "C:\fakepath\481184137_1185532193578230_7825464701607147987_n.jpg"
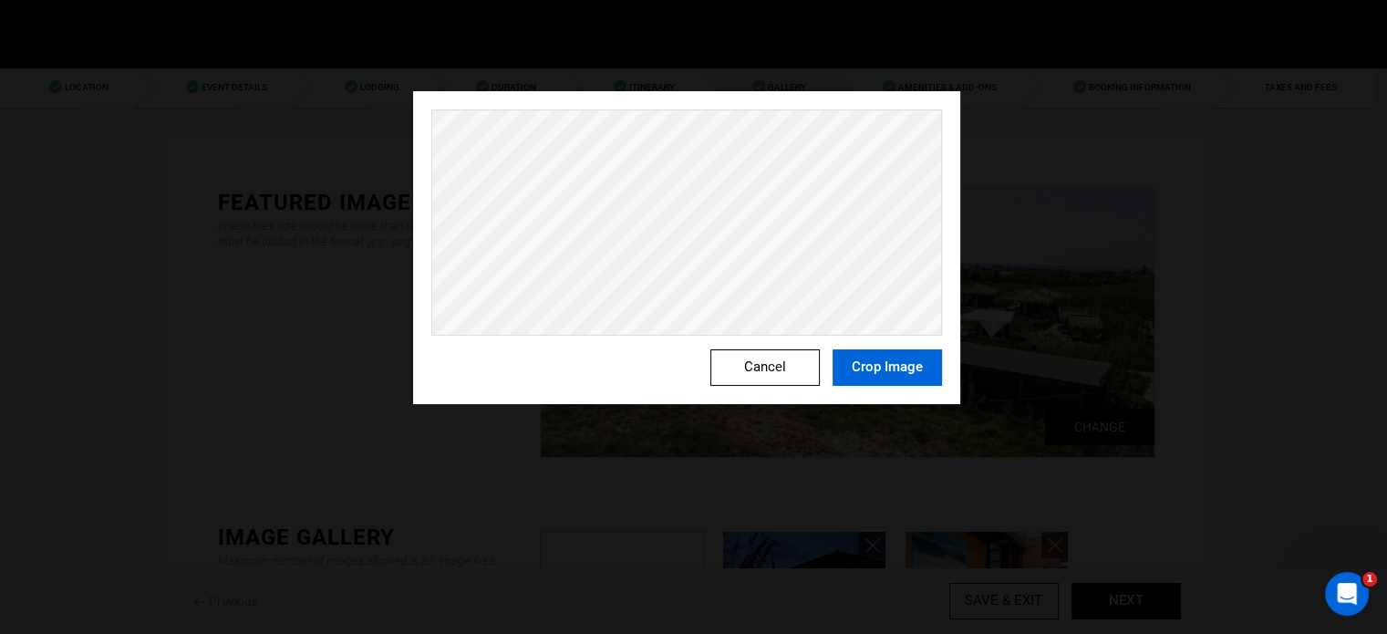
click at [910, 363] on button "Crop Image" at bounding box center [887, 367] width 109 height 36
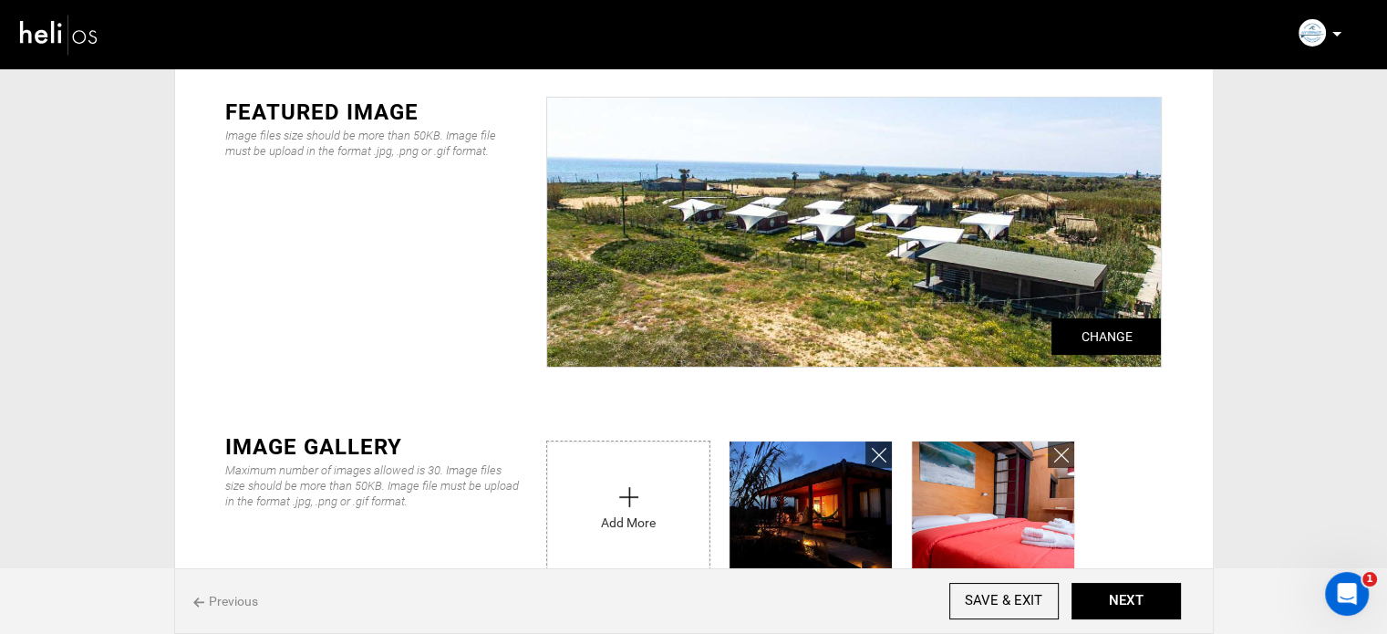
scroll to position [91, 0]
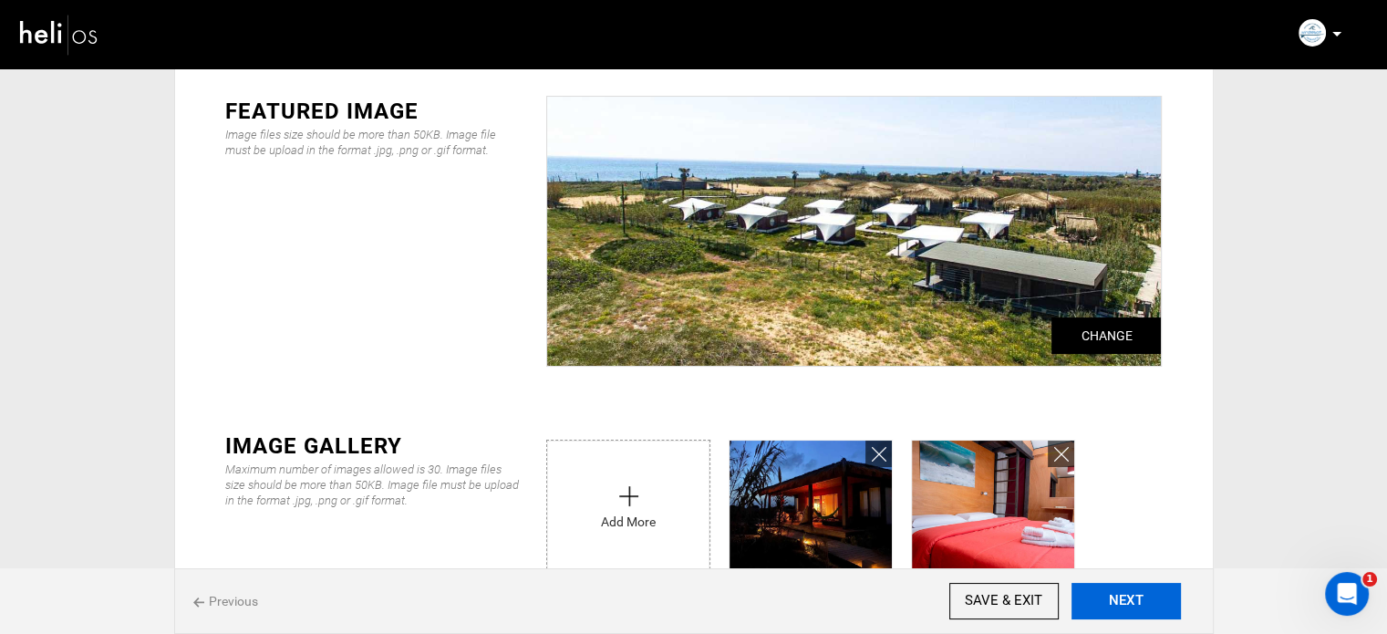
click at [1150, 605] on button "NEXT" at bounding box center [1125, 601] width 109 height 36
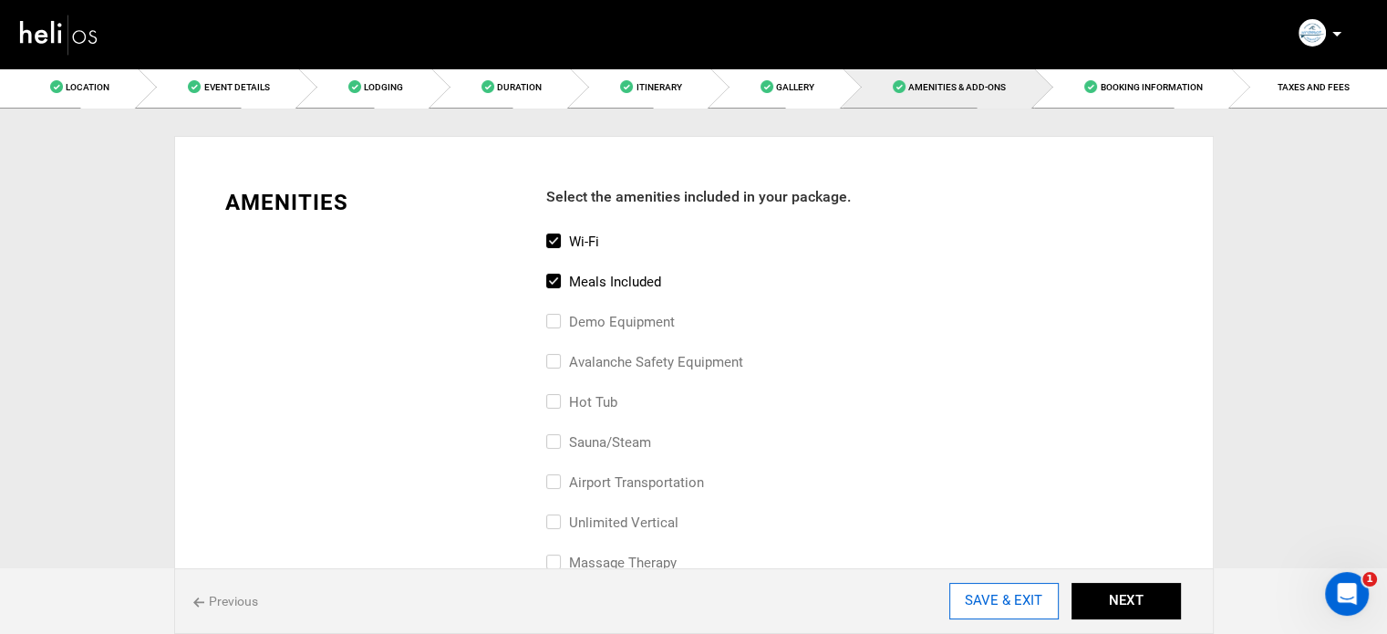
click at [1032, 601] on input "SAVE & EXIT" at bounding box center [1003, 601] width 109 height 36
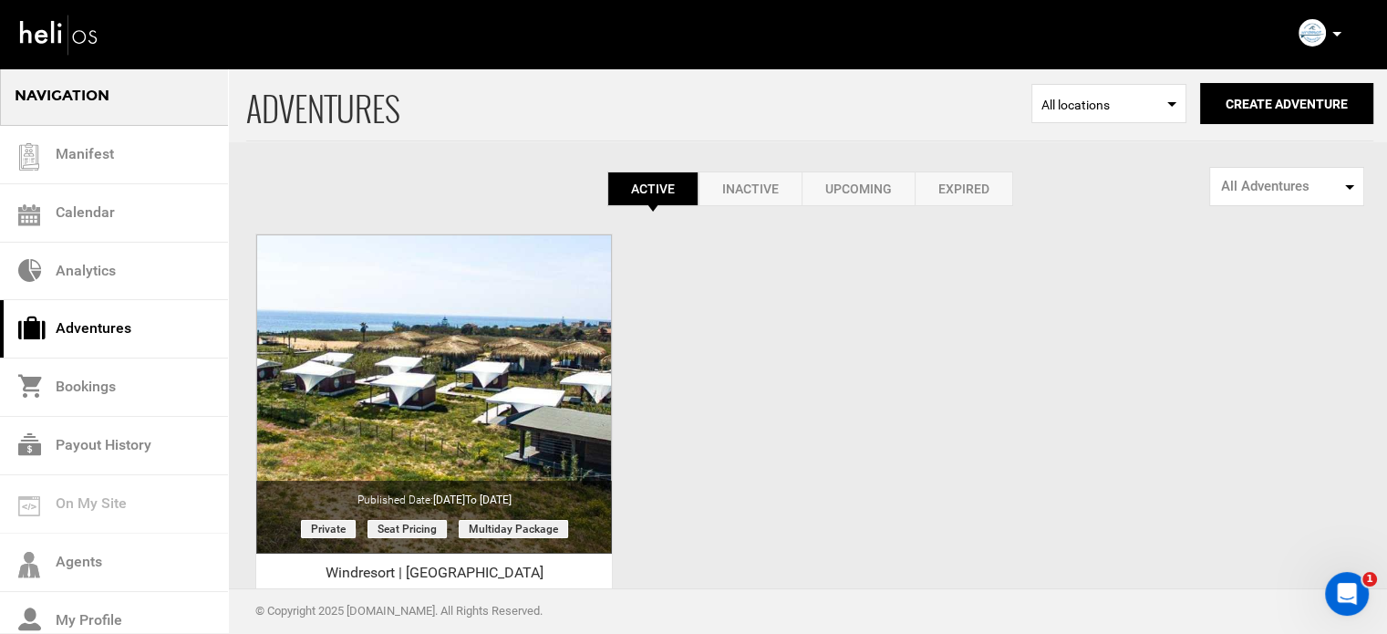
click at [1335, 33] on icon at bounding box center [1336, 34] width 9 height 5
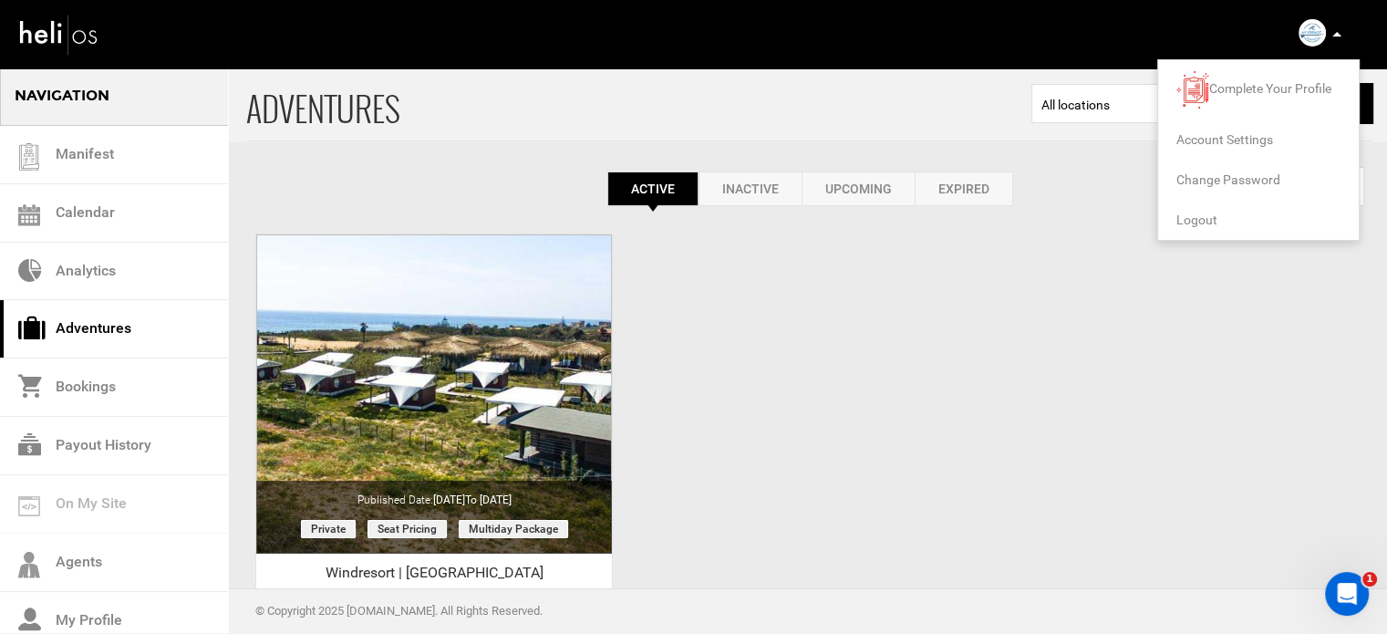
click at [1200, 220] on span "Logout" at bounding box center [1196, 219] width 41 height 15
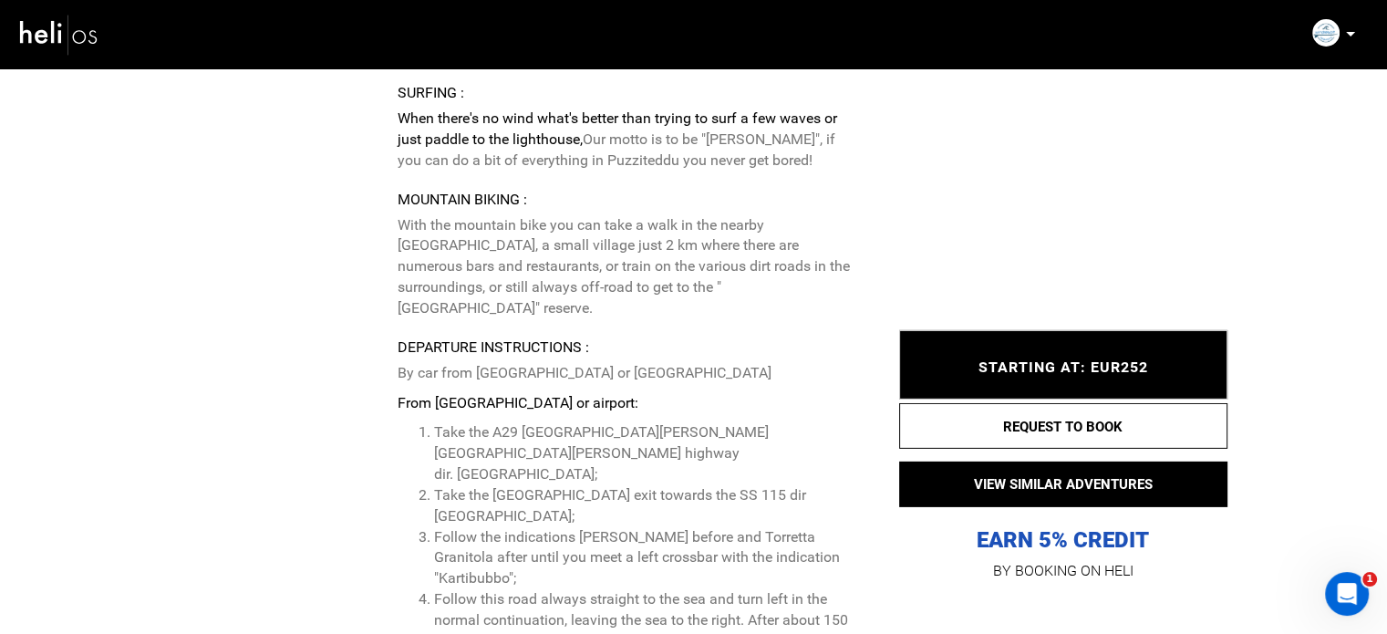
scroll to position [5745, 0]
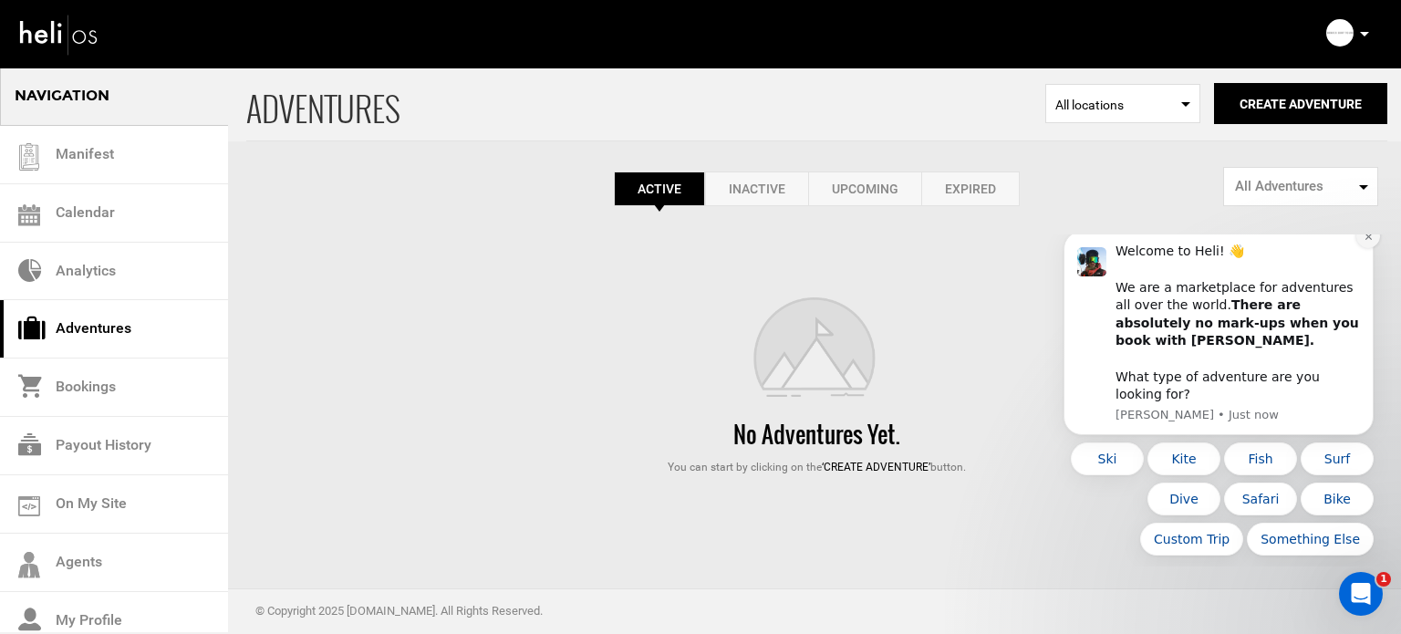
click at [1367, 242] on icon "Dismiss notification" at bounding box center [1368, 237] width 10 height 10
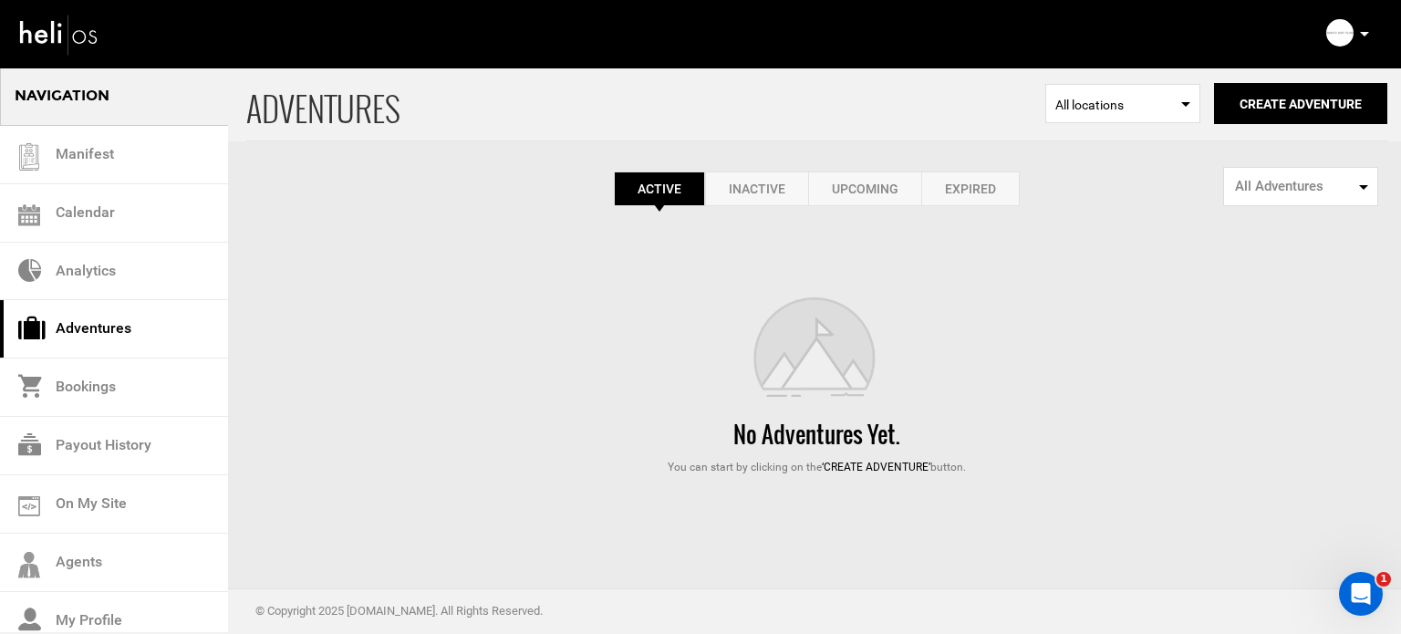
click at [980, 181] on link "Expired" at bounding box center [970, 188] width 98 height 35
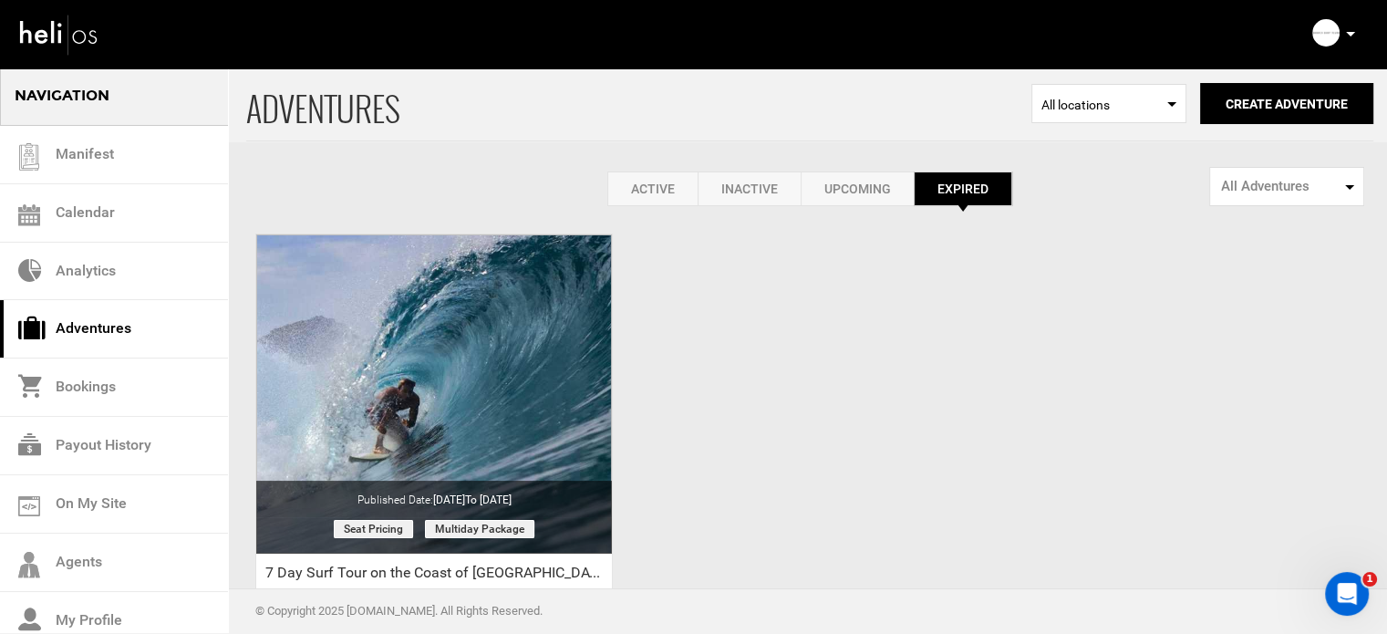
click at [759, 375] on div "ADVENTURES Select Location All locations Create Adventure Public Adventure This…" at bounding box center [693, 432] width 1387 height 730
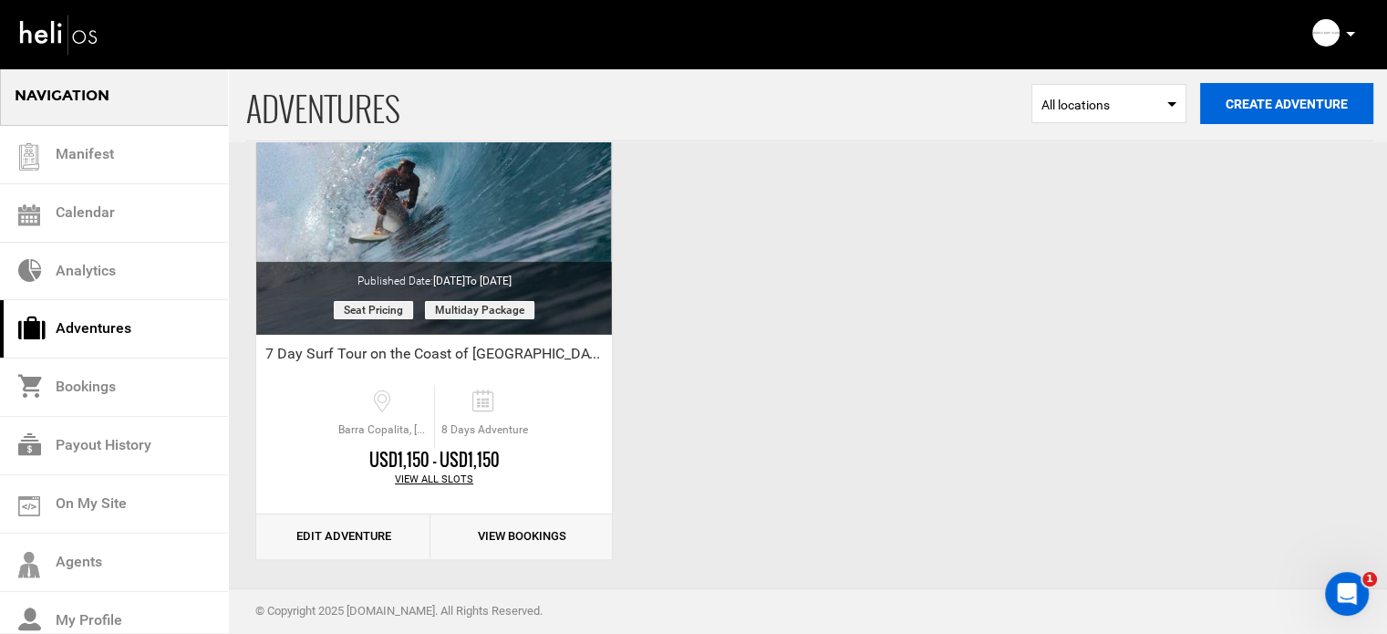
scroll to position [226, 0]
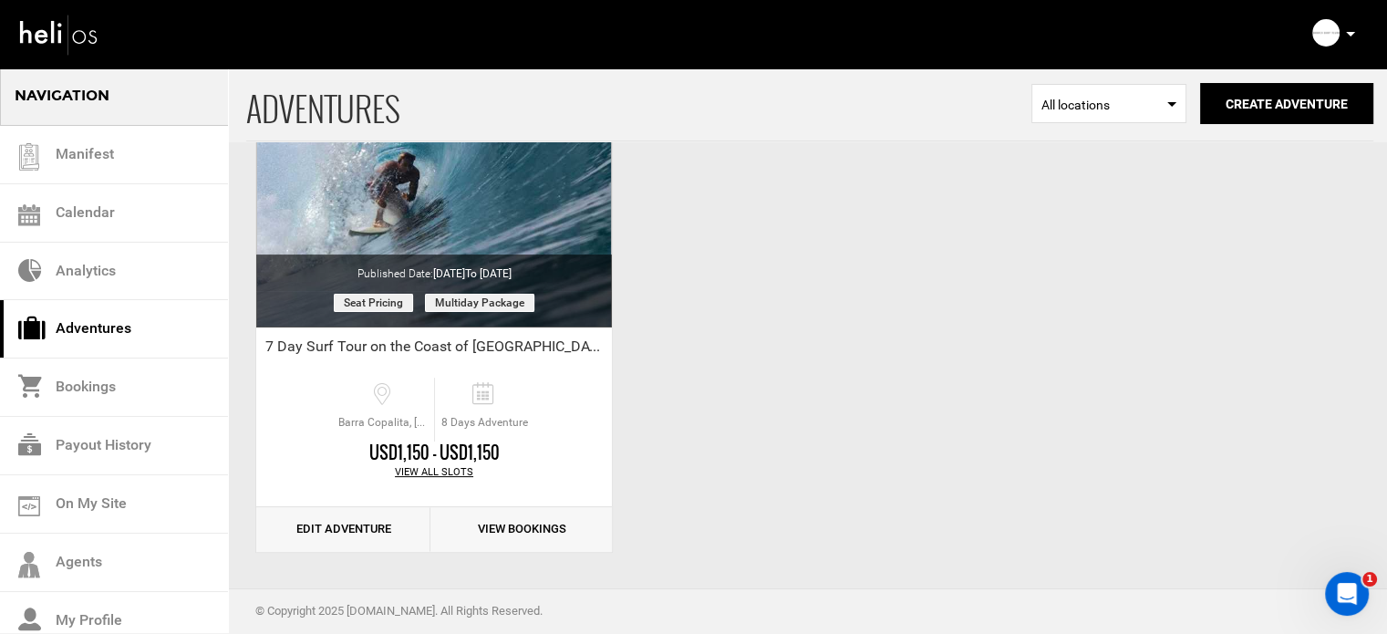
click at [1351, 36] on p at bounding box center [1349, 34] width 11 height 21
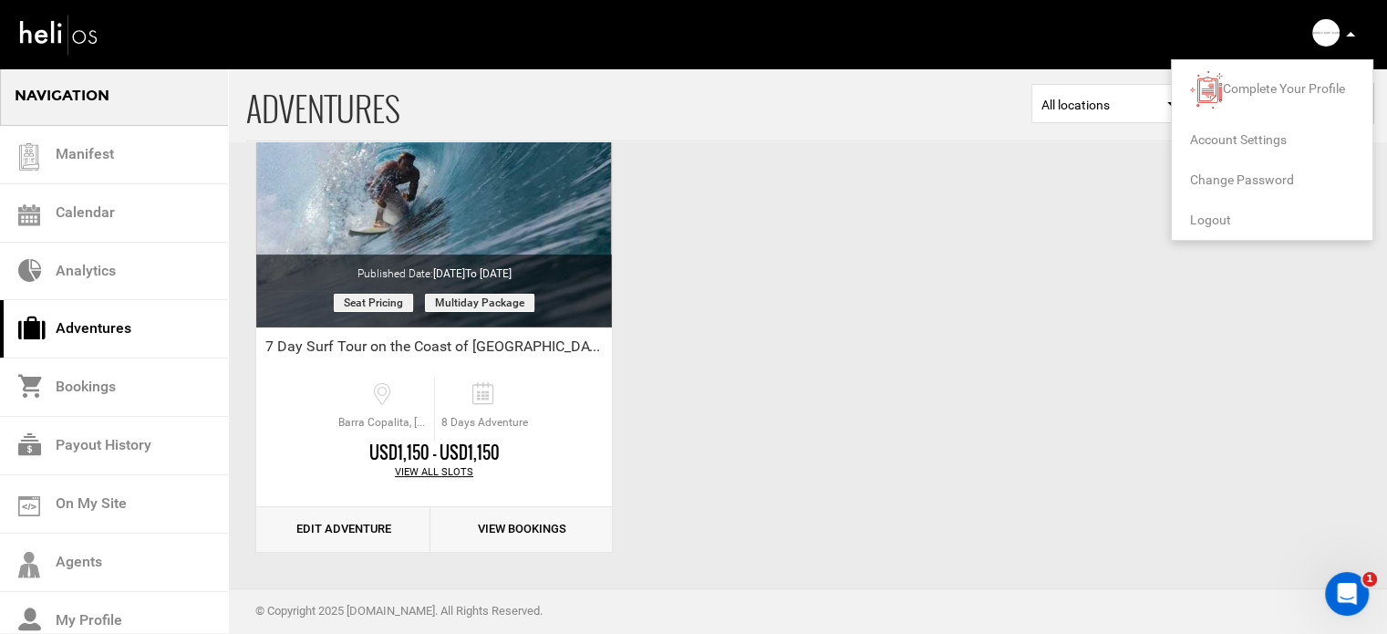
click at [1206, 220] on span "Logout" at bounding box center [1210, 219] width 41 height 15
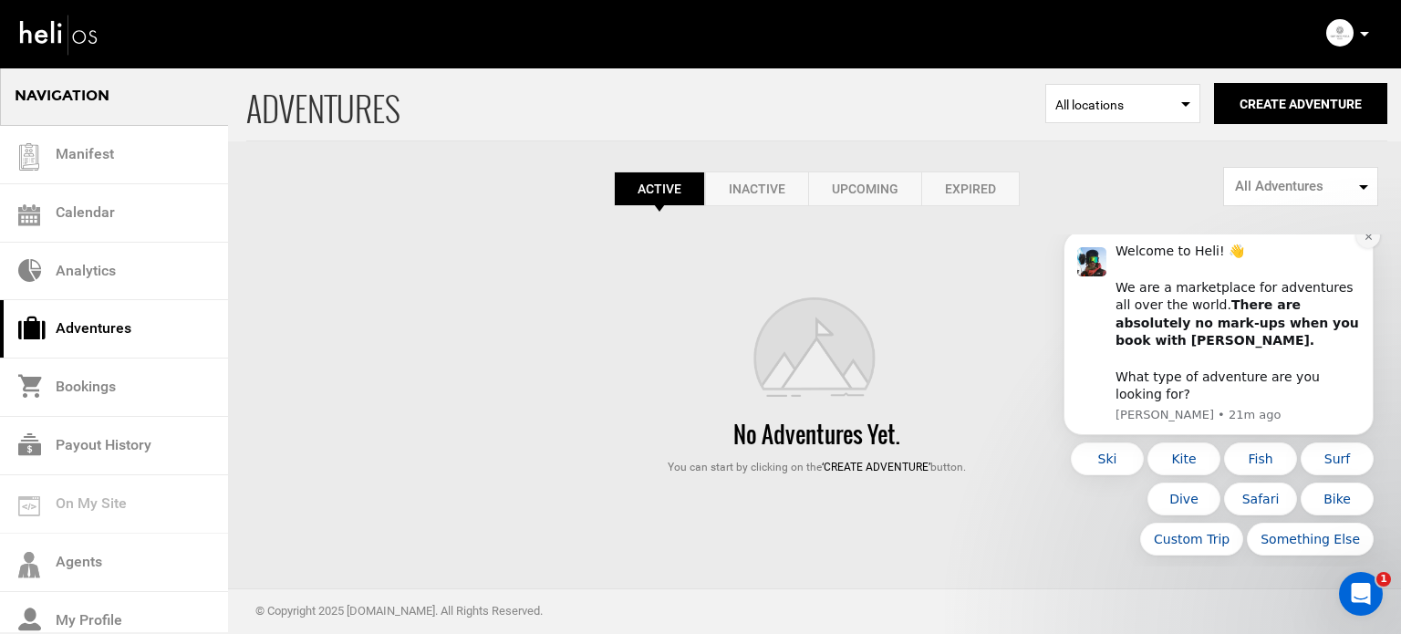
click at [1363, 242] on icon "Dismiss notification" at bounding box center [1368, 237] width 10 height 10
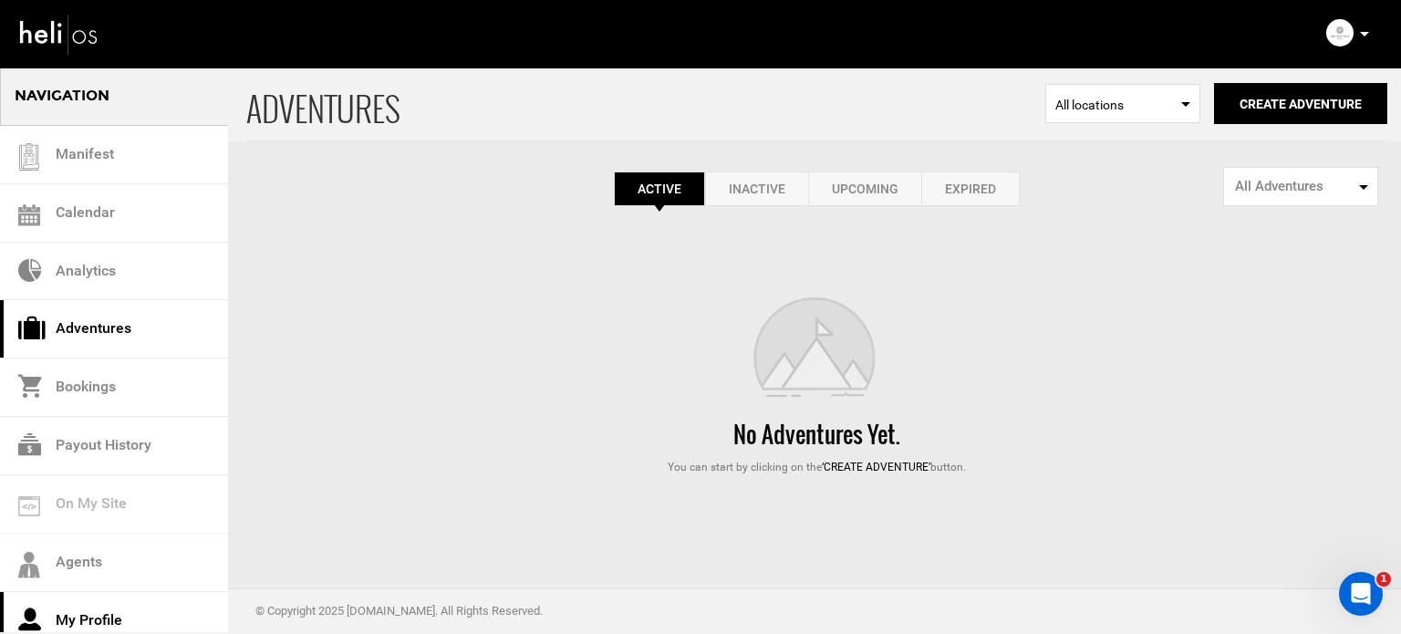
click at [154, 612] on link "My Profile" at bounding box center [114, 621] width 228 height 58
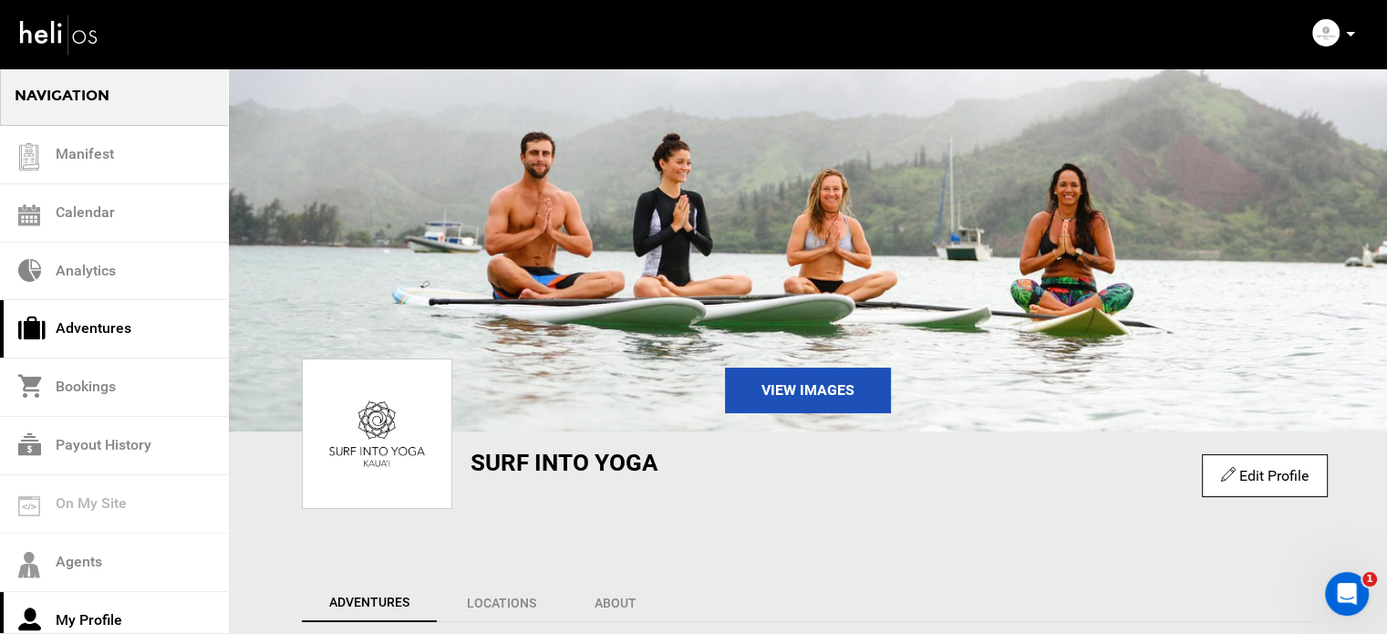
click at [113, 329] on link "Adventures" at bounding box center [114, 329] width 228 height 58
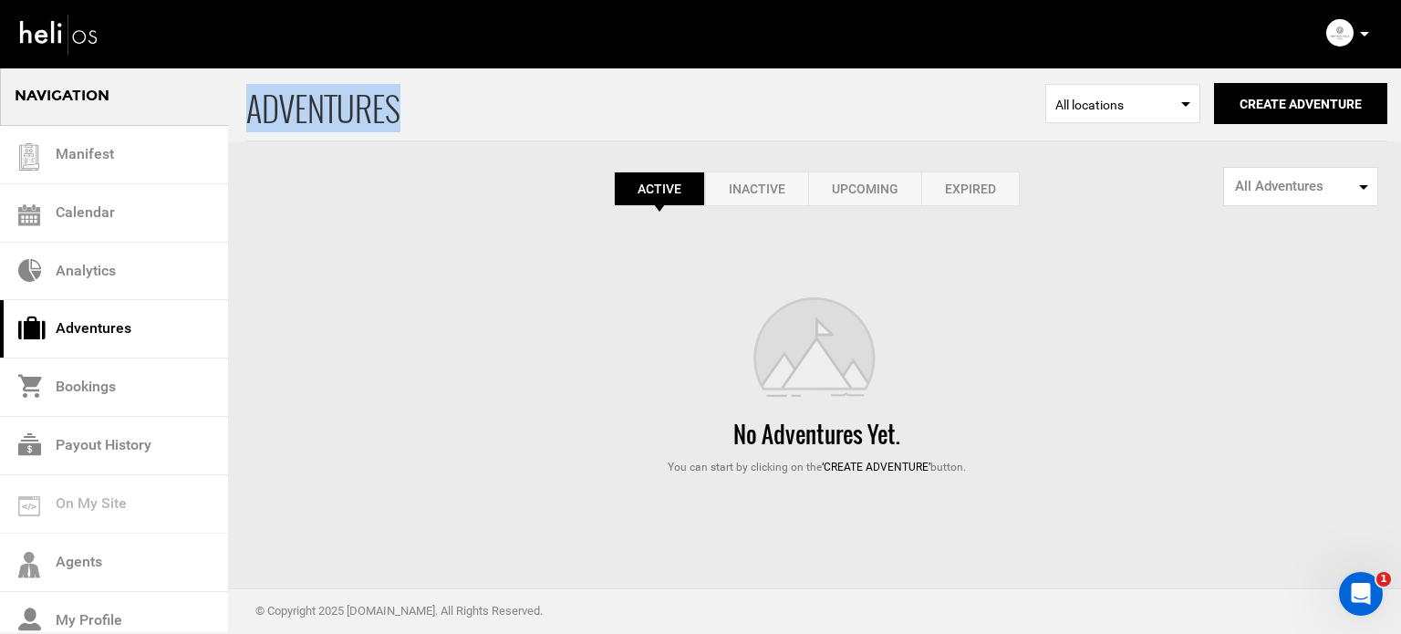
drag, startPoint x: 398, startPoint y: 112, endPoint x: 252, endPoint y: 109, distance: 145.9
click at [252, 109] on span "ADVENTURES" at bounding box center [645, 104] width 799 height 74
drag, startPoint x: 409, startPoint y: 98, endPoint x: 239, endPoint y: 109, distance: 170.0
click at [239, 109] on div "ADVENTURES Select Location All locations Create Adventure Public Adventure This…" at bounding box center [700, 104] width 1401 height 75
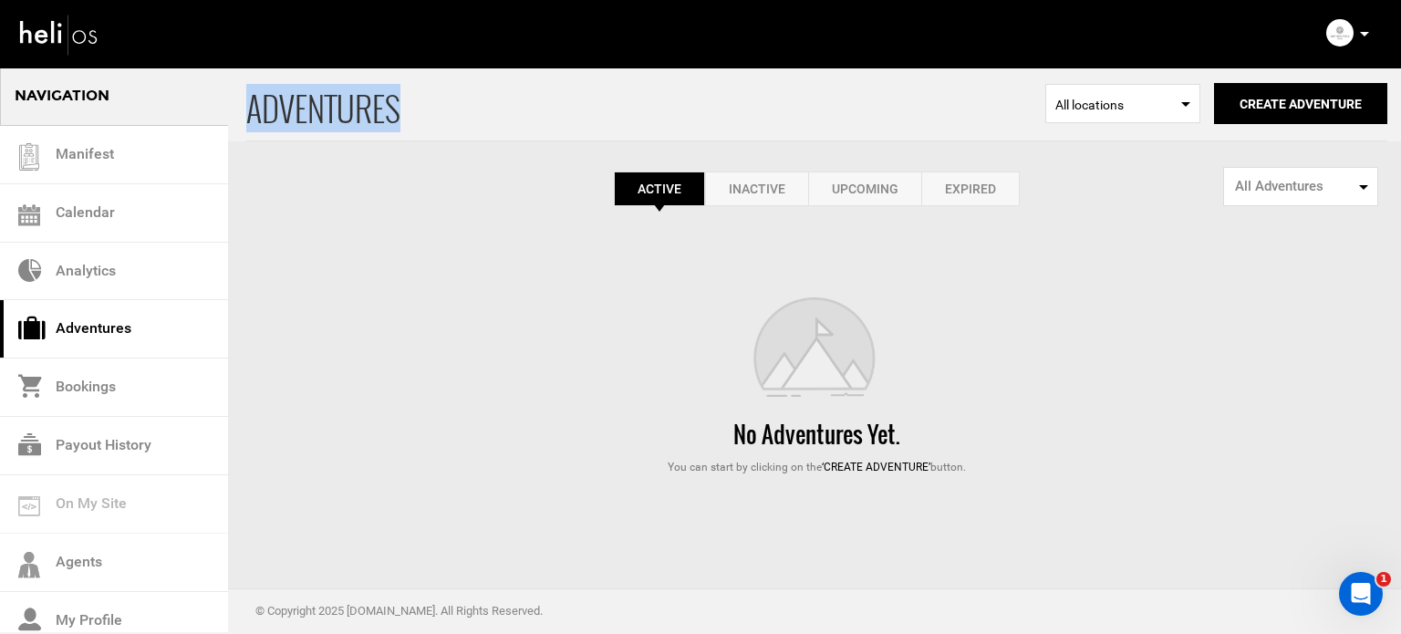
click at [239, 109] on div "ADVENTURES Select Location All locations Create Adventure Public Adventure This…" at bounding box center [700, 104] width 1401 height 75
drag, startPoint x: 239, startPoint y: 109, endPoint x: 418, endPoint y: 91, distance: 179.6
click at [418, 91] on div "ADVENTURES Select Location All locations Create Adventure Public Adventure This…" at bounding box center [700, 104] width 1401 height 75
click at [418, 91] on span "ADVENTURES" at bounding box center [645, 104] width 799 height 74
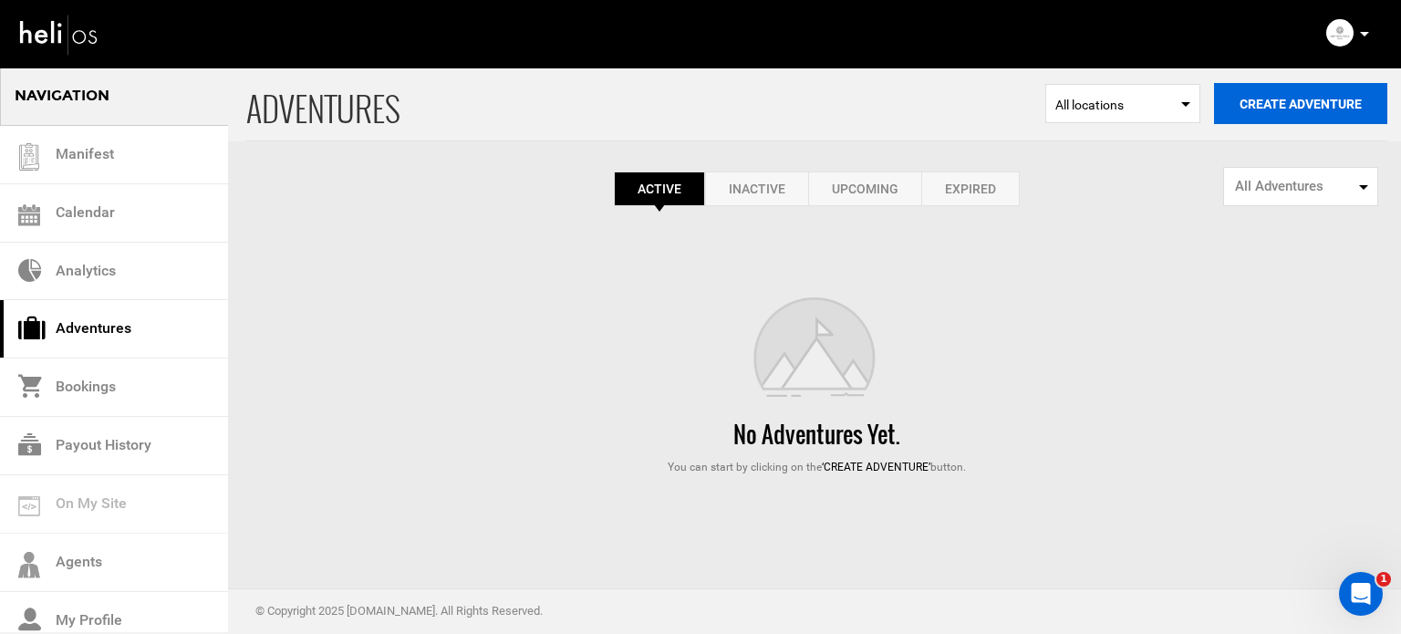
click at [1326, 101] on button "Create Adventure" at bounding box center [1300, 103] width 173 height 41
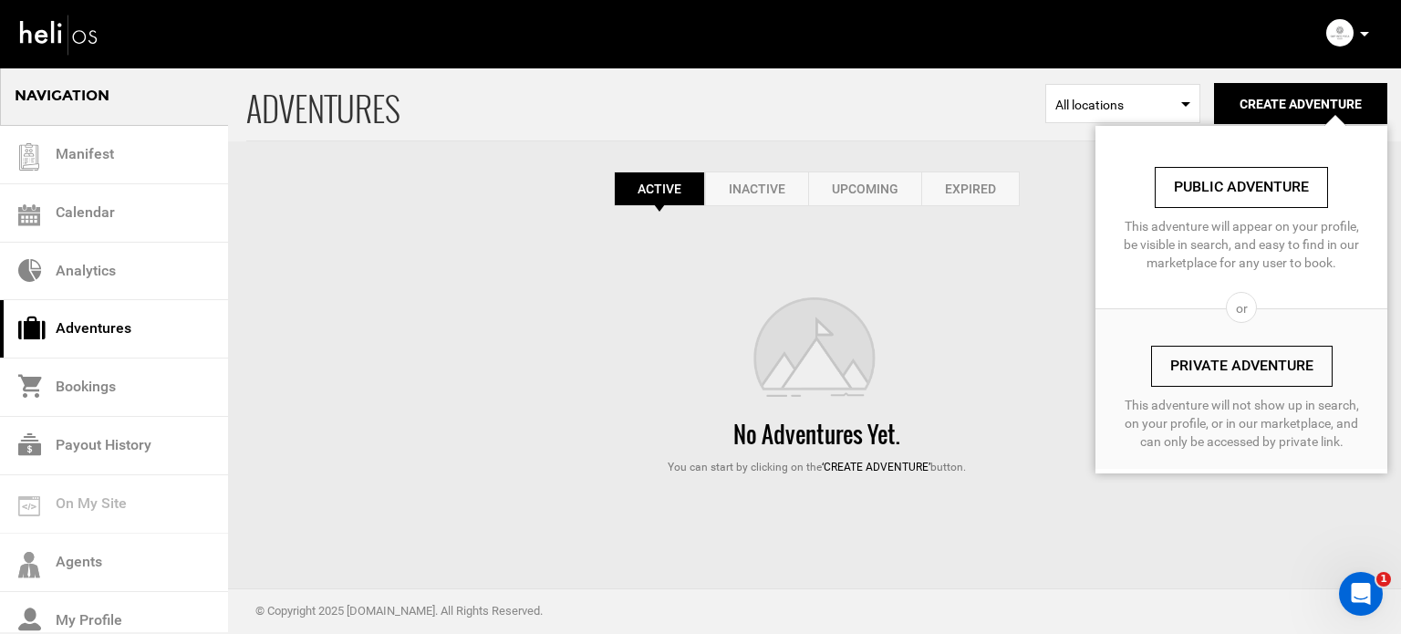
click at [1236, 362] on link "Private Adventure" at bounding box center [1241, 366] width 181 height 41
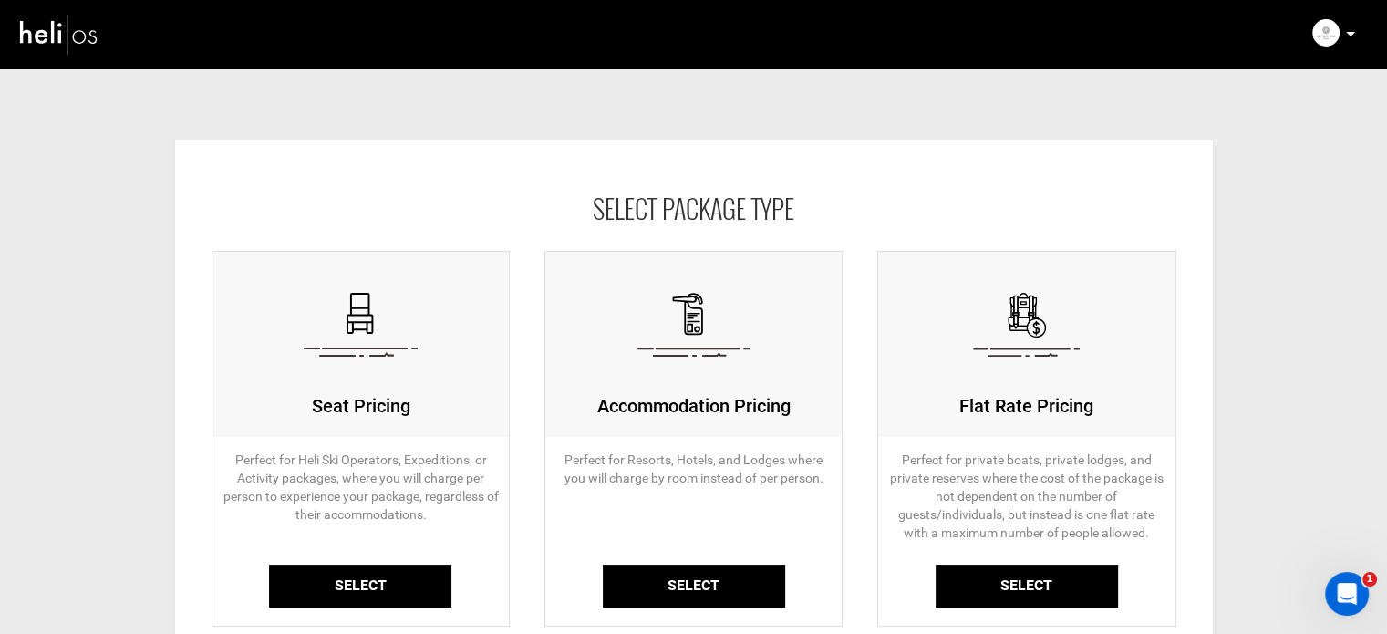
click at [445, 580] on link "Select" at bounding box center [360, 585] width 182 height 43
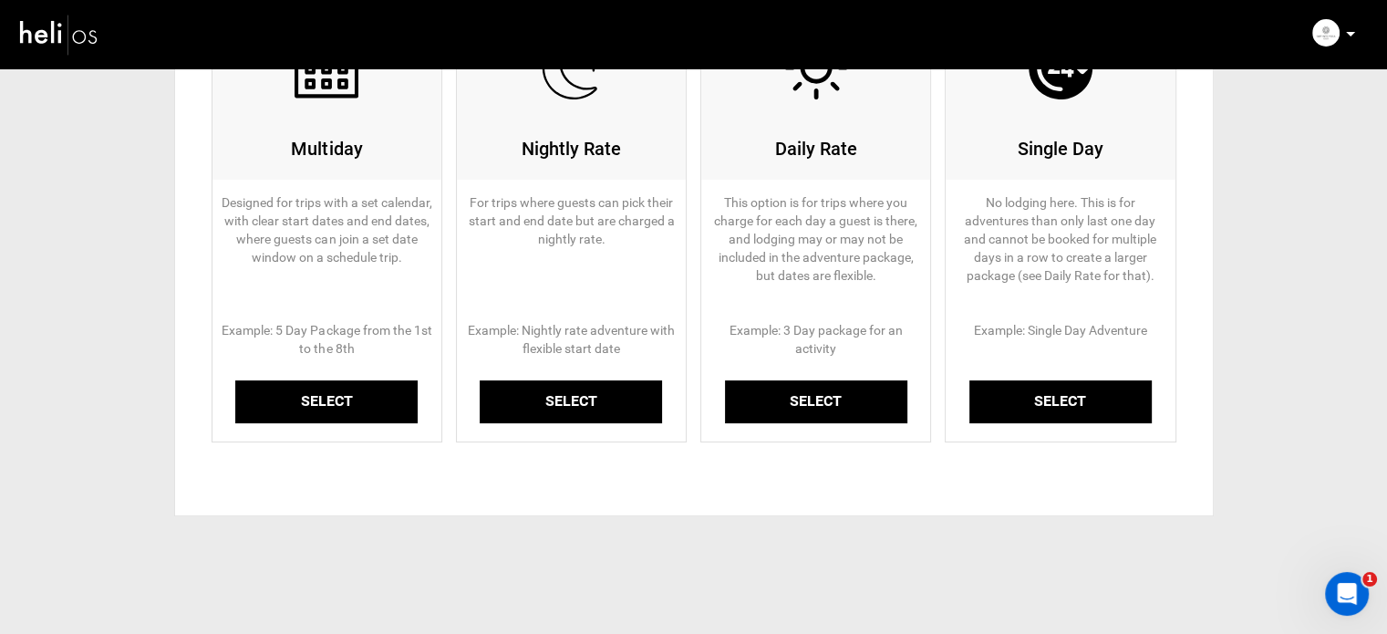
scroll to position [275, 0]
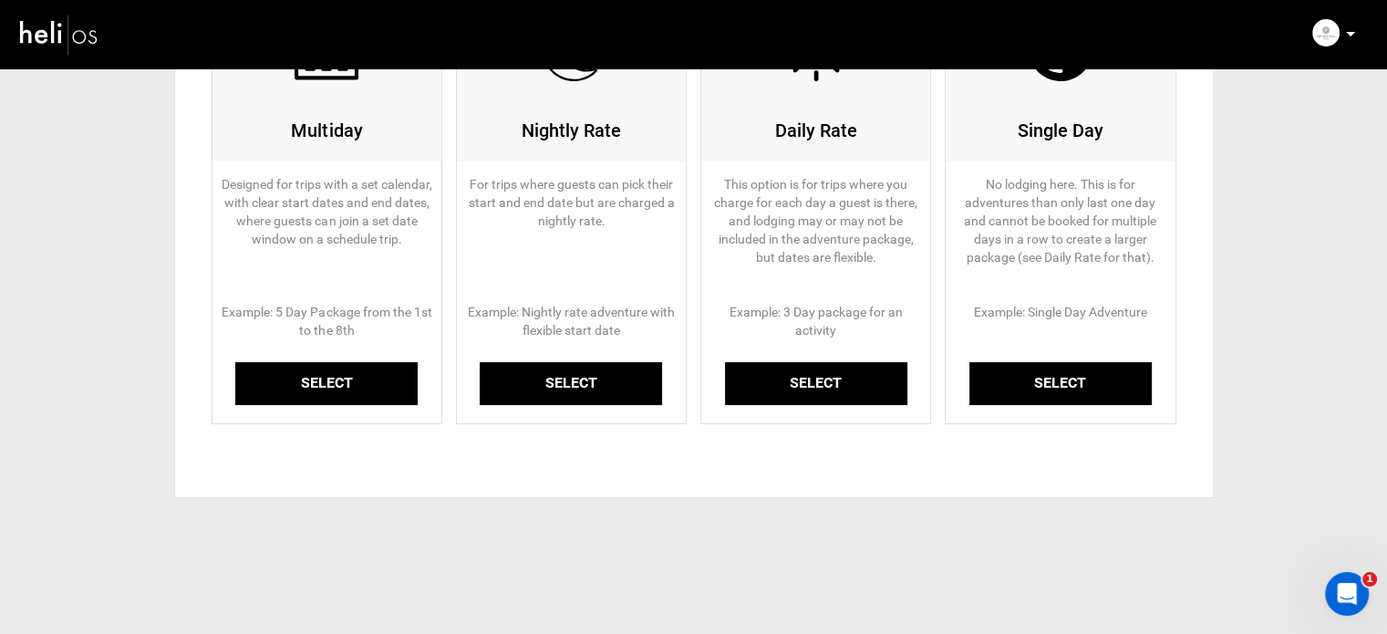
click at [314, 388] on link "Select" at bounding box center [326, 383] width 182 height 43
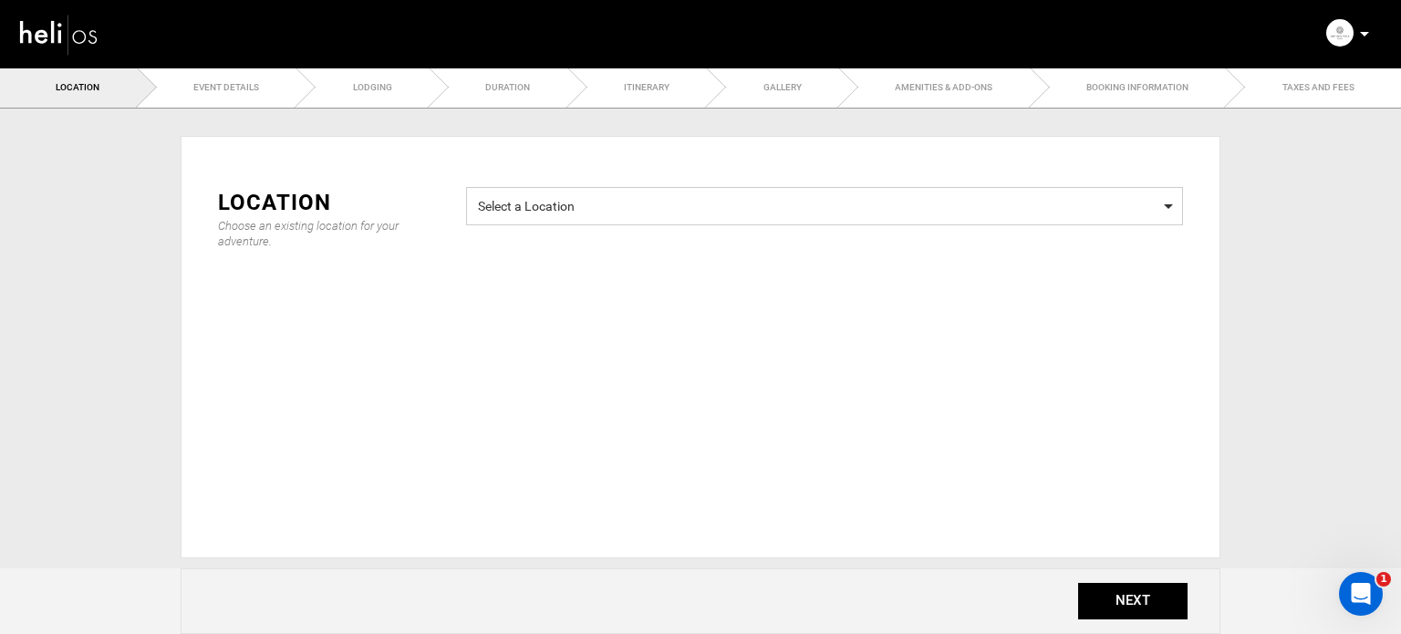
click at [527, 189] on span "Select a Location Select a Location" at bounding box center [824, 206] width 717 height 38
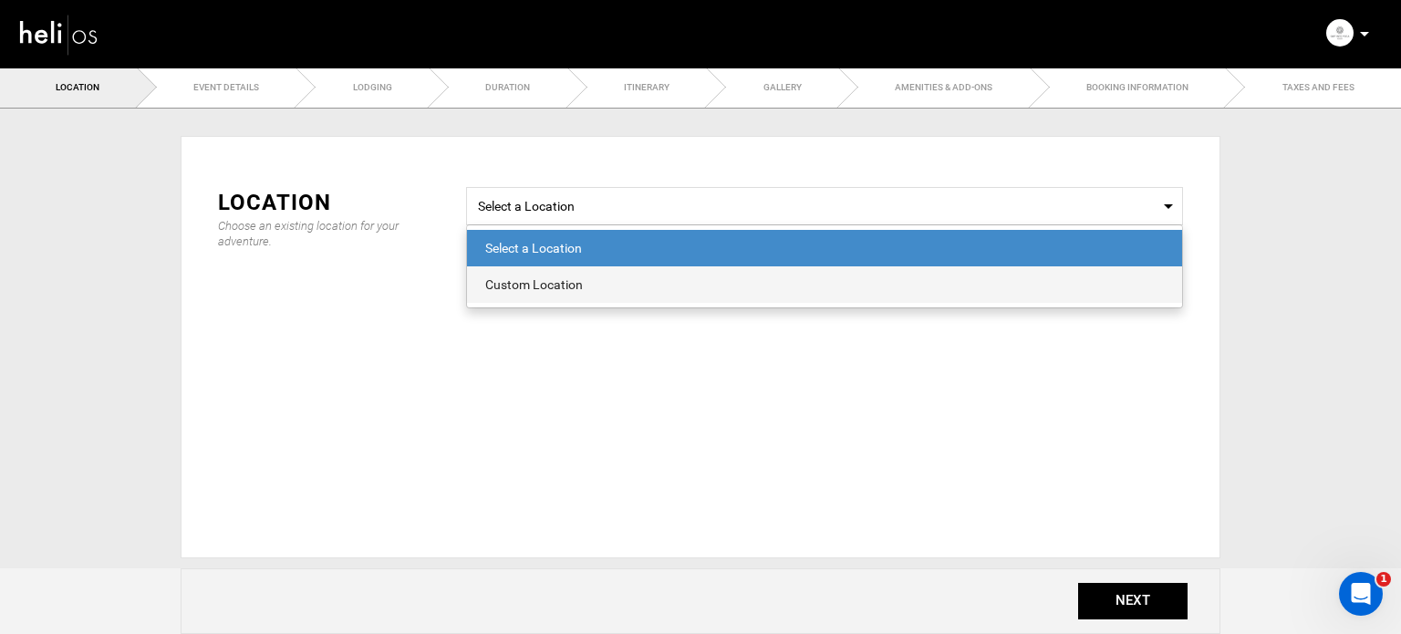
click at [544, 290] on div "Custom Location" at bounding box center [824, 284] width 678 height 18
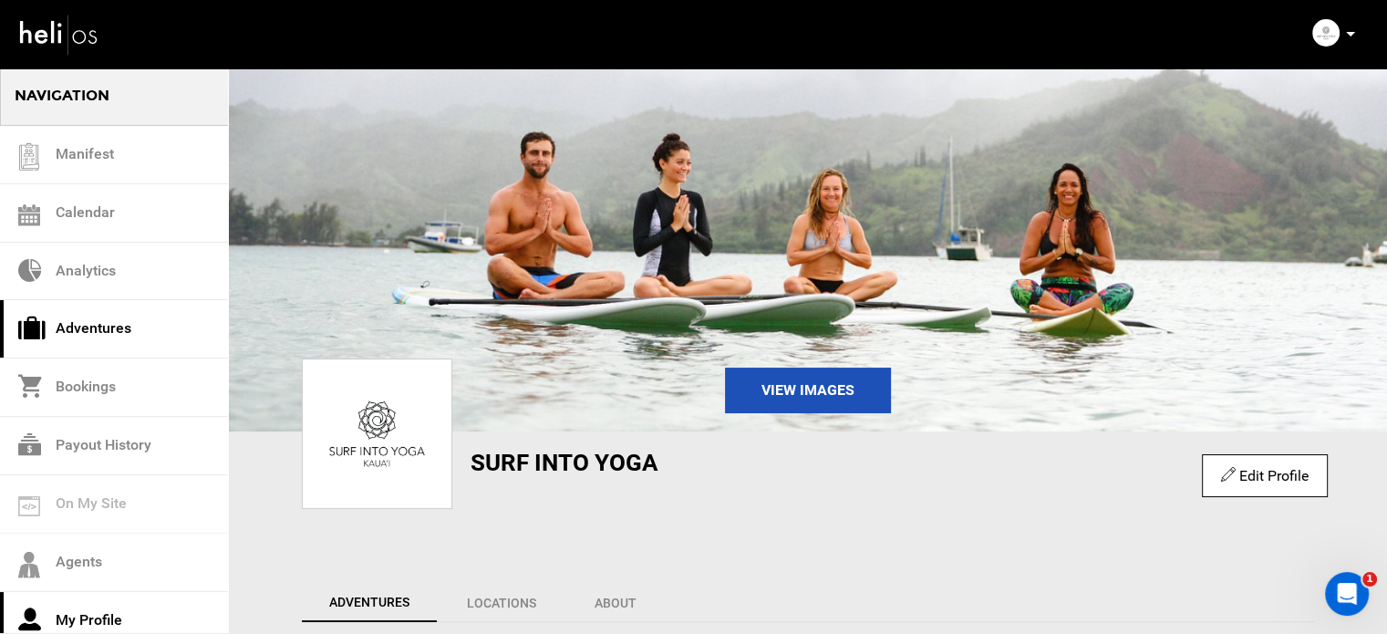
click at [108, 327] on link "Adventures" at bounding box center [114, 329] width 228 height 58
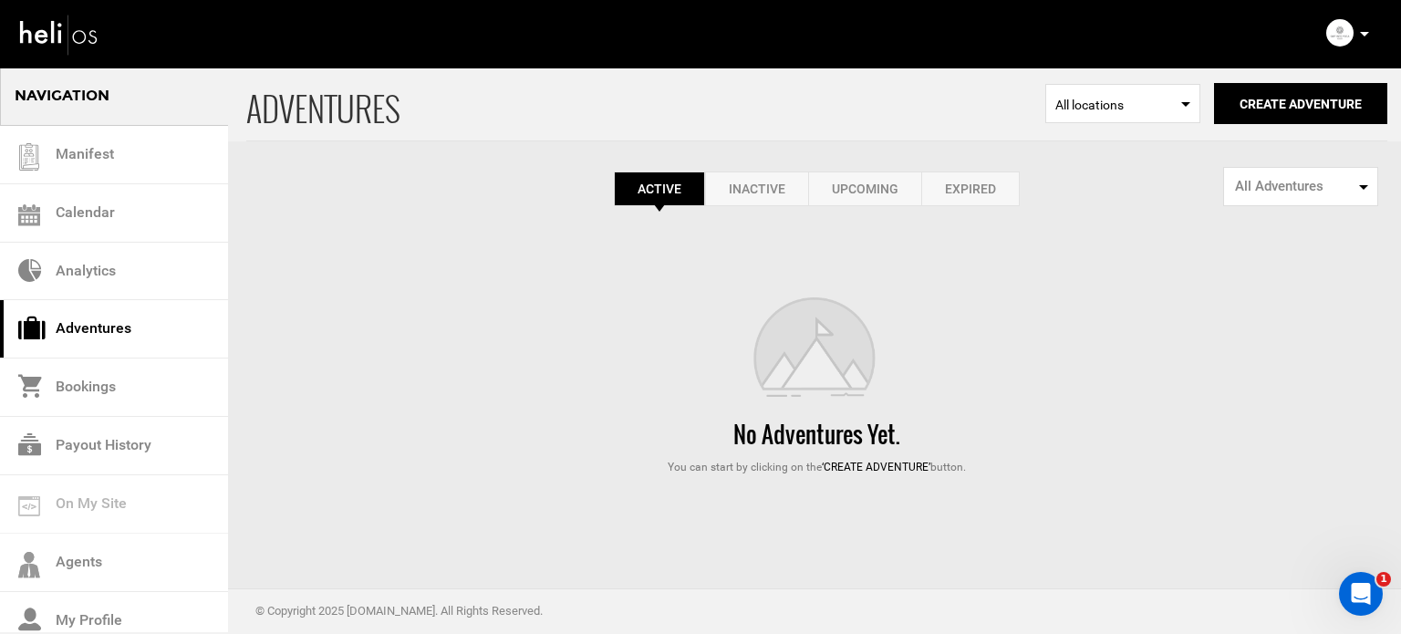
click at [977, 189] on link "Expired" at bounding box center [970, 188] width 98 height 35
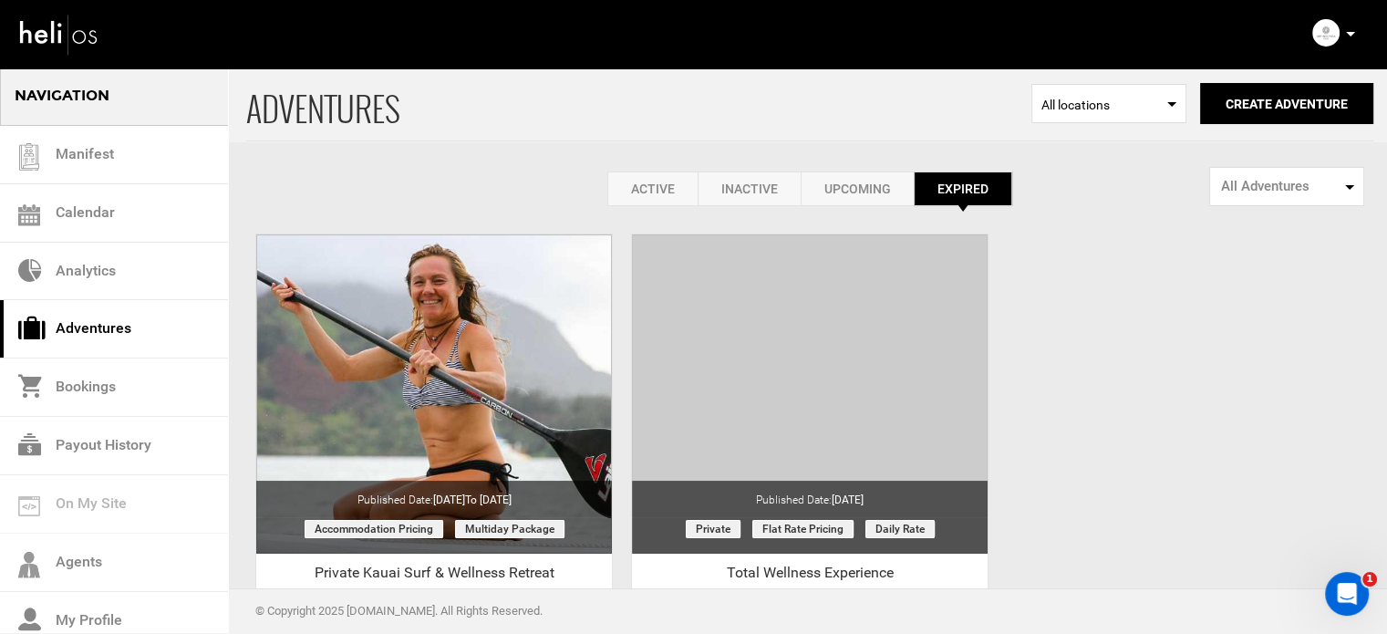
click at [670, 181] on link "Active" at bounding box center [652, 188] width 90 height 35
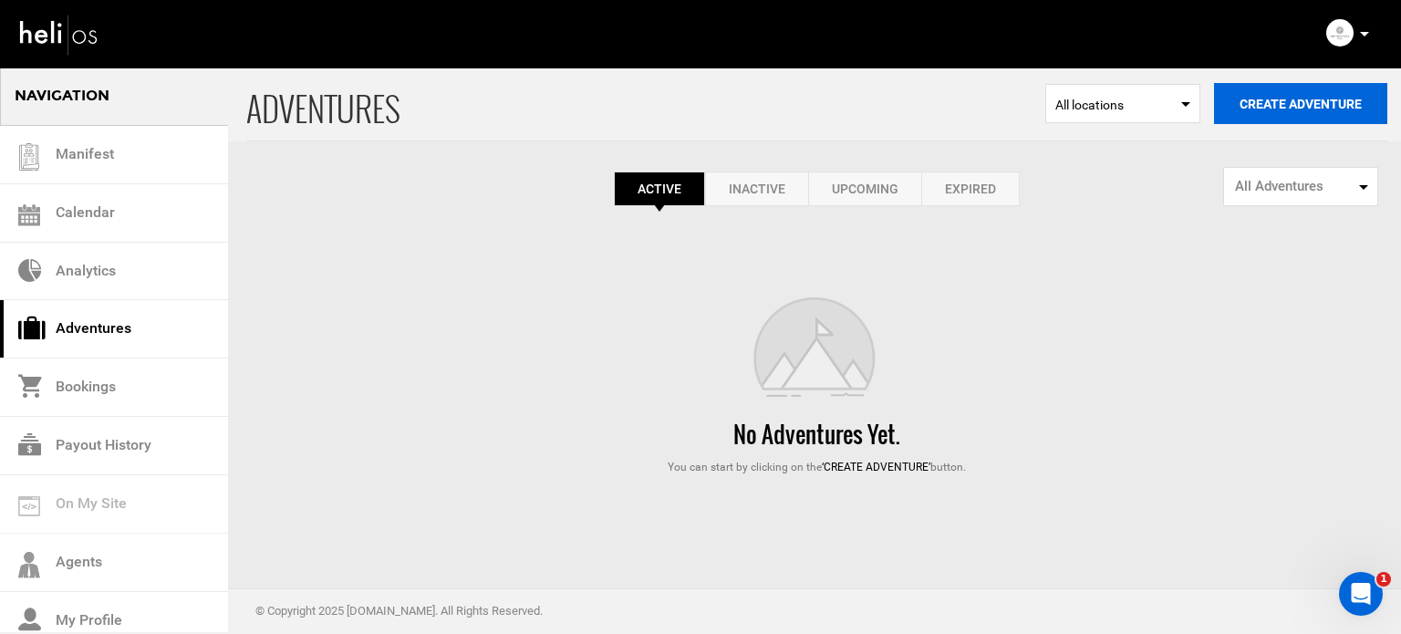
click at [1262, 98] on button "Create Adventure" at bounding box center [1300, 103] width 173 height 41
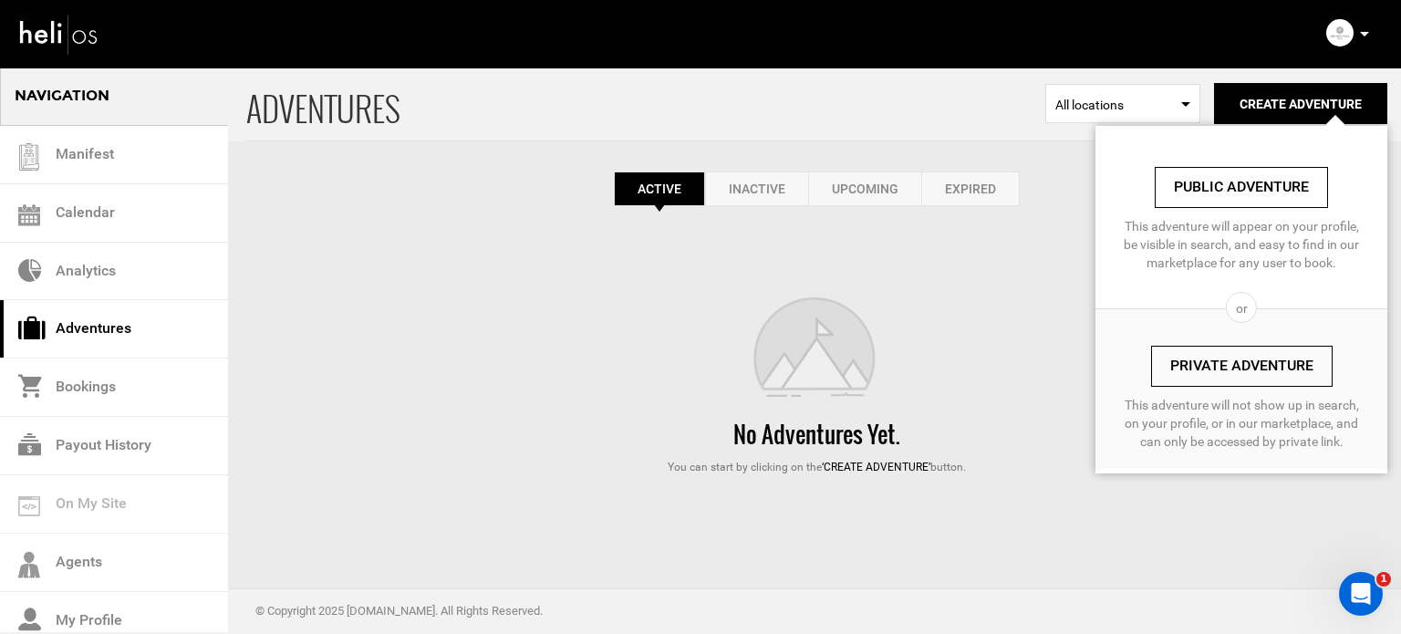
click at [1200, 360] on link "Private Adventure" at bounding box center [1241, 366] width 181 height 41
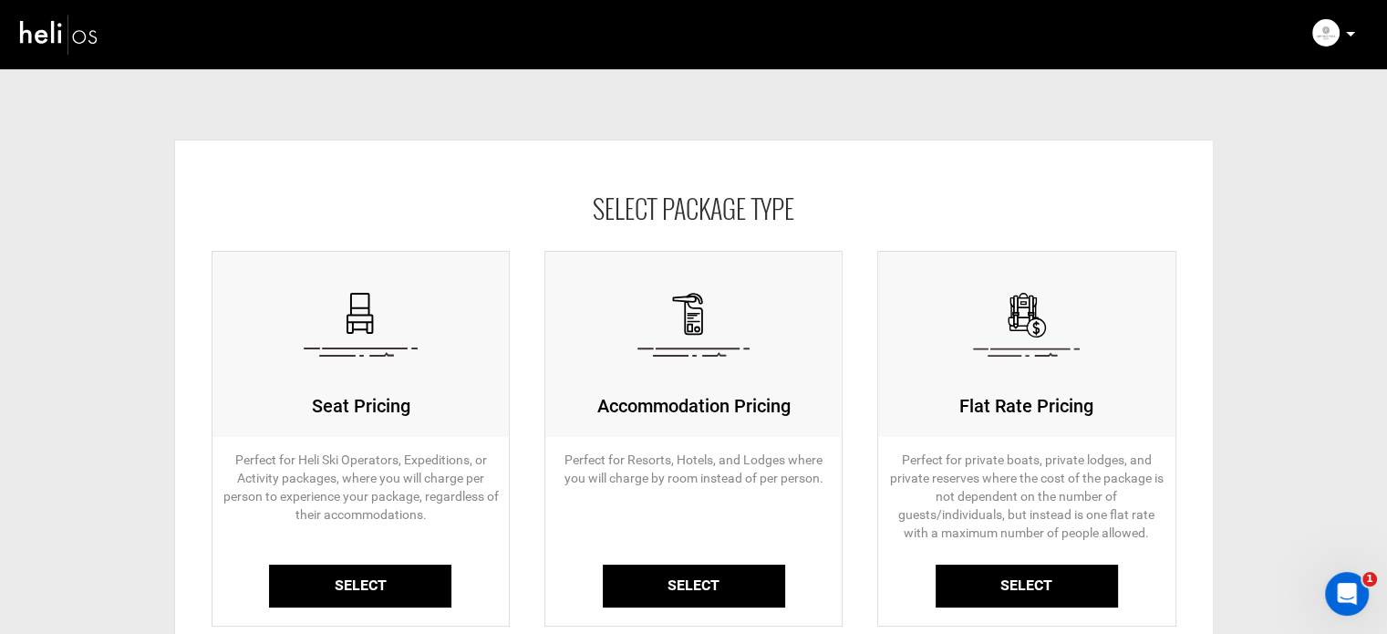
click at [383, 572] on link "Select" at bounding box center [360, 585] width 182 height 43
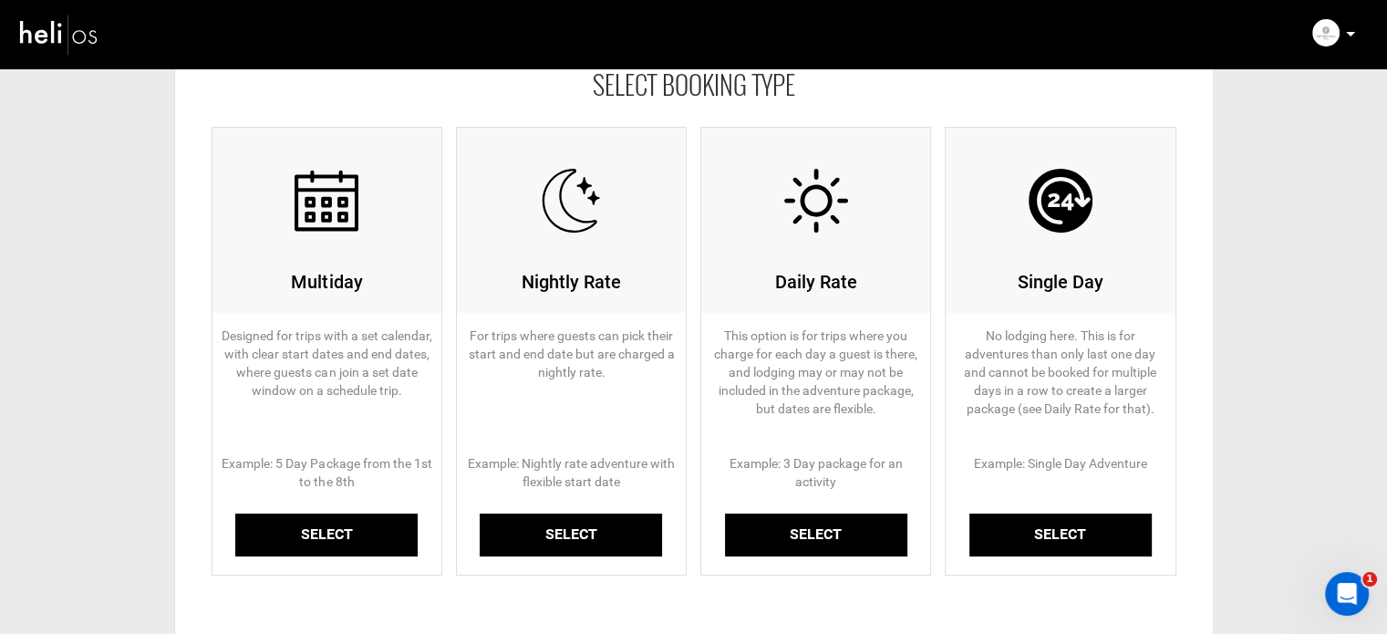
scroll to position [131, 0]
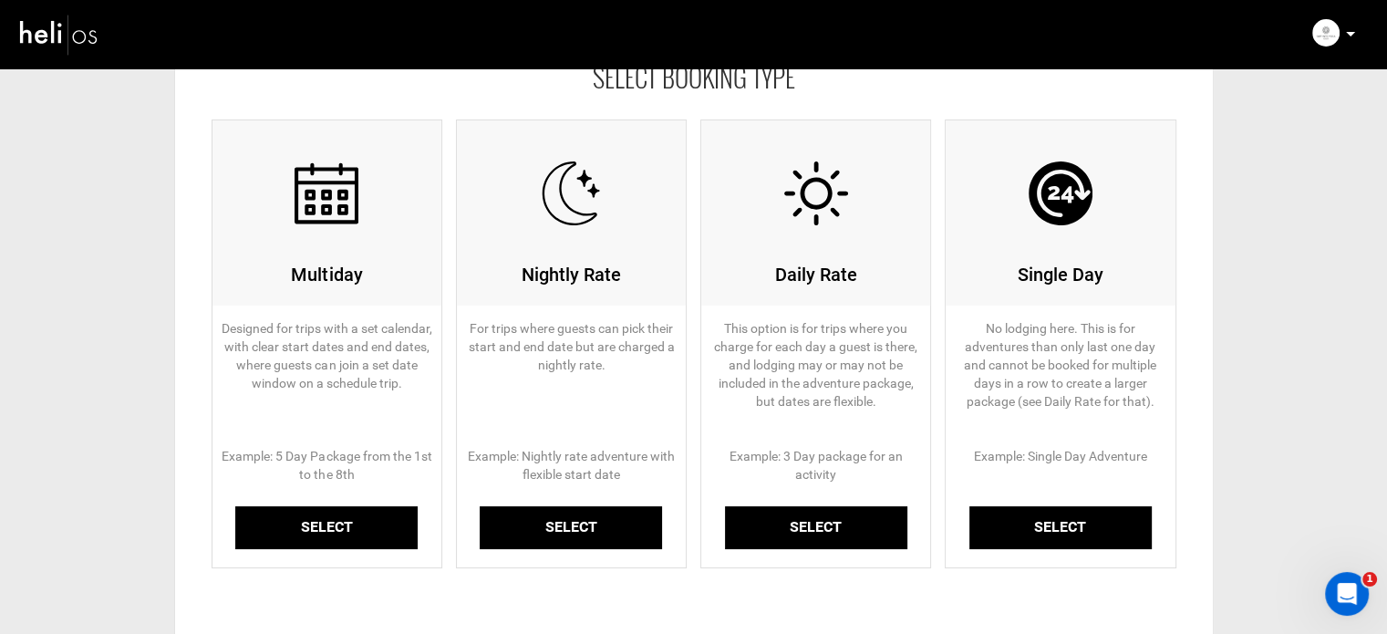
click at [353, 535] on link "Select" at bounding box center [326, 527] width 182 height 43
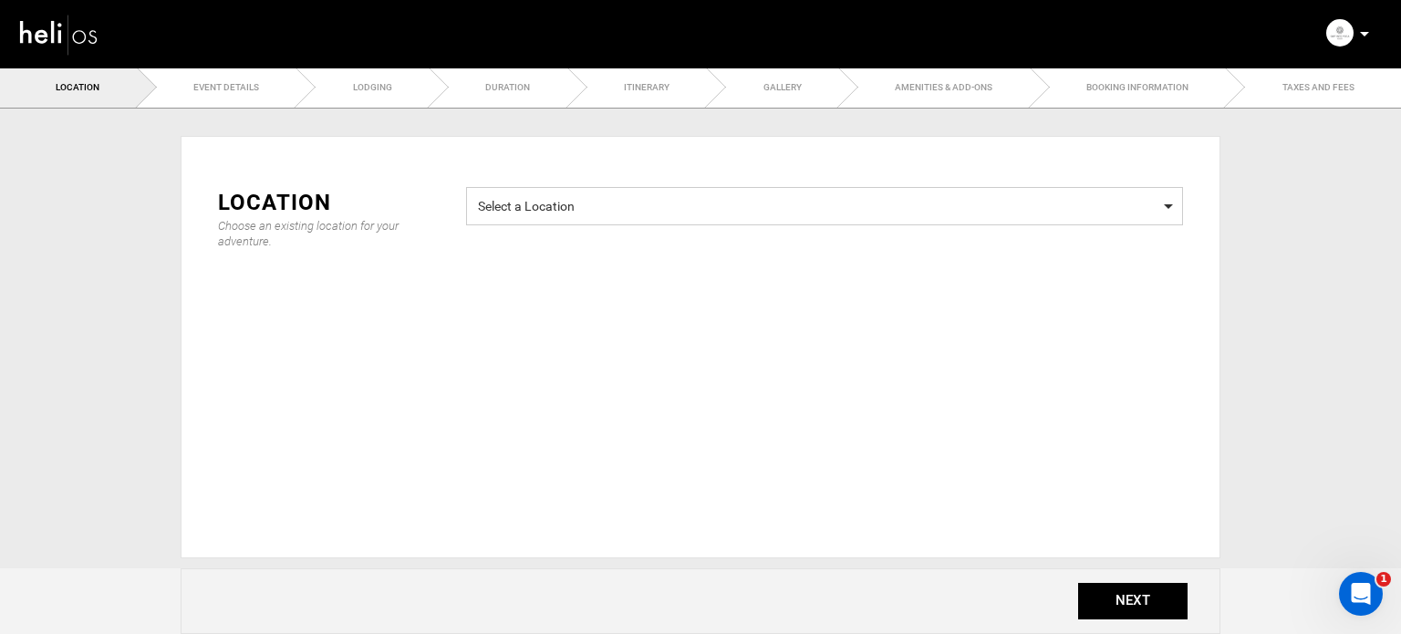
click at [615, 199] on span "Select a Location" at bounding box center [824, 203] width 693 height 23
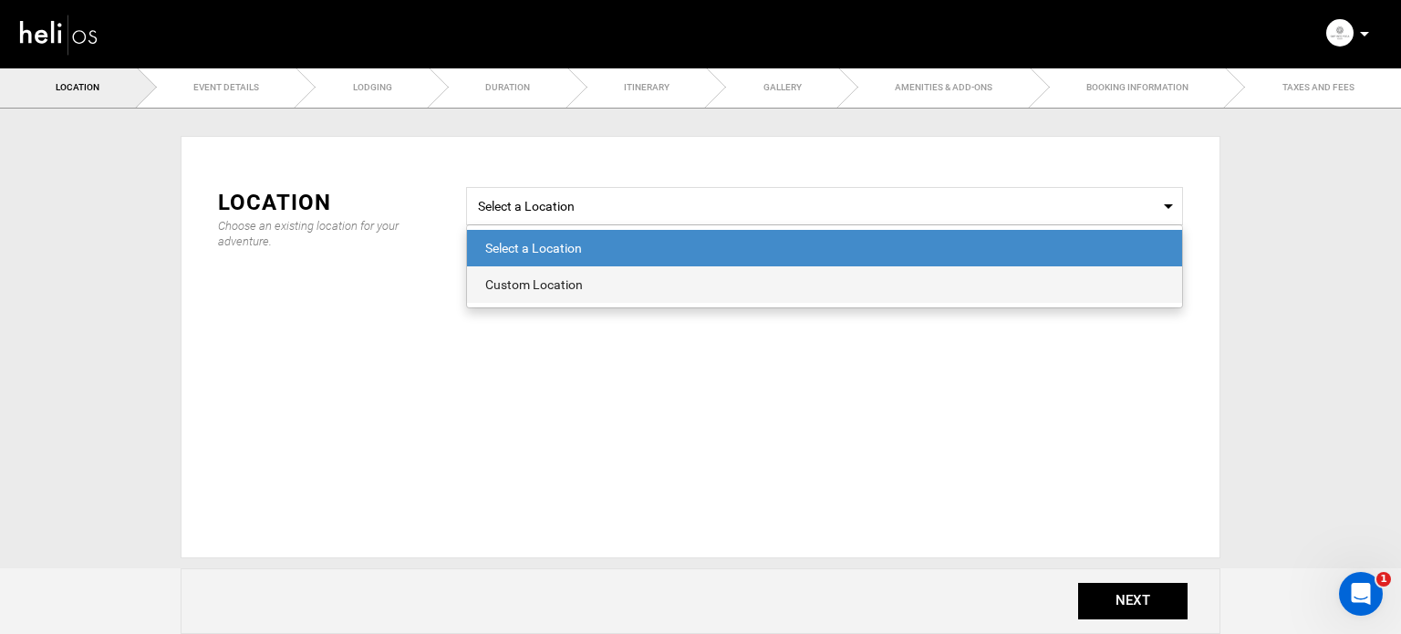
click at [562, 280] on div "Custom Location" at bounding box center [824, 284] width 678 height 18
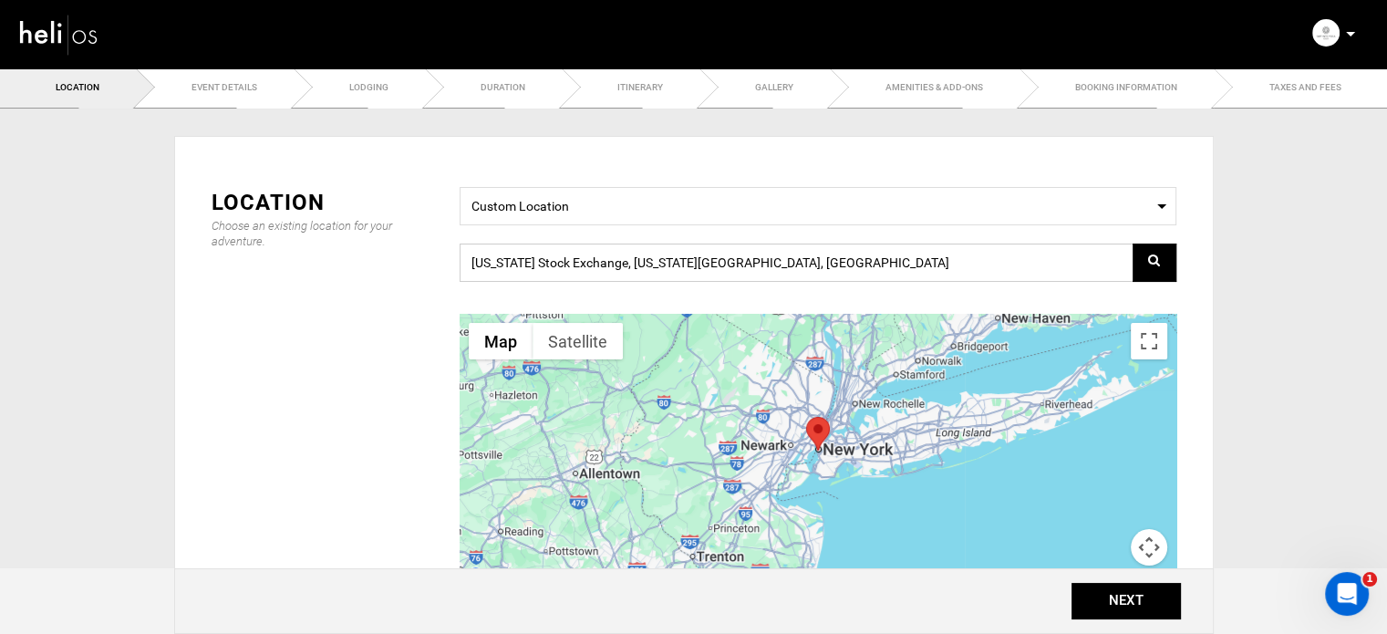
click at [682, 262] on input "[US_STATE] Stock Exchange, [US_STATE][GEOGRAPHIC_DATA], [GEOGRAPHIC_DATA]" at bounding box center [818, 262] width 717 height 38
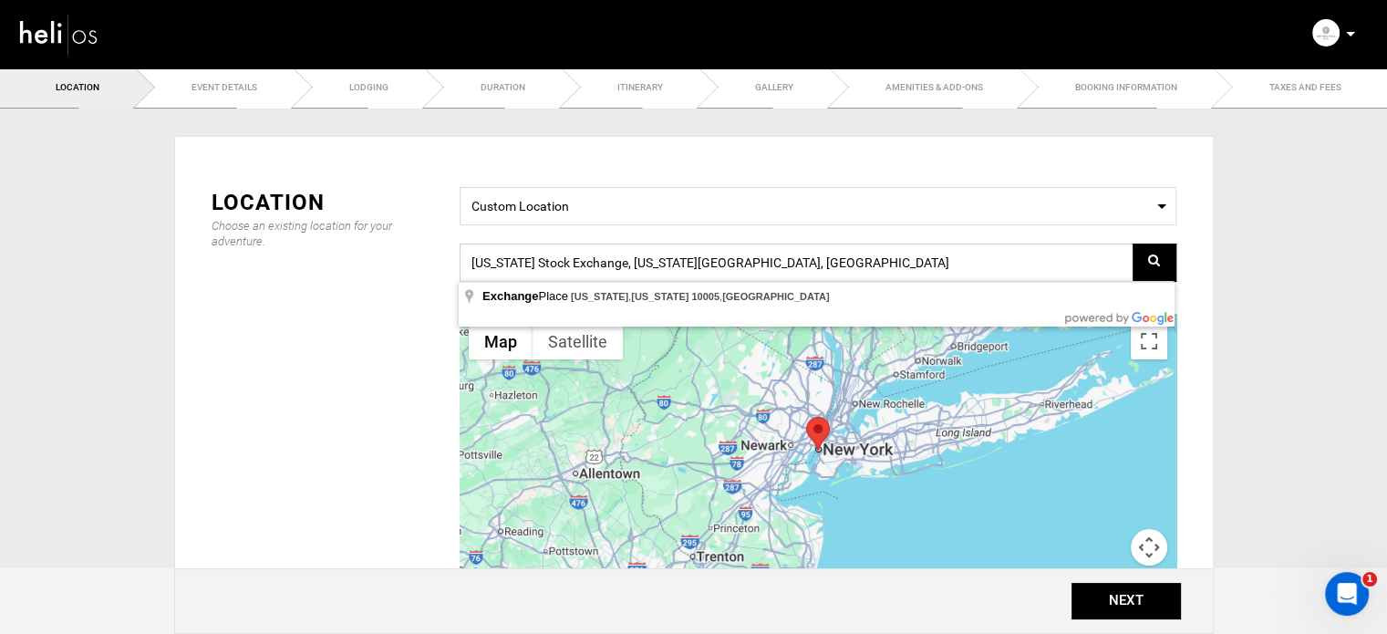
click at [682, 262] on input "[US_STATE] Stock Exchange, [US_STATE][GEOGRAPHIC_DATA], [GEOGRAPHIC_DATA]" at bounding box center [818, 262] width 717 height 38
paste input "[STREET_ADDRESS][PERSON_NAME]"
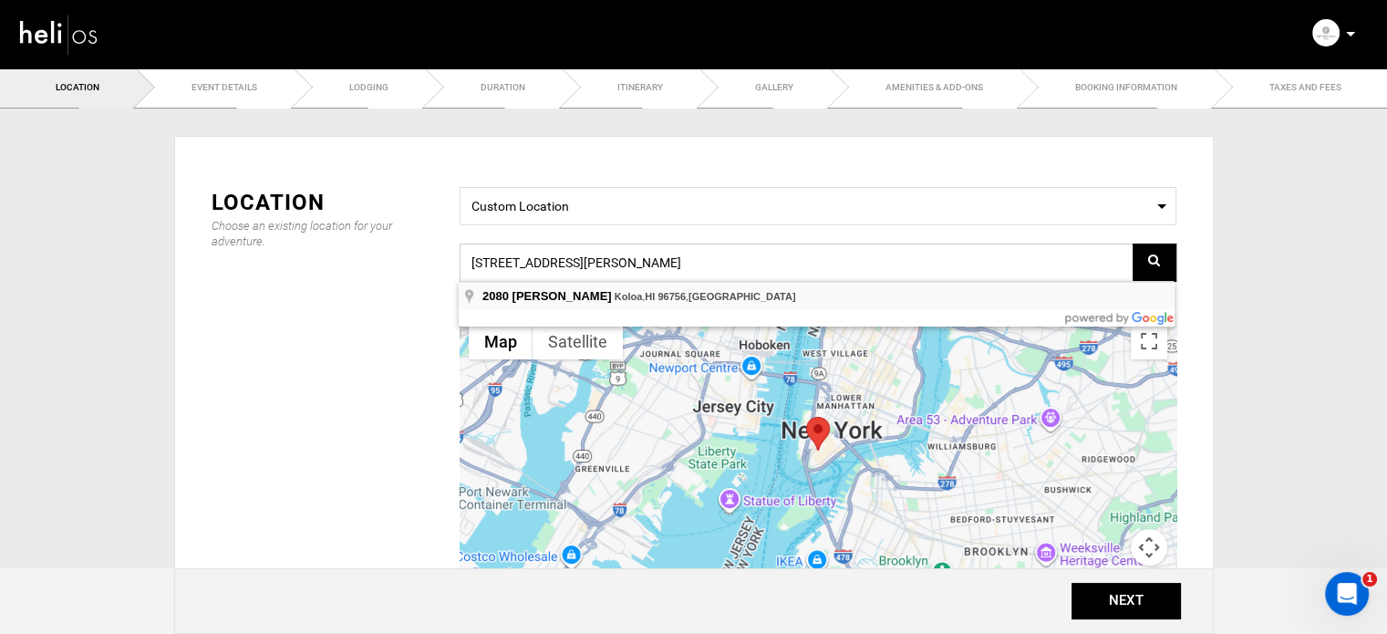
type input "[STREET_ADDRESS][PERSON_NAME]"
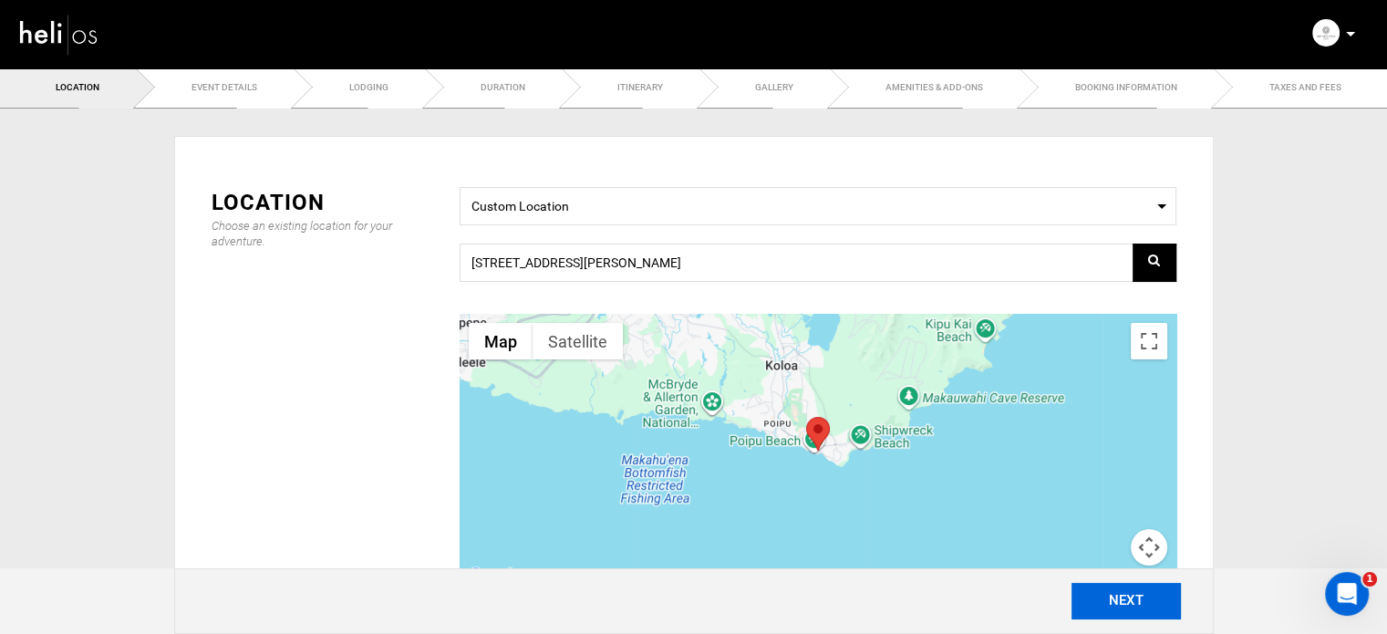
click at [1104, 595] on button "NEXT" at bounding box center [1125, 601] width 109 height 36
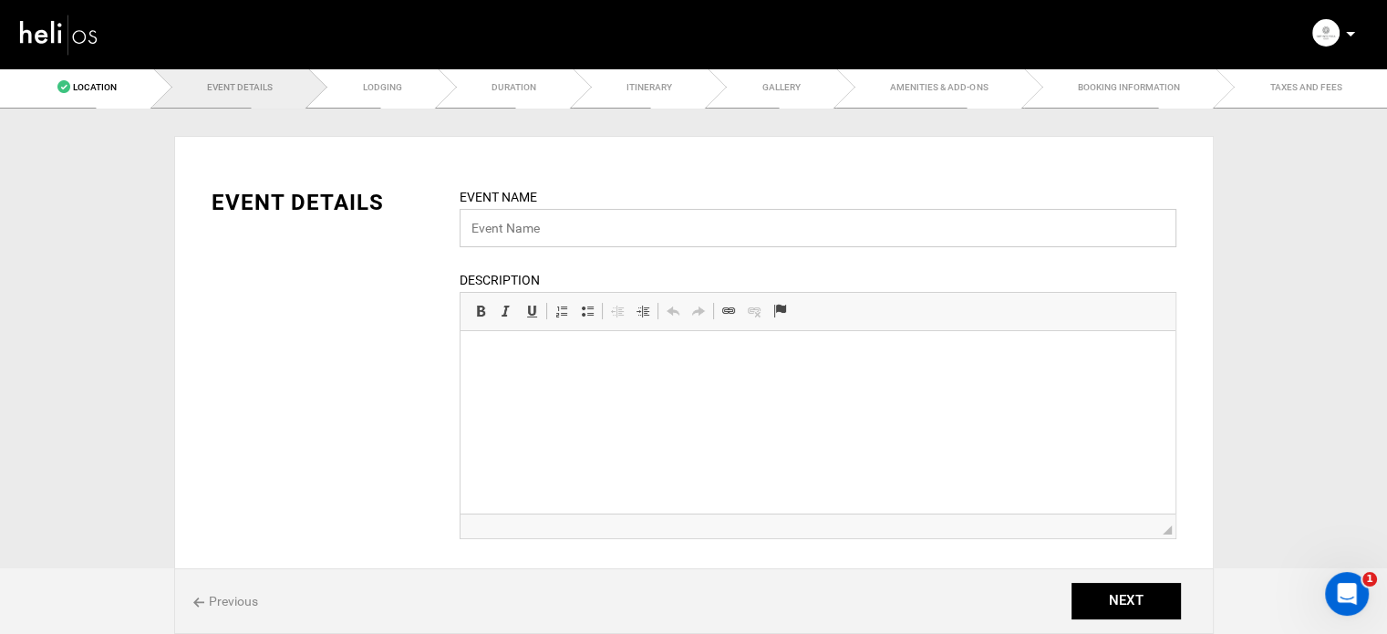
click at [507, 232] on input "text" at bounding box center [818, 228] width 717 height 38
paste input "Private Kauai Surf & Wellness Retreat"
type input "Private Kauai Surf & Wellness Retreat"
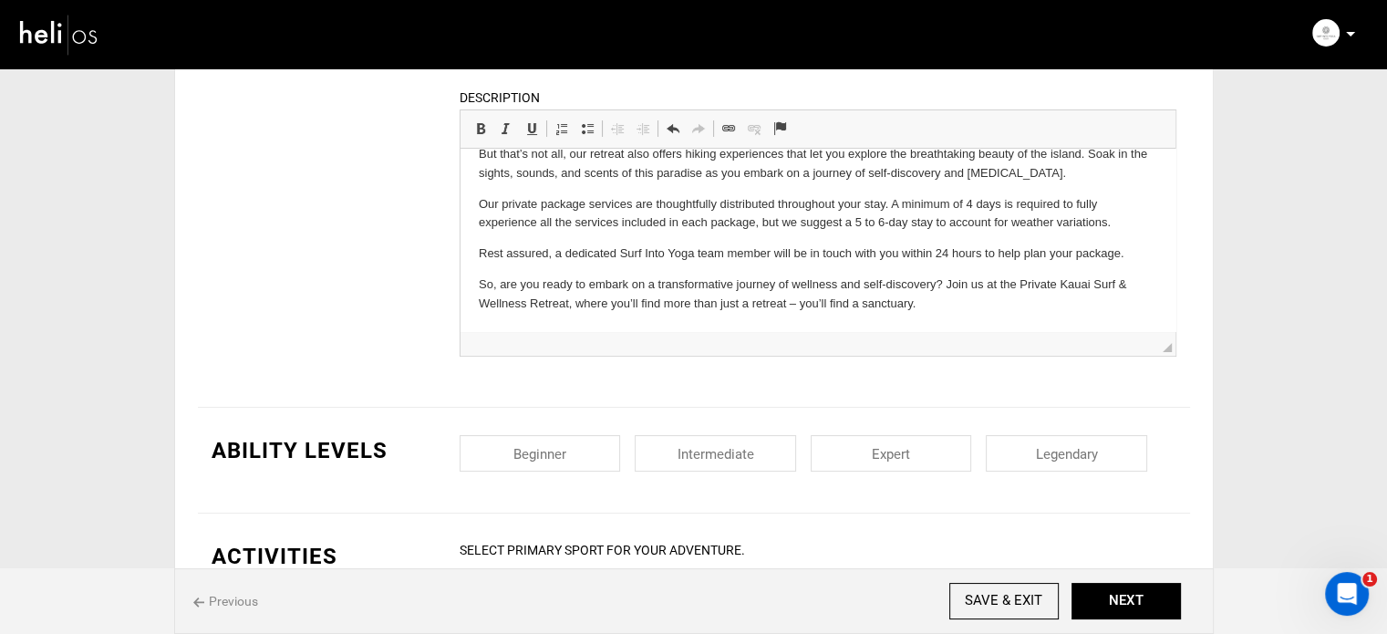
scroll to position [274, 0]
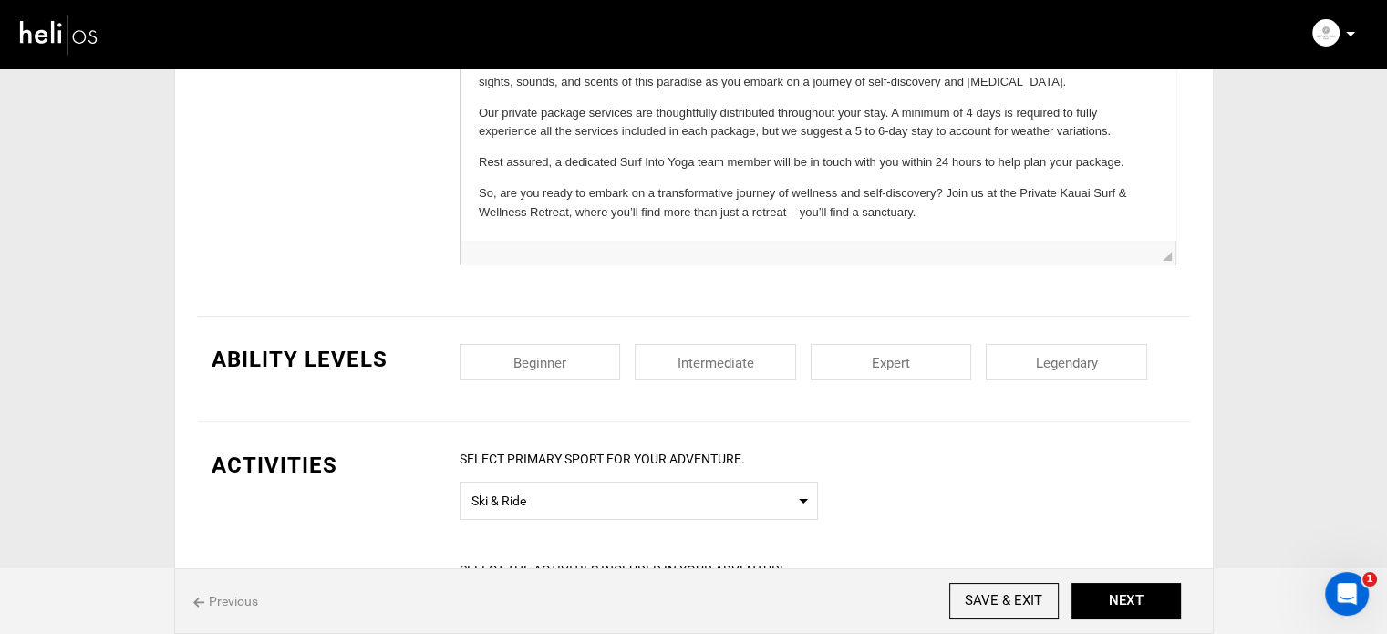
drag, startPoint x: 569, startPoint y: 357, endPoint x: 625, endPoint y: 357, distance: 55.6
click at [569, 357] on input "checkbox" at bounding box center [540, 362] width 161 height 36
checkbox input "true"
click at [723, 352] on input "checkbox" at bounding box center [715, 362] width 161 height 36
checkbox input "true"
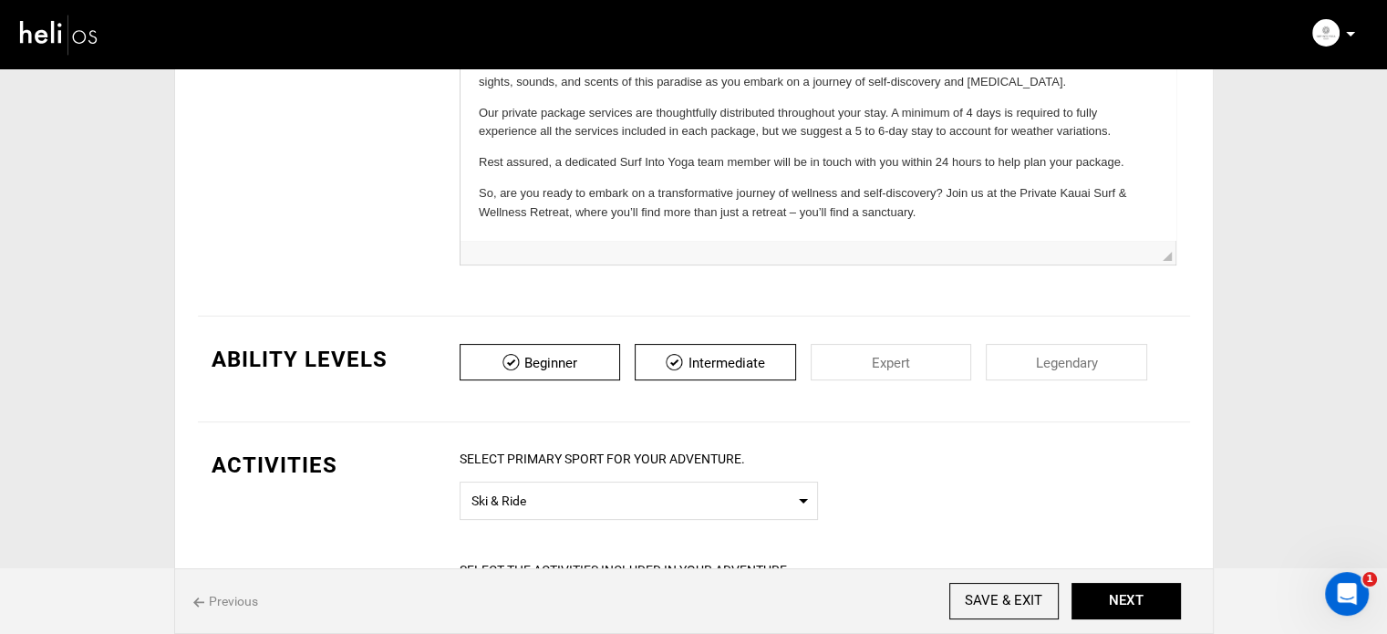
click at [861, 359] on input "checkbox" at bounding box center [891, 362] width 161 height 36
checkbox input "true"
click at [1037, 353] on input "checkbox" at bounding box center [1066, 362] width 161 height 36
checkbox input "true"
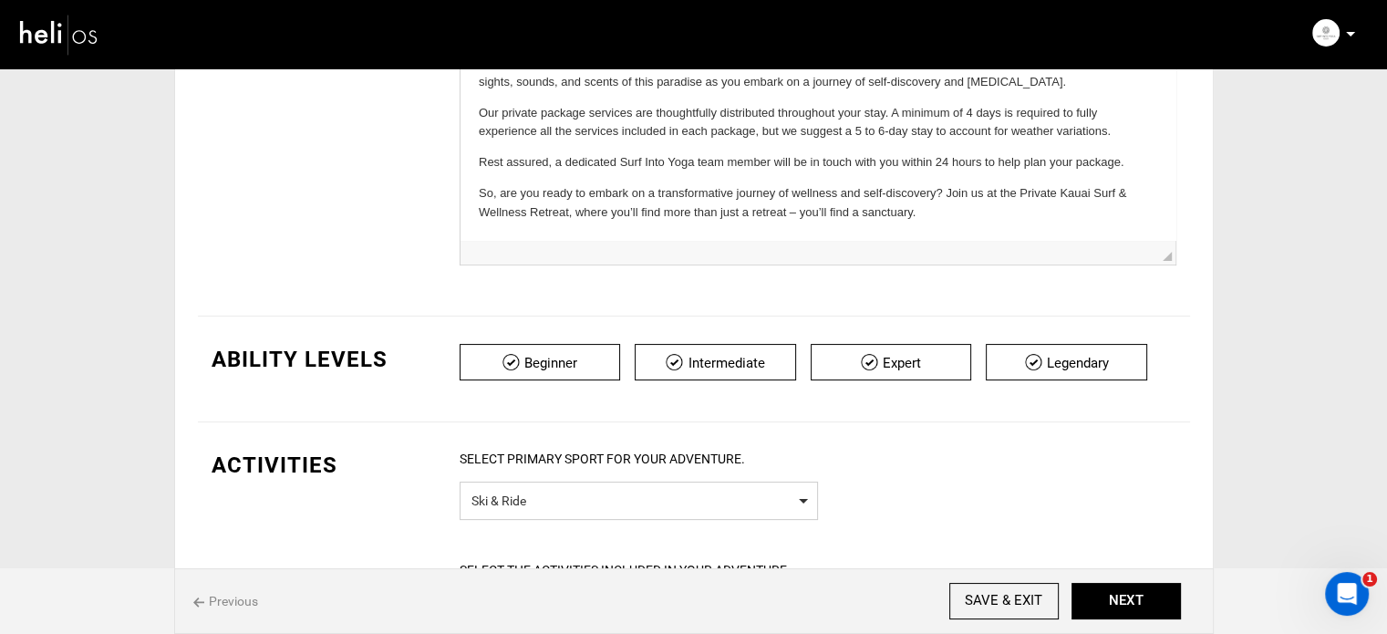
click at [682, 493] on span "Ski & Ride" at bounding box center [638, 498] width 335 height 23
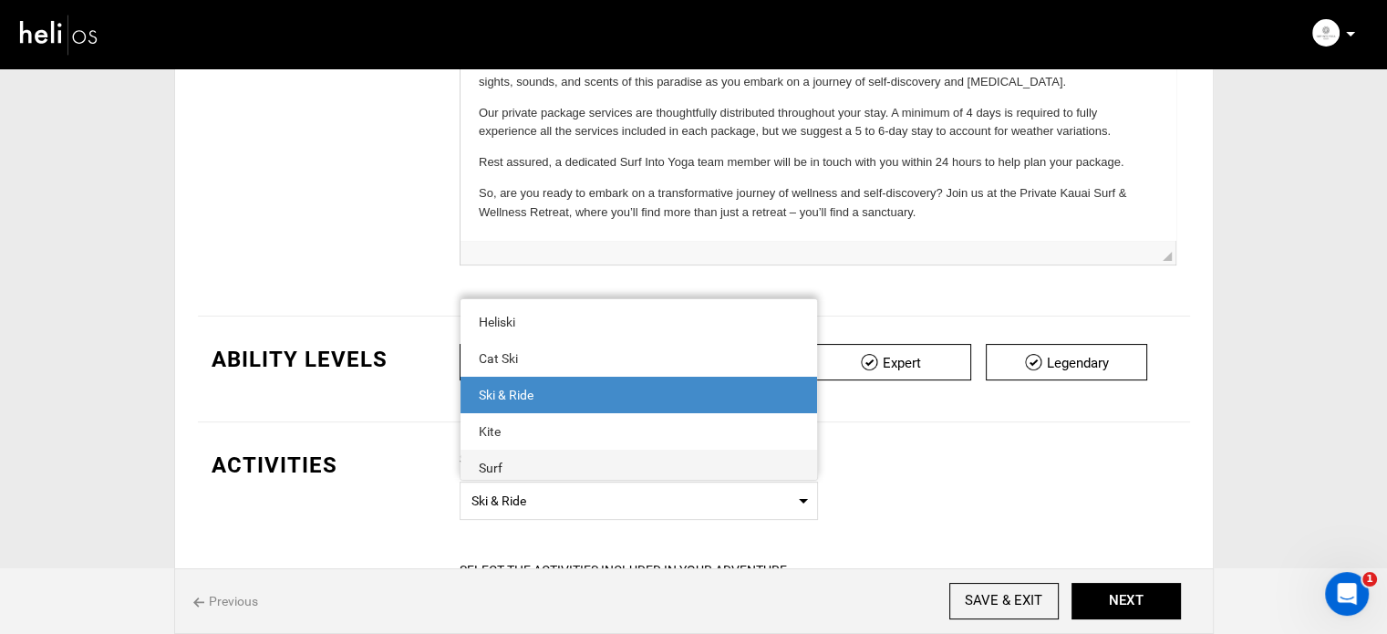
click at [512, 459] on div "Surf" at bounding box center [639, 468] width 320 height 18
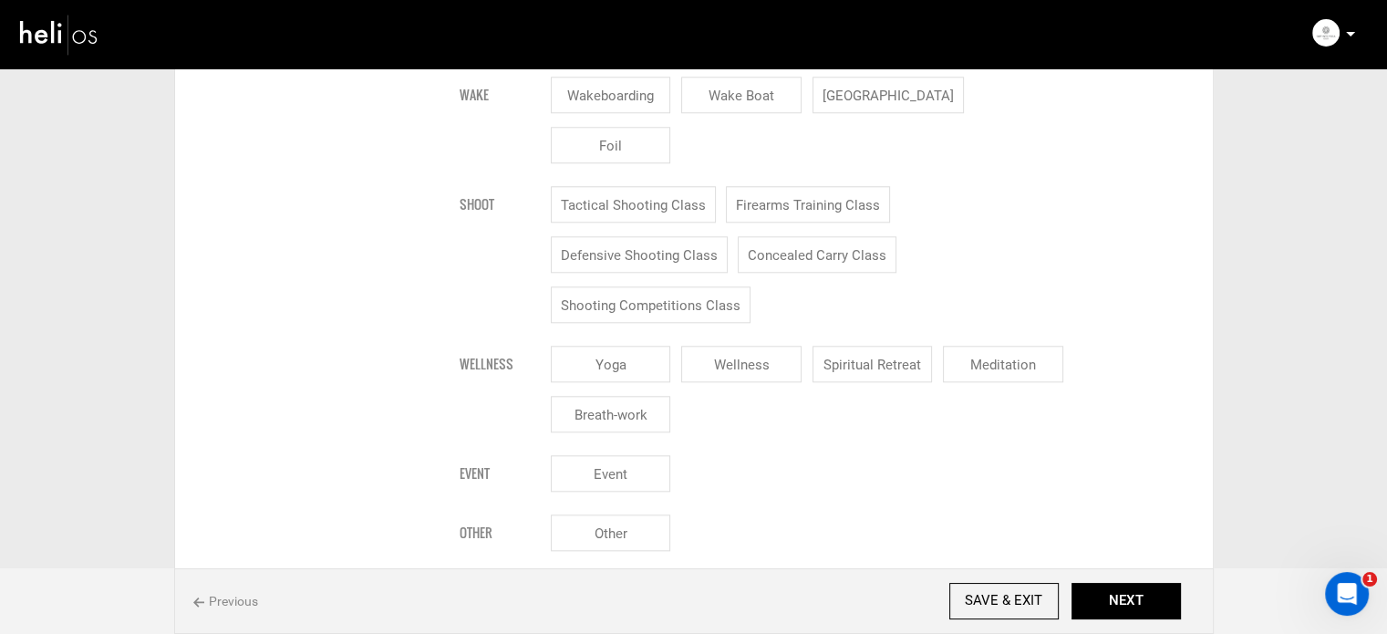
scroll to position [1824, 0]
click at [631, 342] on input "Yoga" at bounding box center [611, 360] width 120 height 36
checkbox input "true"
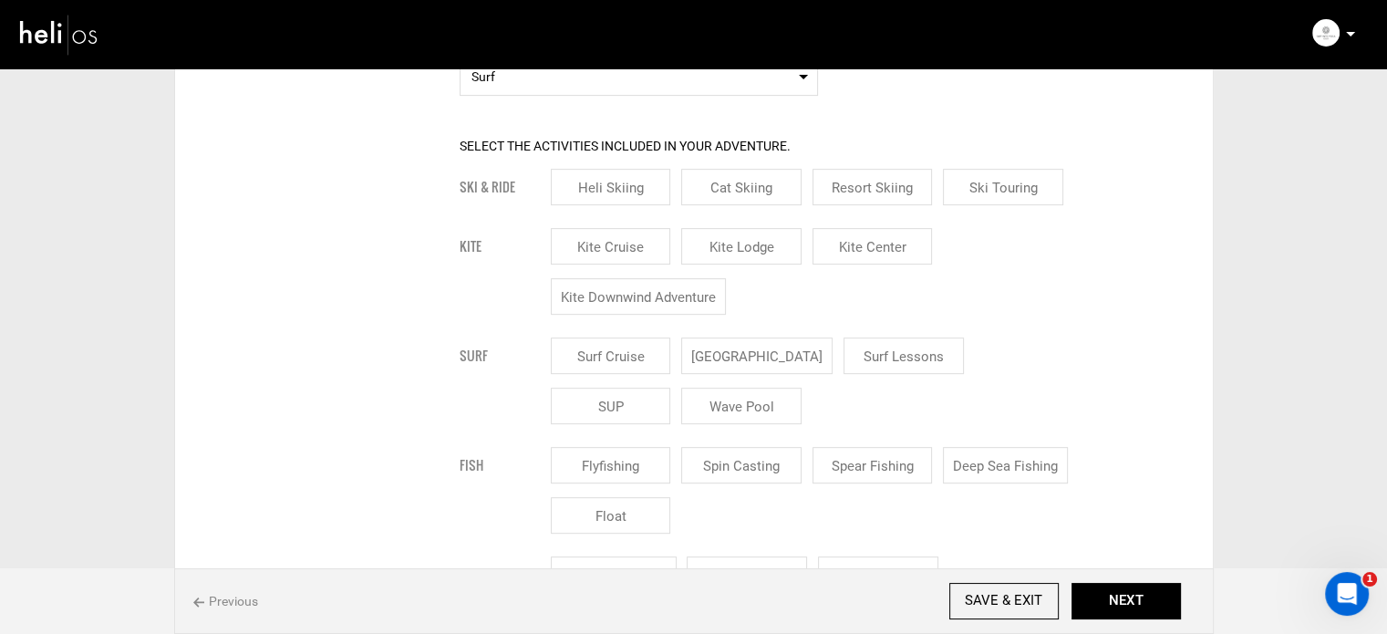
scroll to position [729, 0]
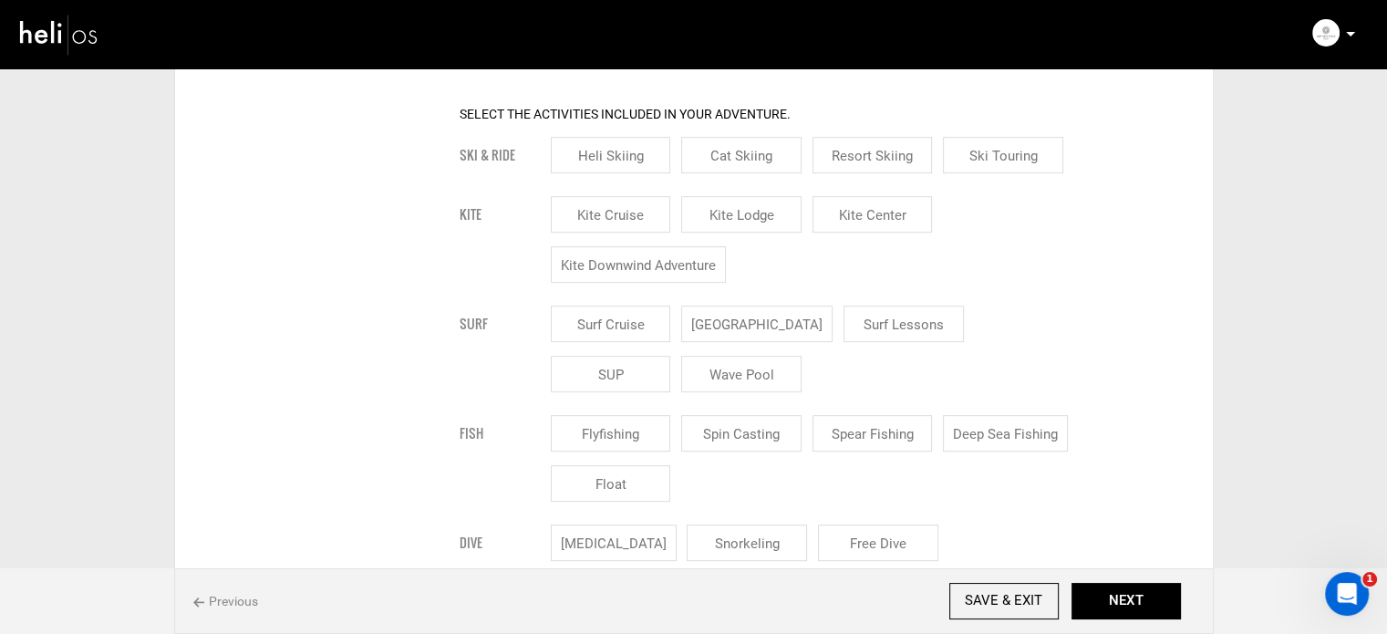
click at [726, 328] on input "[GEOGRAPHIC_DATA]" at bounding box center [756, 323] width 151 height 36
checkbox input "true"
click at [865, 333] on input "Surf Lessons" at bounding box center [925, 323] width 120 height 36
checkbox input "true"
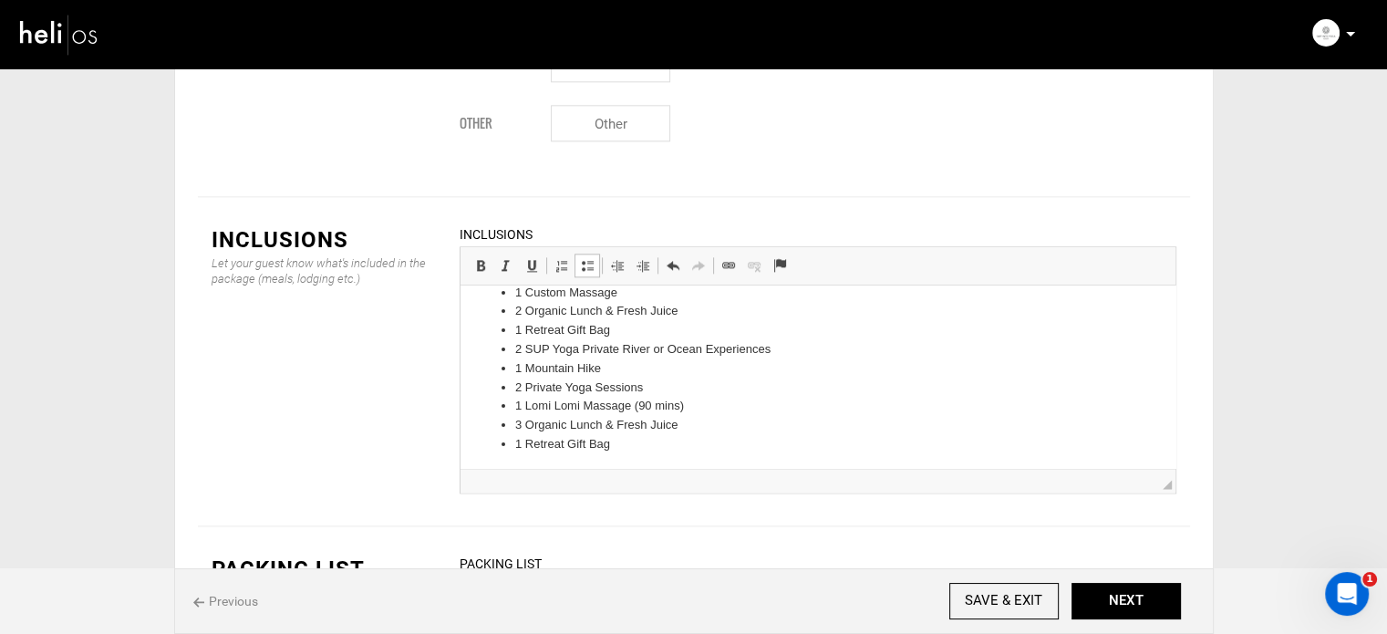
scroll to position [62, 0]
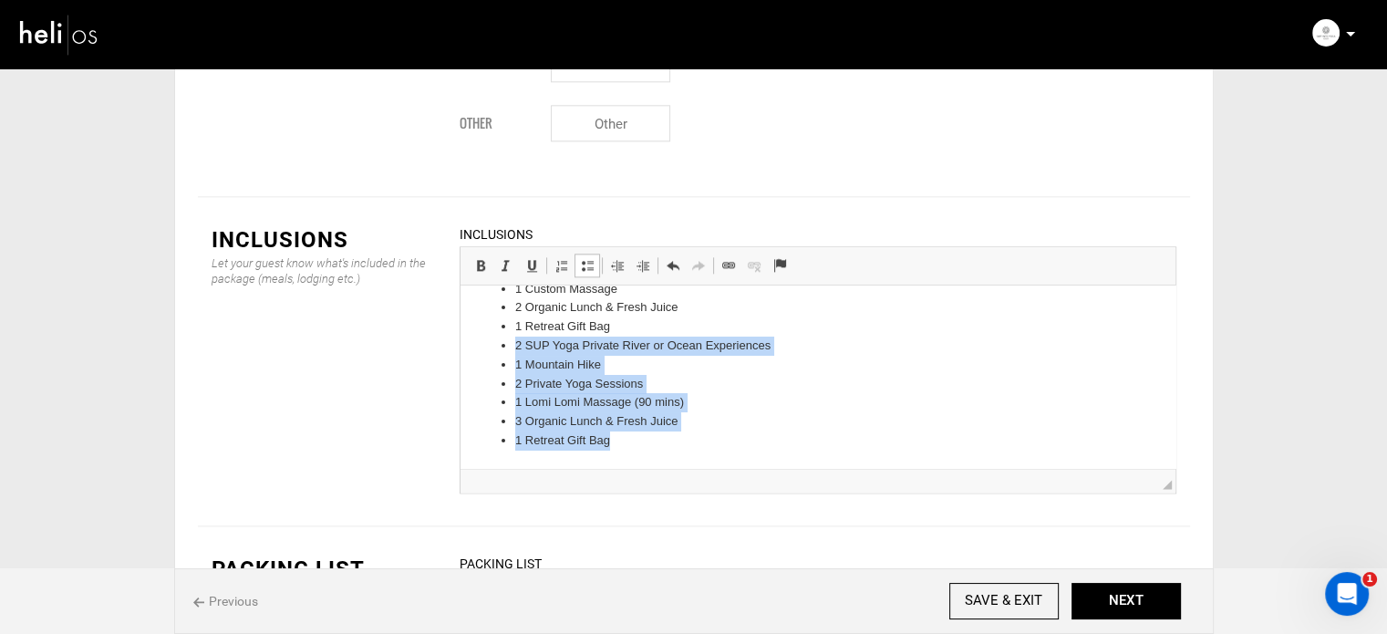
drag, startPoint x: 512, startPoint y: 347, endPoint x: 647, endPoint y: 462, distance: 177.2
click at [647, 462] on html "4 Private Surf Session 2 Private Yoga Lessons 1 Custom Massage 2 Organic Lunch …" at bounding box center [817, 345] width 715 height 245
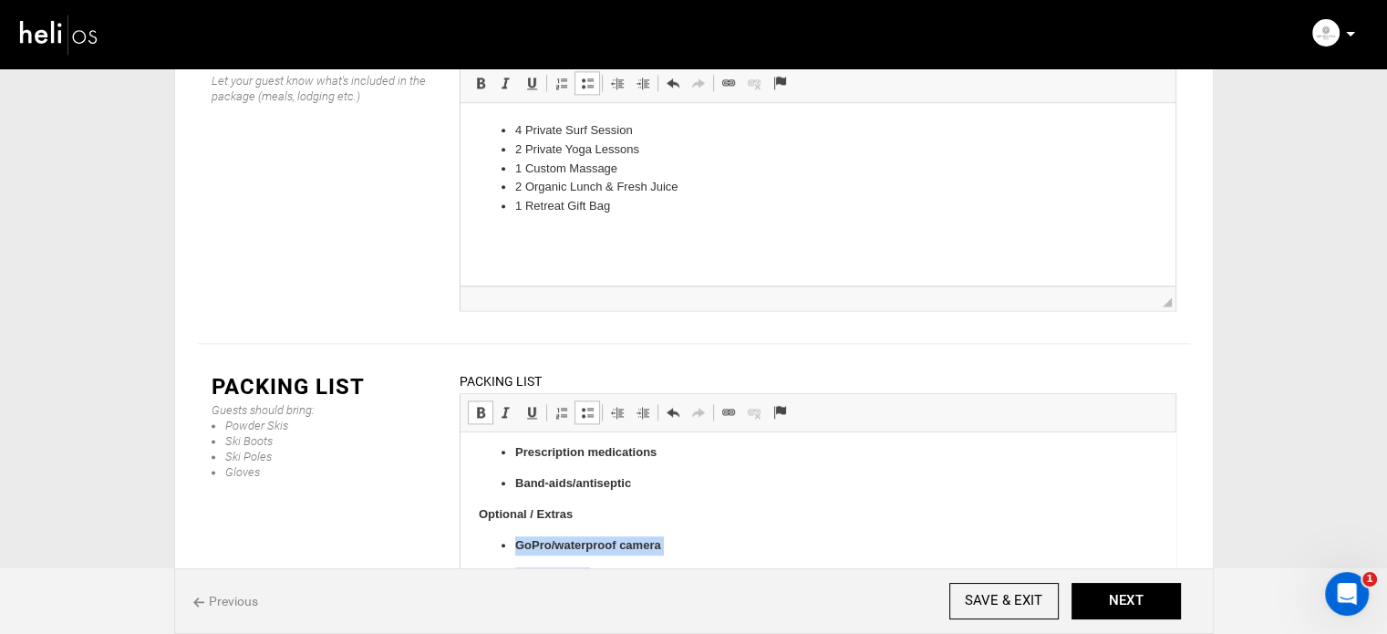
scroll to position [1247, 0]
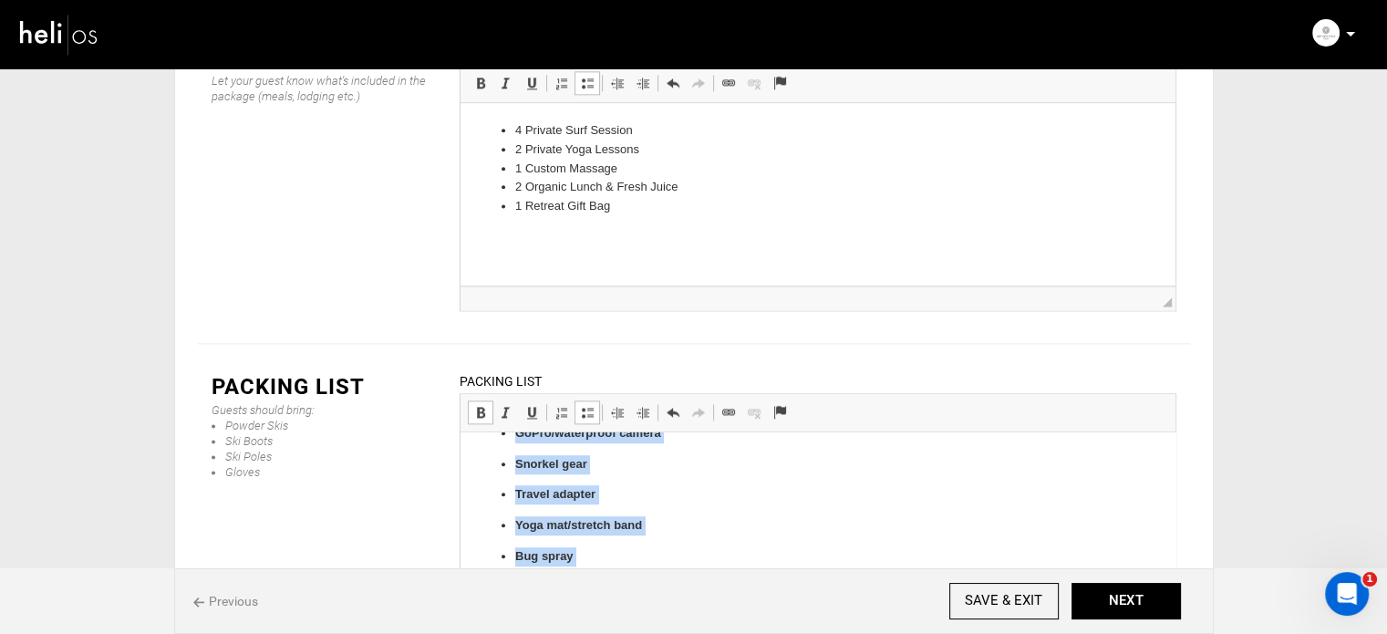
drag, startPoint x: 510, startPoint y: 552, endPoint x: 1195, endPoint y: 957, distance: 796.3
click at [581, 405] on span at bounding box center [587, 412] width 15 height 15
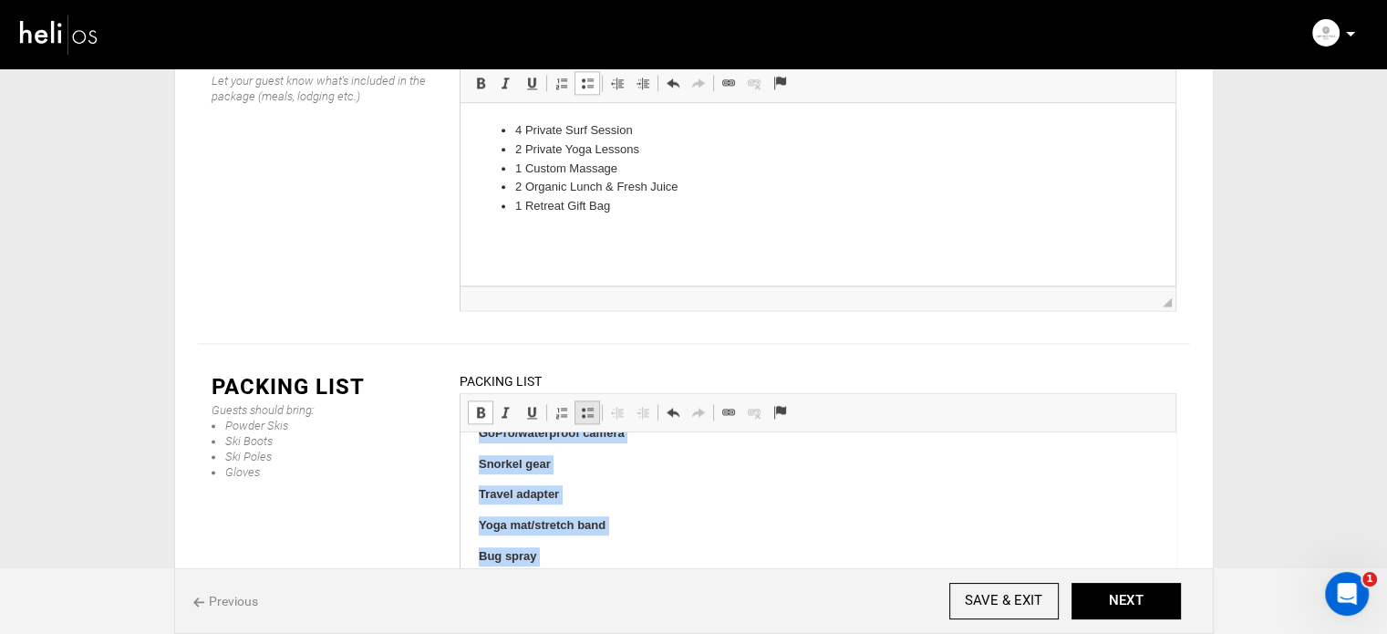
click at [581, 405] on span at bounding box center [587, 412] width 15 height 15
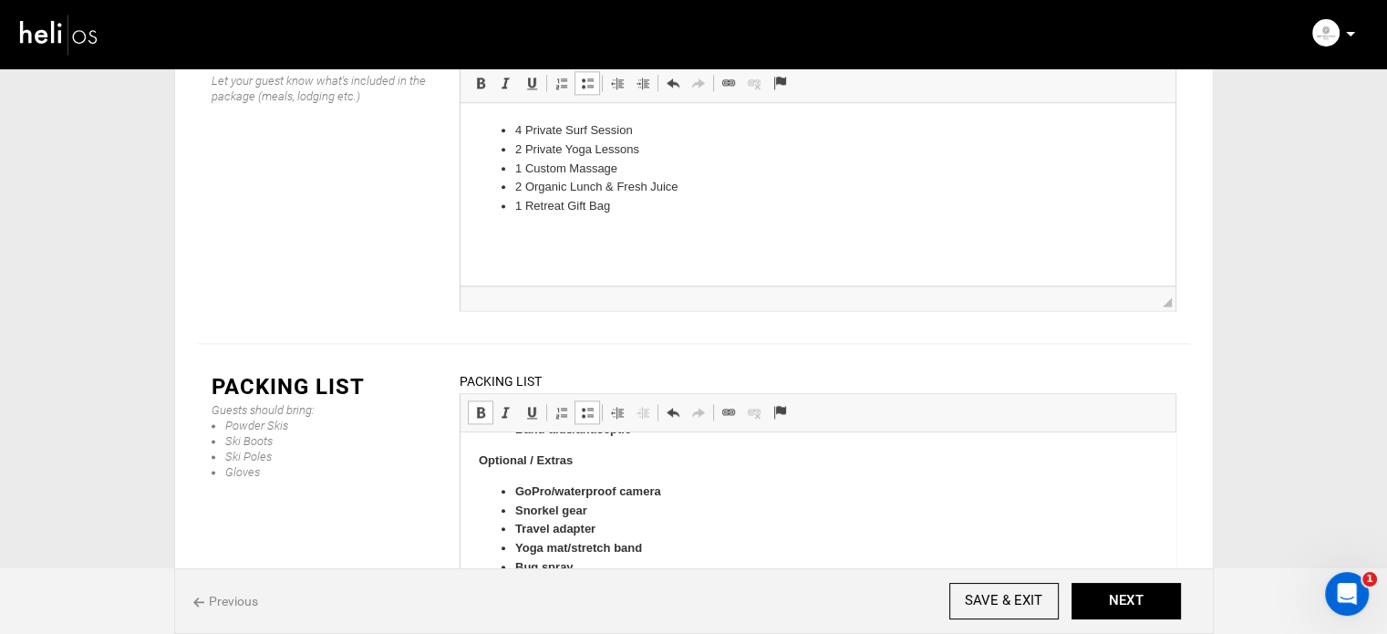
click at [481, 405] on span at bounding box center [480, 412] width 15 height 15
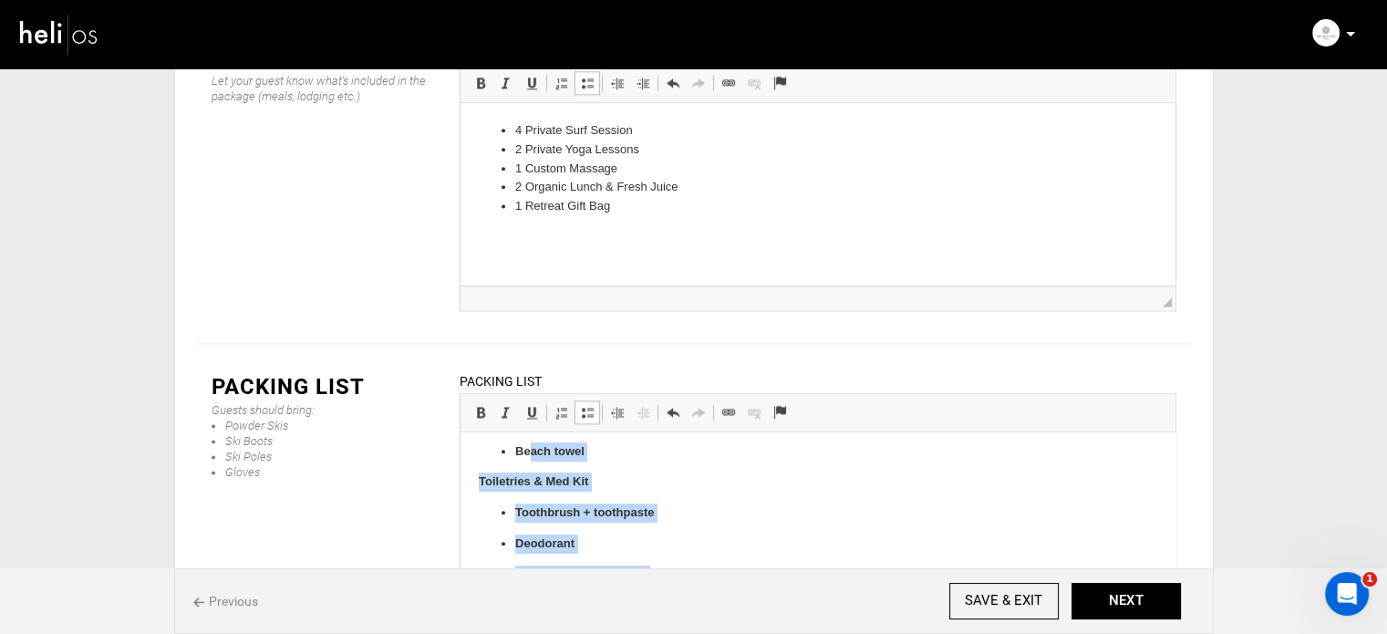
scroll to position [975, 0]
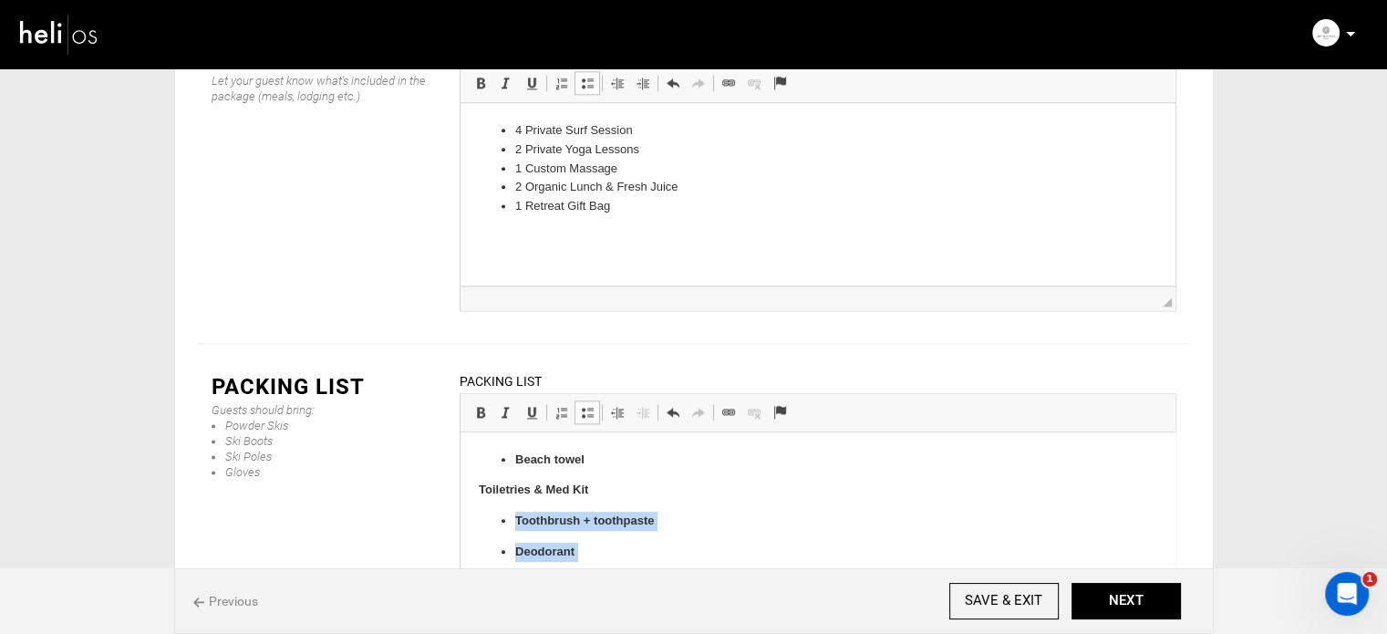
drag, startPoint x: 641, startPoint y: 518, endPoint x: 509, endPoint y: 520, distance: 132.2
click at [509, 520] on ul "Toothbrush + toothpaste Deodorant Shampoo + conditioner Prescription medication…" at bounding box center [817, 583] width 678 height 142
click at [480, 405] on span at bounding box center [480, 412] width 15 height 15
click at [587, 400] on link "Insert/Remove Bulleted List" at bounding box center [587, 412] width 26 height 24
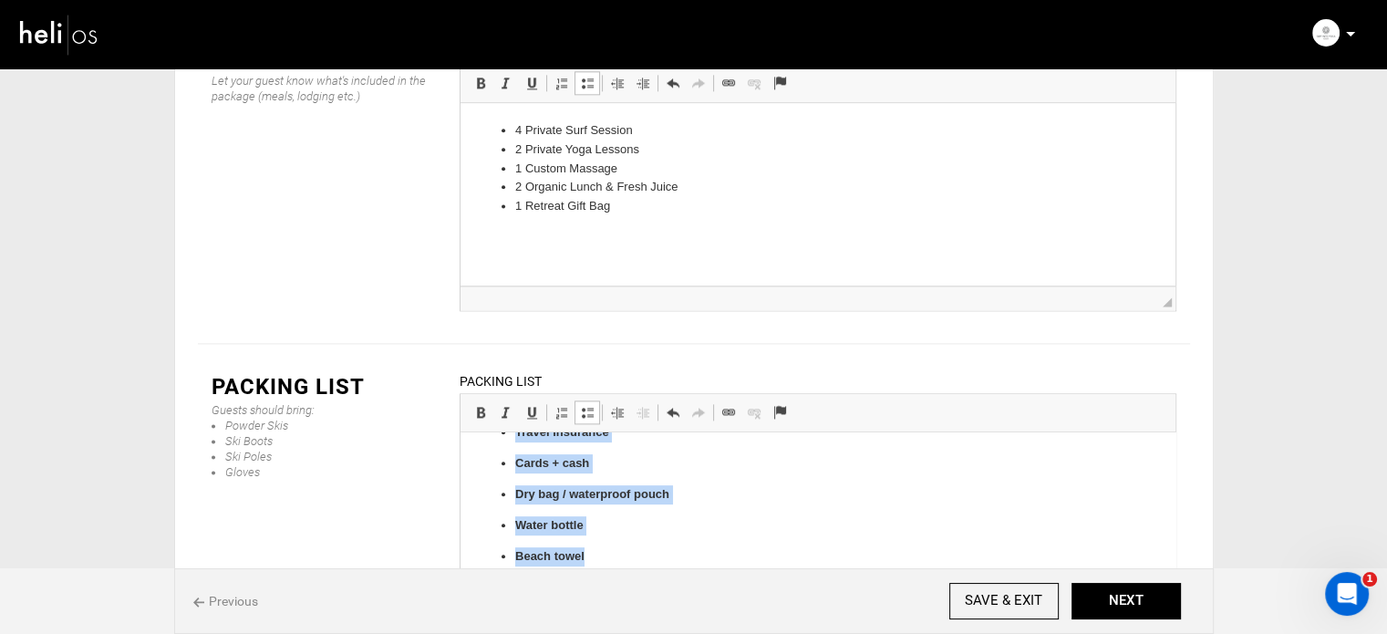
scroll to position [802, 0]
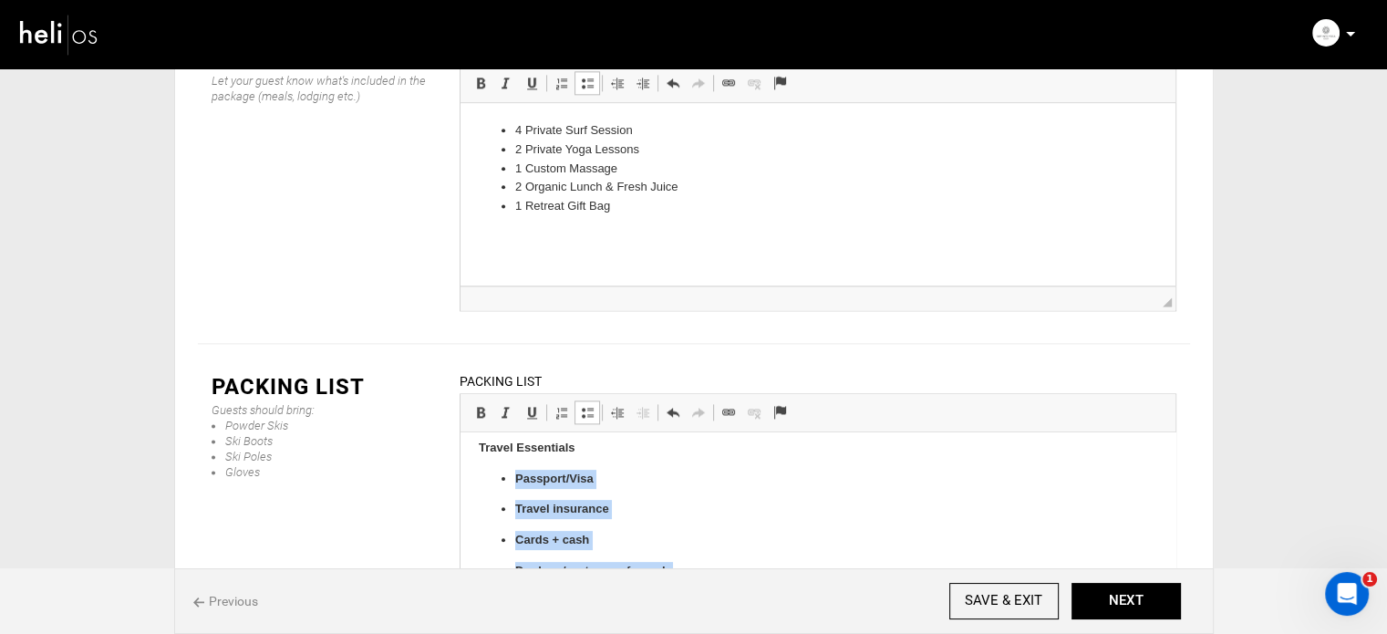
drag, startPoint x: 594, startPoint y: 460, endPoint x: 508, endPoint y: 481, distance: 88.2
click at [508, 481] on ul "Passport/Visa Travel insurance Cards + cash Dry bag / waterproof pouch Water bo…" at bounding box center [817, 556] width 678 height 173
click at [476, 400] on link "Bold Keyboard shortcut Ctrl+B" at bounding box center [481, 412] width 26 height 24
click at [582, 405] on span at bounding box center [587, 412] width 15 height 15
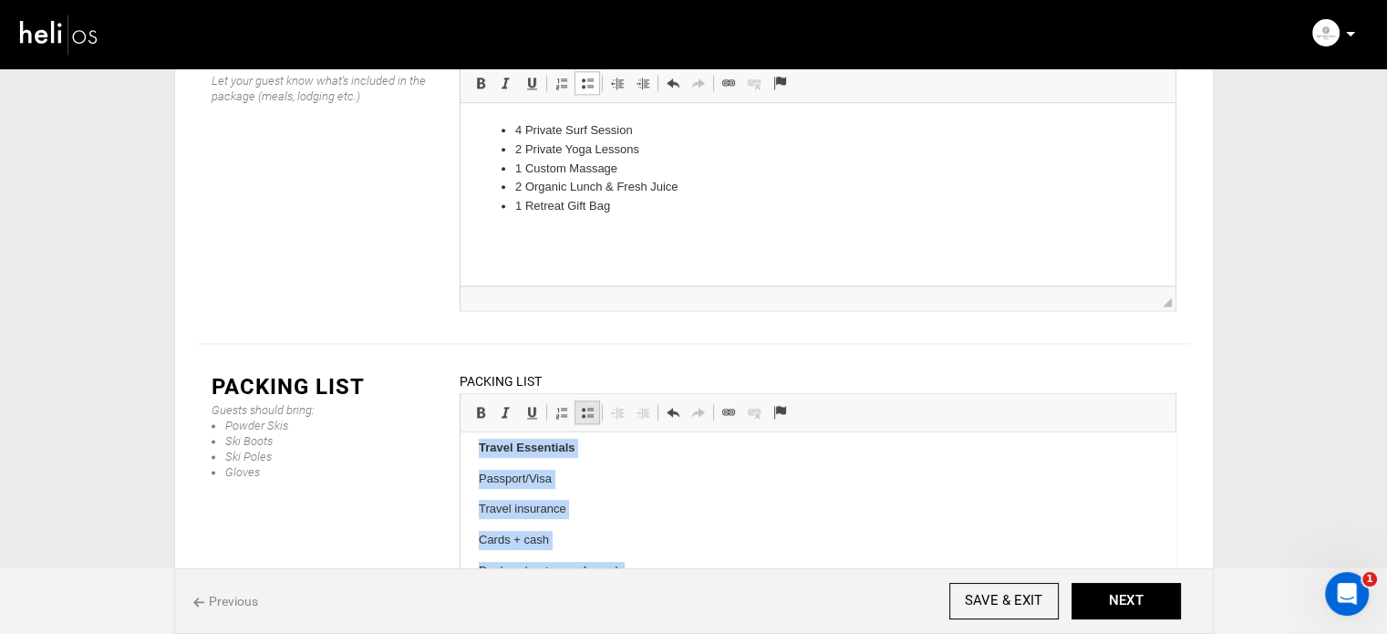
click at [582, 405] on span at bounding box center [587, 412] width 15 height 15
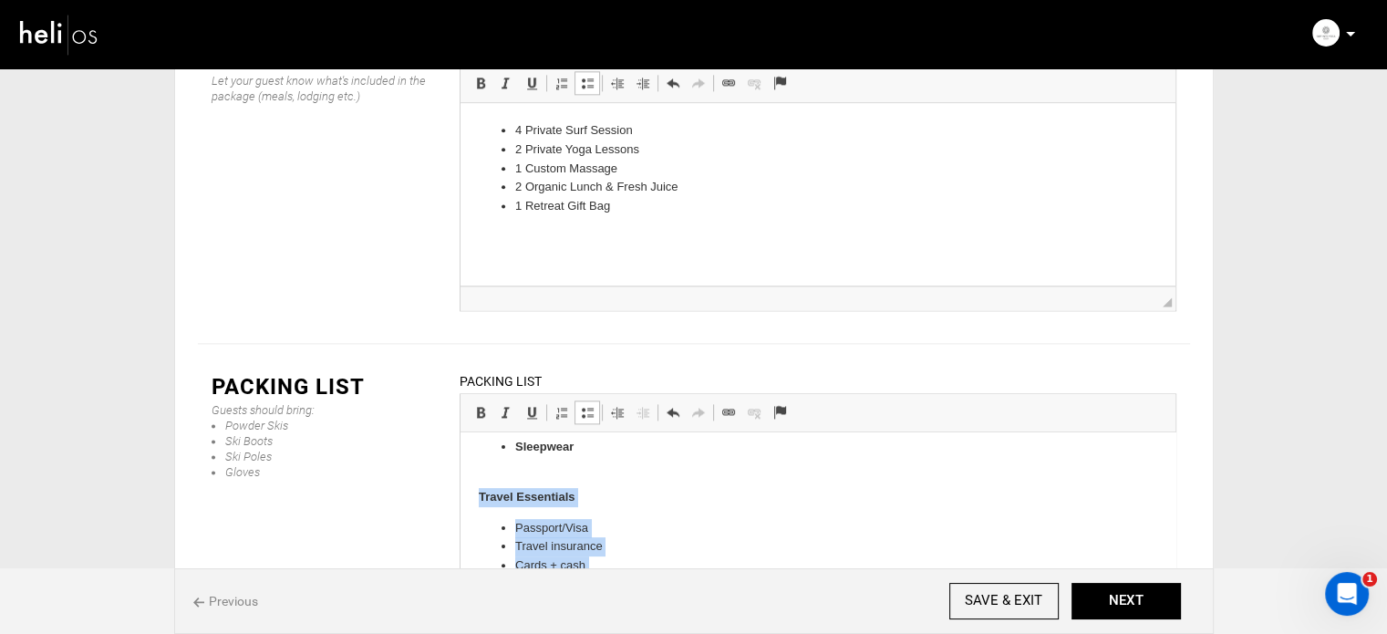
scroll to position [710, 0]
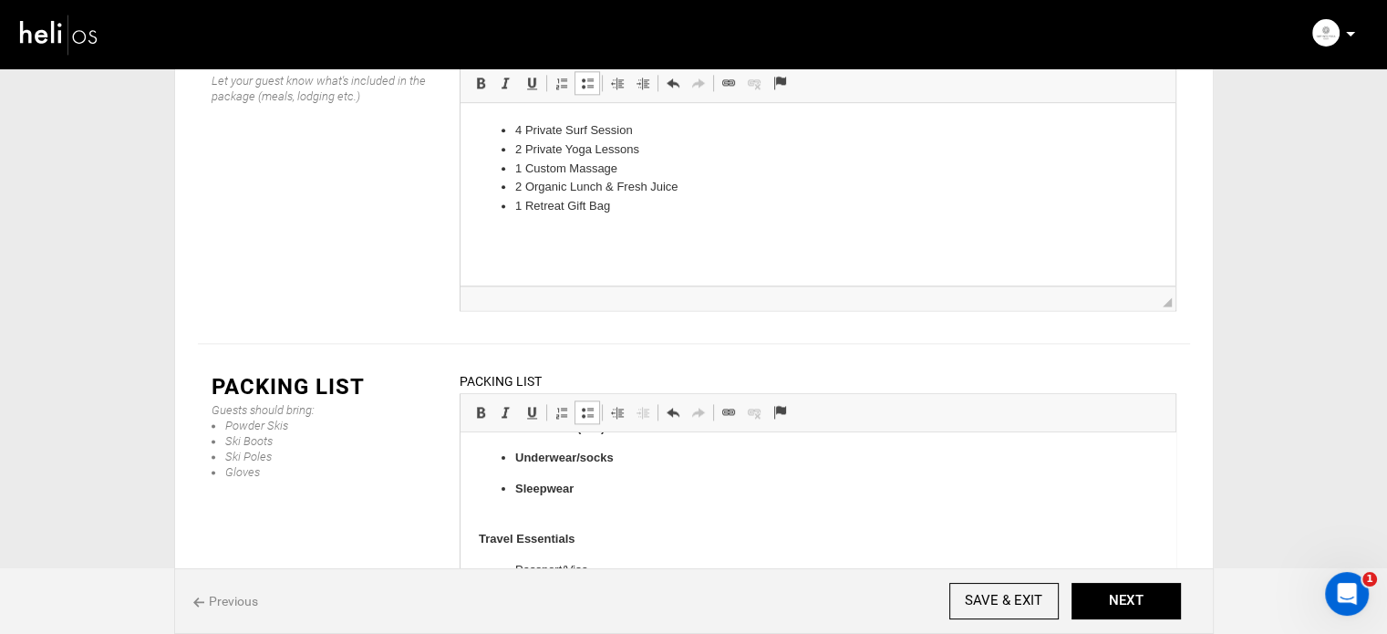
click at [572, 506] on p "Sleepwear" at bounding box center [816, 499] width 605 height 38
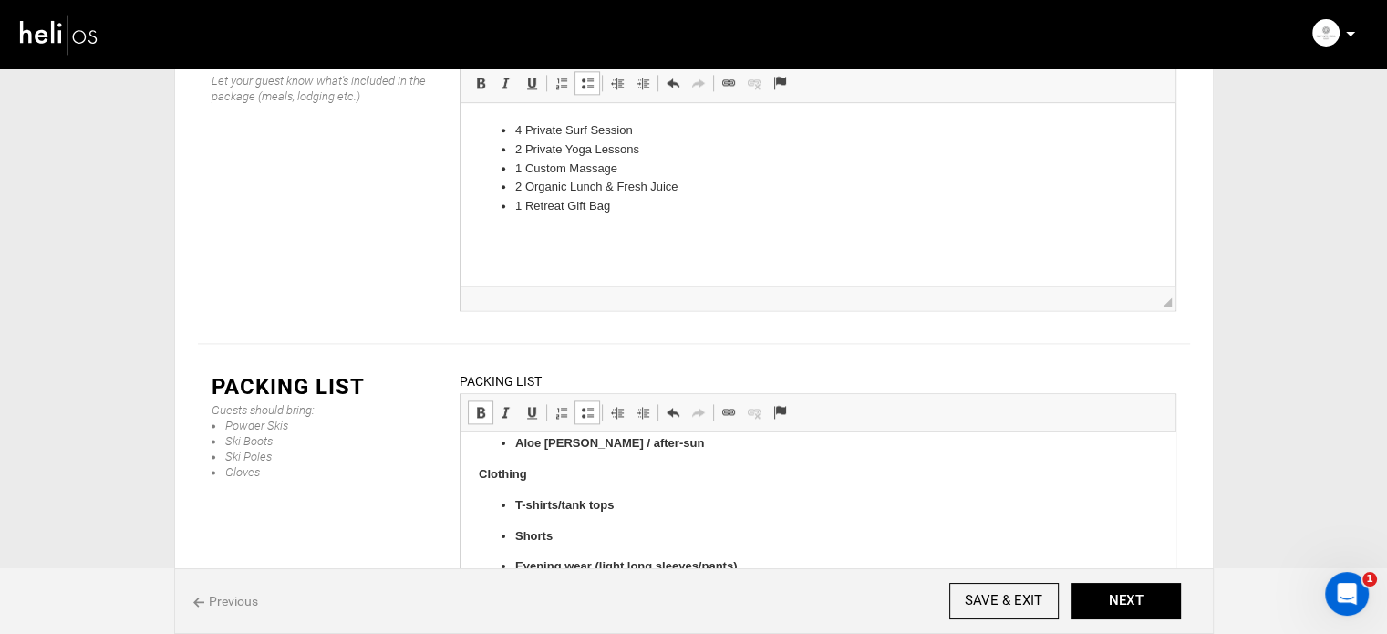
scroll to position [470, 0]
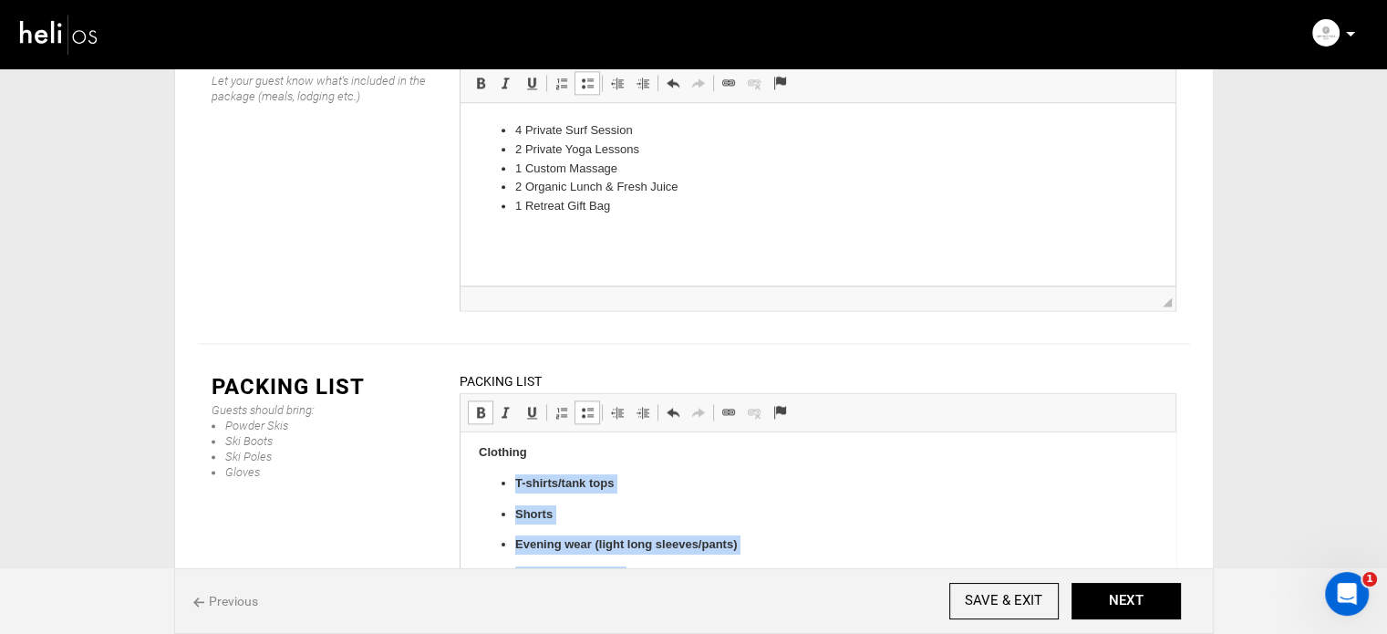
drag, startPoint x: 578, startPoint y: 487, endPoint x: 509, endPoint y: 488, distance: 69.3
click at [509, 488] on ul "T-shirts/tank tops Shorts Evening wear (light long sleeves/pants) Light jacket/…" at bounding box center [817, 606] width 678 height 265
click at [480, 405] on span at bounding box center [480, 412] width 15 height 15
click at [583, 405] on span at bounding box center [587, 412] width 15 height 15
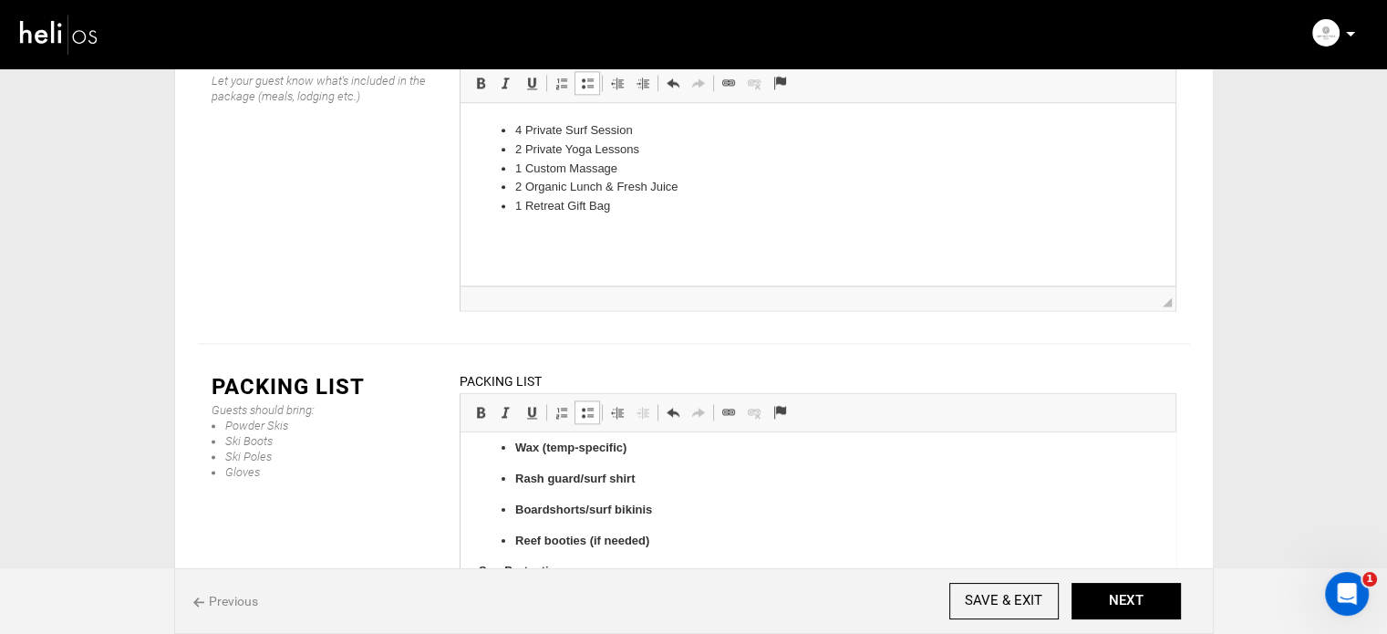
scroll to position [222, 0]
drag, startPoint x: 634, startPoint y: 512, endPoint x: 507, endPoint y: 517, distance: 126.9
click at [507, 517] on ul "Reef-safe sunscreen Zinc face stick SPF lip balm Hat / surf cap Sunglasses (pol…" at bounding box center [817, 591] width 678 height 173
click at [473, 405] on span at bounding box center [480, 412] width 15 height 15
click at [587, 405] on span at bounding box center [587, 412] width 15 height 15
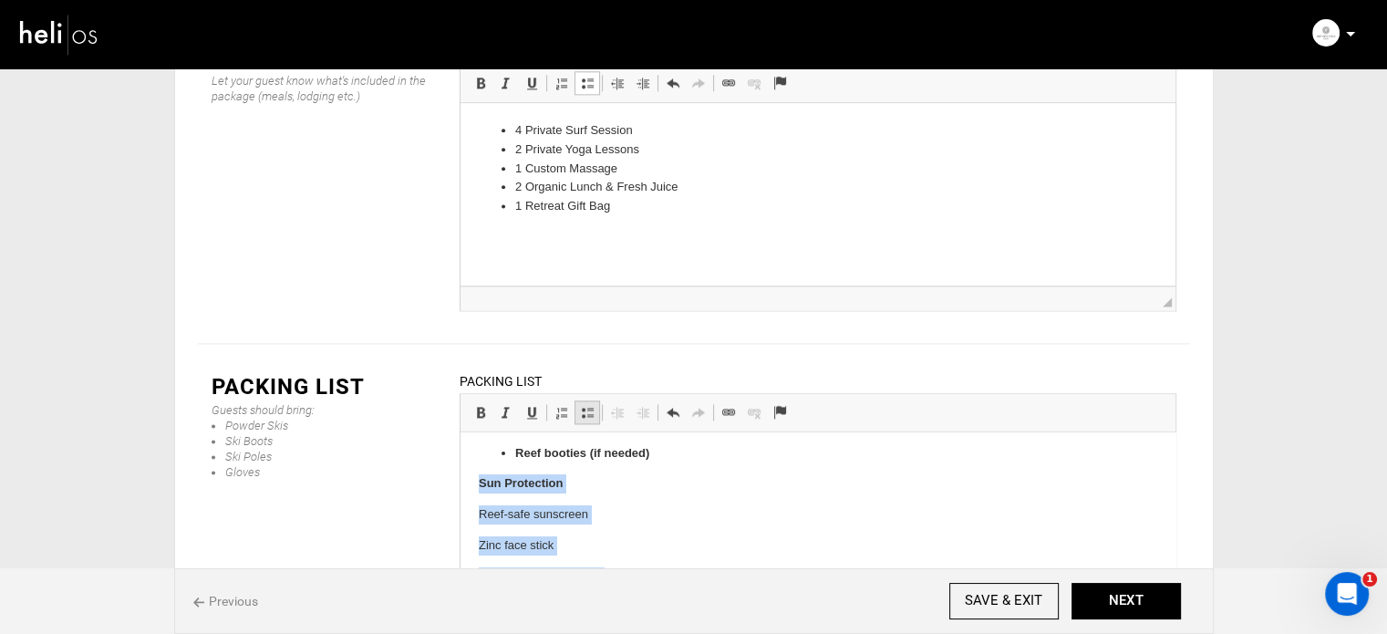
click at [587, 405] on span at bounding box center [587, 412] width 15 height 15
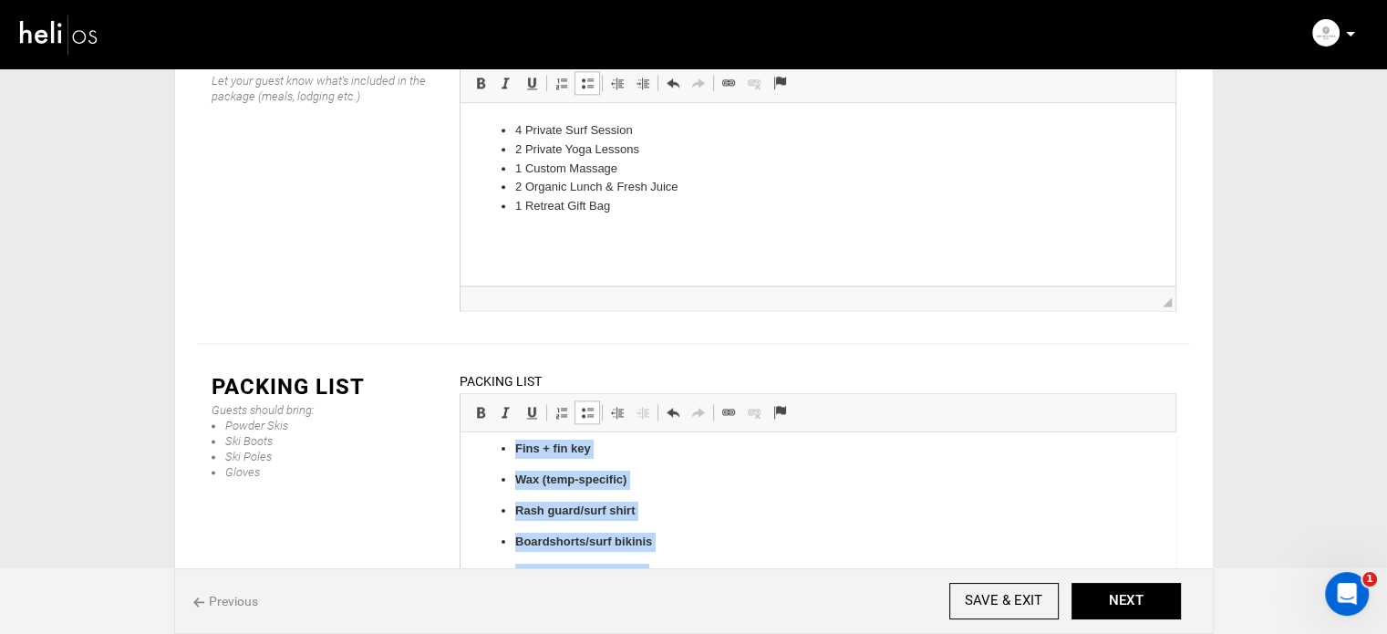
scroll to position [0, 0]
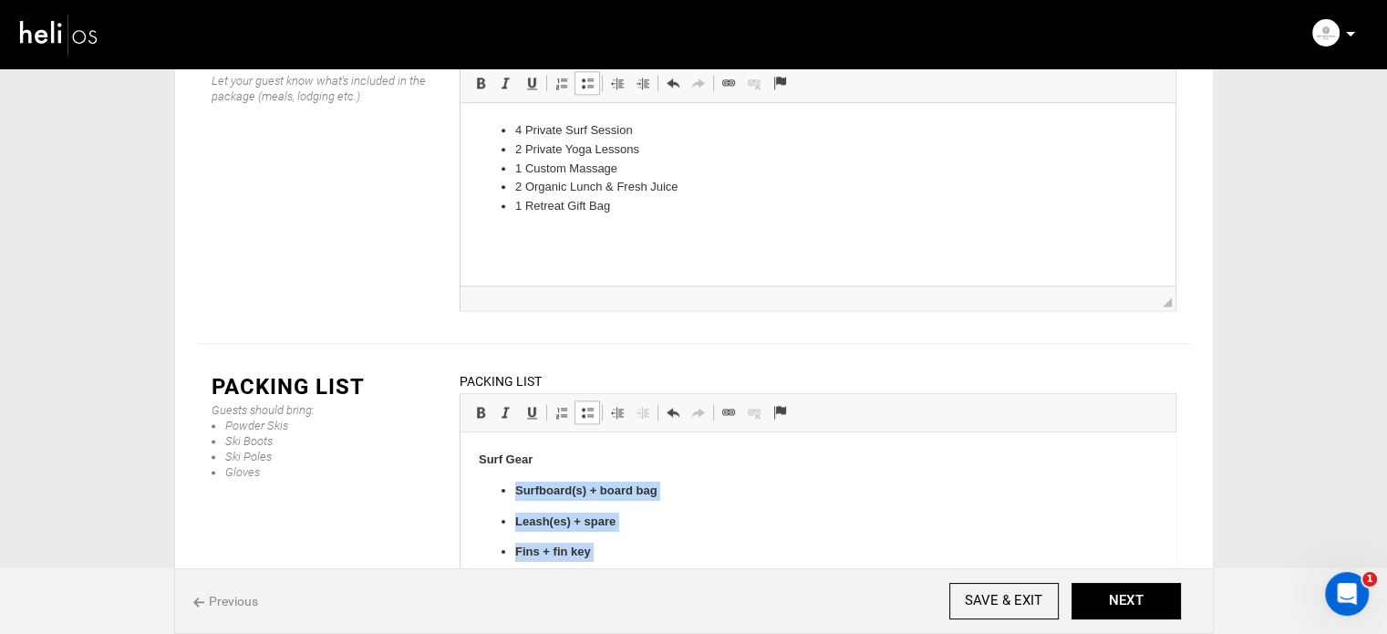
drag, startPoint x: 657, startPoint y: 456, endPoint x: 513, endPoint y: 486, distance: 147.2
click at [513, 486] on ul "Surfboard(s) + board bag Leash(es) + spare Fins + fin key Wax (temp-specific) R…" at bounding box center [817, 583] width 678 height 204
click at [478, 405] on span at bounding box center [480, 412] width 15 height 15
click at [598, 400] on link "Insert/Remove Bulleted List" at bounding box center [587, 412] width 26 height 24
click at [595, 400] on link "Insert/Remove Bulleted List" at bounding box center [587, 412] width 26 height 24
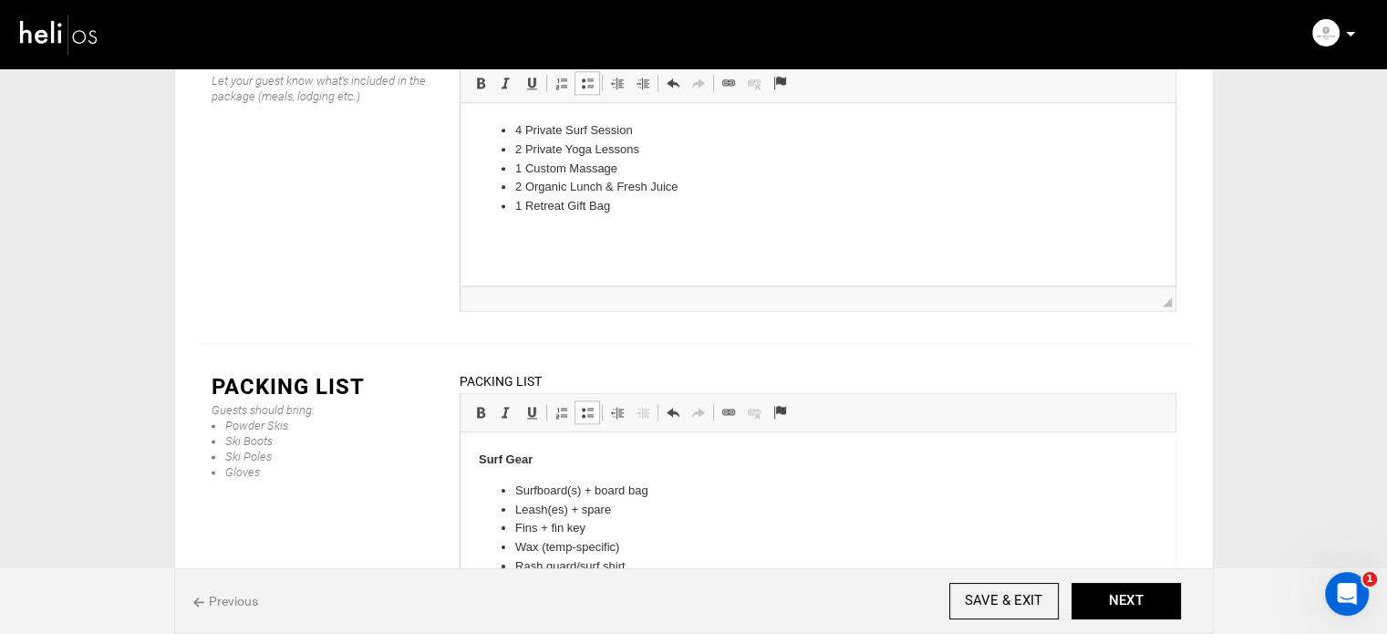
click at [574, 453] on p "Surf Gear" at bounding box center [817, 459] width 678 height 19
click at [1114, 604] on button "NEXT" at bounding box center [1125, 601] width 109 height 36
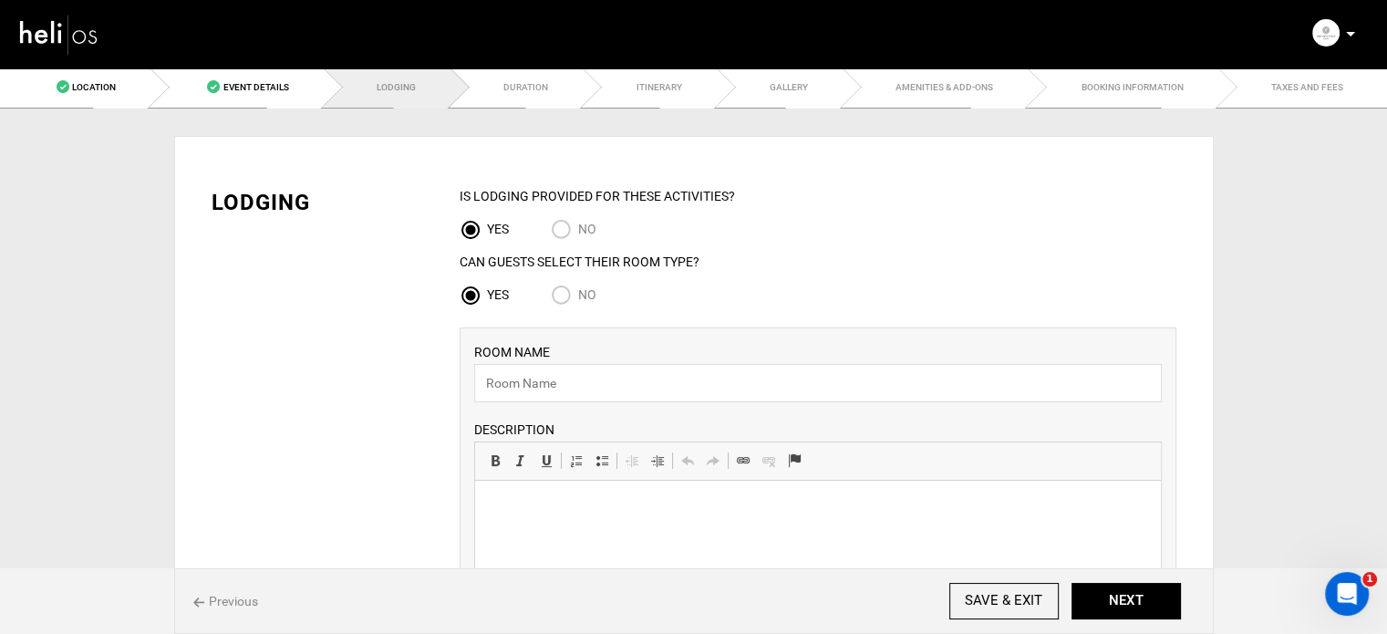
click at [533, 403] on div "ROOM NAME Please enter room name. DESCRIPTION Rich Text Editor, editor27 Editor…" at bounding box center [818, 515] width 688 height 346
click at [533, 386] on input "text" at bounding box center [818, 383] width 688 height 38
click at [564, 300] on input "No" at bounding box center [564, 296] width 27 height 25
radio input "true"
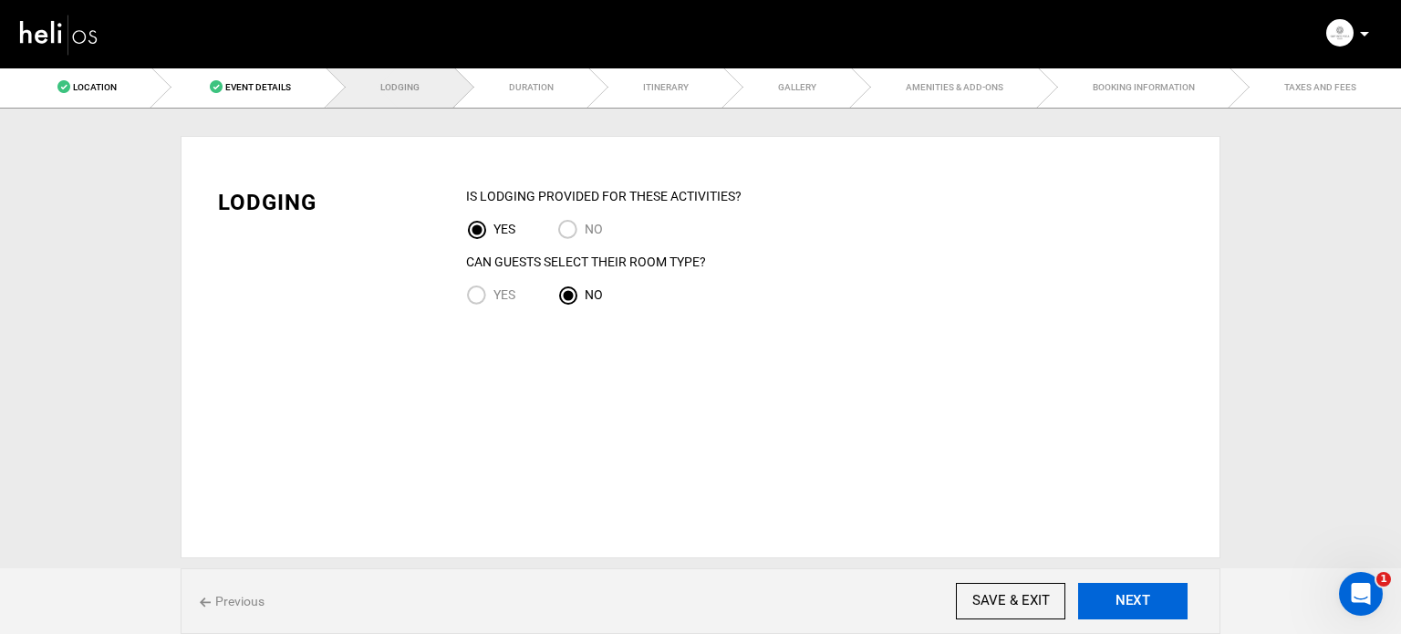
click at [1142, 590] on button "NEXT" at bounding box center [1132, 601] width 109 height 36
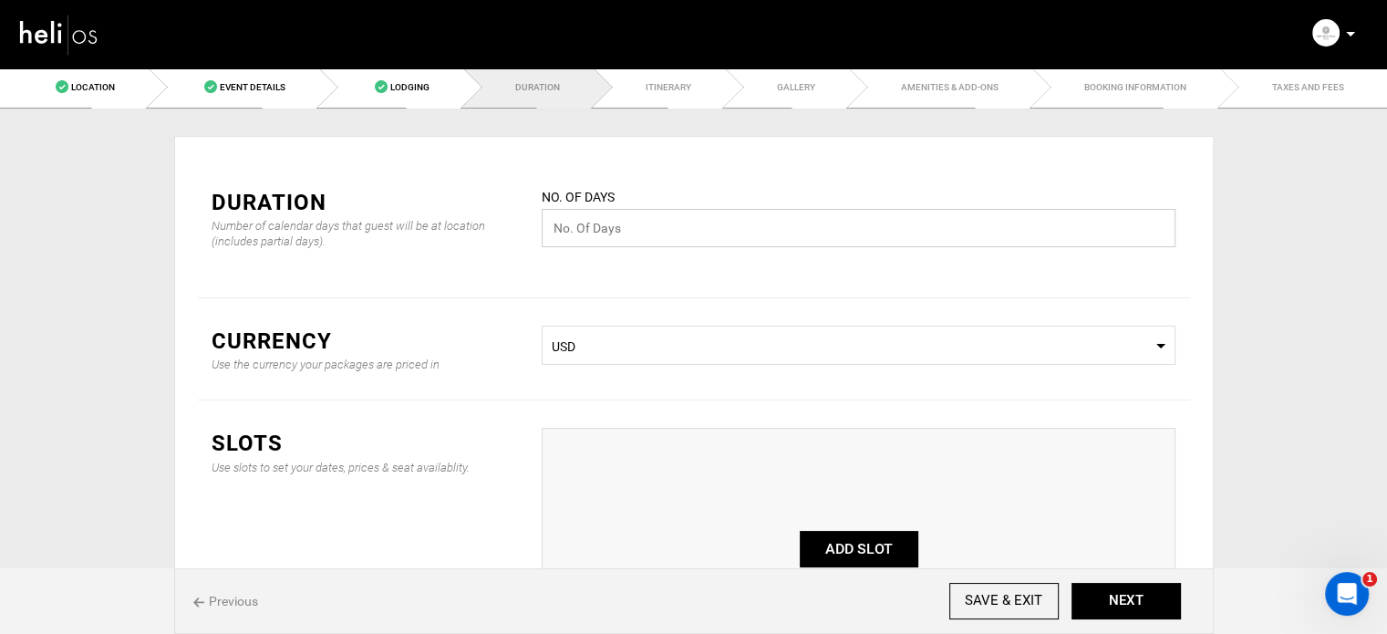
click at [610, 218] on input "text" at bounding box center [859, 228] width 634 height 38
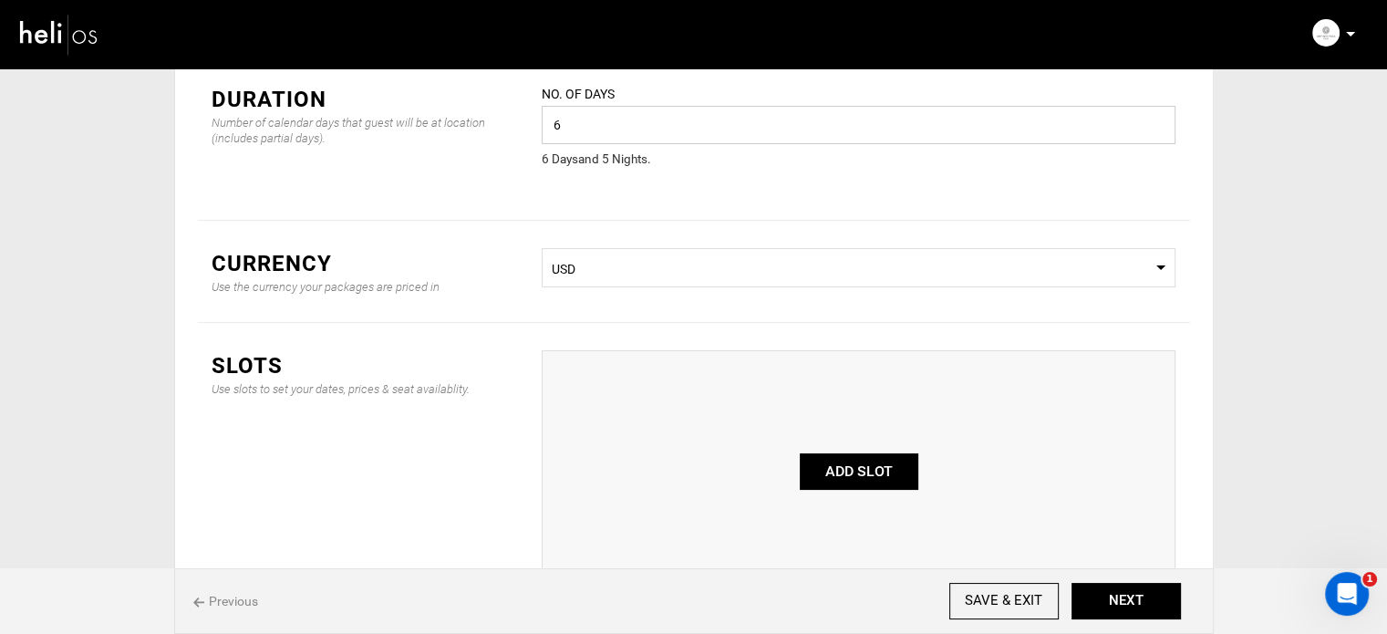
scroll to position [182, 0]
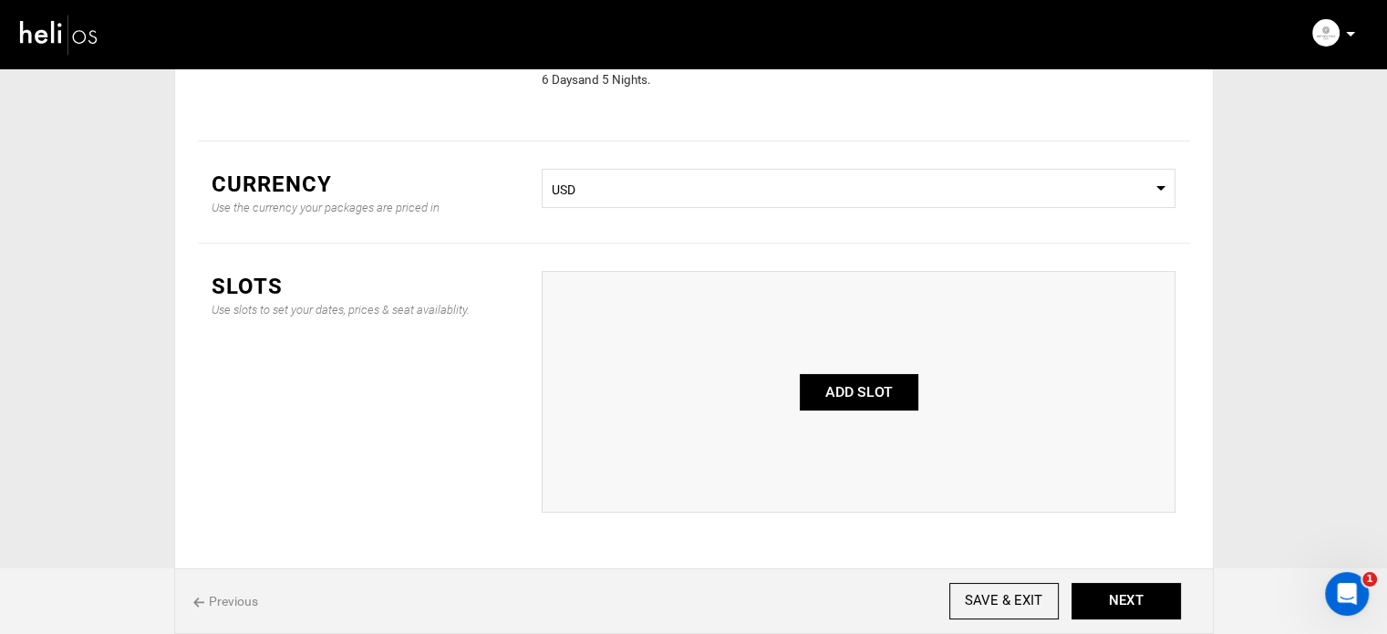
type input "6"
click at [871, 397] on button "ADD SLOT" at bounding box center [859, 392] width 119 height 36
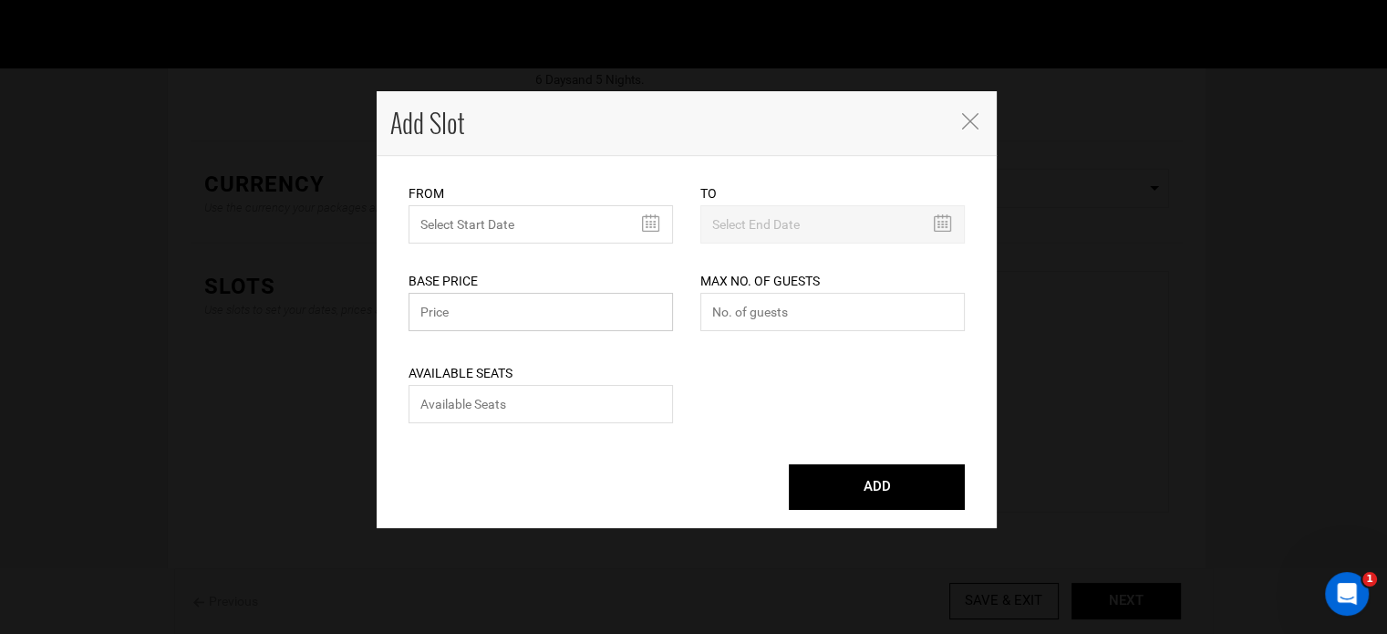
click at [491, 305] on input "text" at bounding box center [541, 312] width 264 height 38
type input "2485"
click at [511, 407] on input "number" at bounding box center [541, 404] width 264 height 38
type input "0"
click at [788, 322] on input "number" at bounding box center [832, 312] width 264 height 38
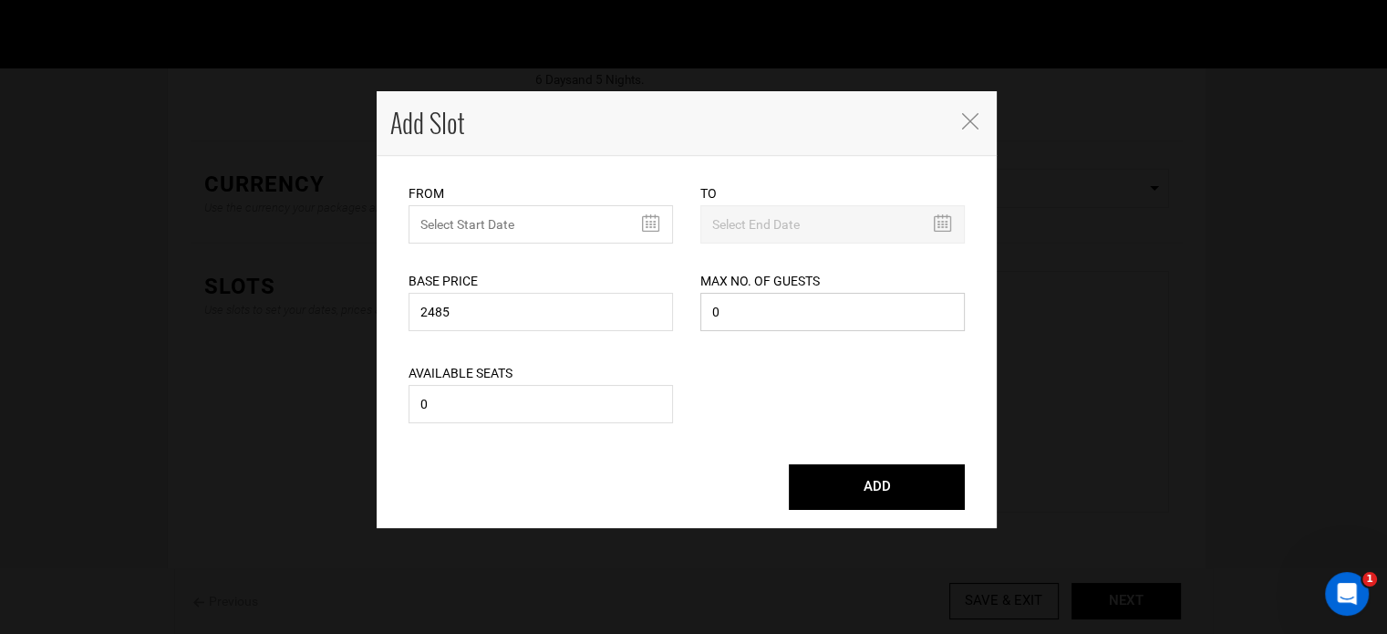
type input "0"
click at [622, 226] on input "text" at bounding box center [541, 224] width 264 height 38
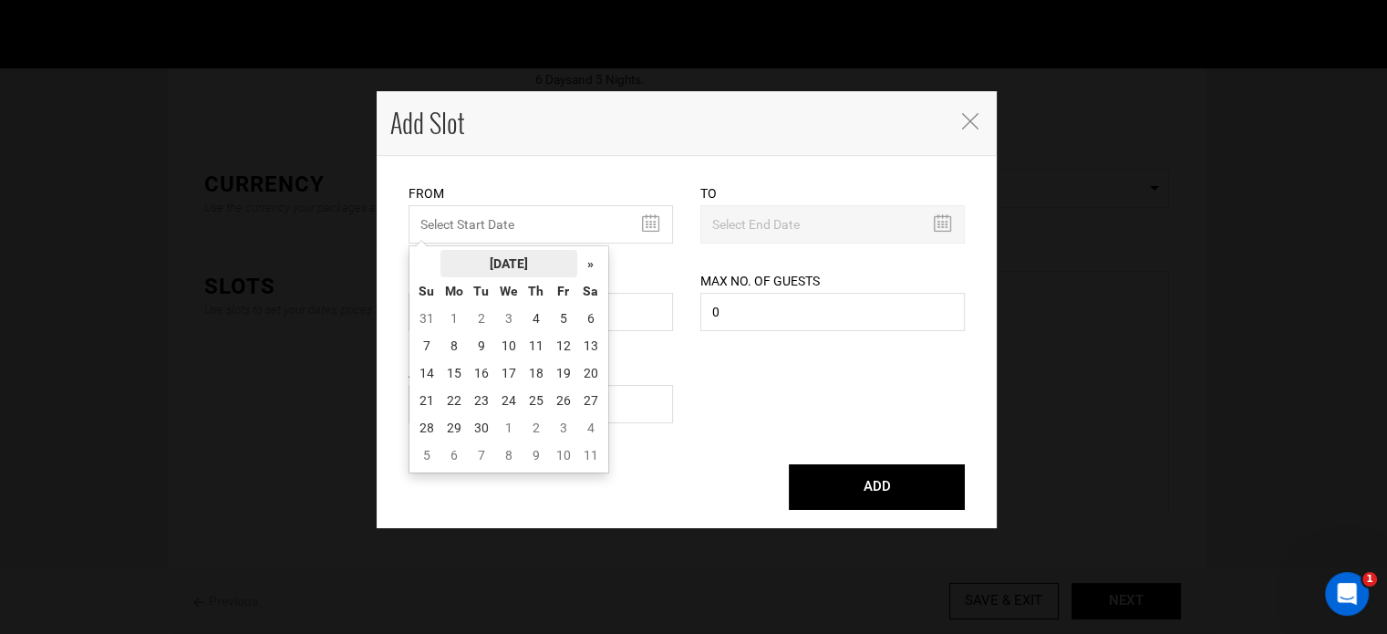
click at [531, 265] on th "September 2025" at bounding box center [508, 263] width 137 height 27
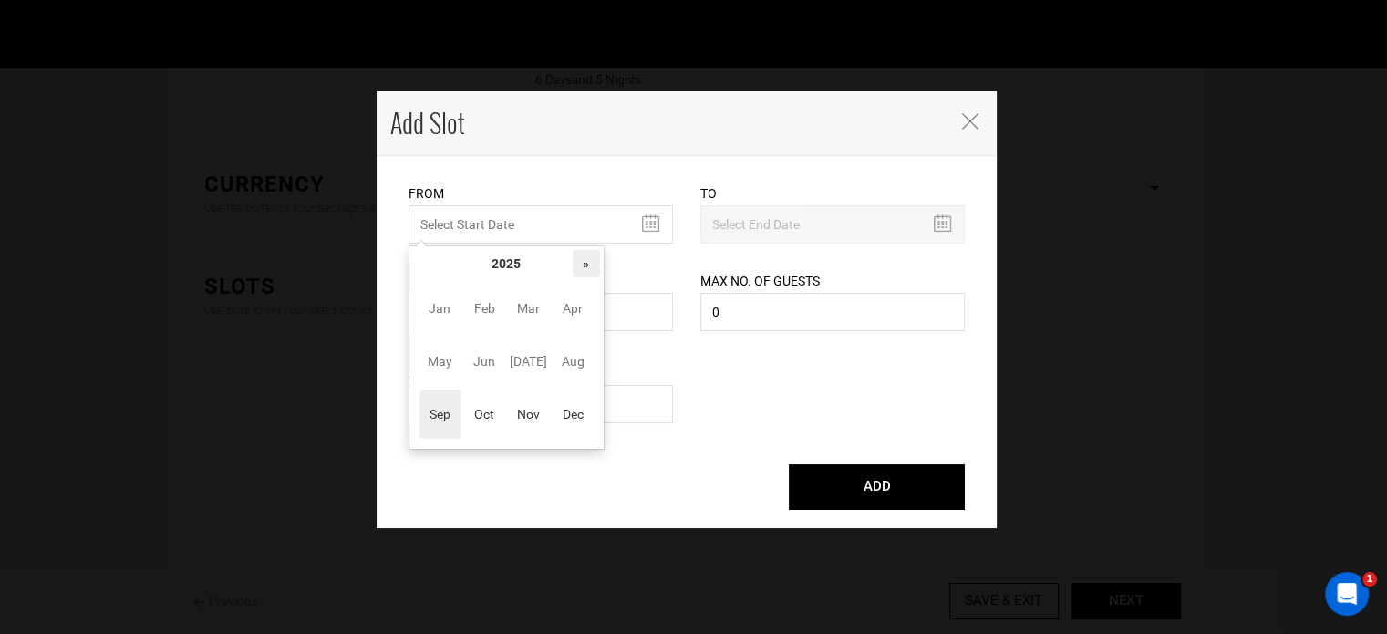
click at [579, 266] on th "»" at bounding box center [586, 263] width 27 height 27
click at [460, 416] on td "Jan Feb Mar Apr May Jun Jul Aug Sep Oct Nov Dec" at bounding box center [506, 361] width 187 height 168
click at [486, 416] on span "Oct" at bounding box center [484, 413] width 41 height 49
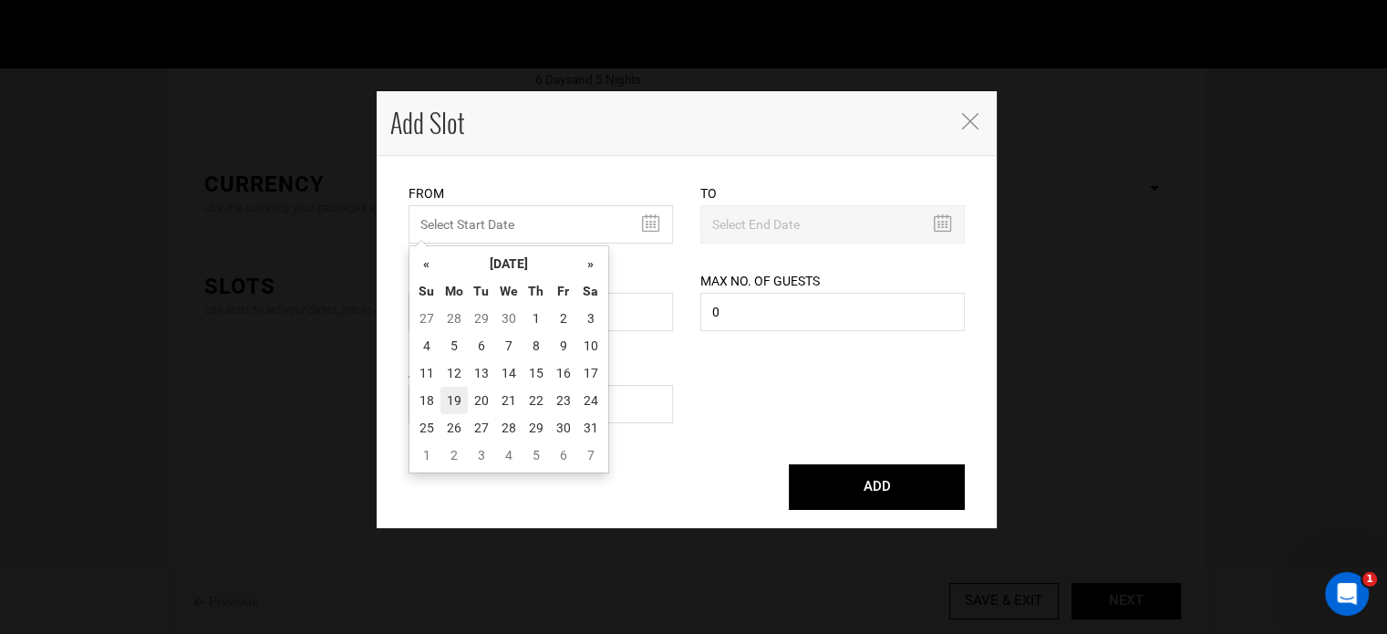
click at [456, 396] on td "19" at bounding box center [453, 400] width 27 height 27
type input "10/19/2026"
type input "10/24/2026"
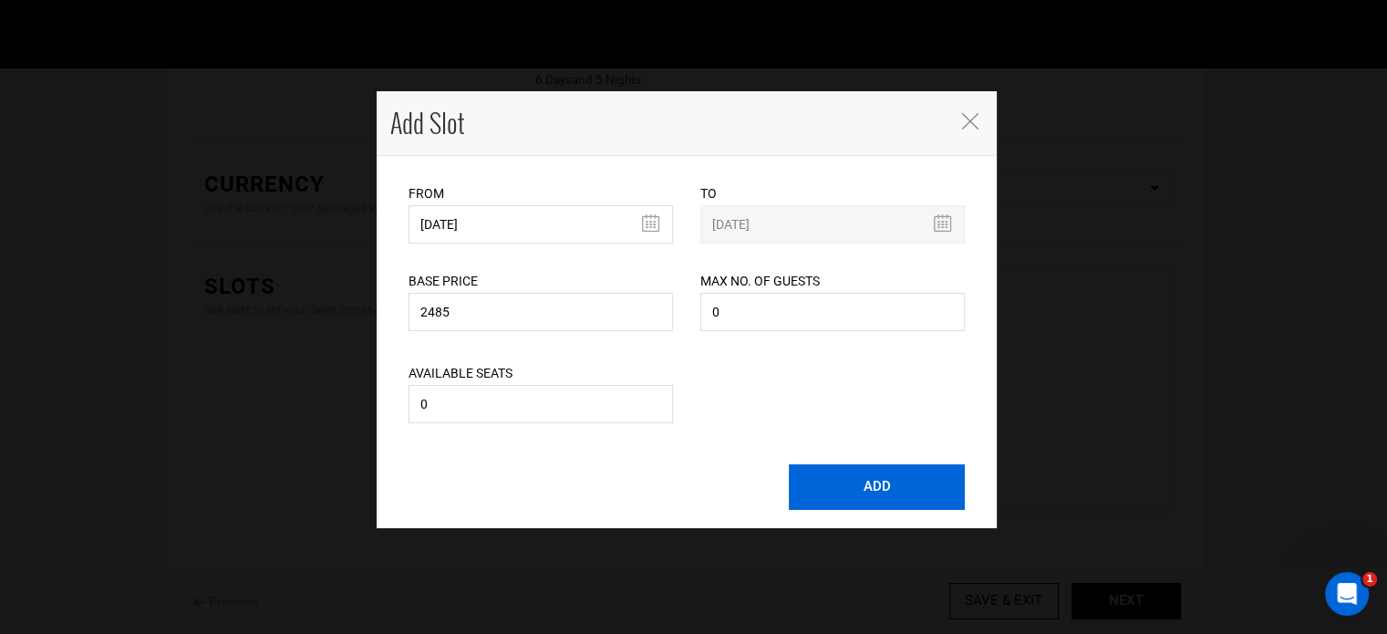
click at [857, 499] on button "ADD" at bounding box center [877, 487] width 176 height 46
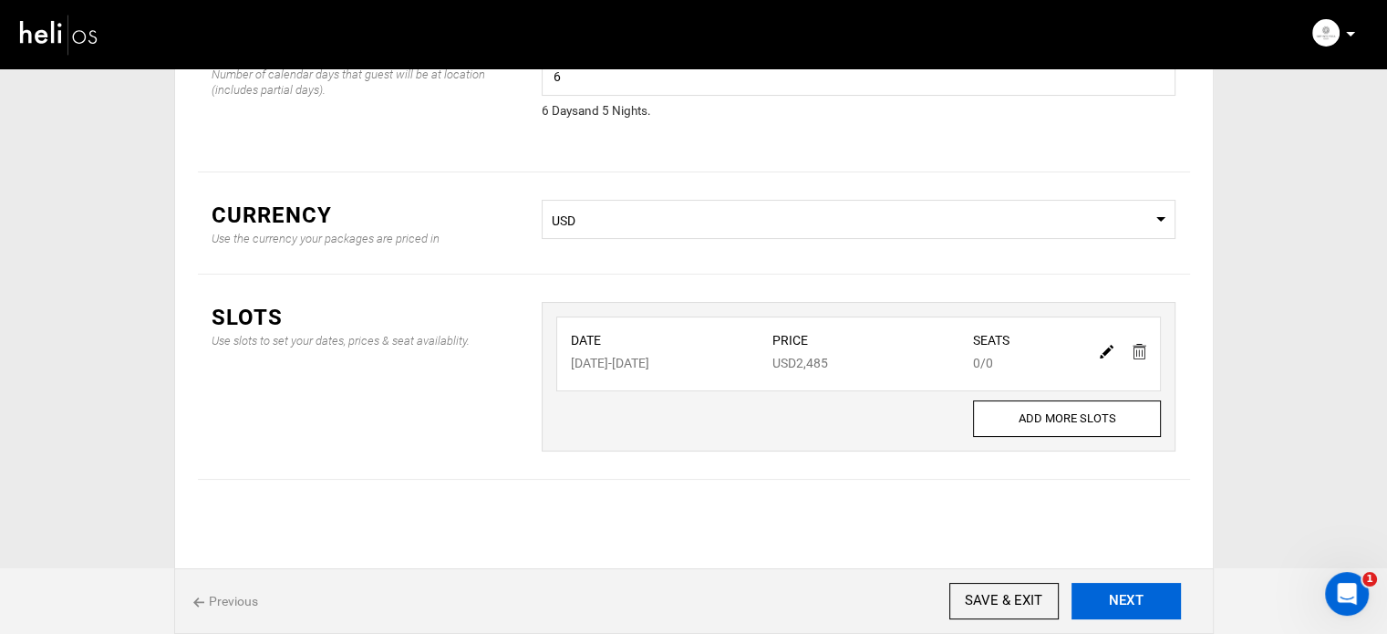
click at [1133, 597] on button "NEXT" at bounding box center [1125, 601] width 109 height 36
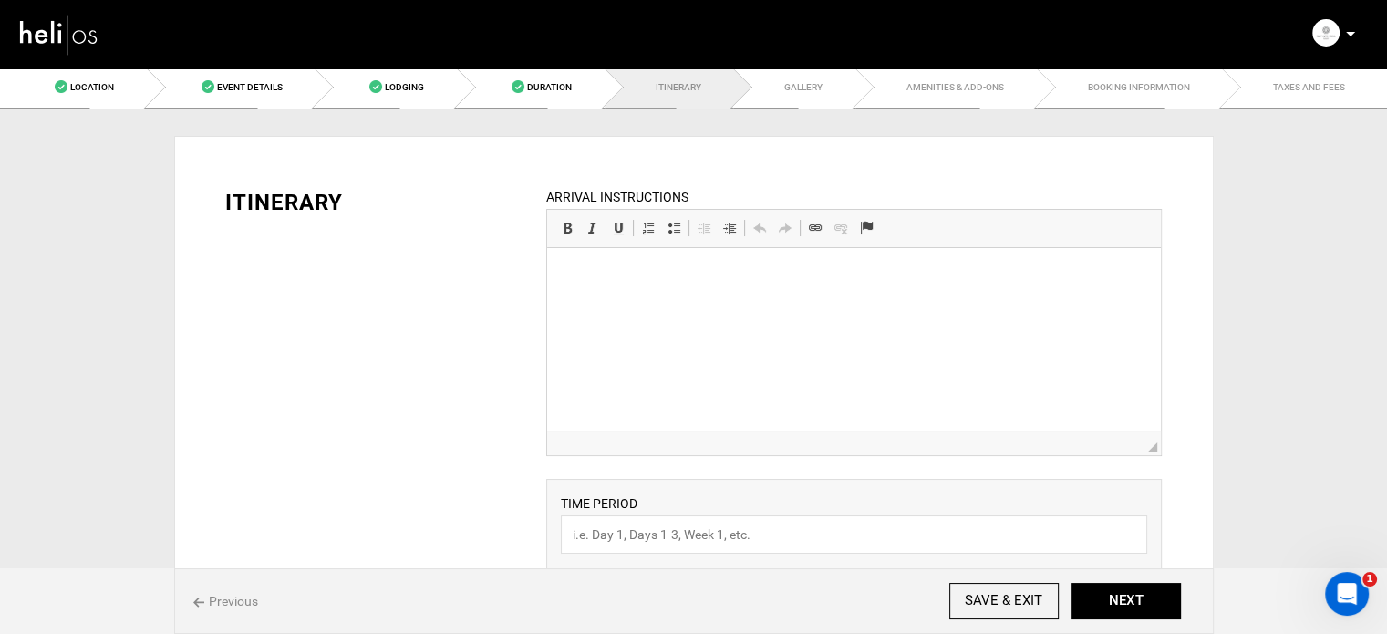
click at [614, 304] on html at bounding box center [854, 276] width 614 height 56
click at [646, 271] on p "Airport transportation is not included." at bounding box center [853, 275] width 577 height 19
copy p "Airport transportation is not included."
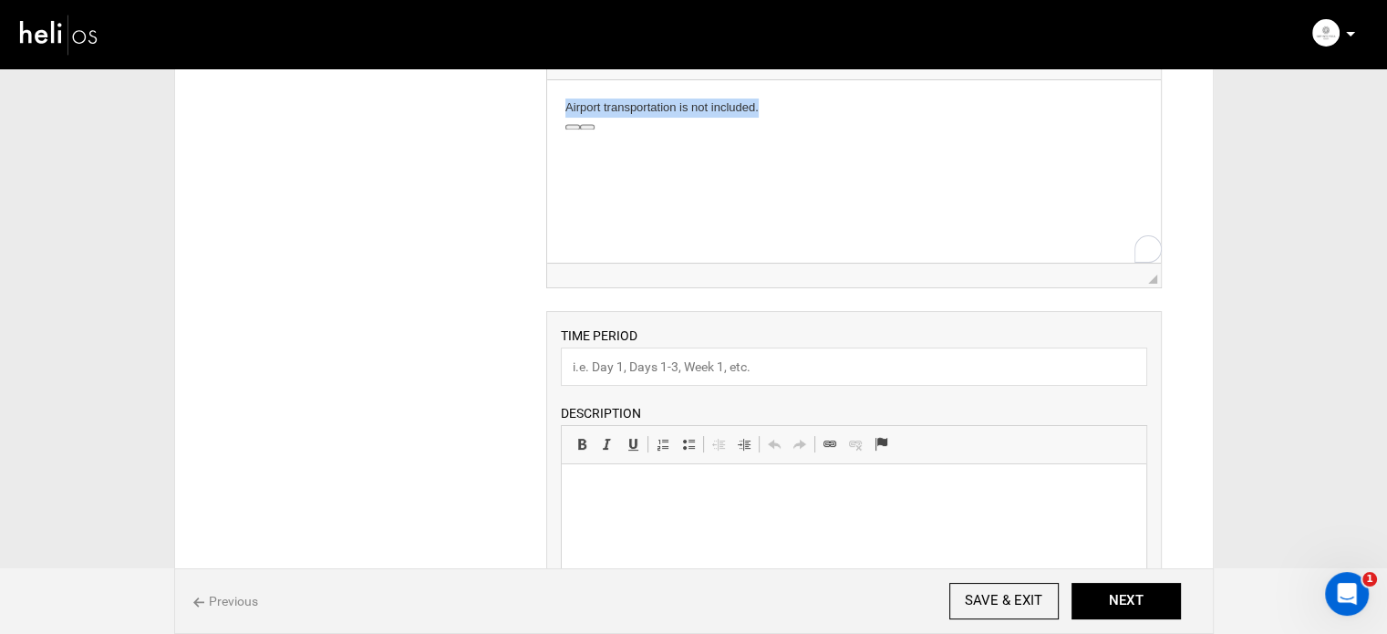
scroll to position [182, 0]
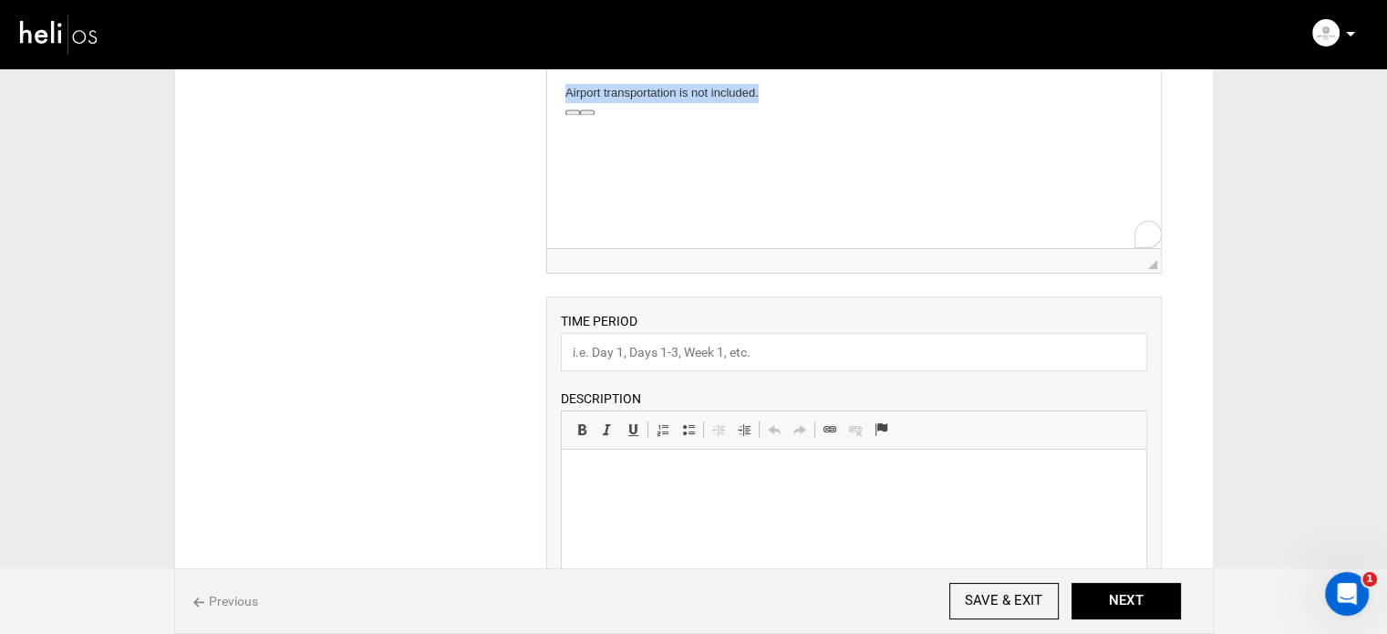
click at [854, 100] on p "Airport transportation is not included." at bounding box center [853, 93] width 577 height 19
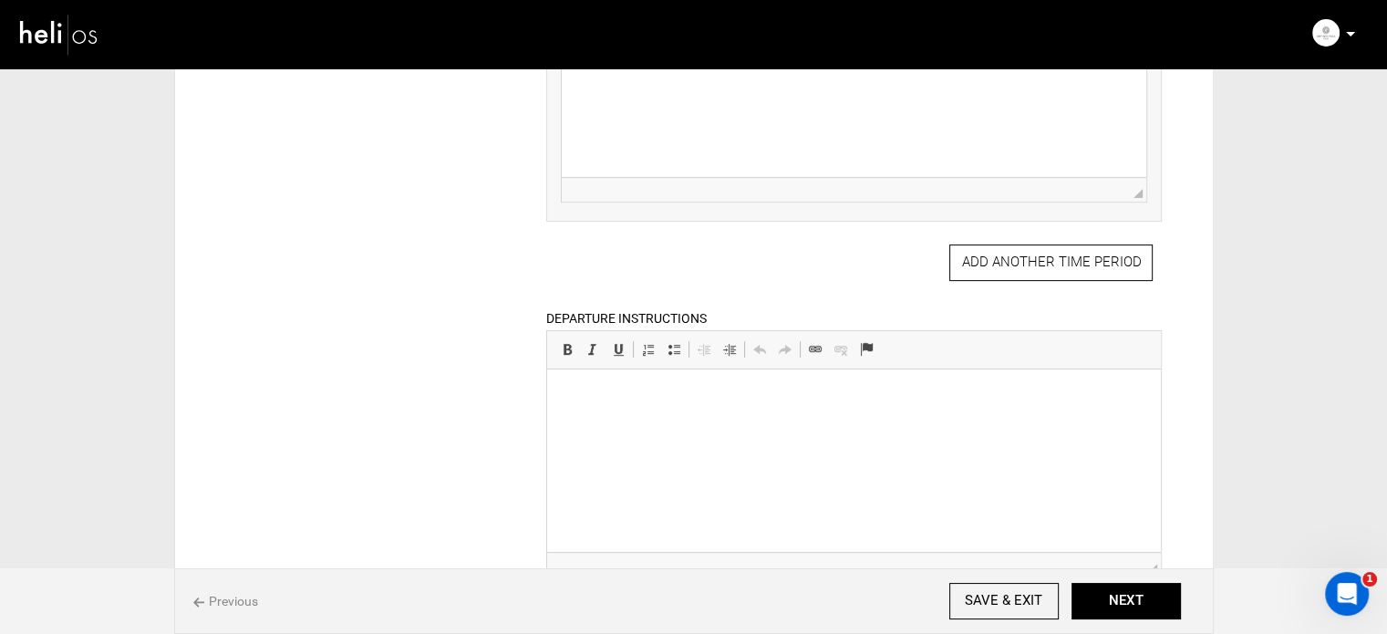
scroll to position [821, 0]
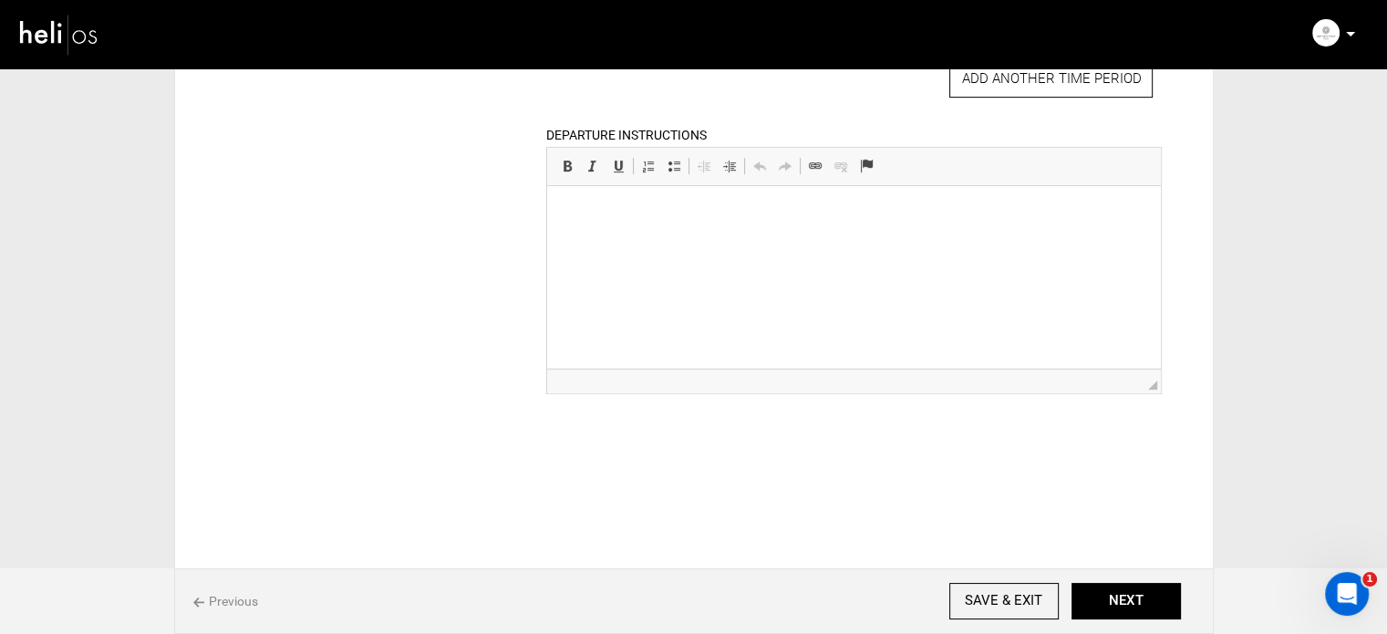
click at [708, 242] on html at bounding box center [854, 214] width 614 height 56
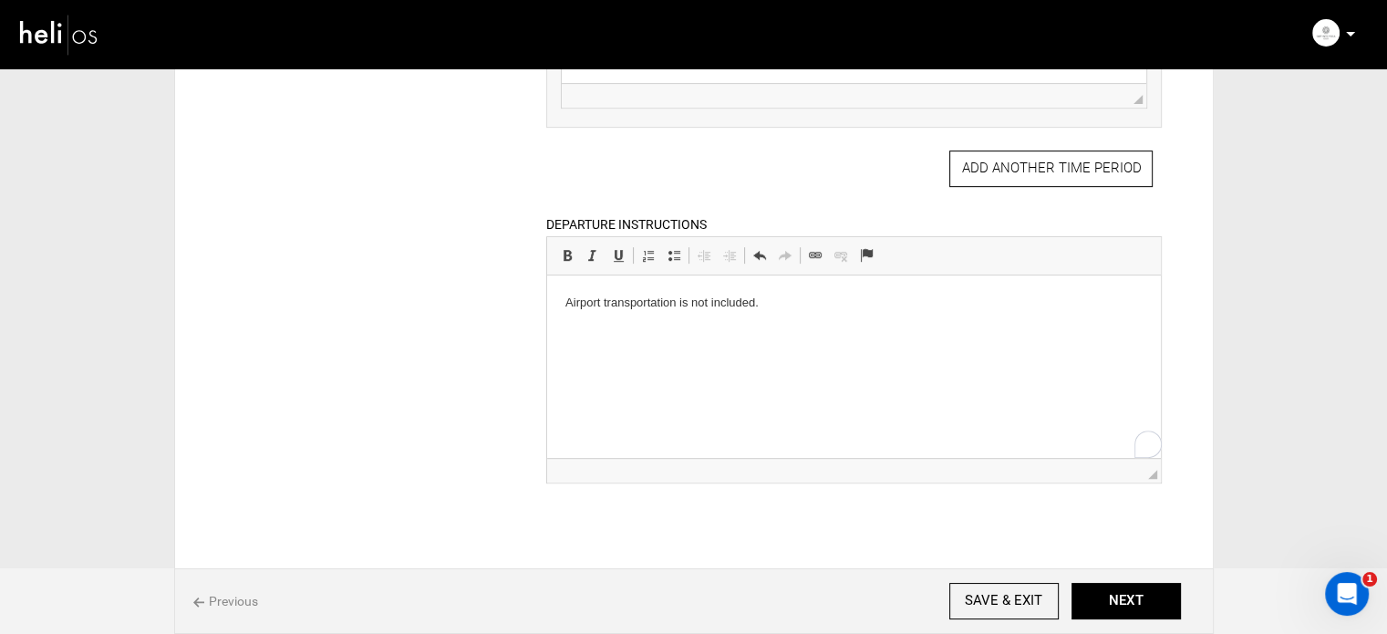
scroll to position [365, 0]
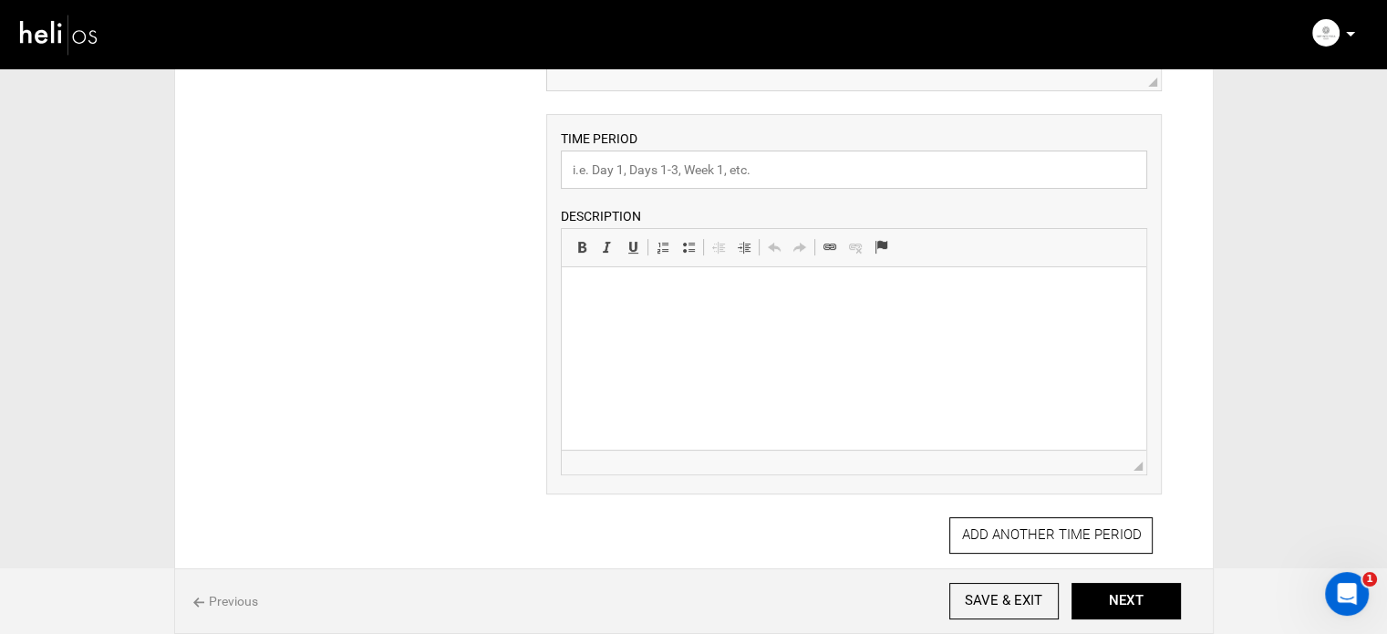
click at [635, 171] on input "text" at bounding box center [854, 169] width 586 height 38
type input "Experience"
click at [627, 323] on html at bounding box center [854, 295] width 584 height 56
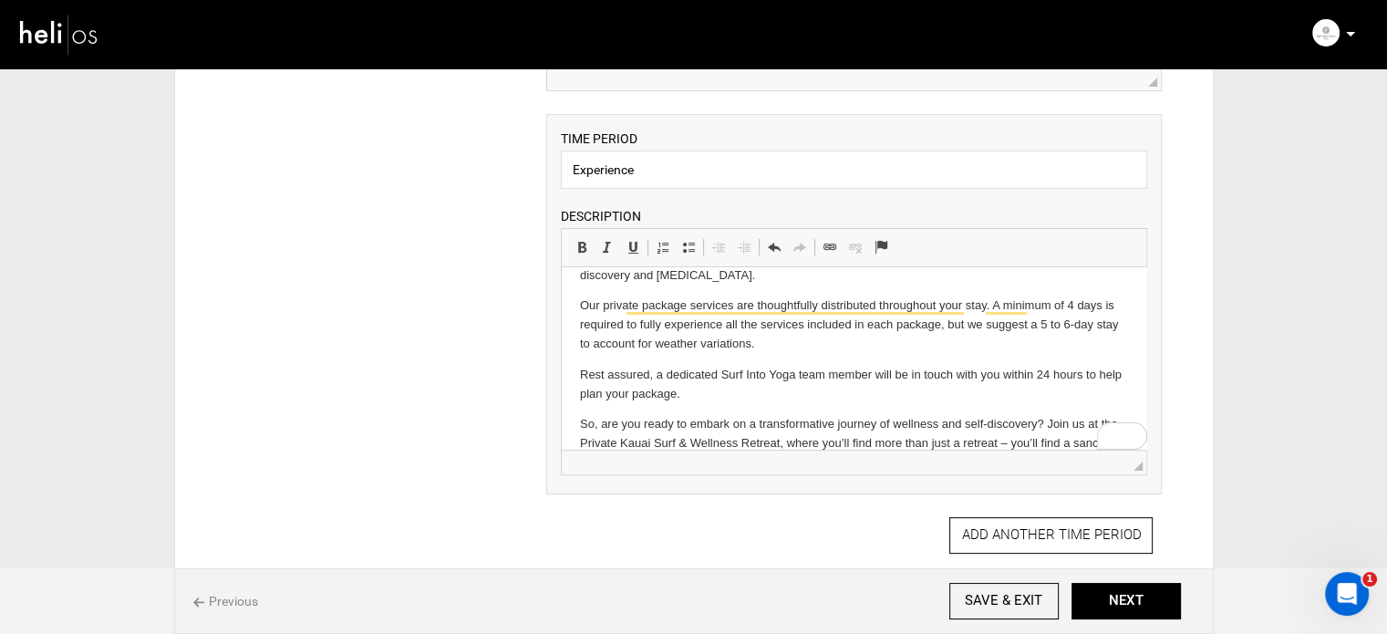
scroll to position [0, 0]
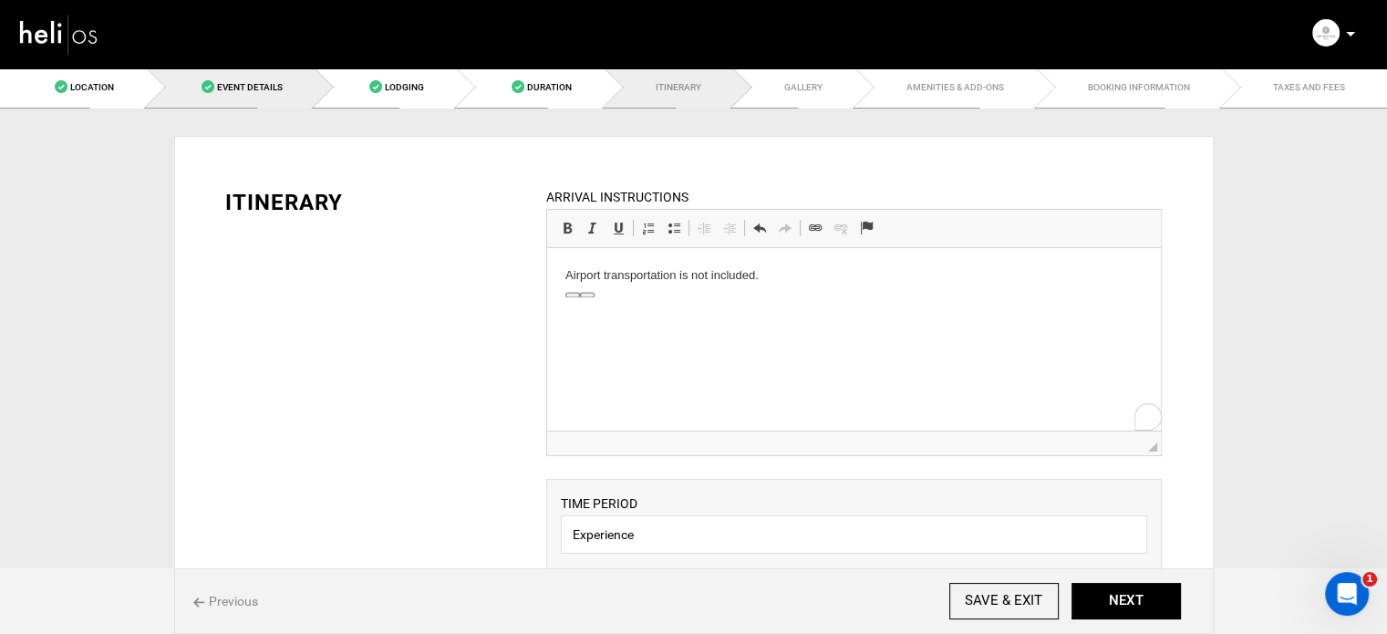
click at [233, 76] on link "Event Details" at bounding box center [231, 87] width 169 height 41
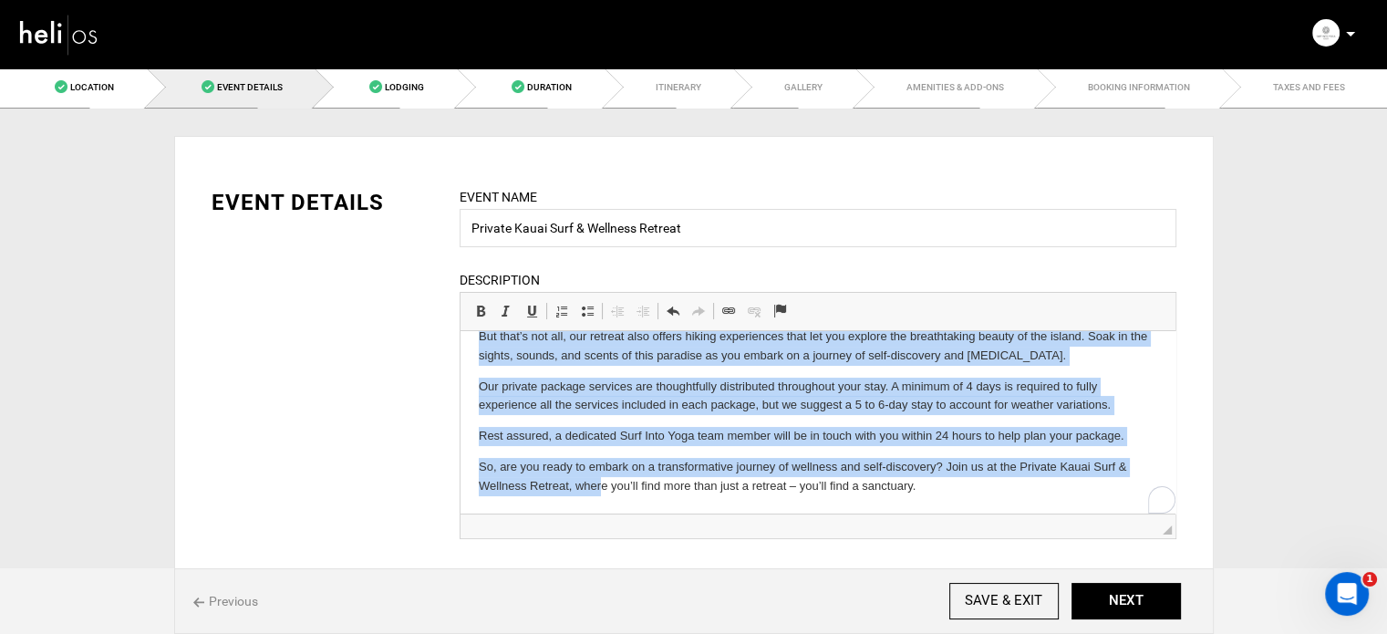
scroll to position [366, 0]
drag, startPoint x: 470, startPoint y: 342, endPoint x: 937, endPoint y: 487, distance: 489.7
click at [937, 487] on html "Perfect for single bookings or small groups looking to customize the ultimate K…" at bounding box center [817, 239] width 715 height 549
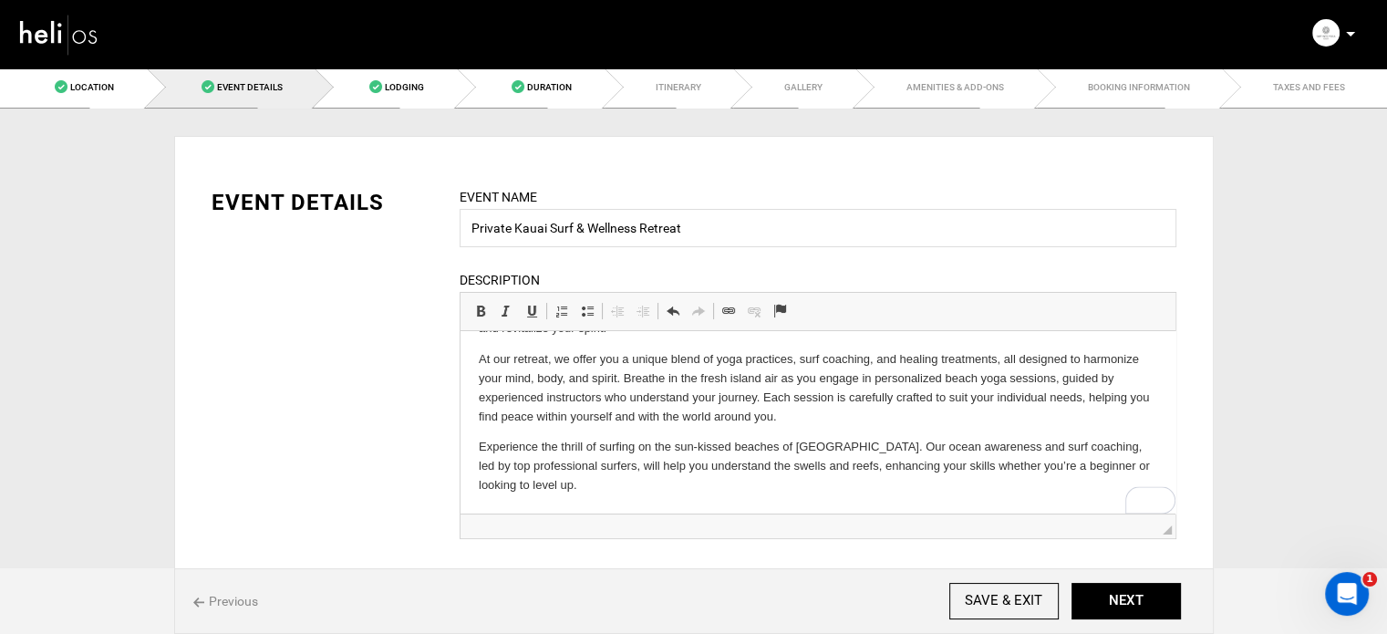
scroll to position [98, 0]
click at [546, 85] on span "Duration" at bounding box center [549, 87] width 45 height 10
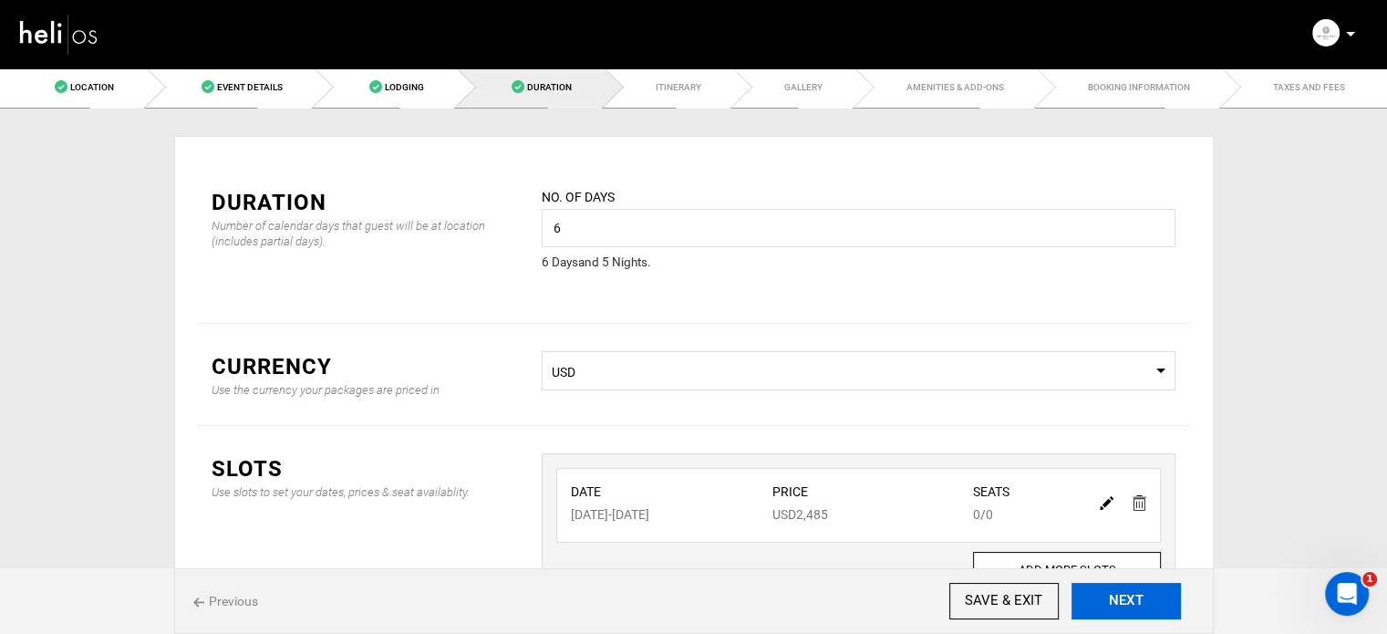
click at [1129, 595] on button "NEXT" at bounding box center [1125, 601] width 109 height 36
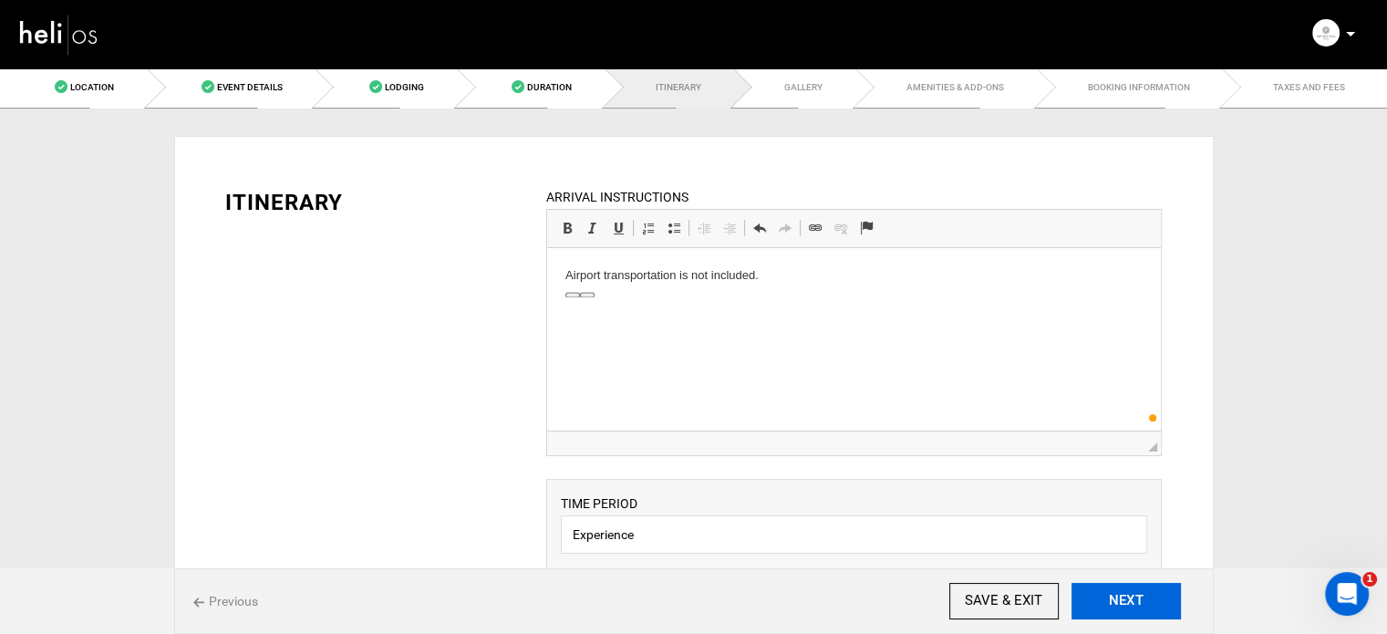
click at [1129, 595] on button "NEXT" at bounding box center [1125, 601] width 109 height 36
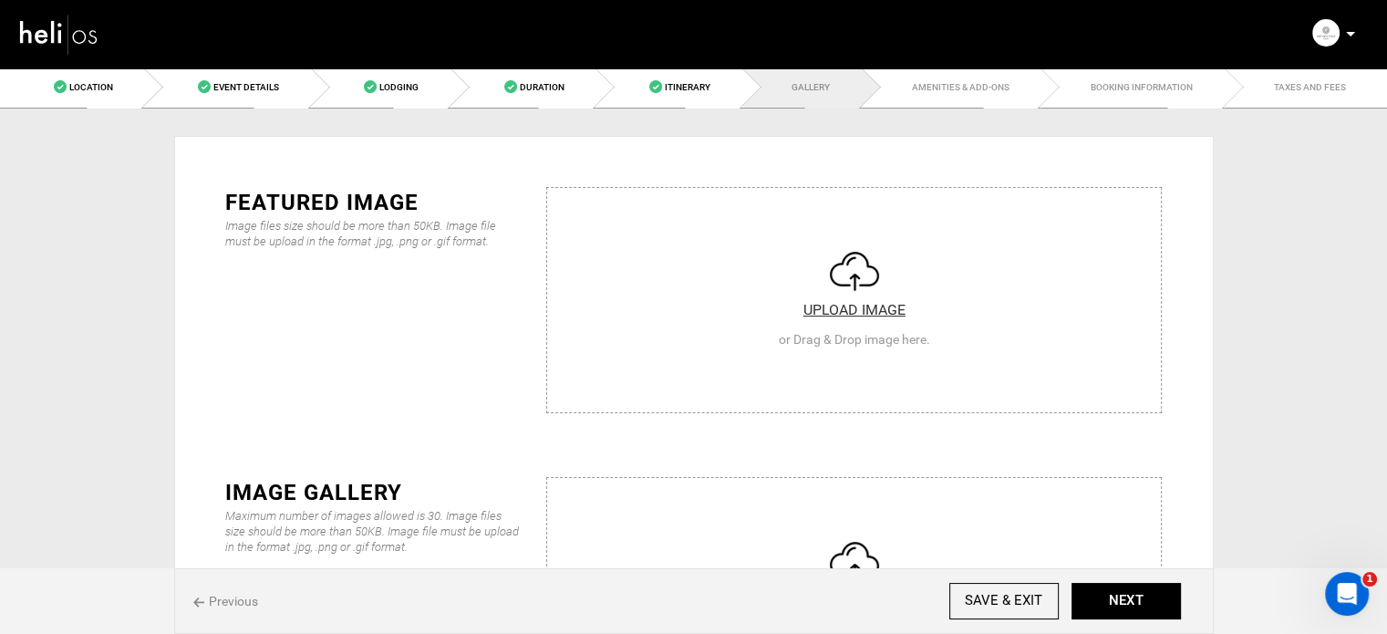
click at [687, 288] on input "file" at bounding box center [854, 297] width 614 height 219
type input "C:\fakepath\optimized_kauai-yoga-retreat-surfing.jpg"
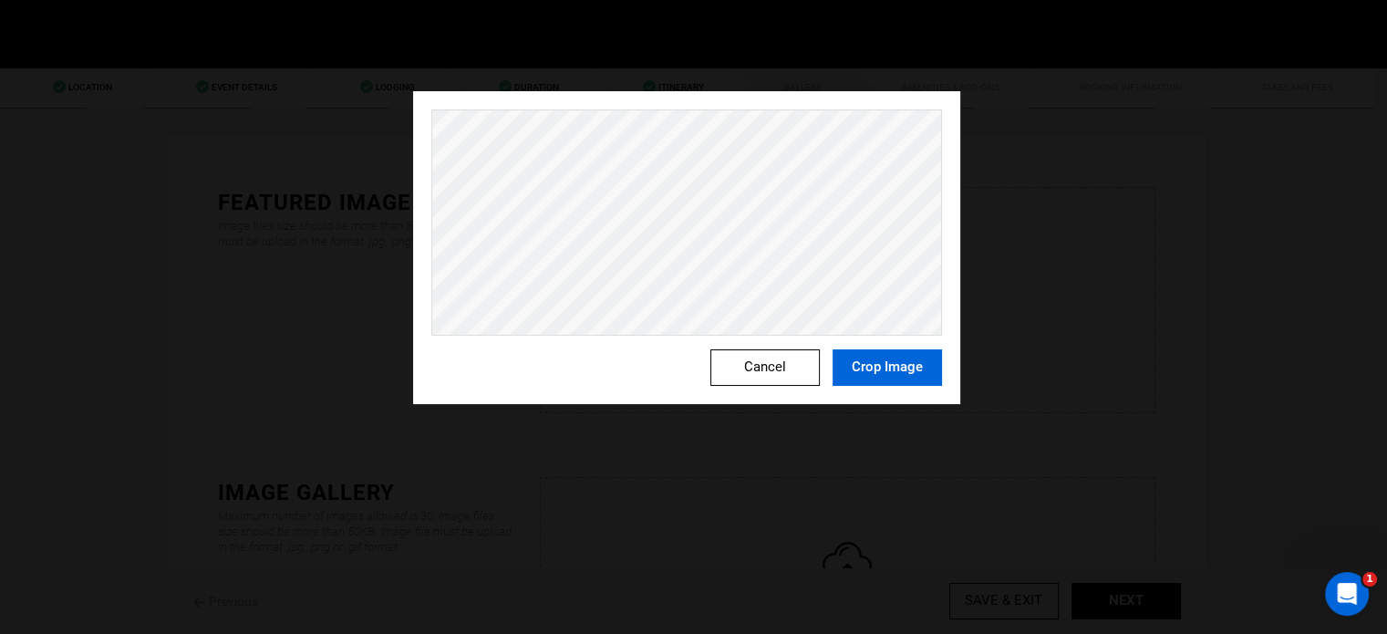
click at [864, 362] on button "Crop Image" at bounding box center [887, 367] width 109 height 36
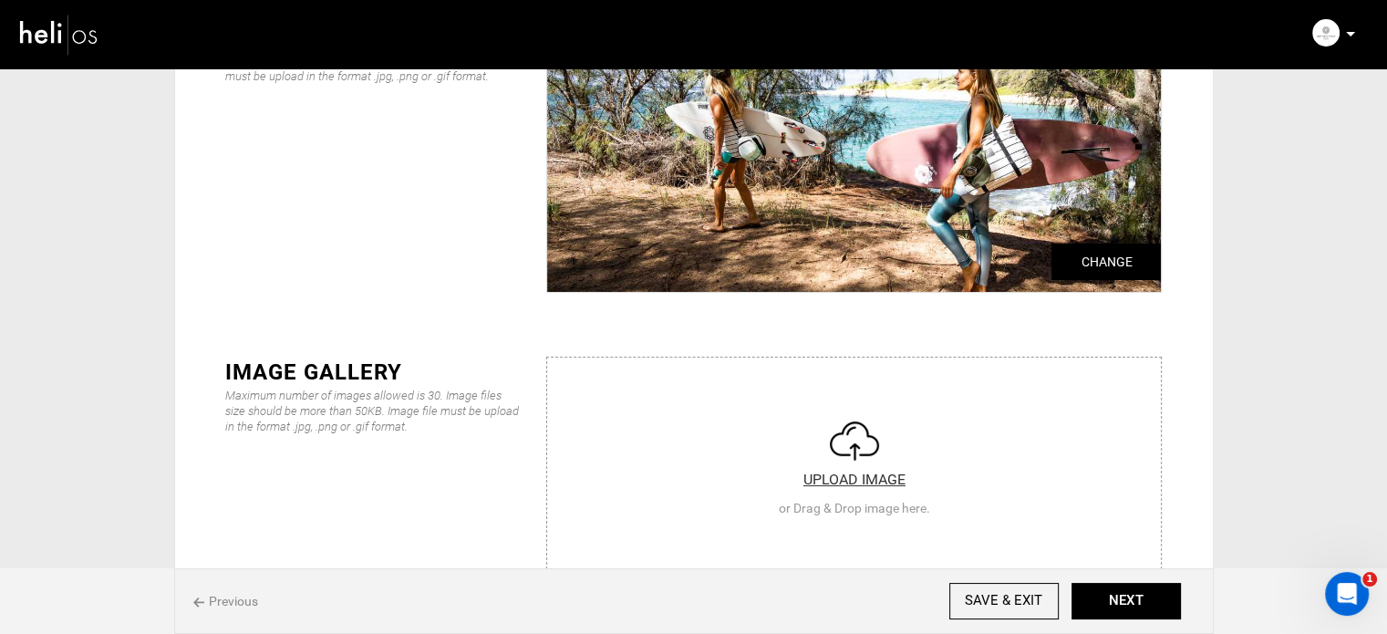
scroll to position [182, 0]
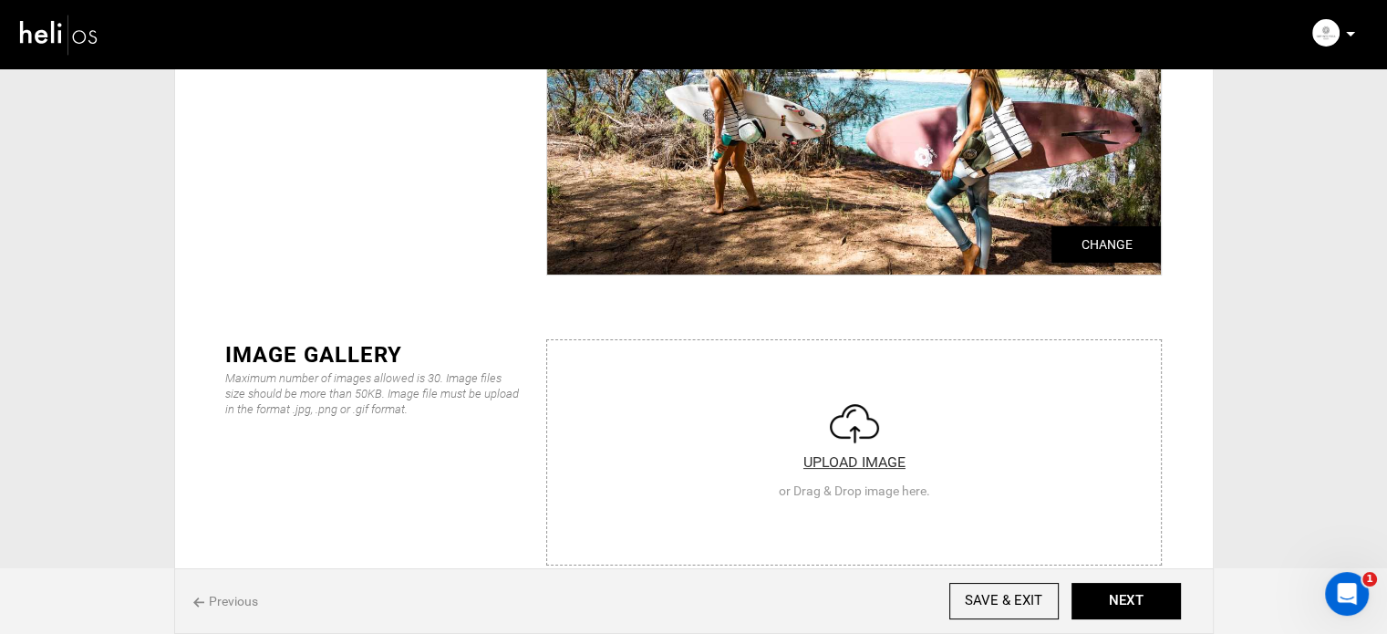
click at [818, 382] on input "file" at bounding box center [854, 449] width 614 height 219
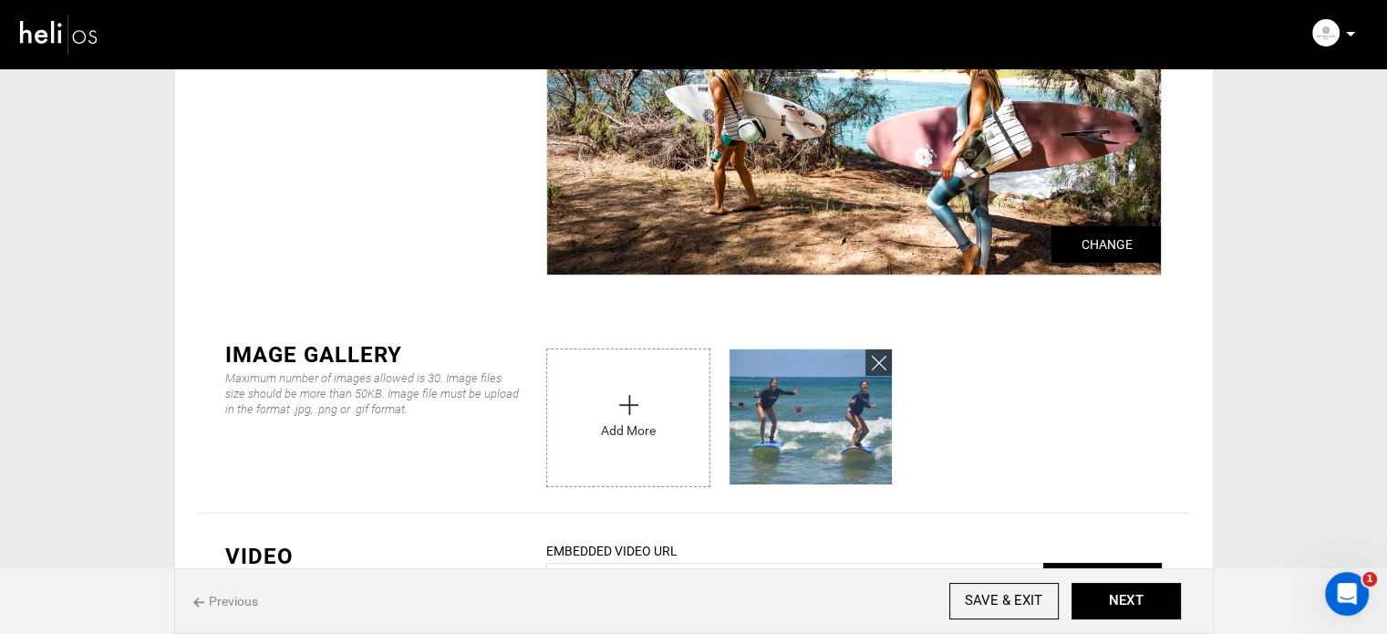
click at [620, 394] on input "file" at bounding box center [628, 413] width 162 height 128
type input "C:\fakepath\optimized_kauai-yoga-retreat-wellness.jpg"
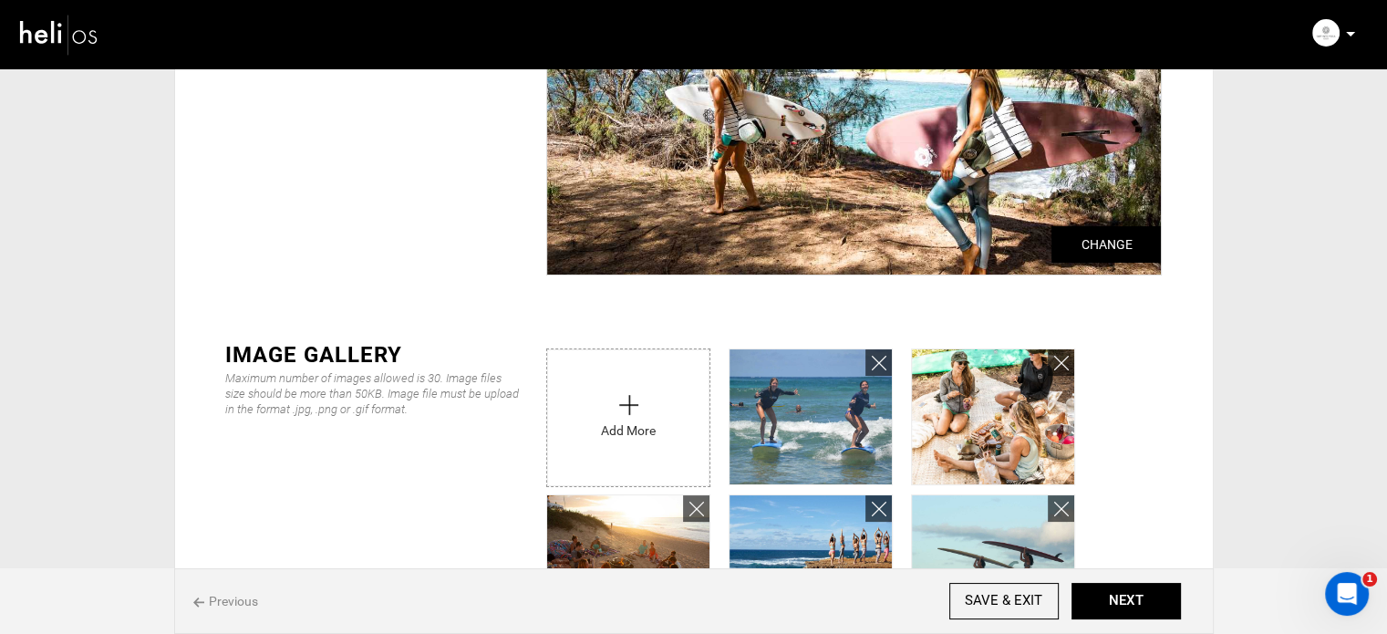
click at [669, 417] on input "file" at bounding box center [628, 413] width 162 height 128
type input "C:\fakepath\optimized_kauai-yoga-retreat-ocean-swim-.jpg"
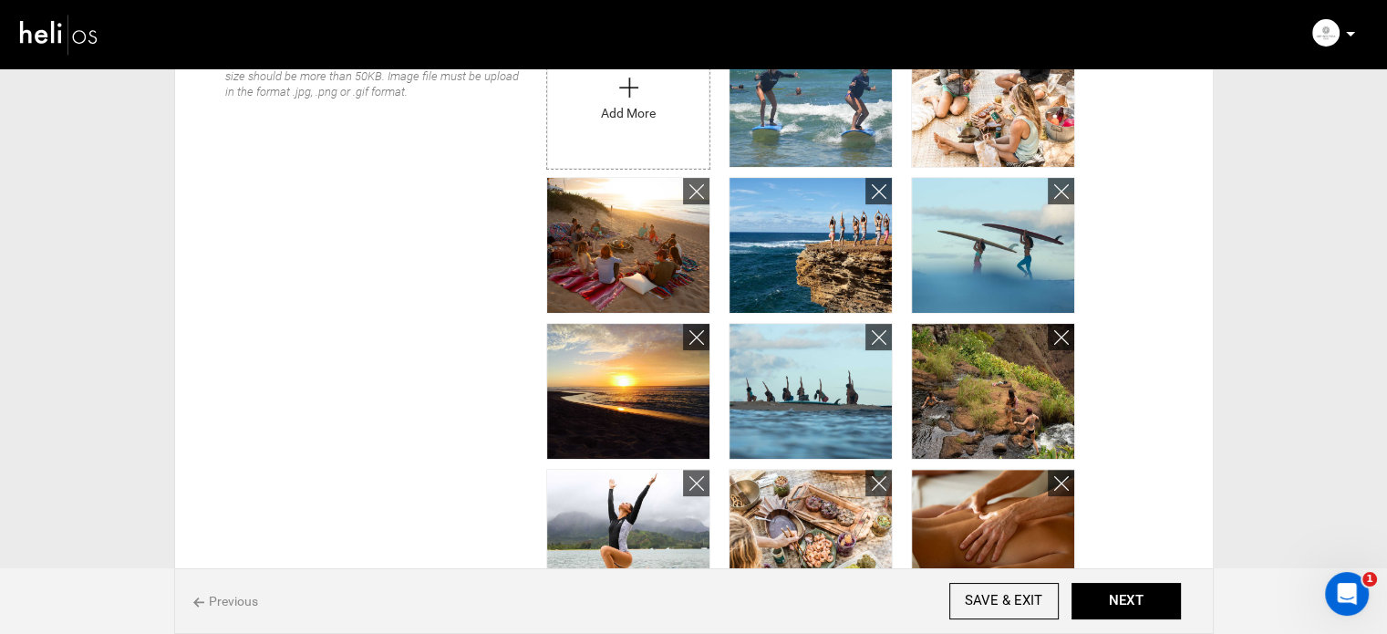
scroll to position [729, 0]
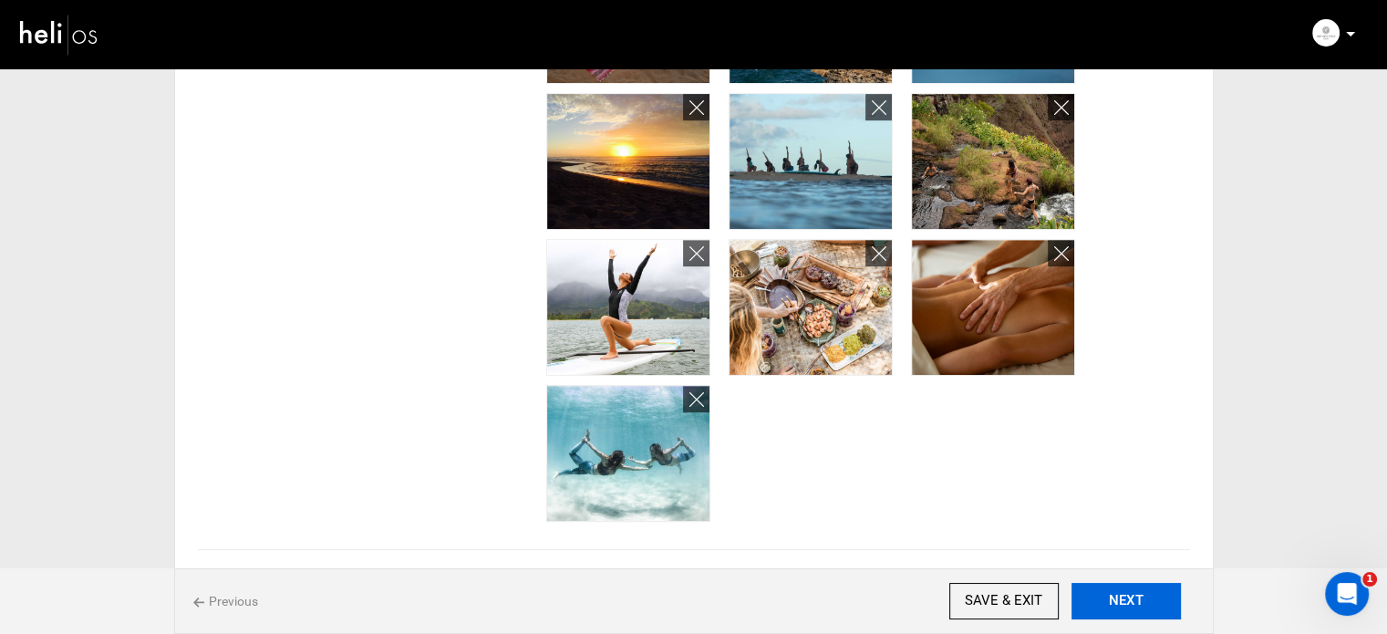
click at [1127, 591] on button "NEXT" at bounding box center [1125, 601] width 109 height 36
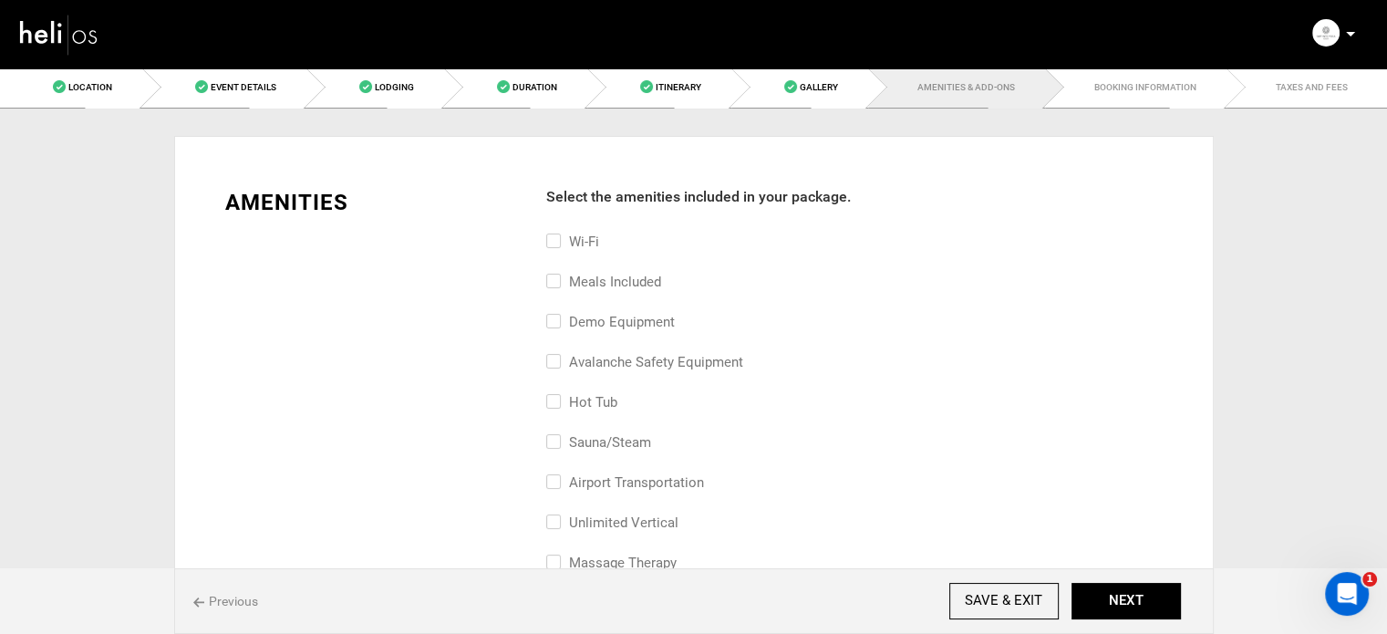
click at [637, 273] on label "Meals included" at bounding box center [603, 282] width 115 height 22
click at [558, 273] on input "Meals included" at bounding box center [552, 291] width 12 height 40
checkbox input "true"
click at [595, 238] on label "Wi-Fi" at bounding box center [572, 242] width 53 height 22
click at [558, 238] on input "Wi-Fi" at bounding box center [552, 251] width 12 height 40
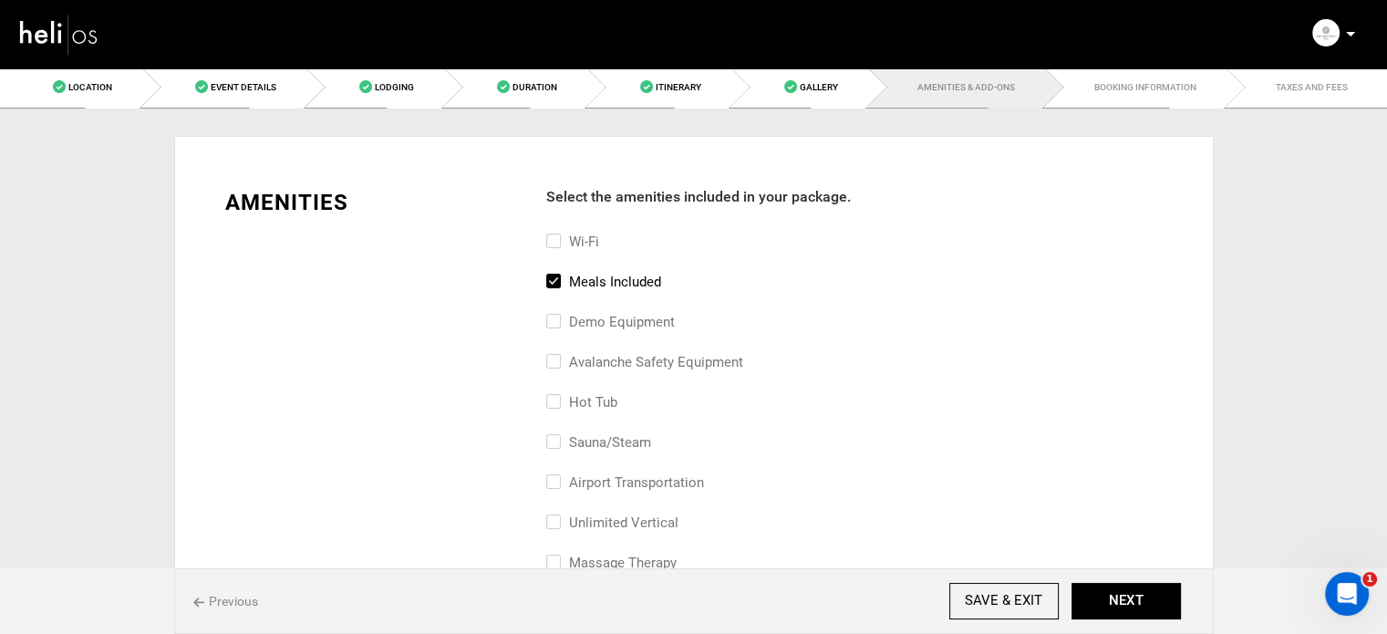
checkbox input "true"
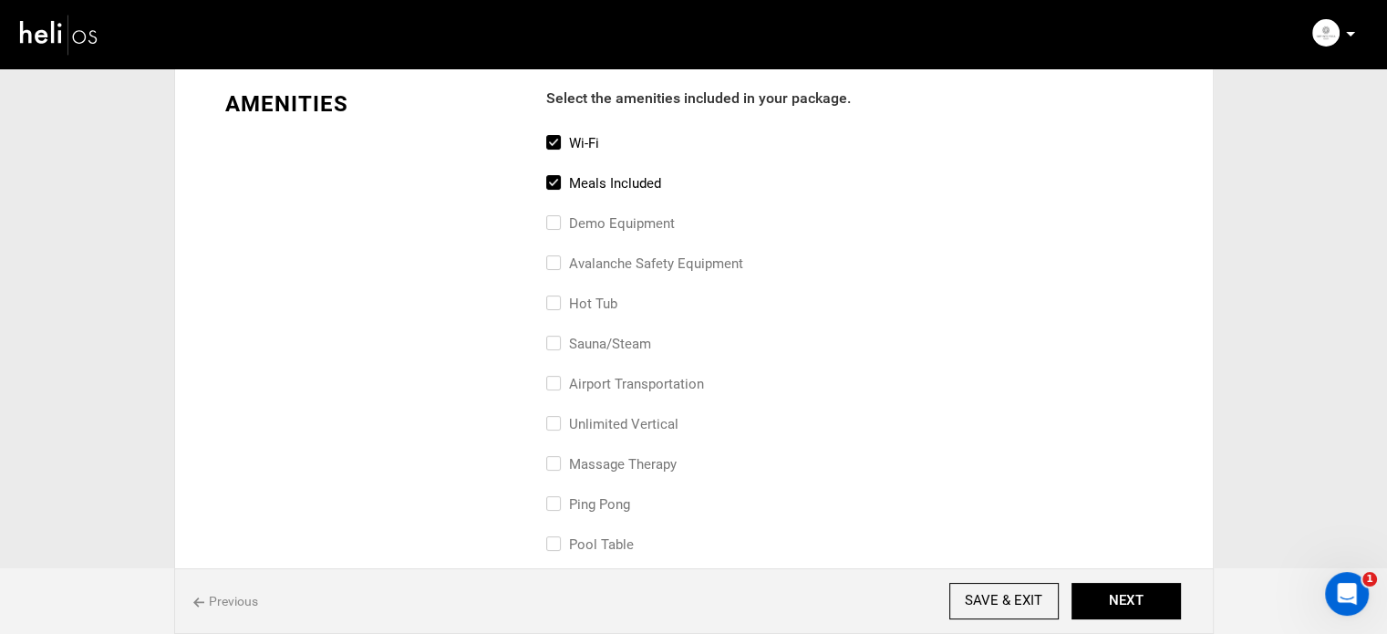
scroll to position [91, 0]
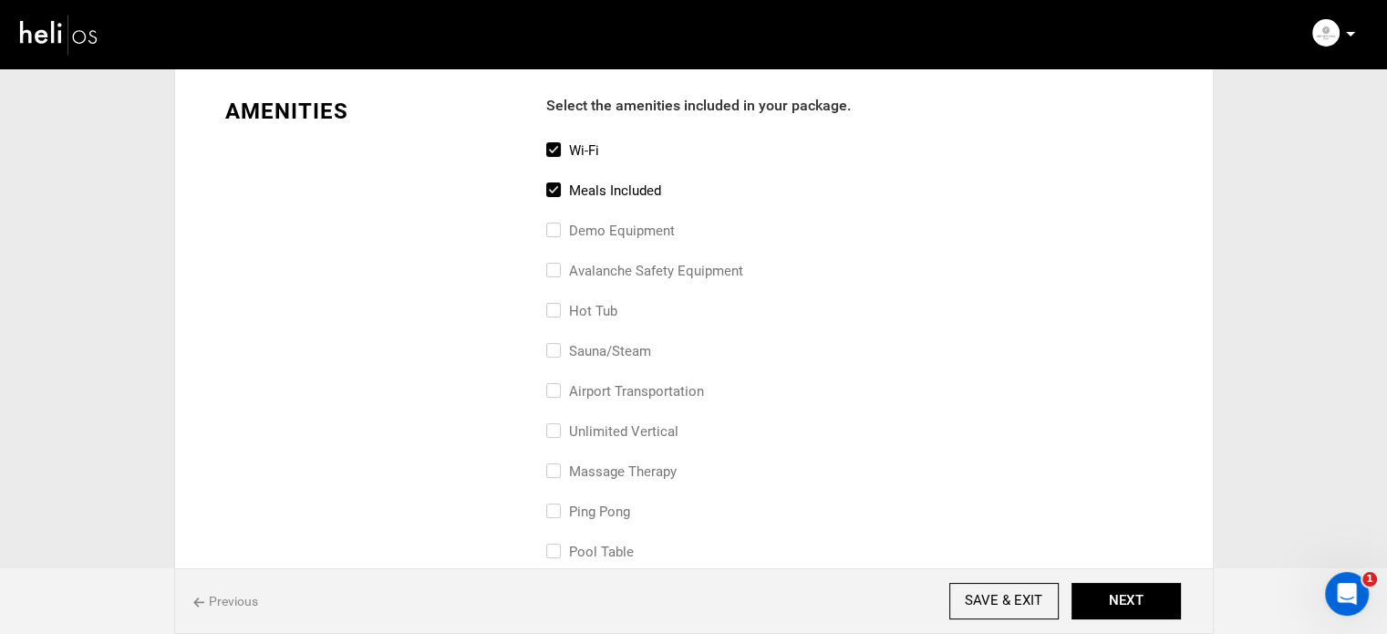
click at [595, 192] on label "Meals included" at bounding box center [603, 191] width 115 height 22
click at [558, 192] on input "Meals included" at bounding box center [552, 200] width 12 height 40
click at [588, 199] on label "Meals included" at bounding box center [603, 191] width 115 height 22
click at [558, 199] on input "Meals included" at bounding box center [552, 200] width 12 height 40
checkbox input "true"
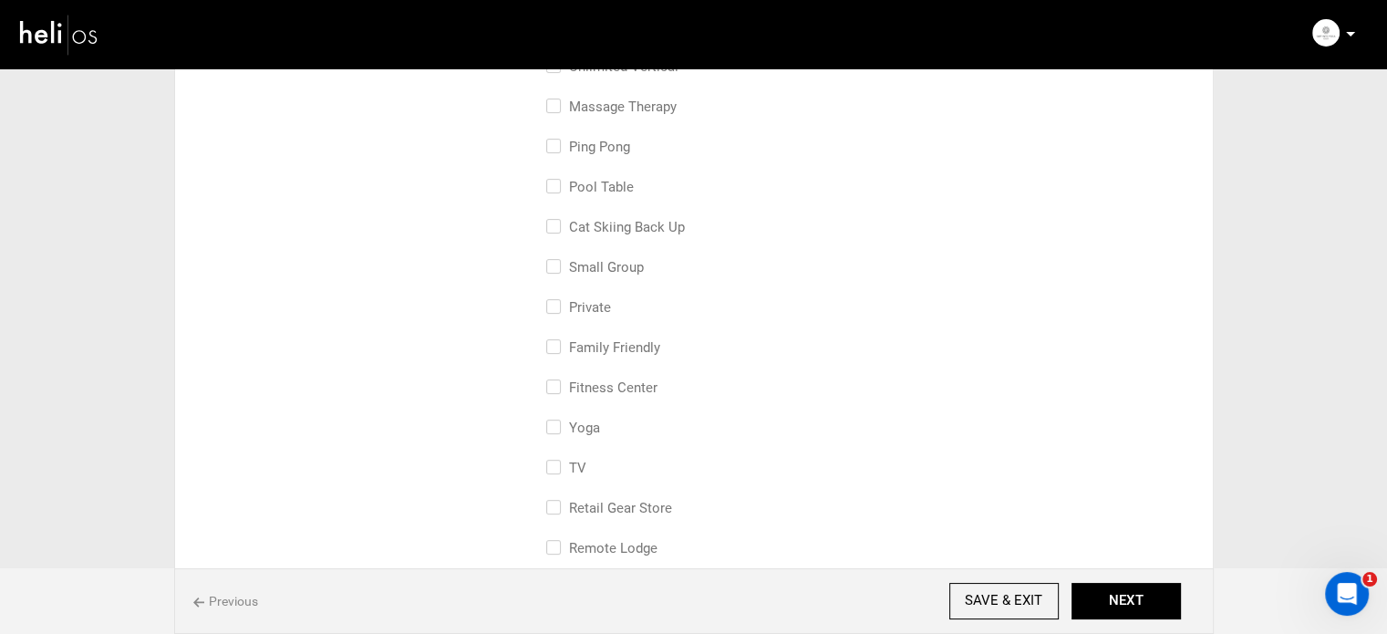
scroll to position [547, 0]
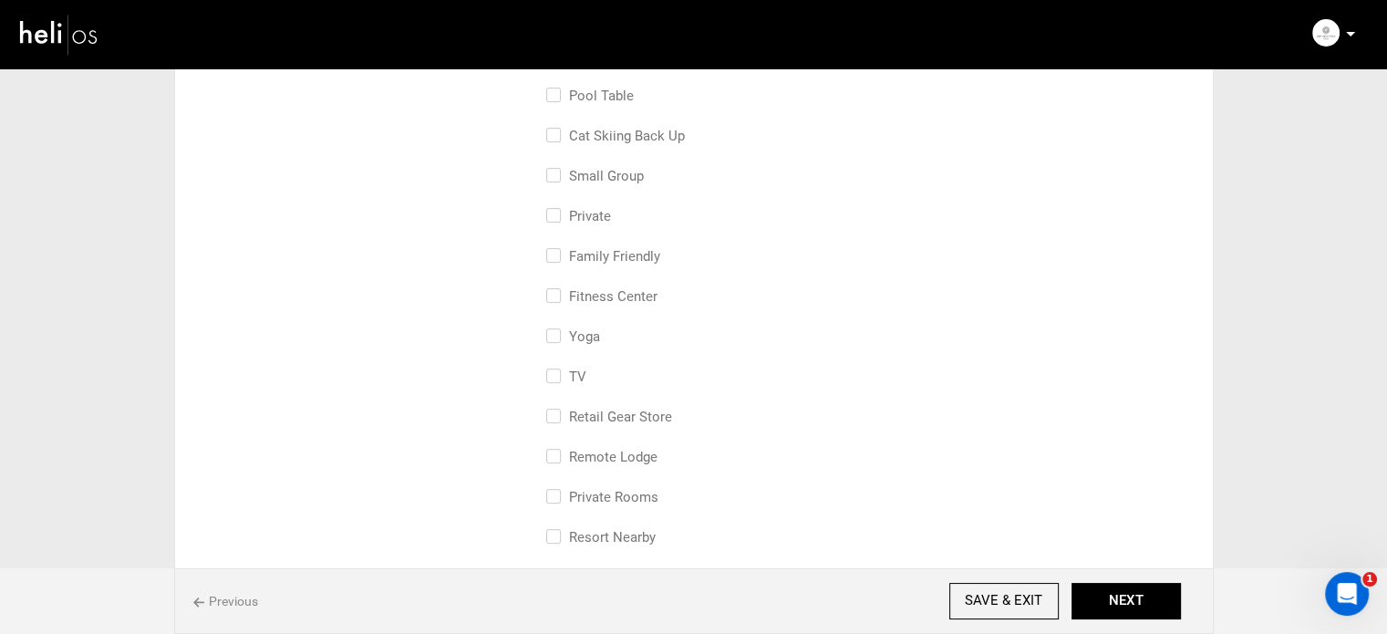
click at [583, 335] on label "Yoga" at bounding box center [573, 337] width 54 height 22
click at [558, 335] on input "Yoga" at bounding box center [552, 346] width 12 height 40
checkbox input "true"
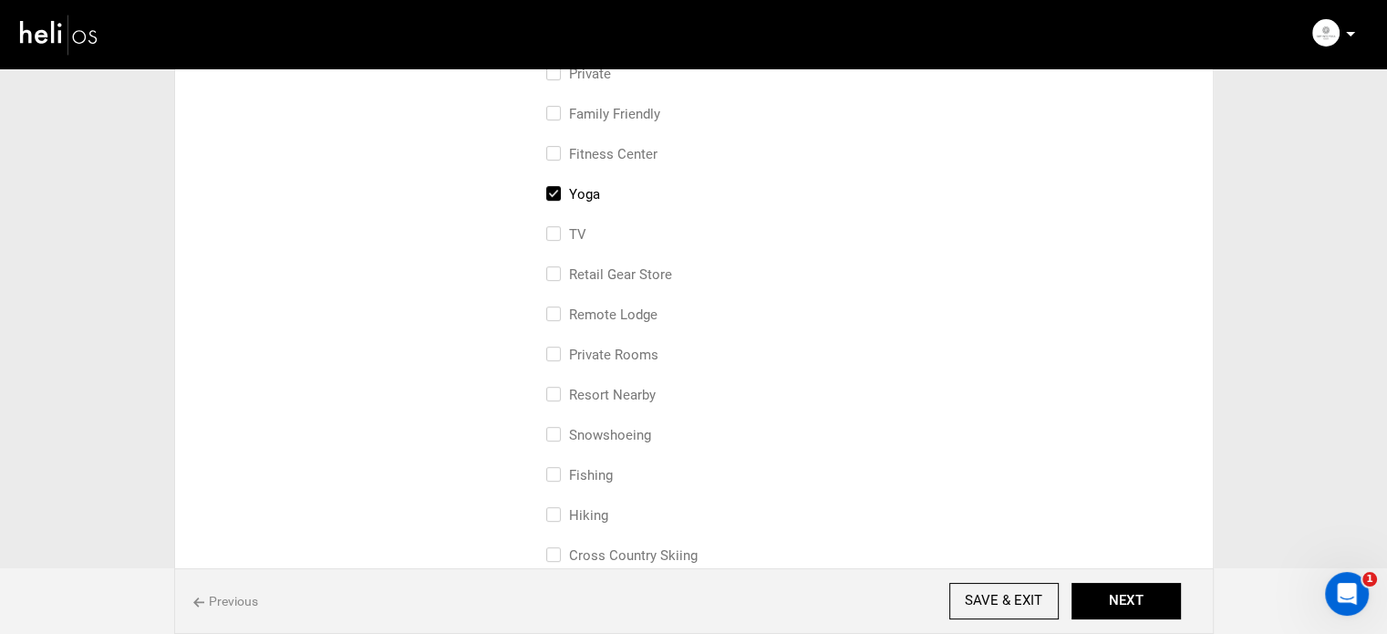
scroll to position [456, 0]
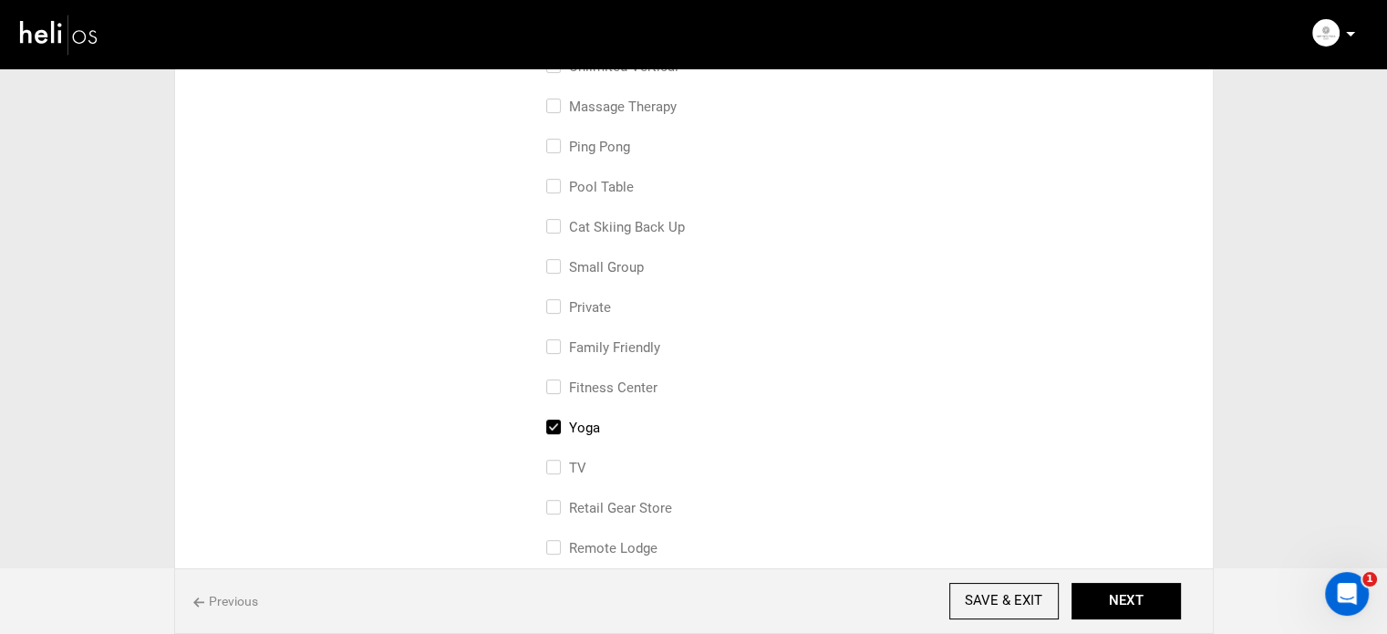
click at [618, 274] on label "small group" at bounding box center [595, 267] width 98 height 22
click at [558, 274] on input "small group" at bounding box center [552, 276] width 12 height 40
checkbox input "true"
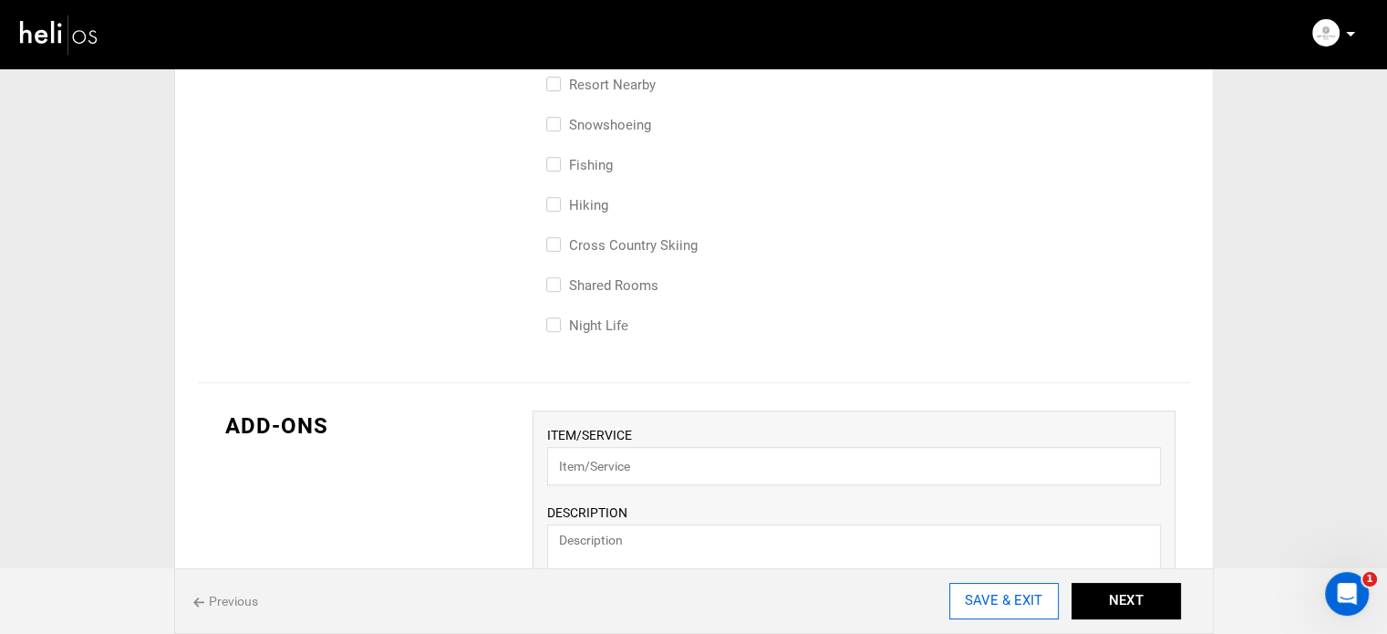
scroll to position [1003, 0]
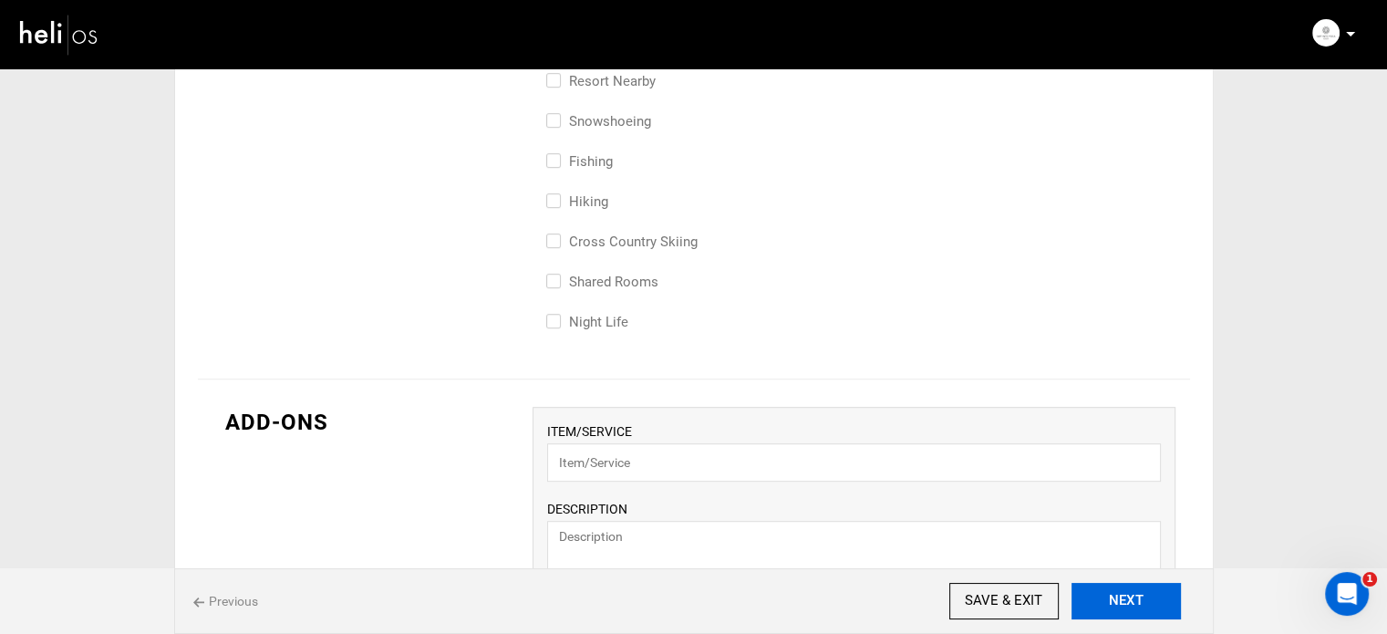
click at [1134, 603] on button "NEXT" at bounding box center [1125, 601] width 109 height 36
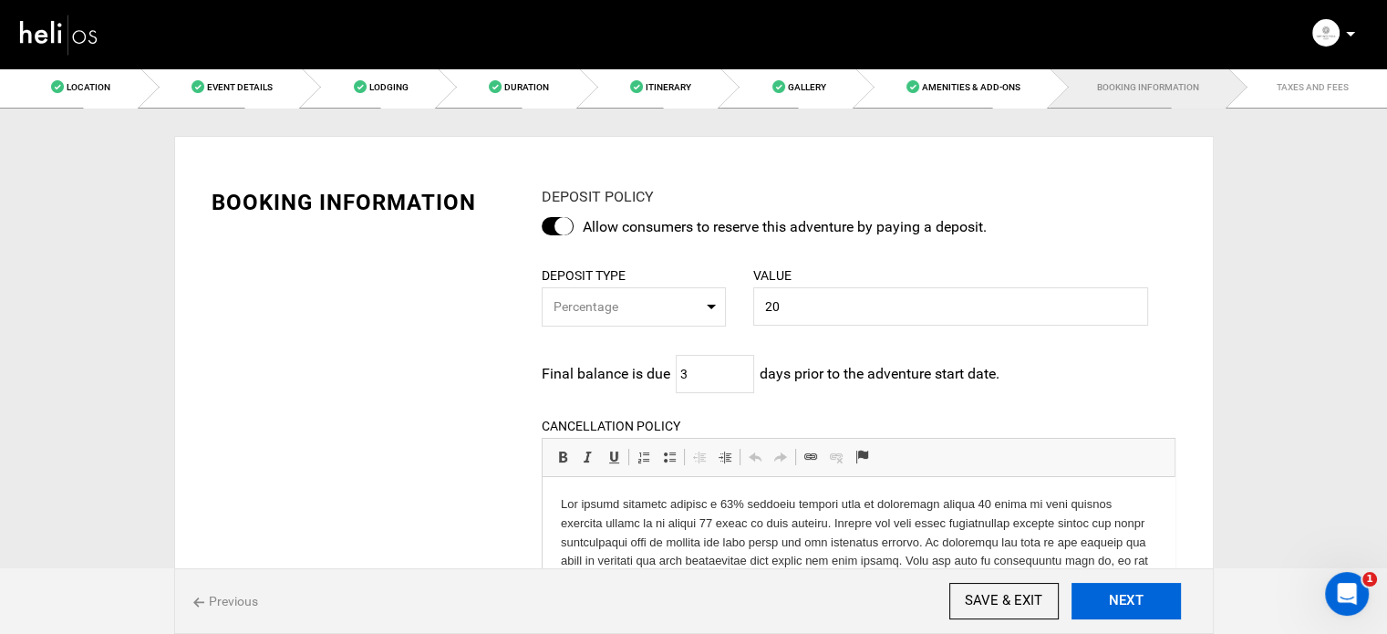
click at [1134, 603] on button "NEXT" at bounding box center [1125, 601] width 109 height 36
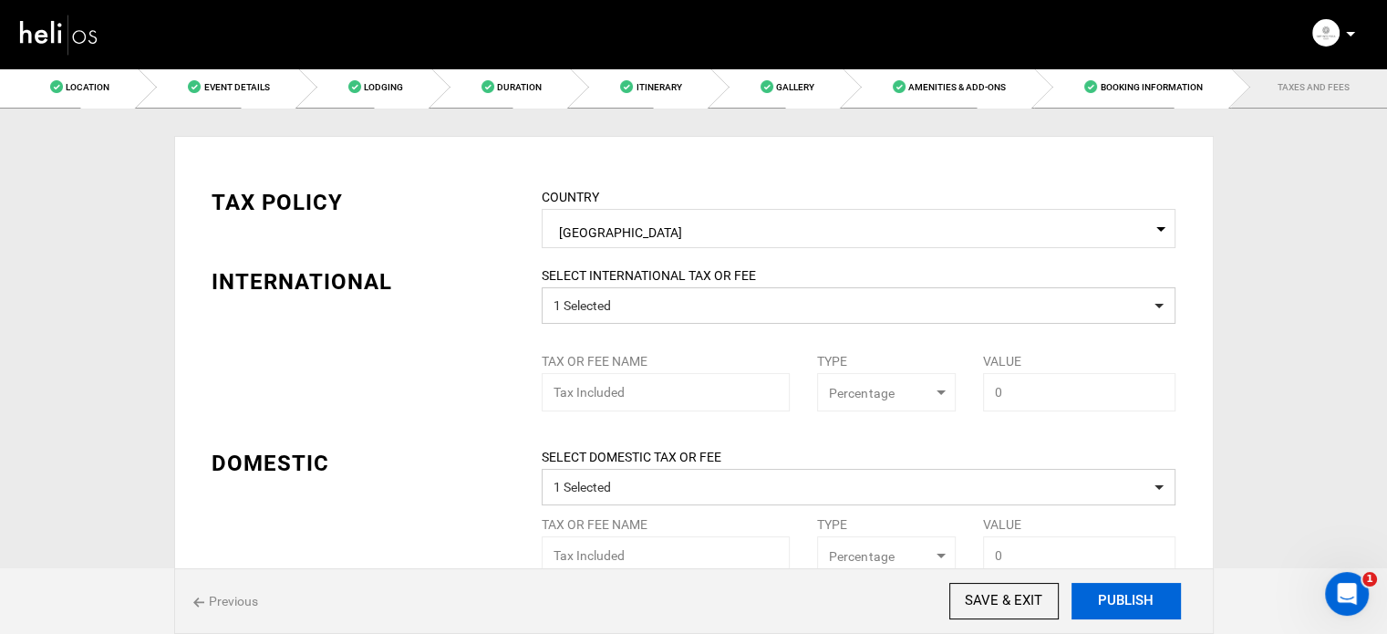
click at [1134, 603] on button "PUBLISH" at bounding box center [1125, 601] width 109 height 36
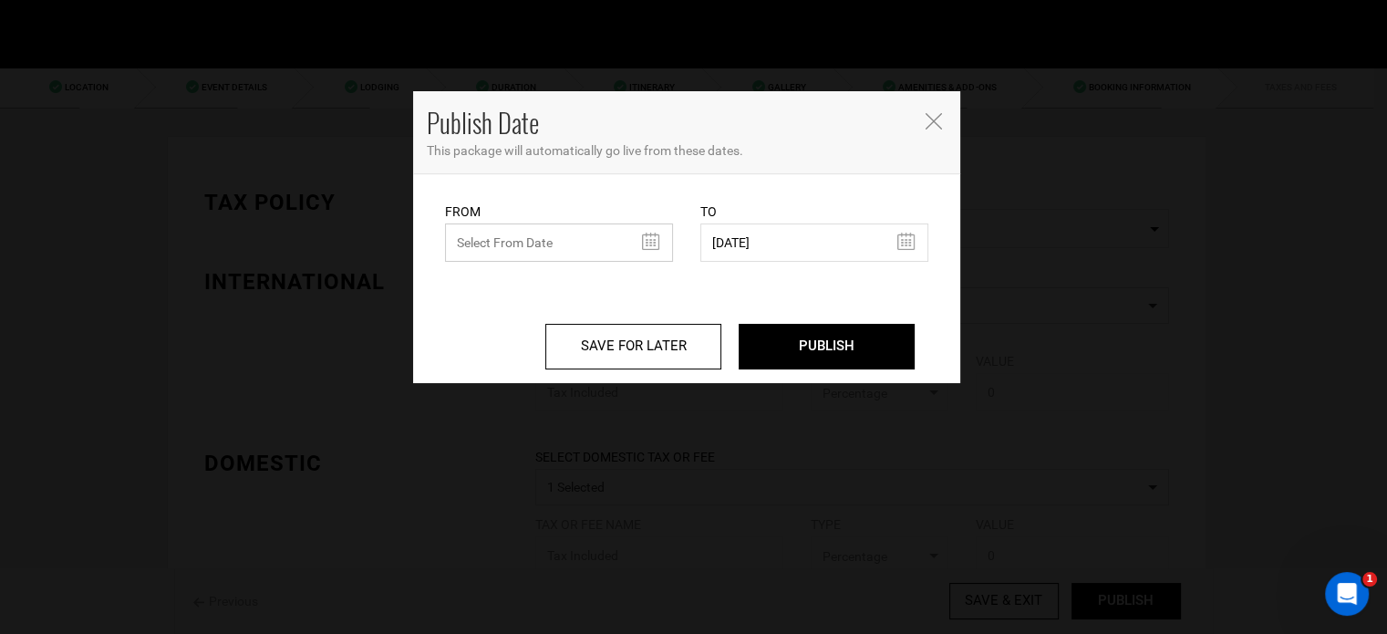
click at [643, 241] on input "text" at bounding box center [559, 242] width 228 height 38
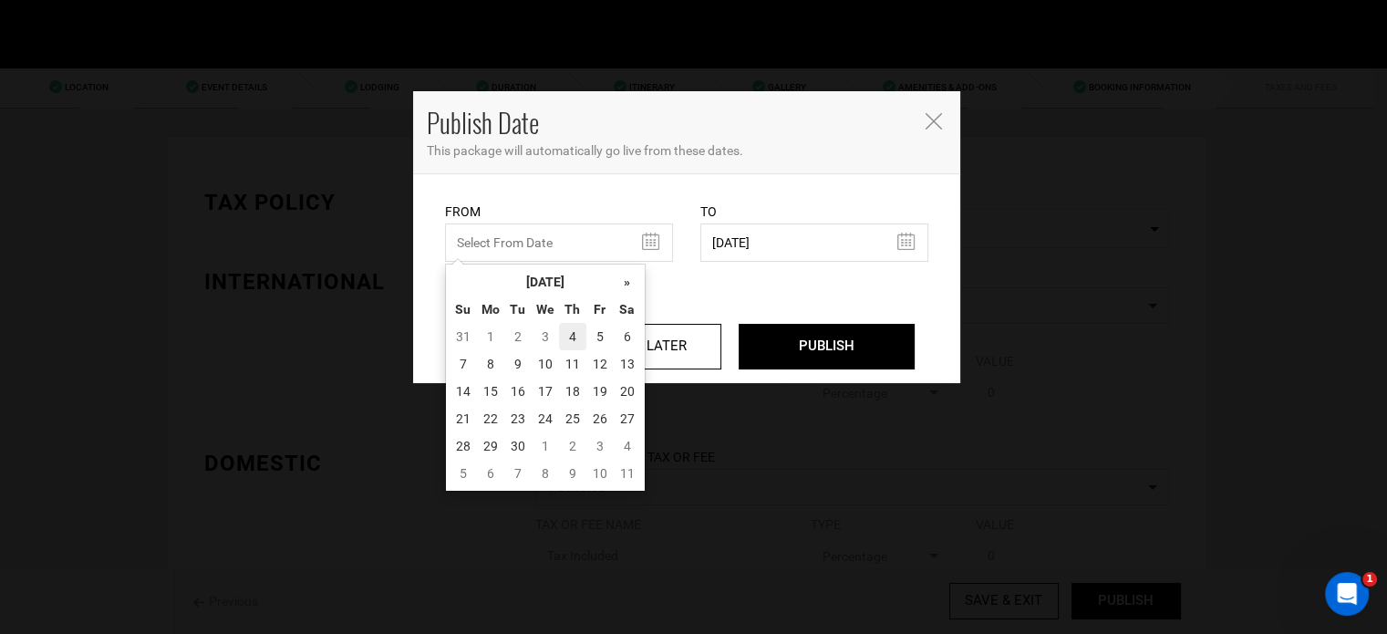
click at [569, 335] on td "4" at bounding box center [572, 336] width 27 height 27
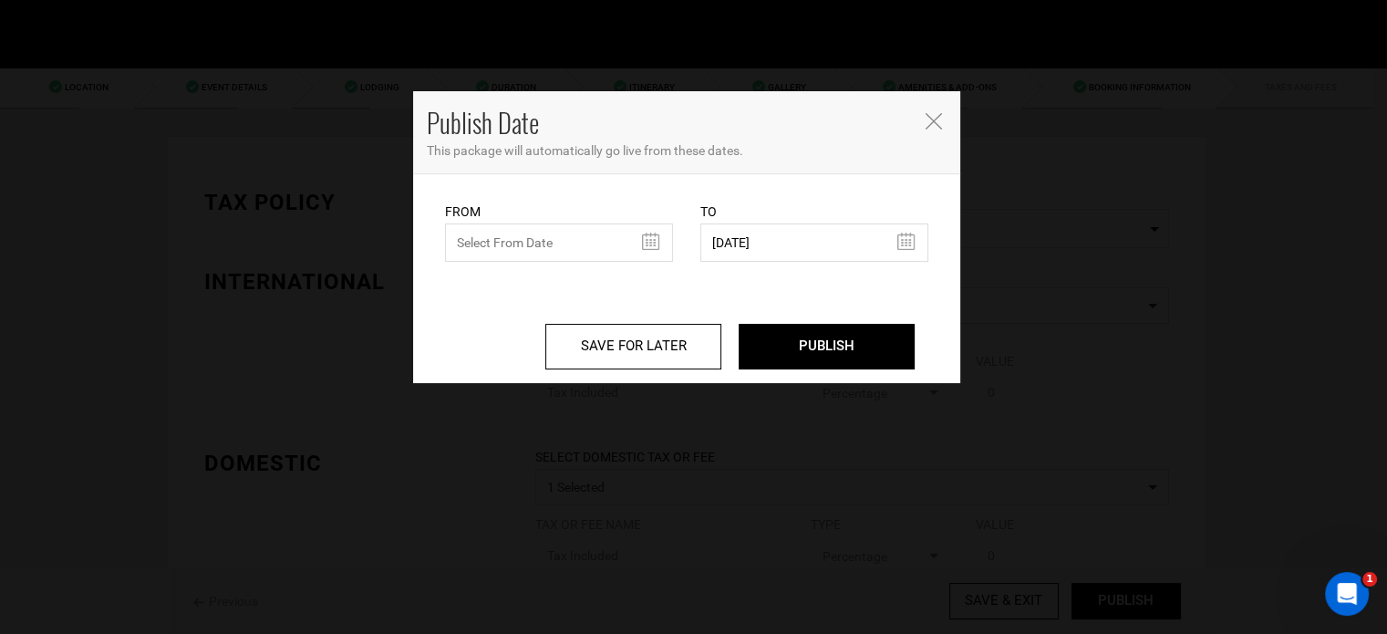
type input "09/04/2025"
click at [834, 340] on input "PUBLISH" at bounding box center [827, 347] width 176 height 46
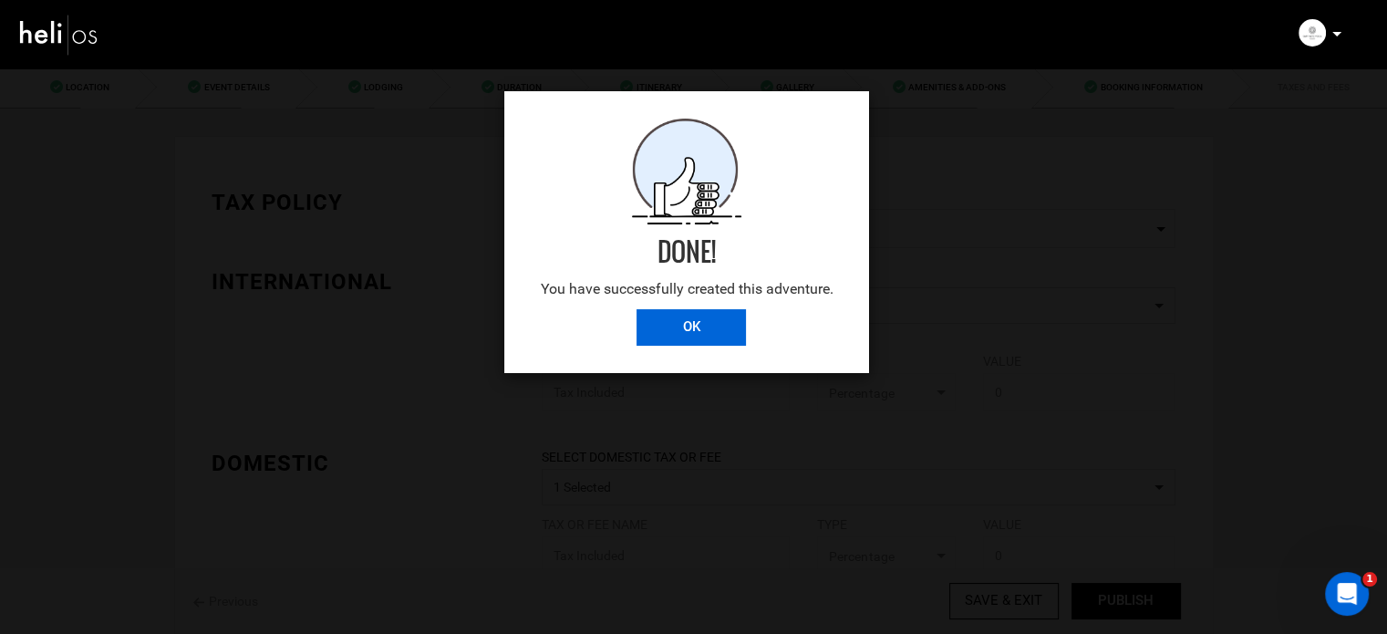
click at [686, 326] on input "OK" at bounding box center [690, 327] width 109 height 36
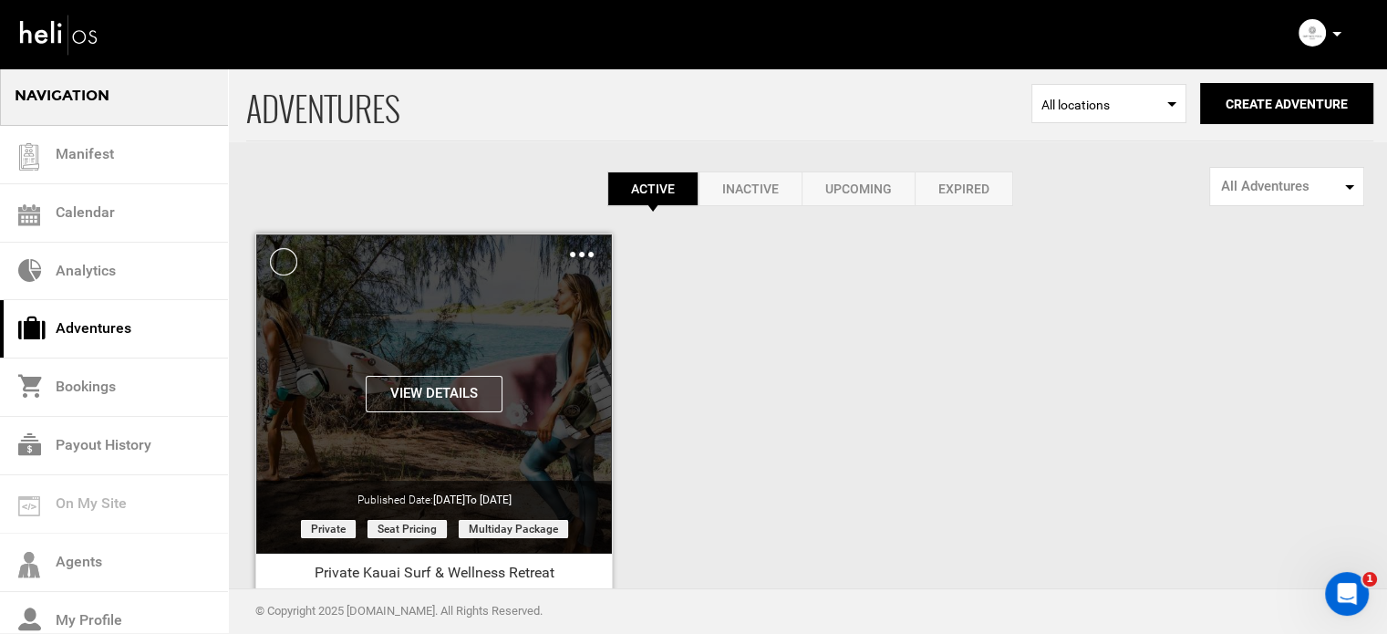
click at [587, 251] on div "Clone De-Activate Share Delete" at bounding box center [582, 253] width 24 height 21
click at [584, 254] on img at bounding box center [582, 254] width 24 height 5
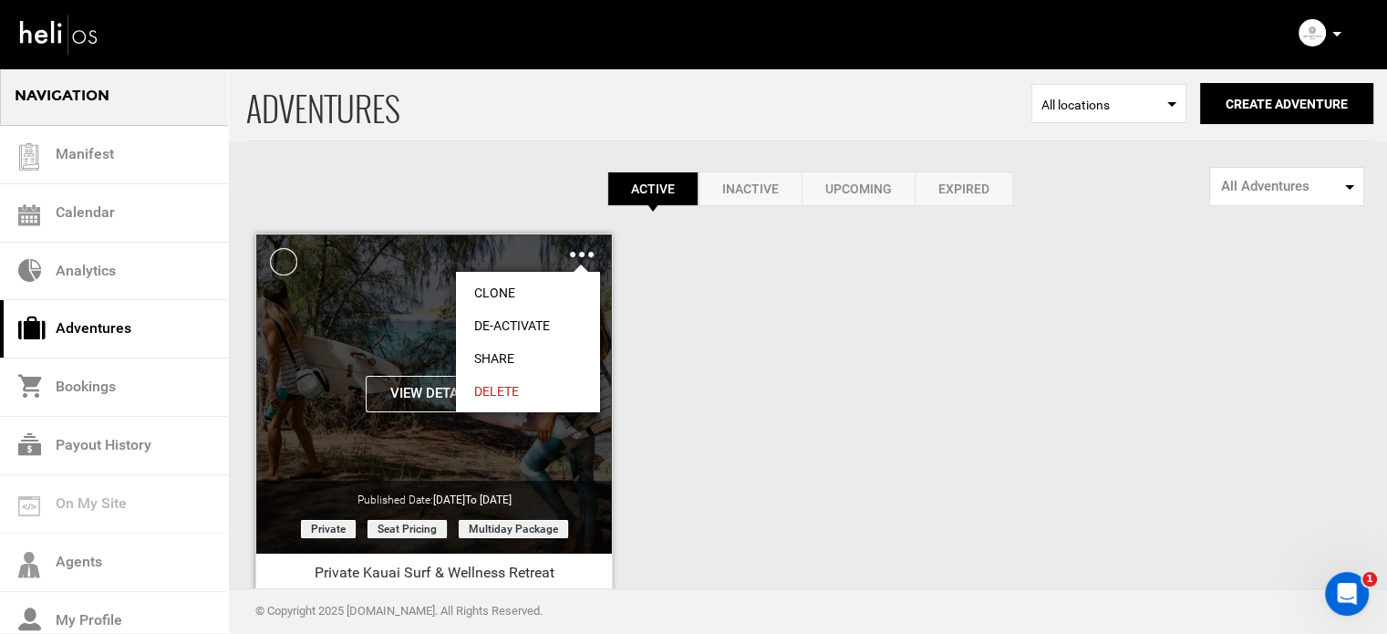
click at [507, 349] on link "Share" at bounding box center [528, 358] width 144 height 33
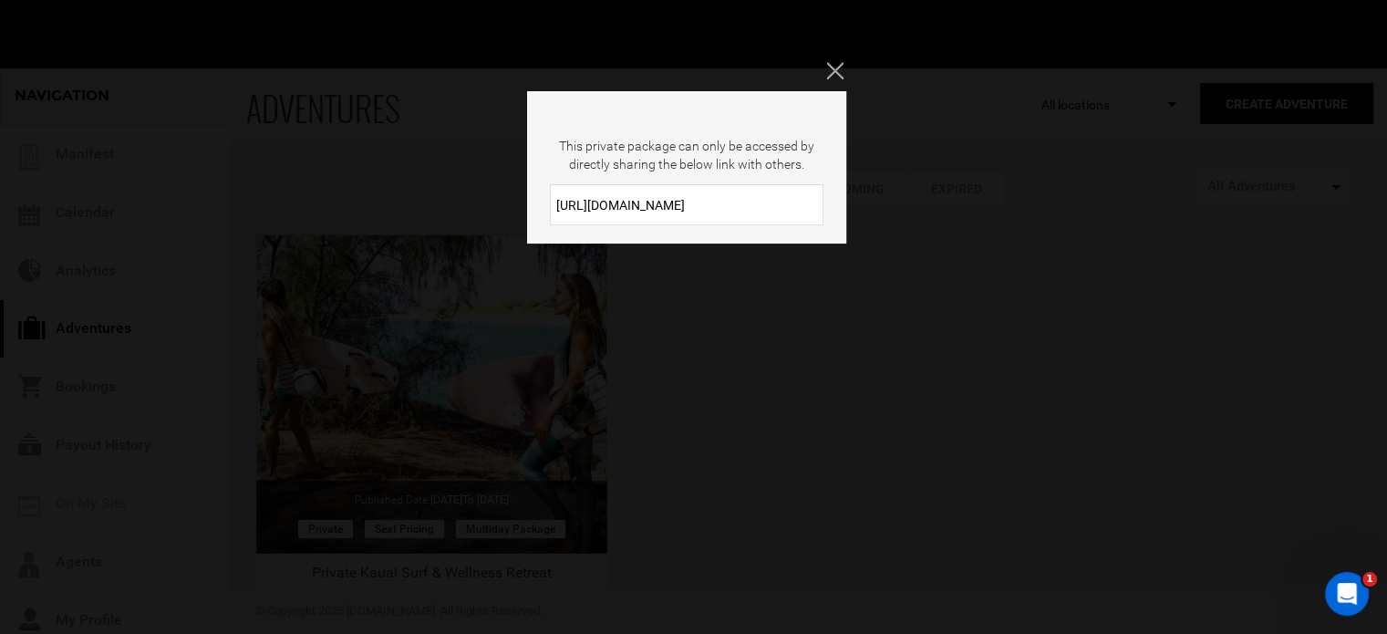
click at [607, 193] on input "https://heli.life/zkoCv9" at bounding box center [687, 204] width 274 height 41
click at [833, 72] on icon "Close" at bounding box center [834, 70] width 16 height 16
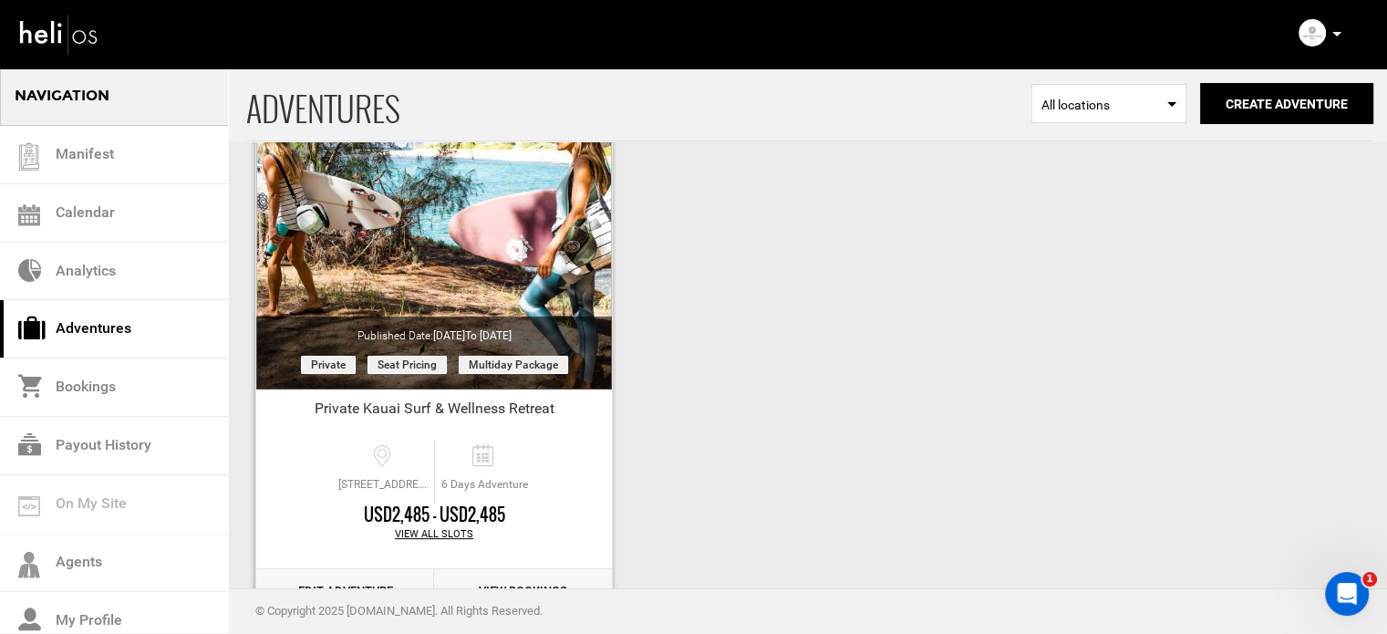
scroll to position [226, 0]
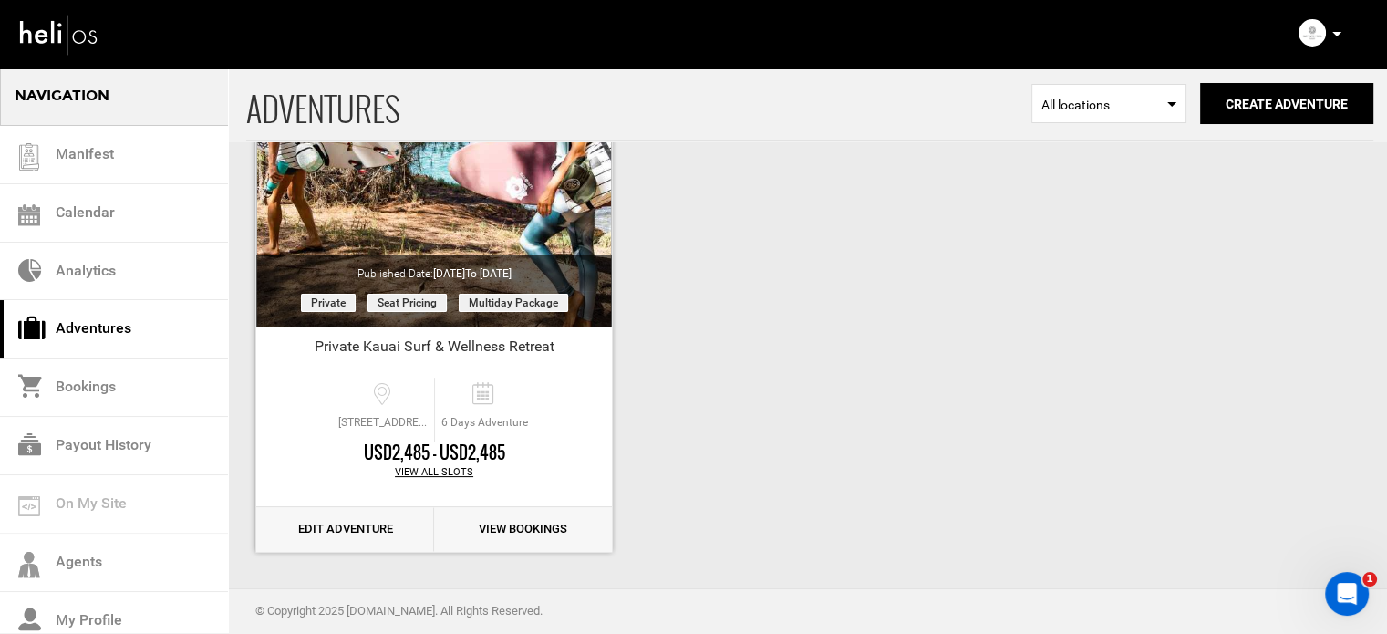
click at [357, 532] on link "Edit Adventure" at bounding box center [345, 529] width 178 height 45
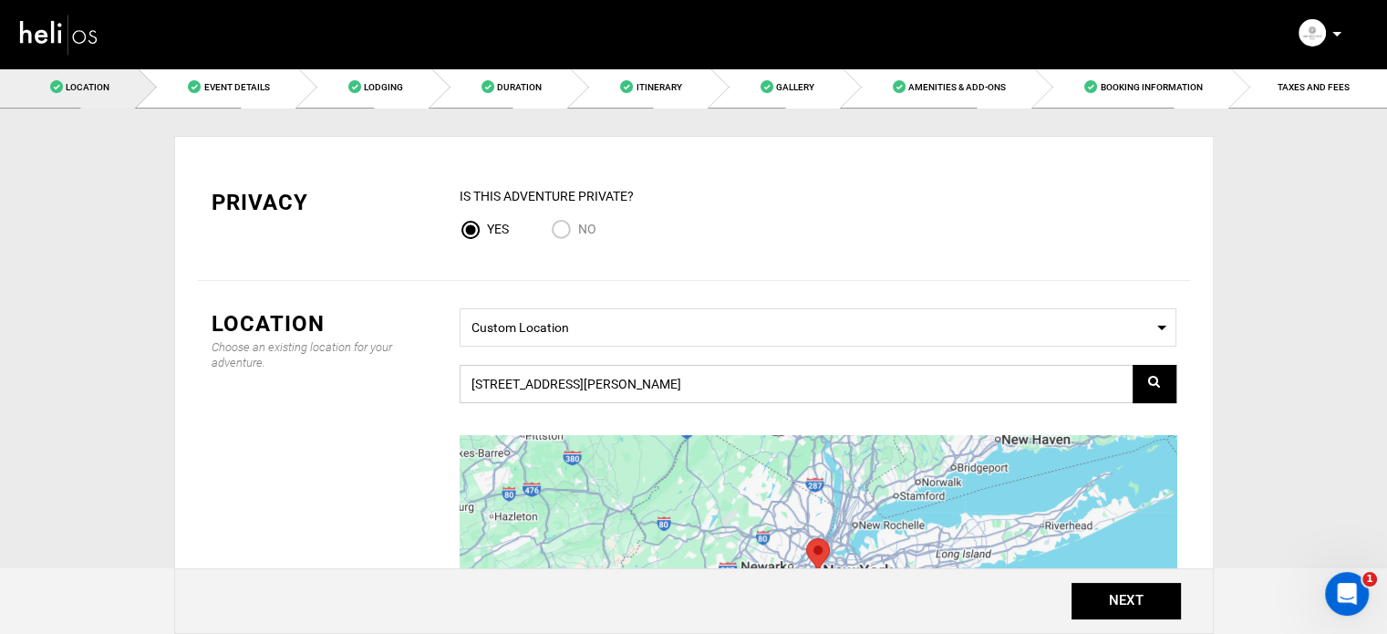
click at [636, 379] on input "[STREET_ADDRESS][PERSON_NAME]" at bounding box center [818, 384] width 717 height 38
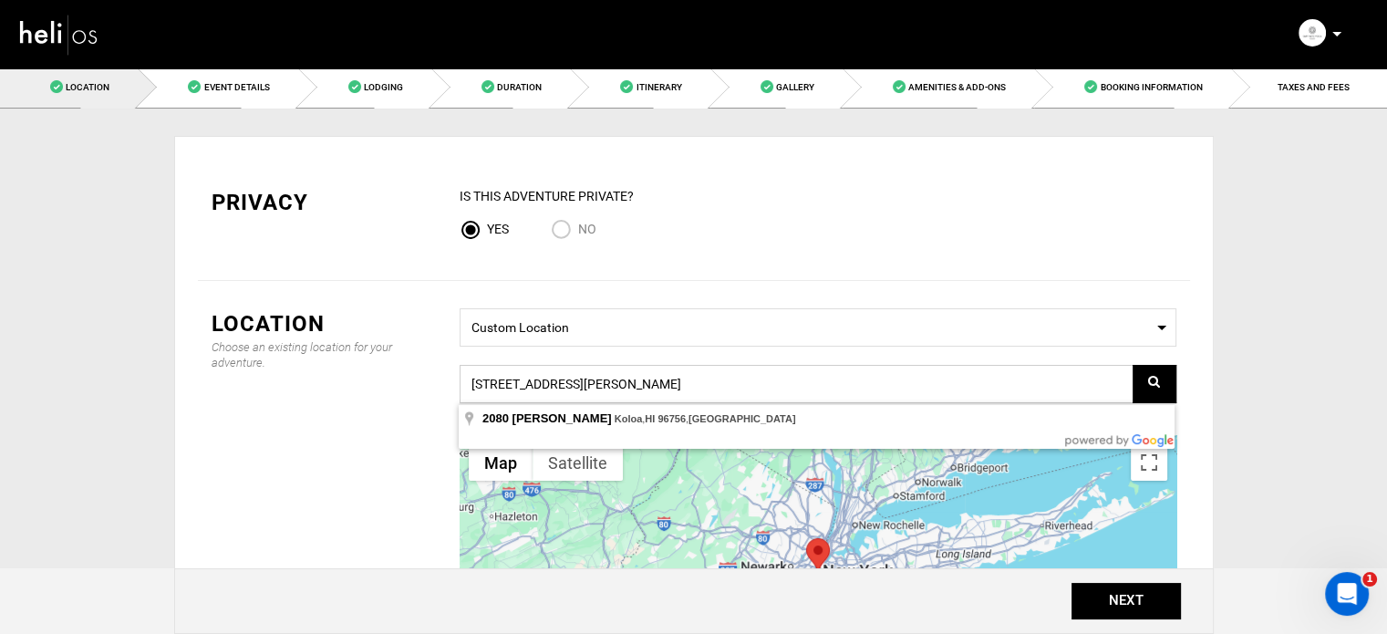
paste input "VGFW+JV Poipu, HI"
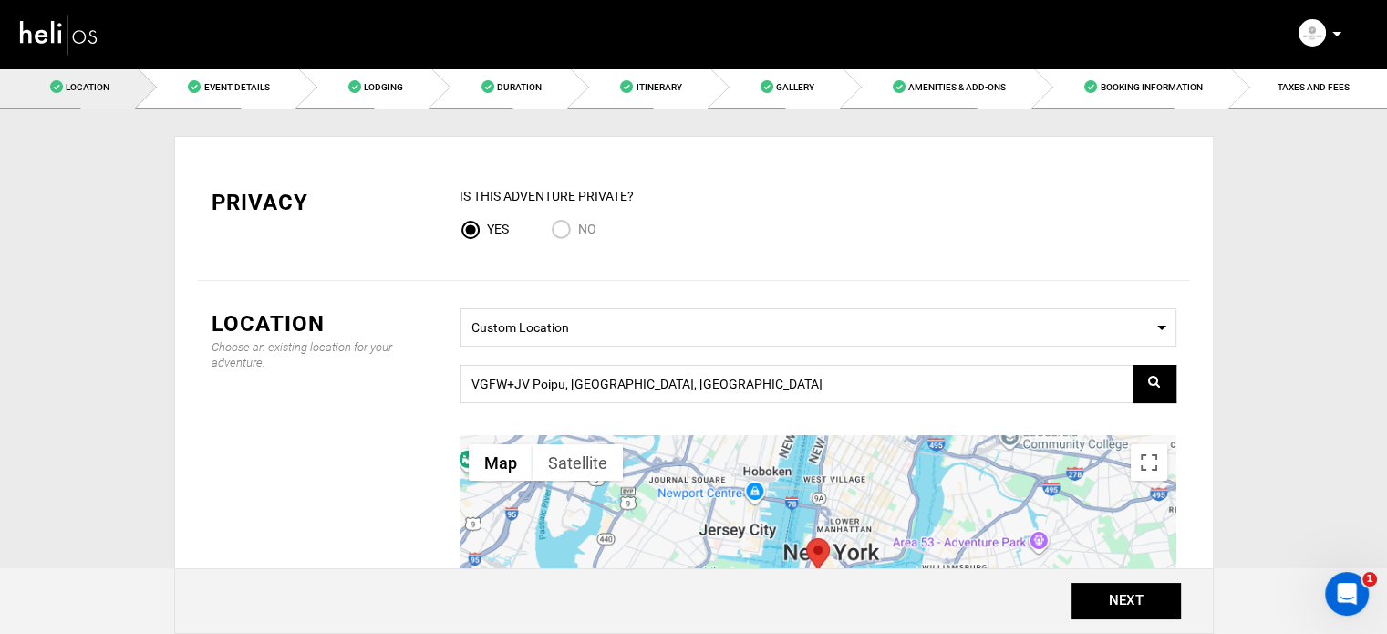
type input "VGFW+JV, Poipu, HI 96756, USA"
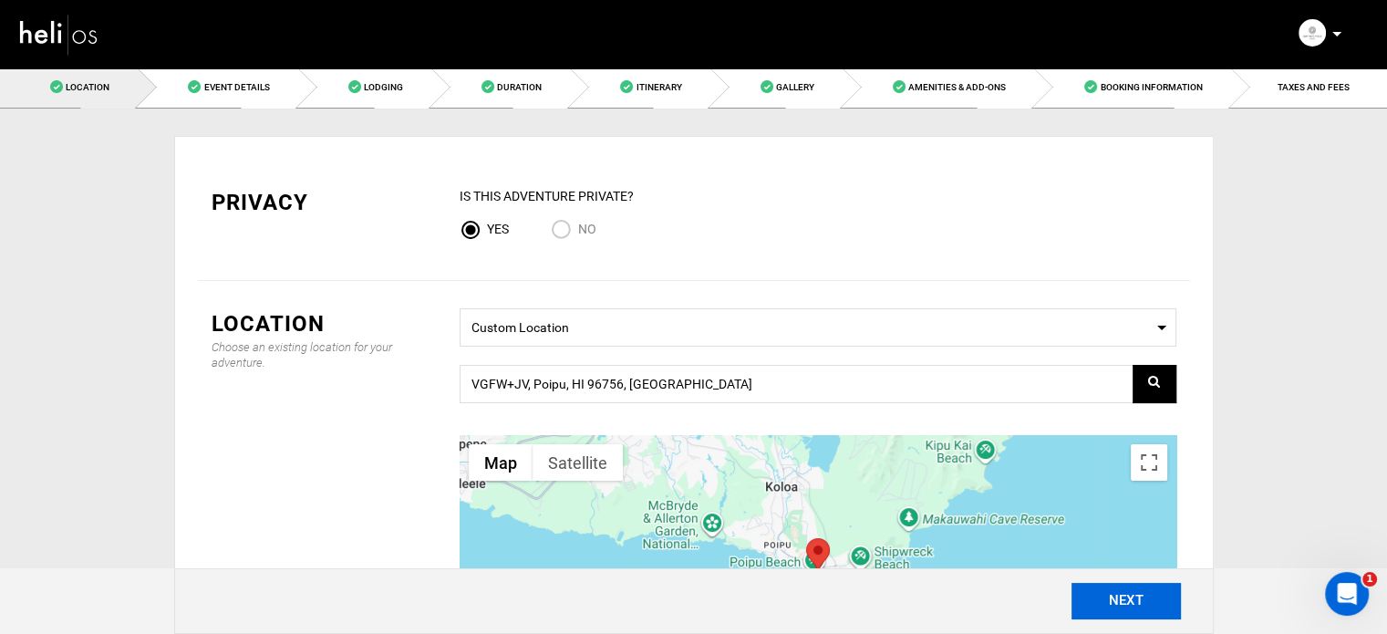
click at [1116, 595] on button "NEXT" at bounding box center [1125, 601] width 109 height 36
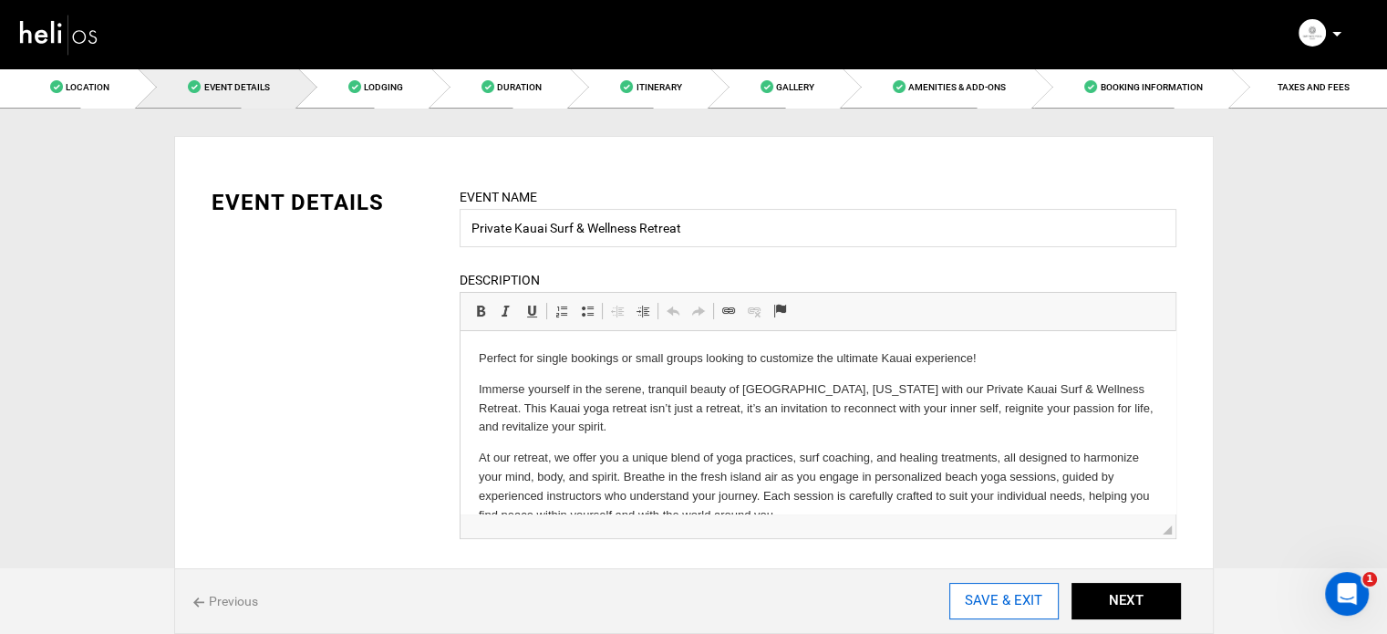
click at [979, 600] on input "SAVE & EXIT" at bounding box center [1003, 601] width 109 height 36
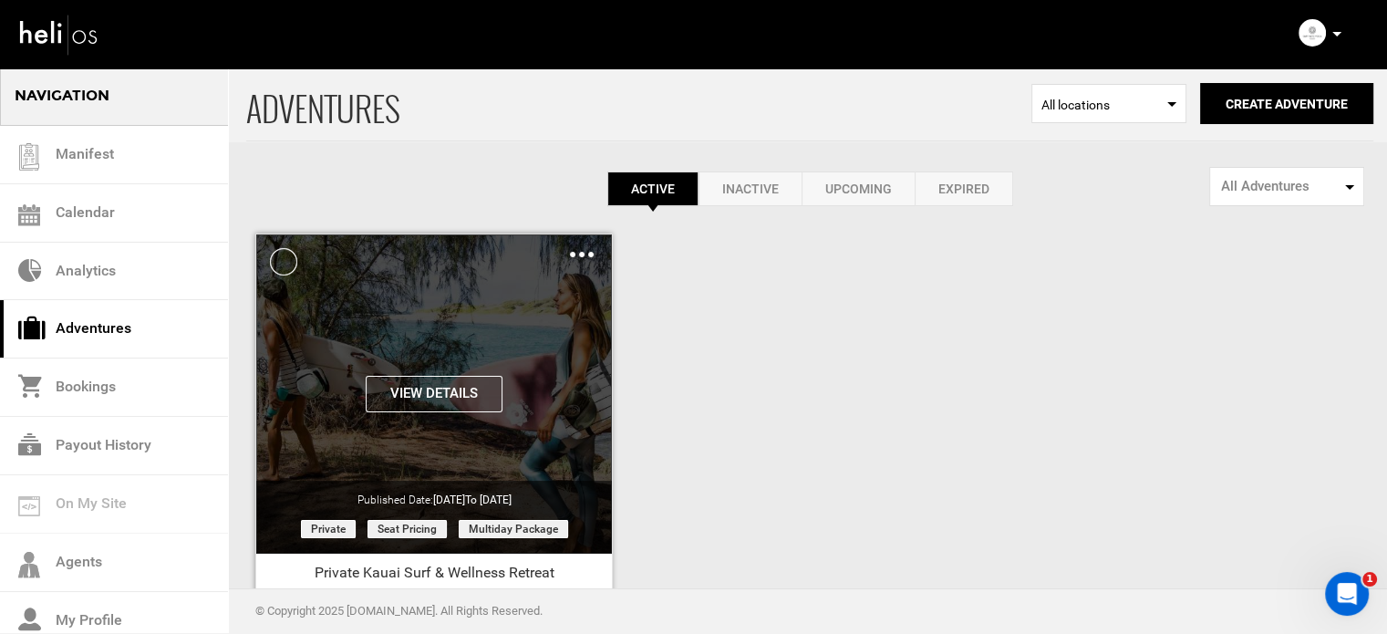
click at [441, 383] on button "View Details" at bounding box center [434, 394] width 137 height 36
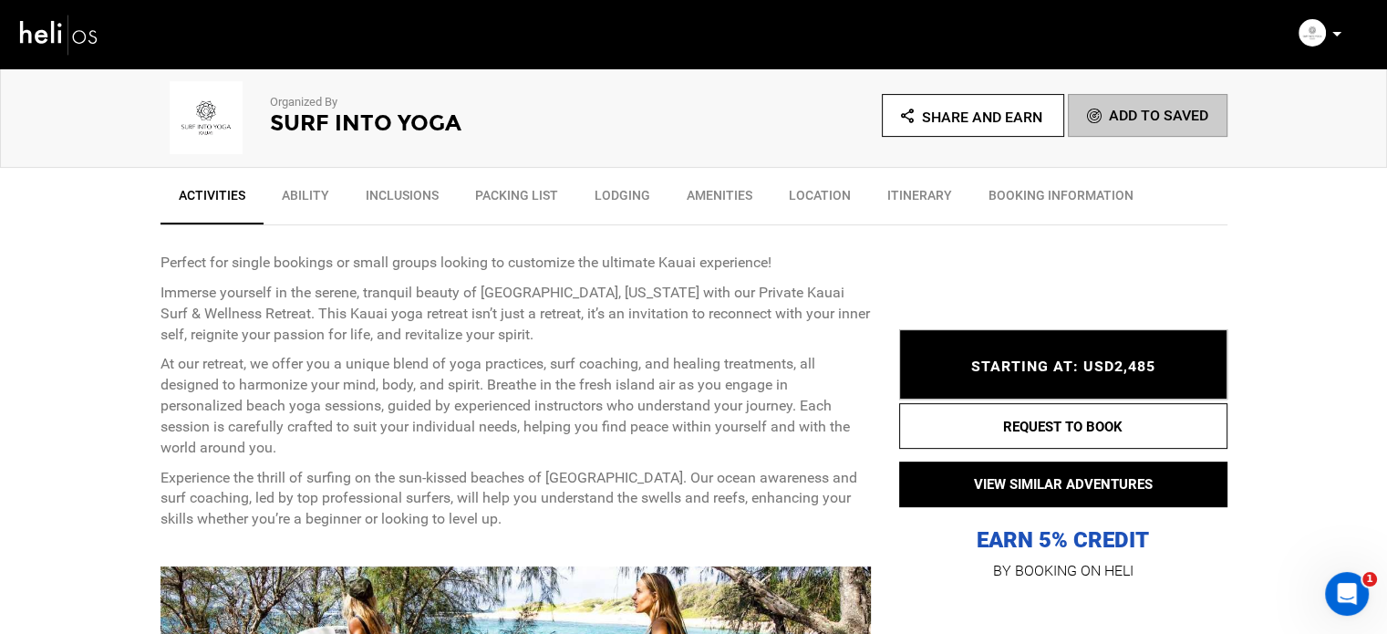
scroll to position [274, 0]
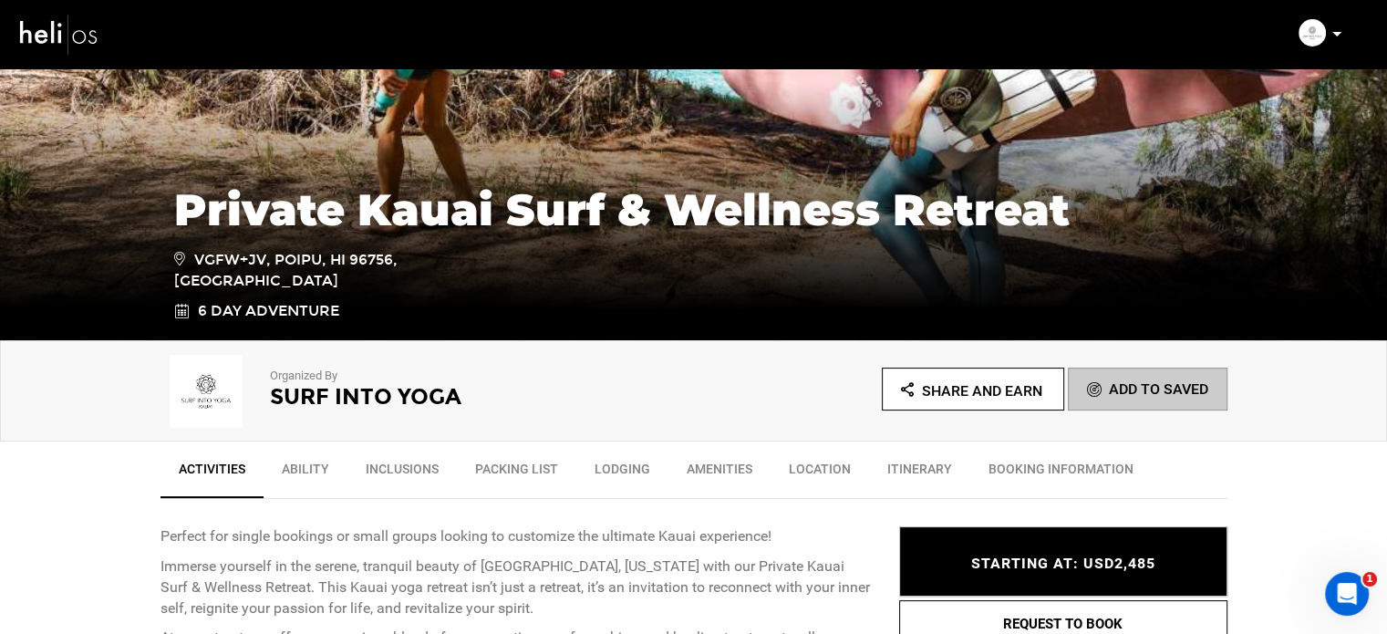
drag, startPoint x: 207, startPoint y: 277, endPoint x: 179, endPoint y: 265, distance: 30.7
click at [179, 265] on span "VGFW+JV, Poipu, HI 96756, USA" at bounding box center [304, 270] width 260 height 44
copy span "VGFW+JV, Poipu, HI 96756, USA"
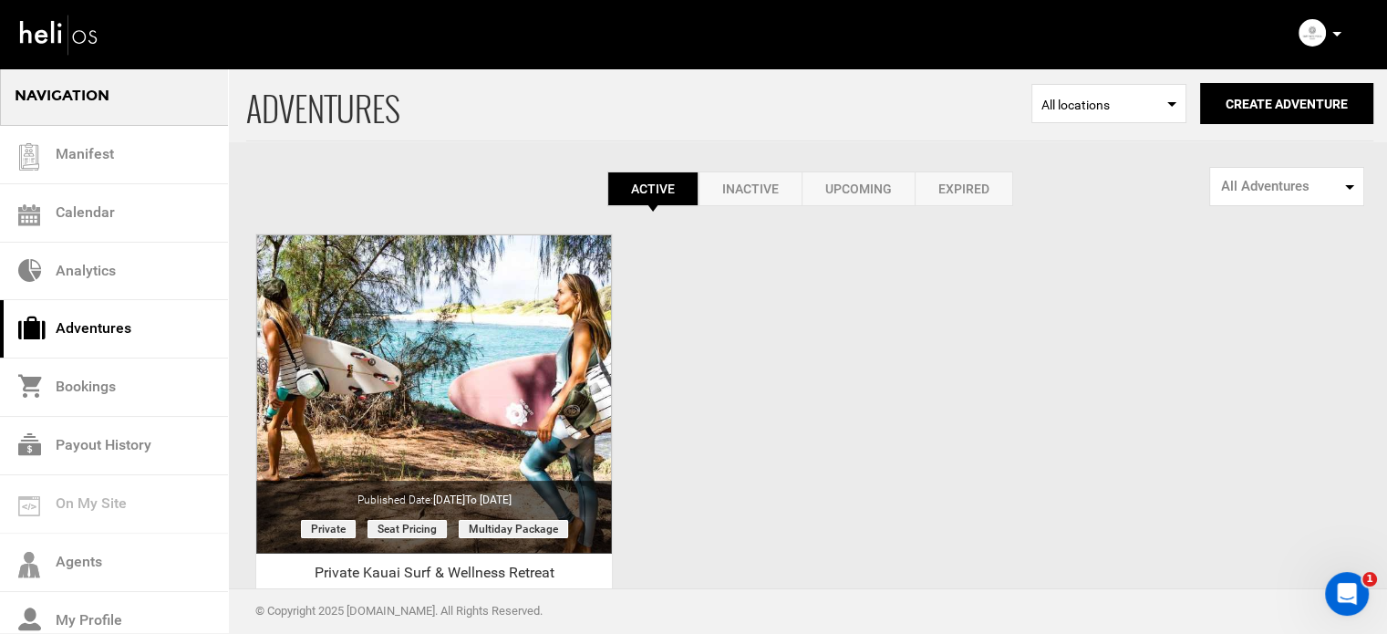
click at [1333, 35] on icon at bounding box center [1336, 34] width 9 height 5
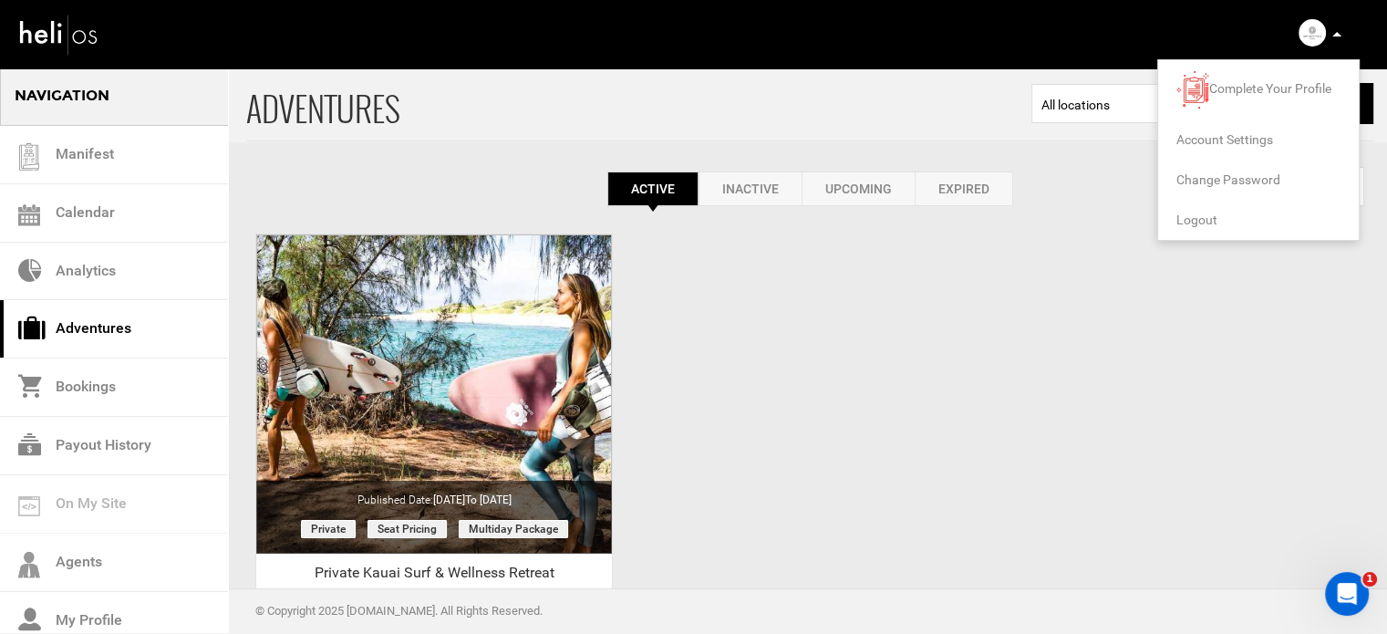
click at [1194, 214] on span "Logout" at bounding box center [1196, 219] width 41 height 15
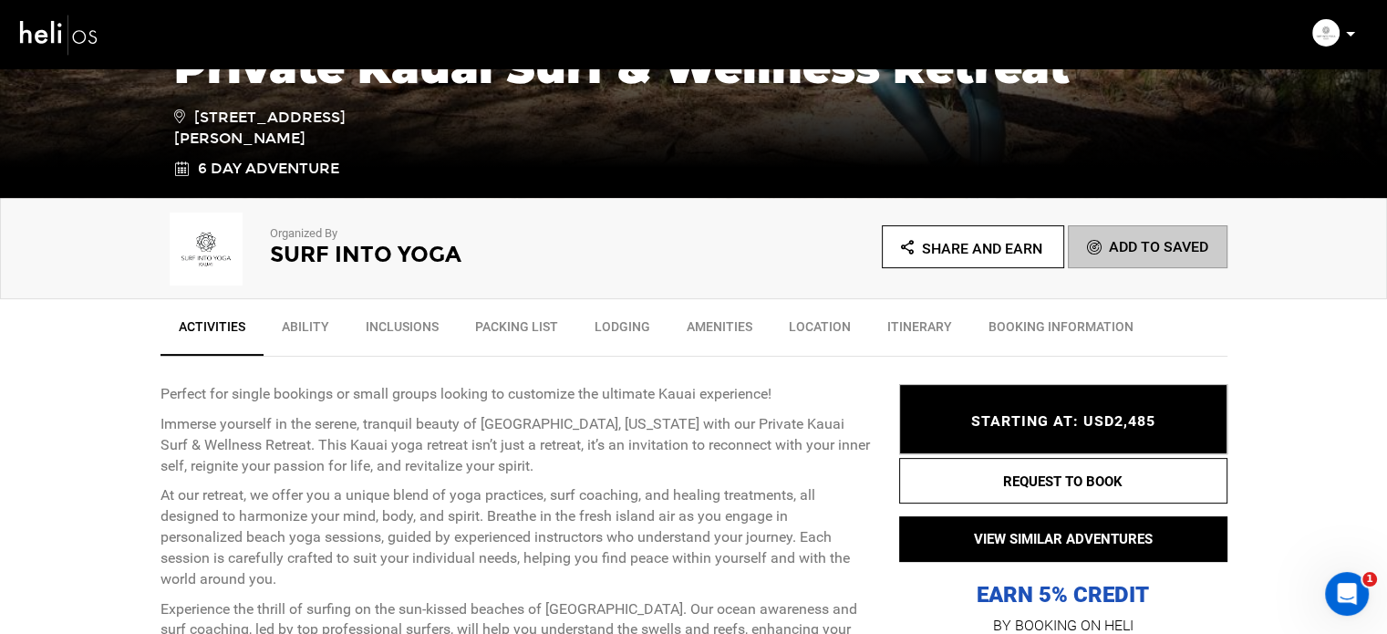
scroll to position [182, 0]
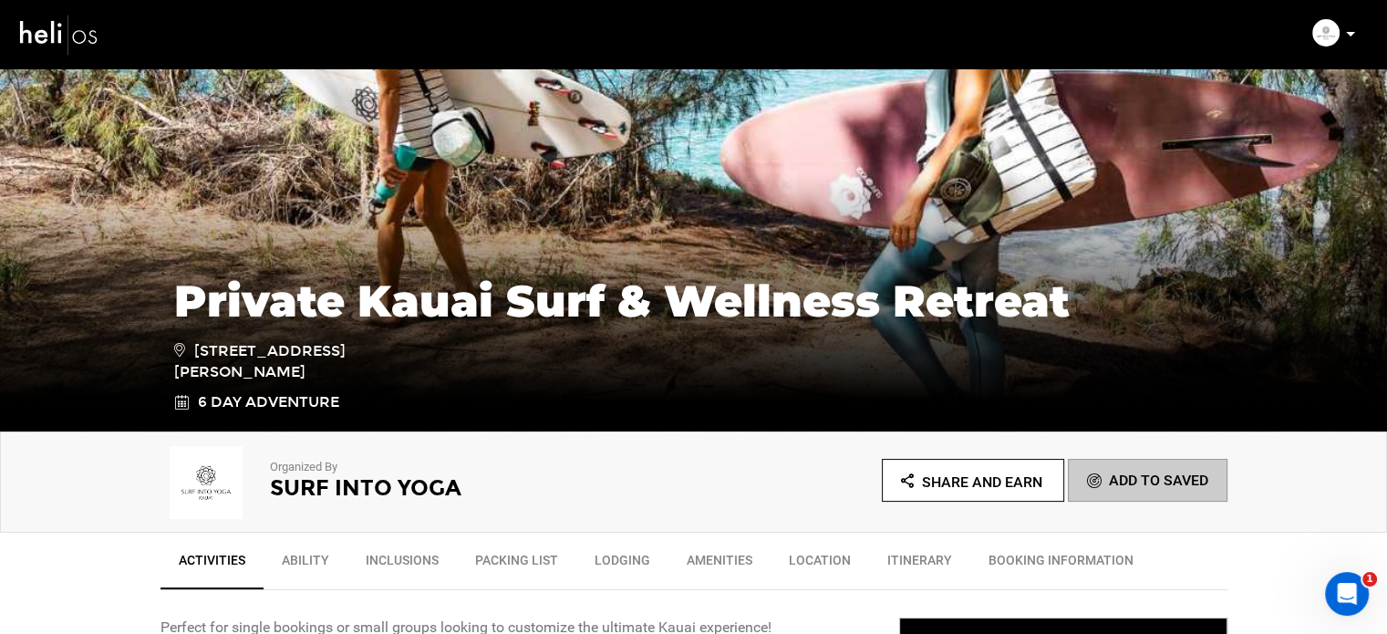
drag, startPoint x: 256, startPoint y: 377, endPoint x: 199, endPoint y: 357, distance: 60.8
click at [199, 357] on span "[STREET_ADDRESS][PERSON_NAME]" at bounding box center [304, 361] width 260 height 44
